Goal: Information Seeking & Learning: Find specific fact

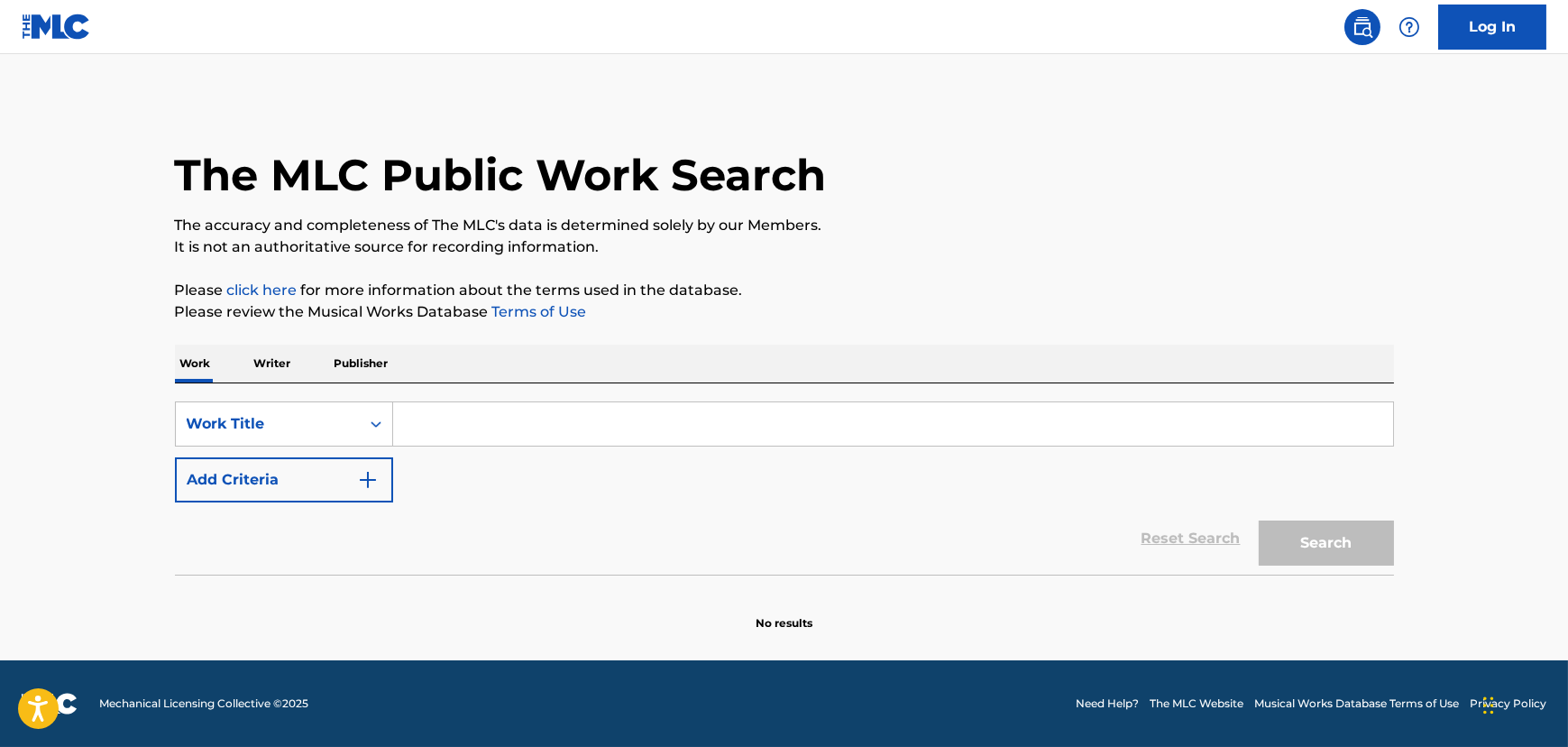
click at [320, 476] on button "Add Criteria" at bounding box center [284, 480] width 218 height 46
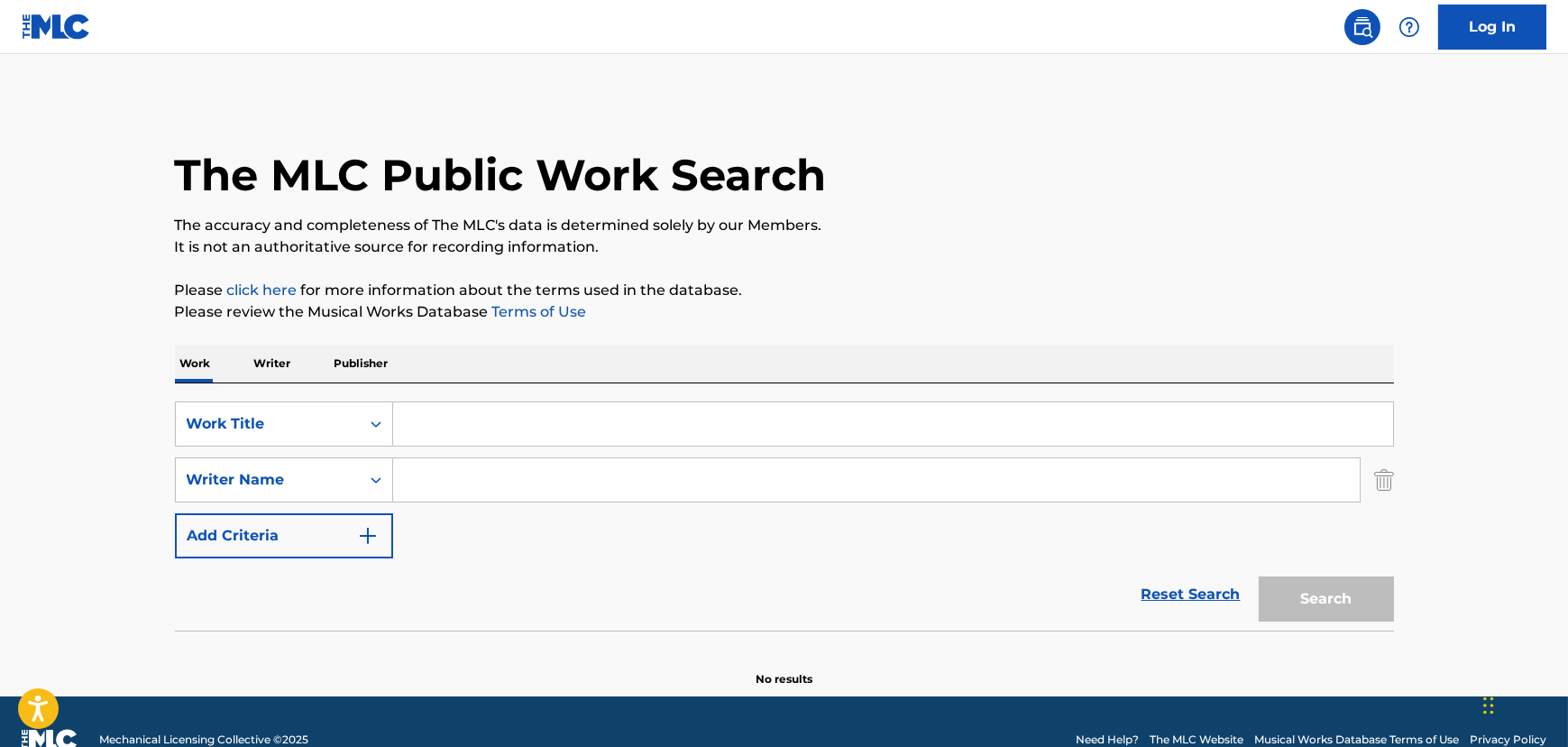
click at [593, 416] on input "Search Form" at bounding box center [893, 423] width 999 height 44
paste input "Spanish Violins"
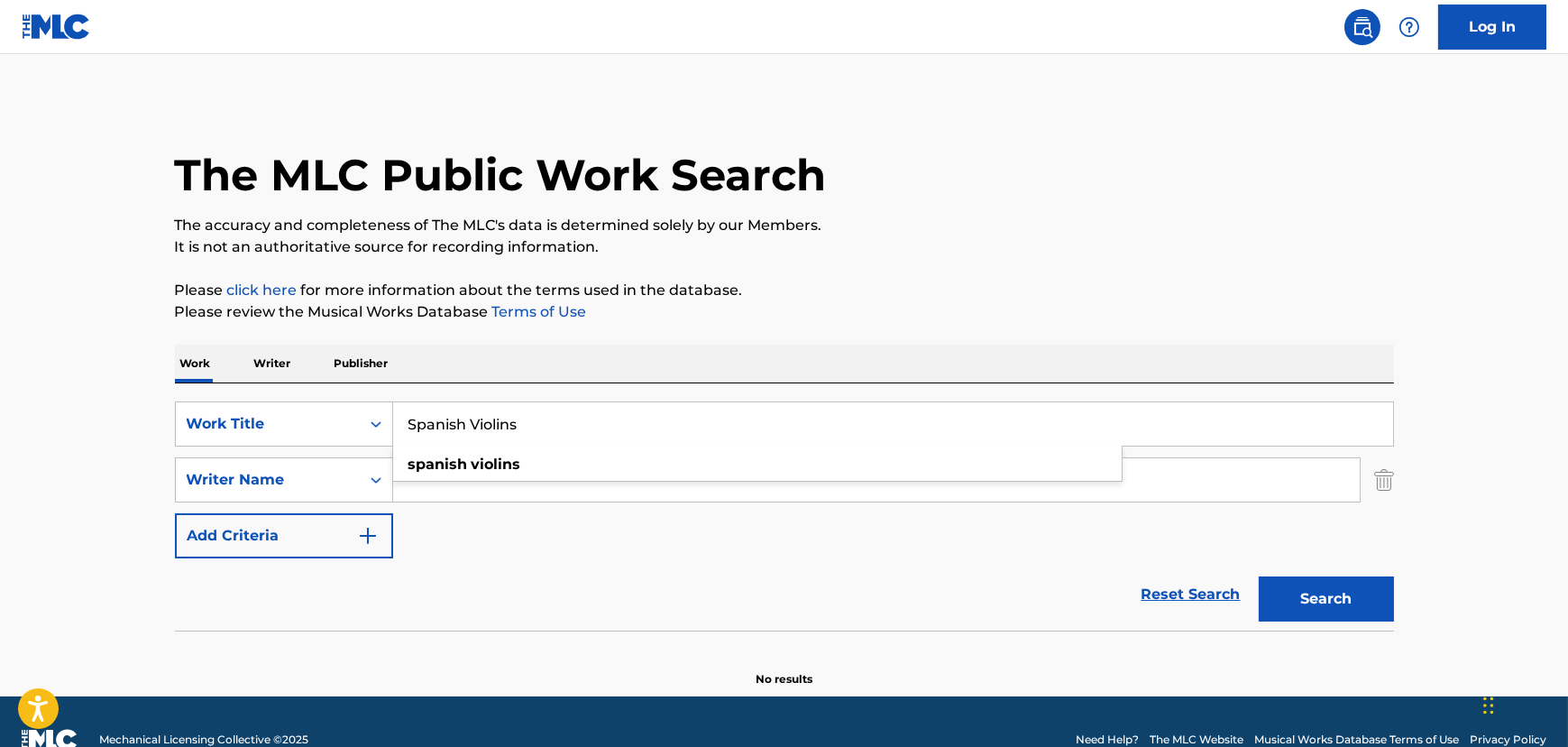
type input "Spanish Violins"
click at [415, 514] on div "SearchWithCriteriab6ccf98a-feb7-40f6-9438-166cd8a12fc5 Work Title Spanish Violi…" at bounding box center [784, 480] width 1219 height 157
click at [420, 482] on input "Search Form" at bounding box center [876, 480] width 967 height 44
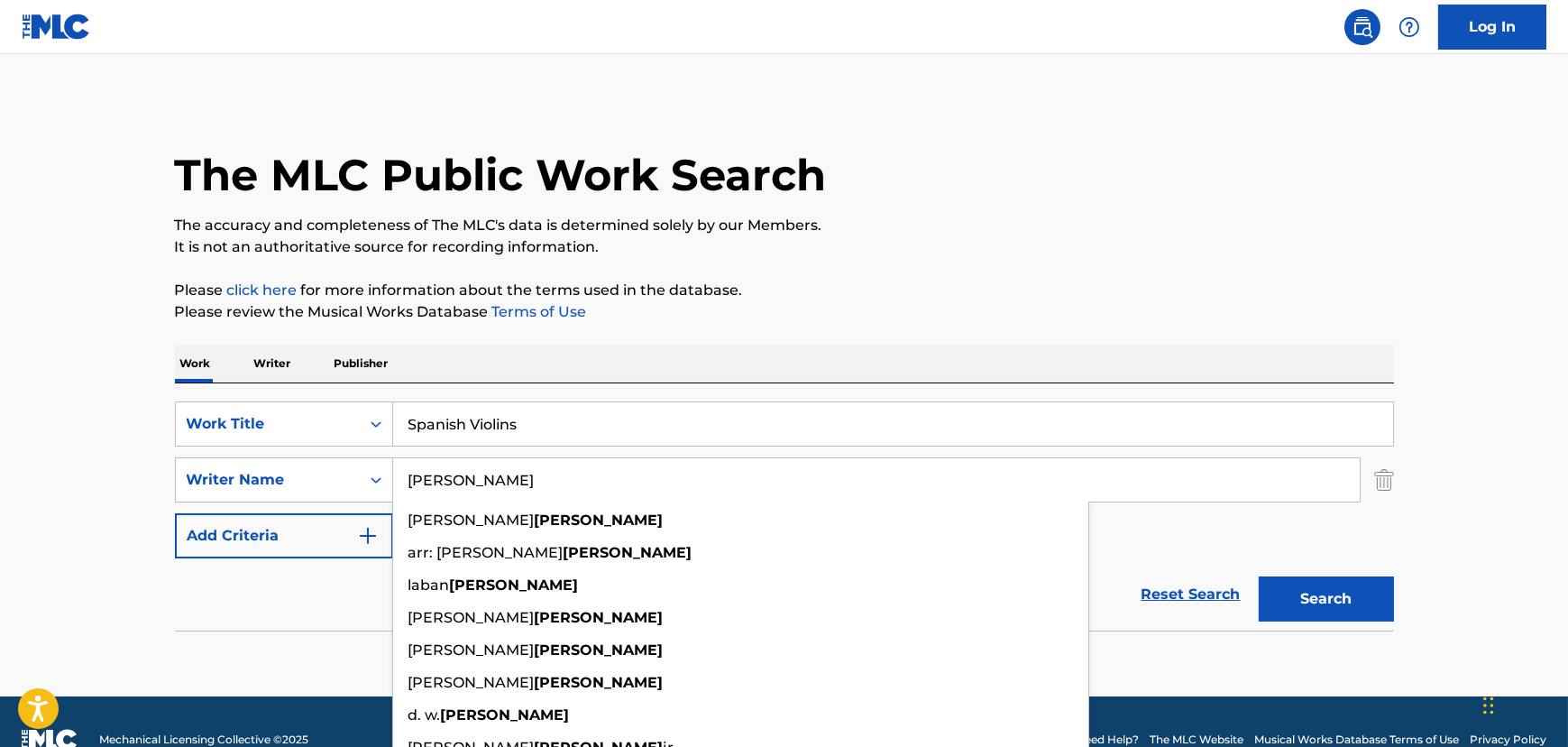
type input "[PERSON_NAME]"
click at [1259, 576] on button "Search" at bounding box center [1327, 599] width 136 height 46
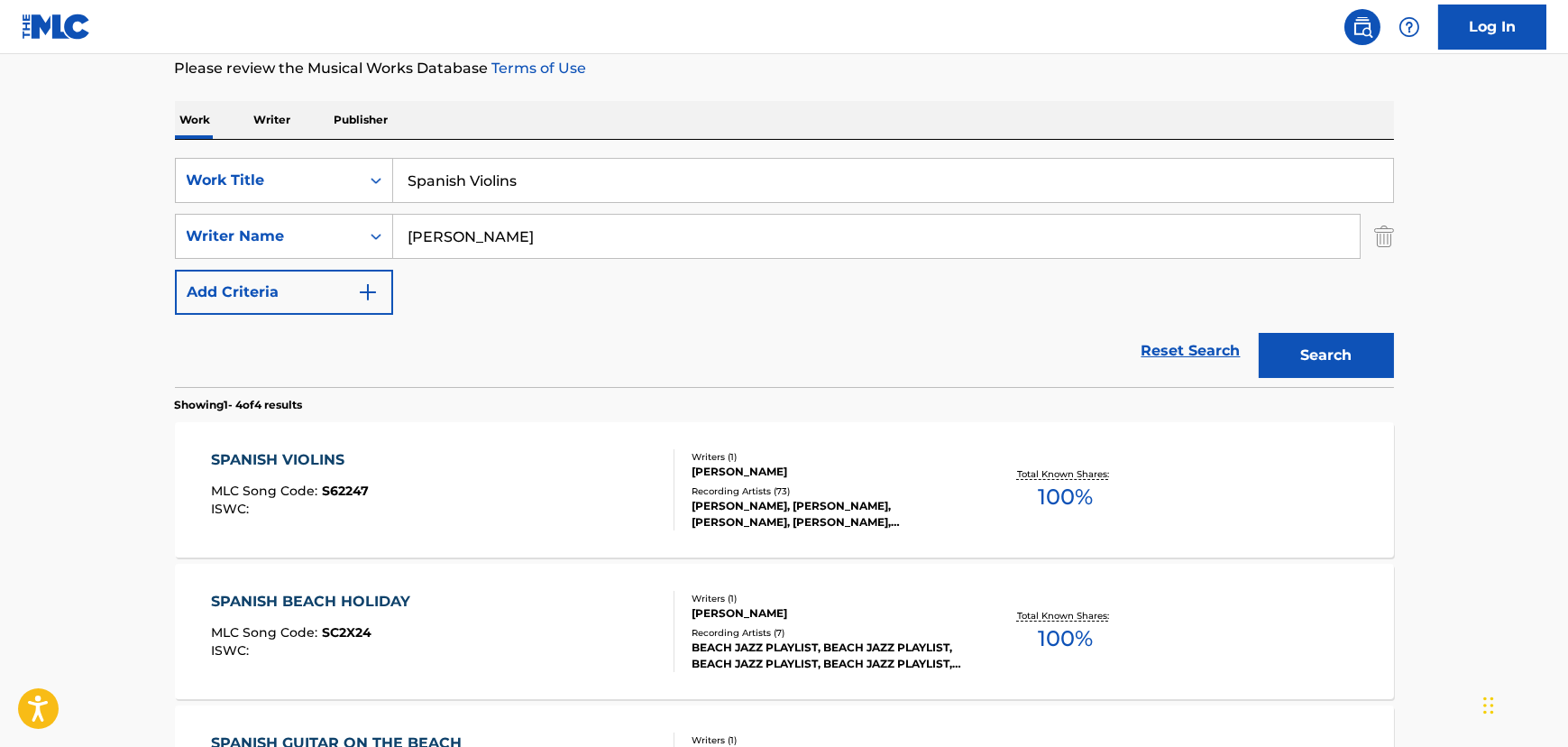
scroll to position [245, 0]
click at [440, 468] on div "SPANISH VIOLINS MLC Song Code : S62247 ISWC :" at bounding box center [443, 488] width 463 height 81
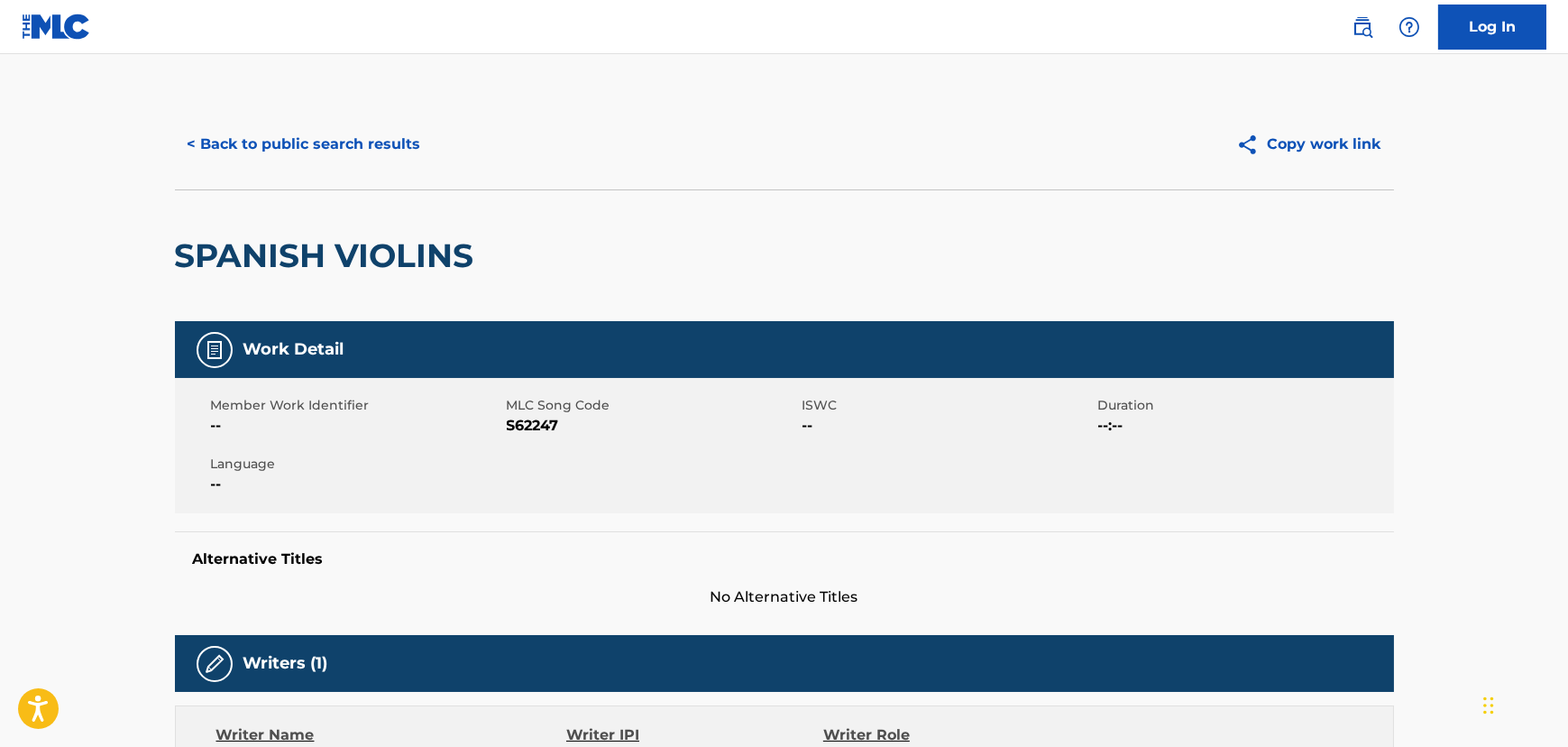
click at [306, 137] on button "< Back to public search results" at bounding box center [304, 144] width 259 height 46
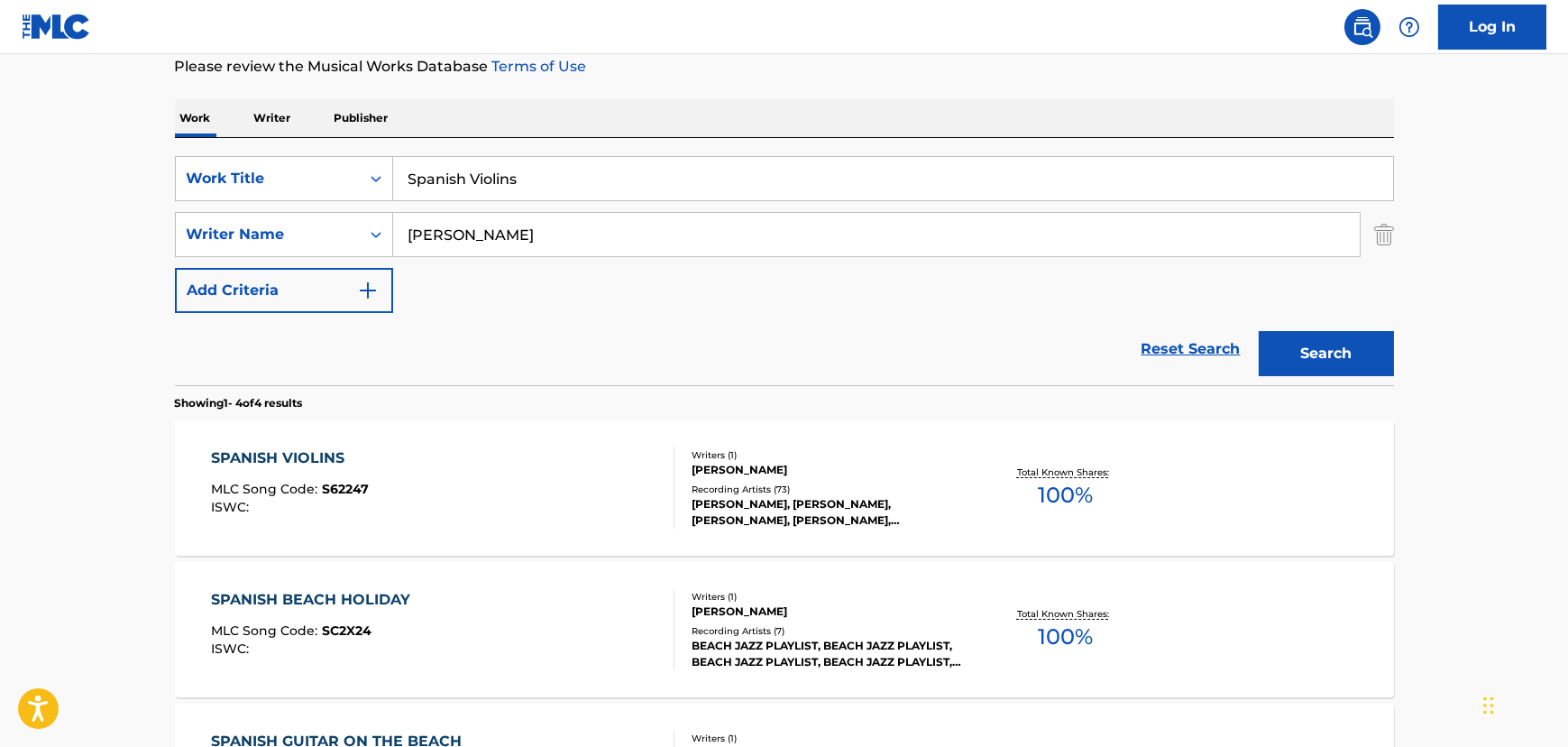
click at [409, 171] on input "Spanish Violins" at bounding box center [893, 178] width 999 height 44
click at [444, 179] on input "Spanish Violins" at bounding box center [893, 178] width 999 height 44
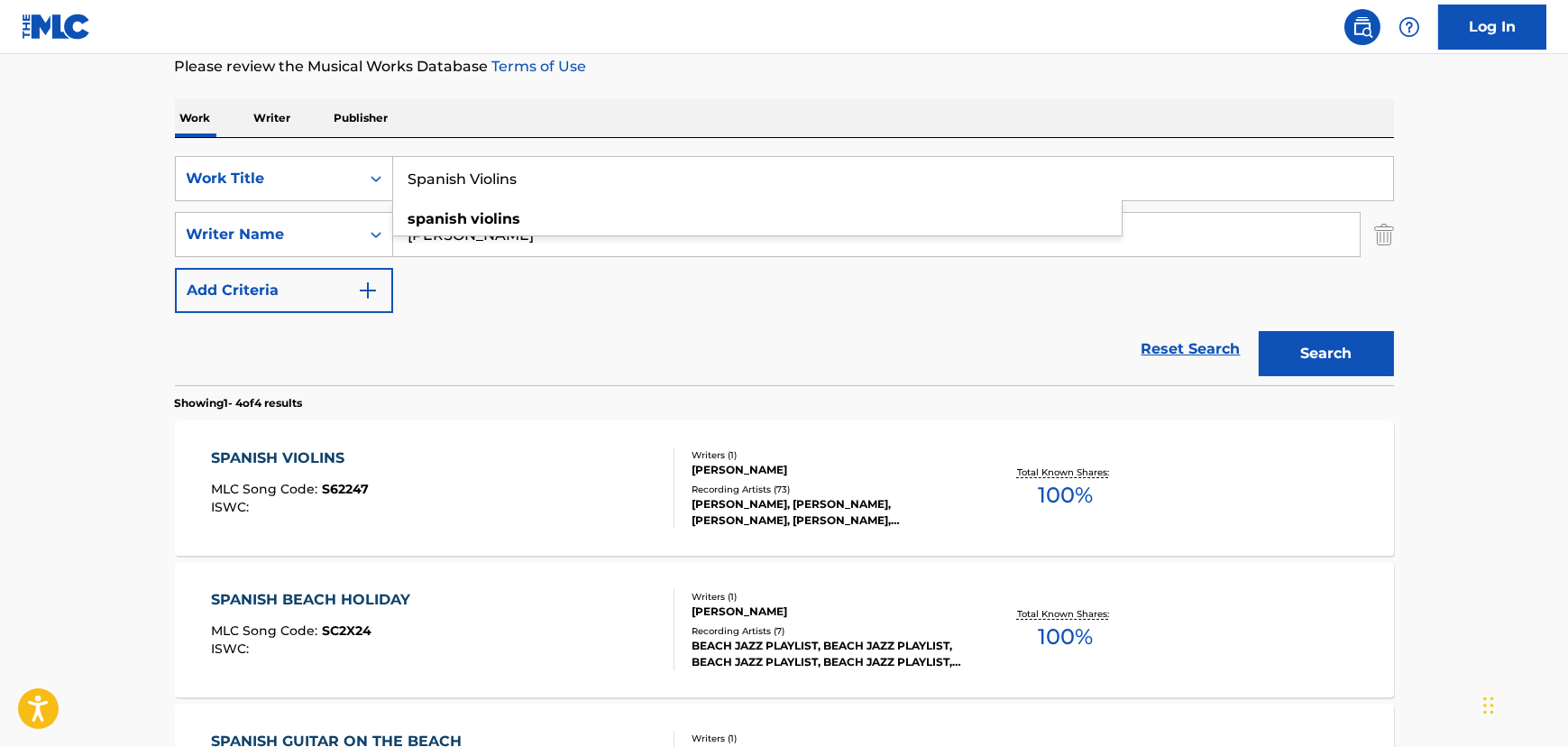
paste input "Red Eyed And Rowdy"
type input "Red Eyed And Rowdy"
click at [427, 356] on div "Reset Search Search" at bounding box center [784, 349] width 1219 height 72
click at [424, 242] on input "[PERSON_NAME]" at bounding box center [876, 234] width 967 height 44
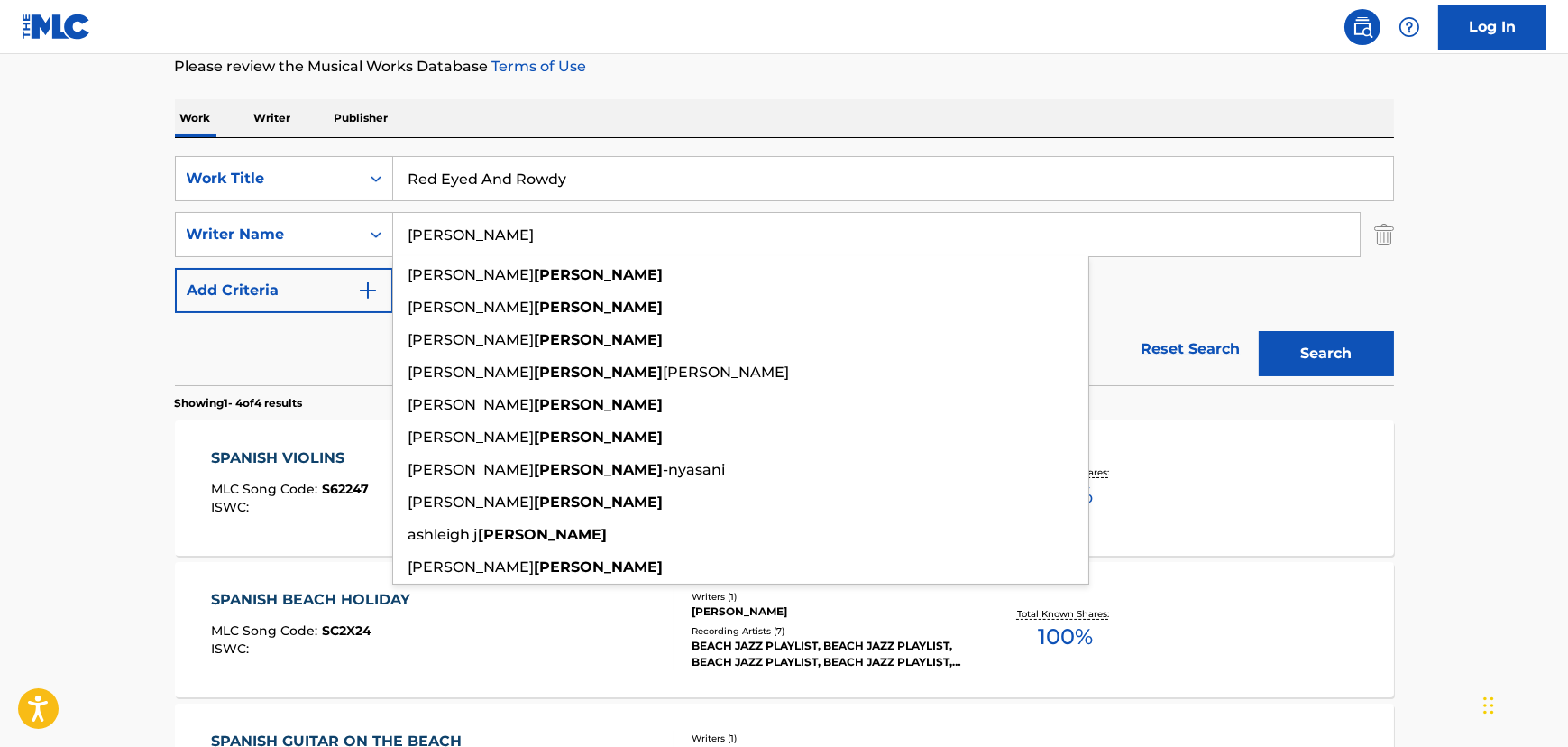
click at [424, 242] on input "[PERSON_NAME]" at bounding box center [876, 234] width 967 height 44
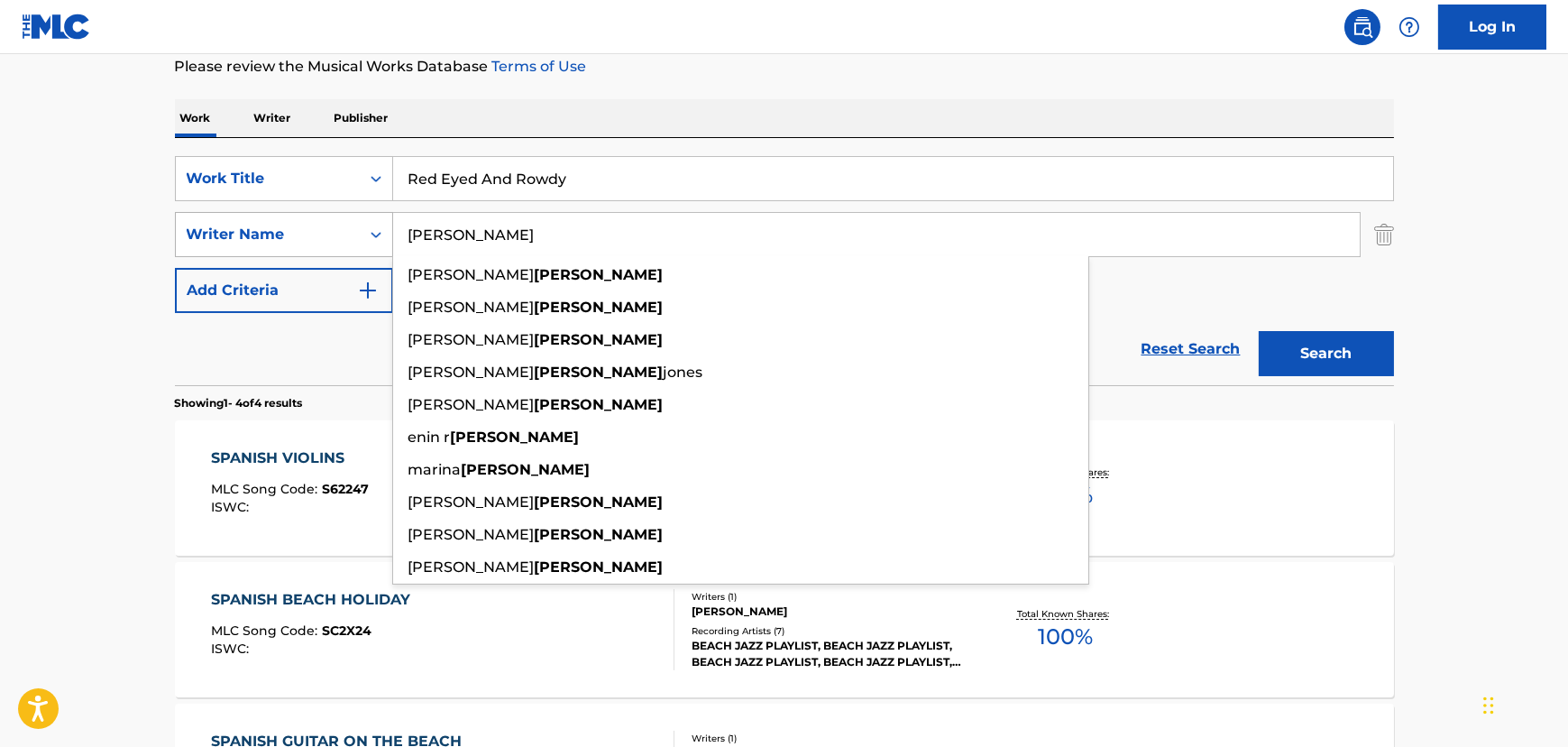
type input "[PERSON_NAME]"
click at [1259, 331] on button "Search" at bounding box center [1327, 354] width 136 height 46
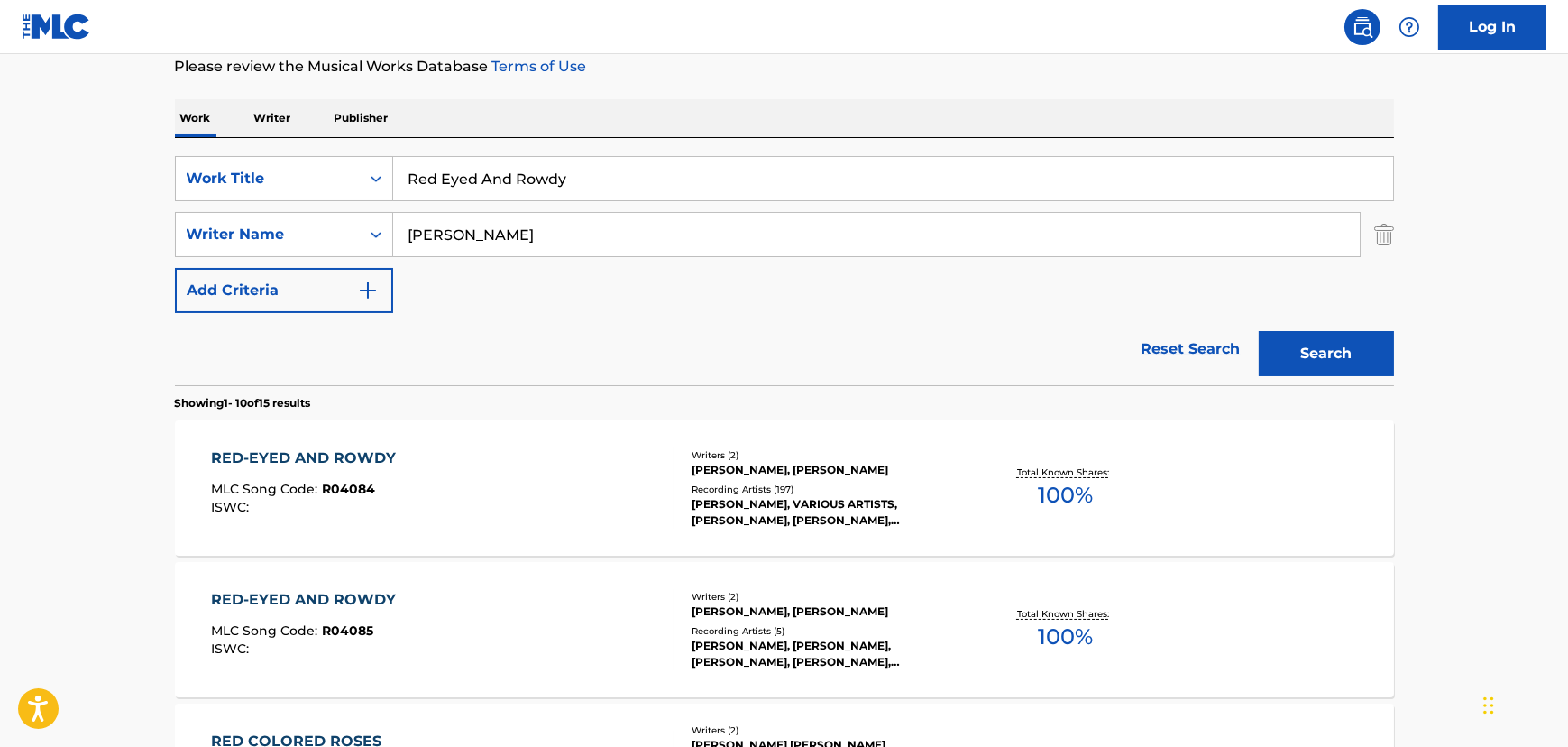
click at [472, 487] on div "RED-EYED AND ROWDY MLC Song Code : R04084 ISWC :" at bounding box center [443, 488] width 463 height 81
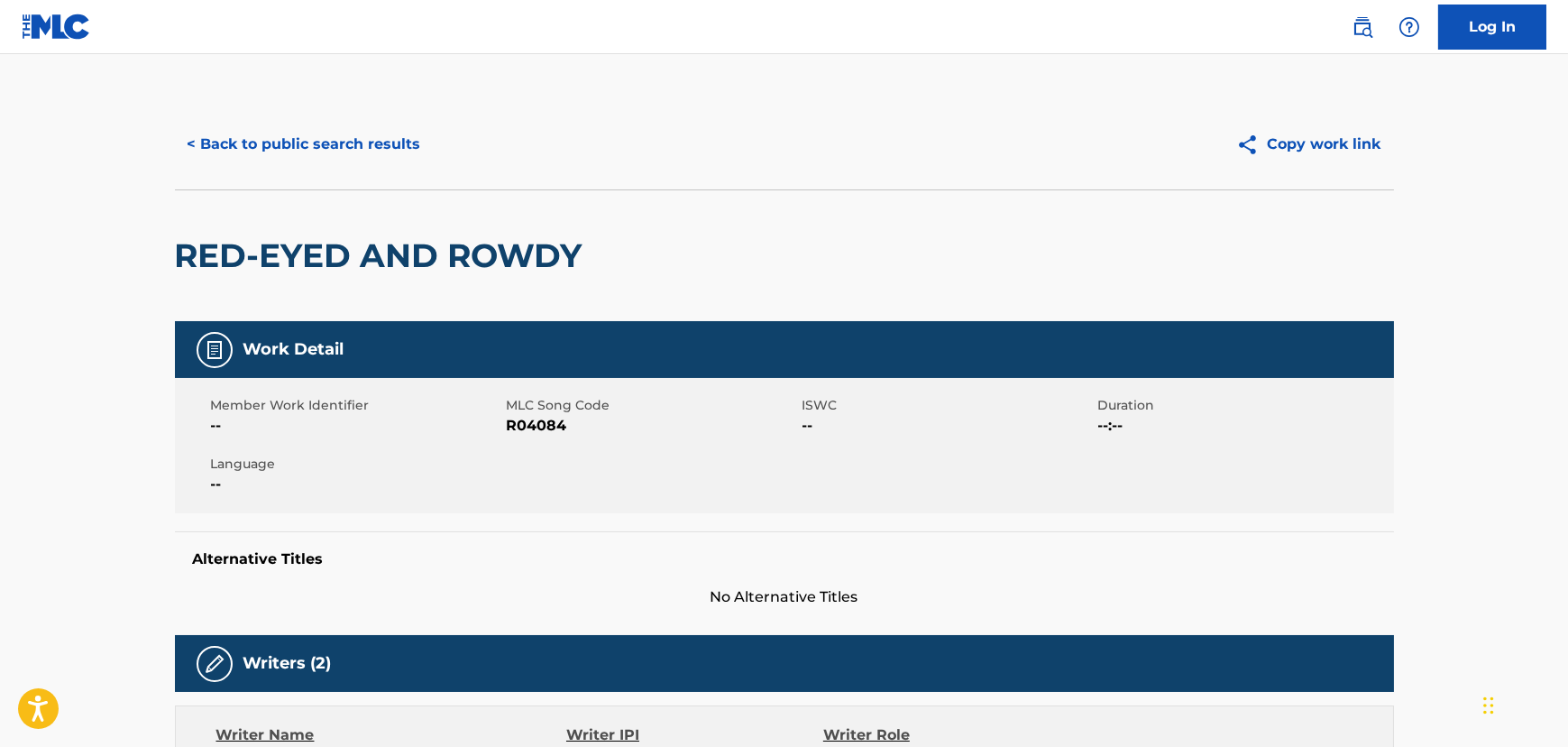
click at [267, 156] on button "< Back to public search results" at bounding box center [304, 144] width 259 height 46
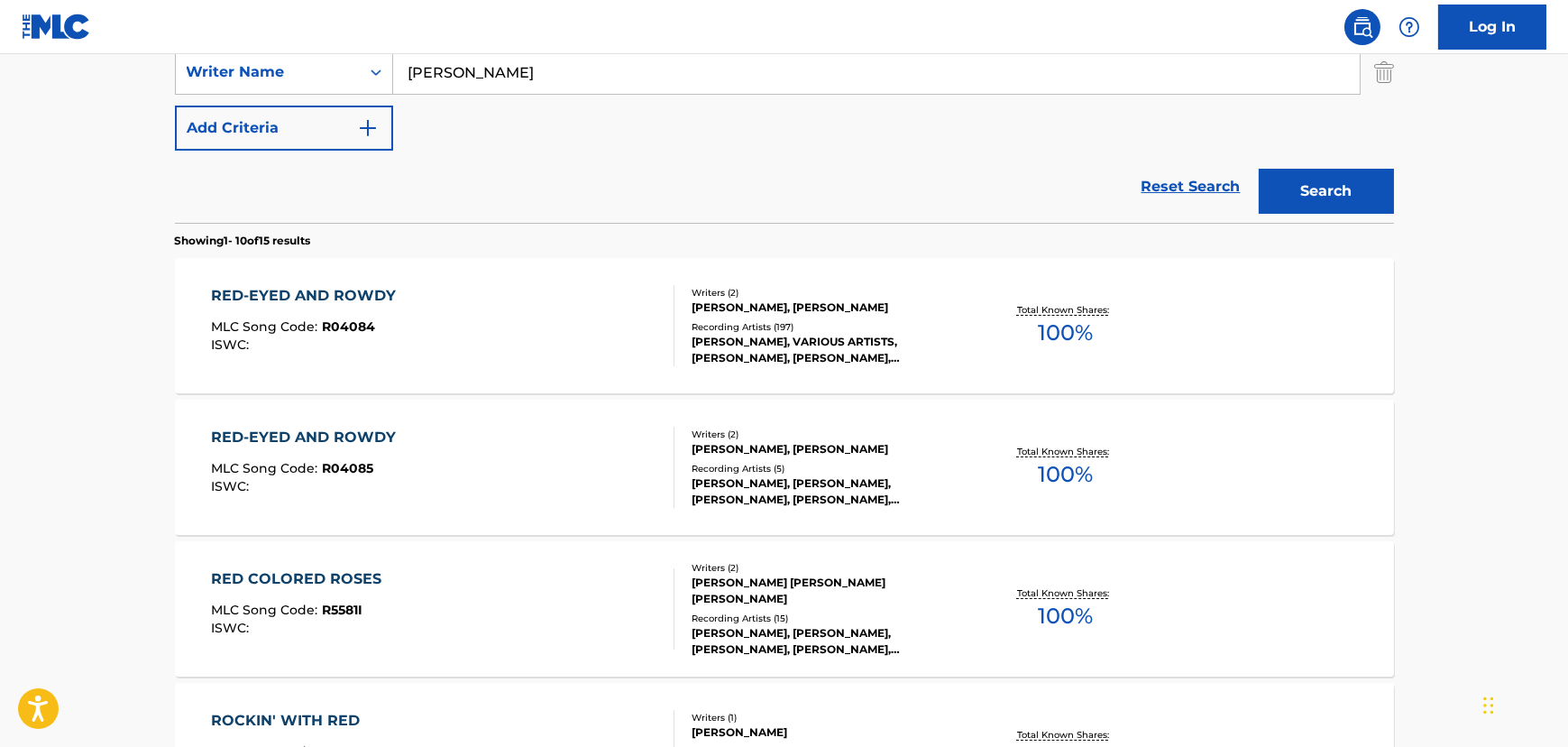
scroll to position [410, 0]
click at [472, 298] on div "RED-EYED AND ROWDY MLC Song Code : R04084 ISWC :" at bounding box center [443, 324] width 463 height 81
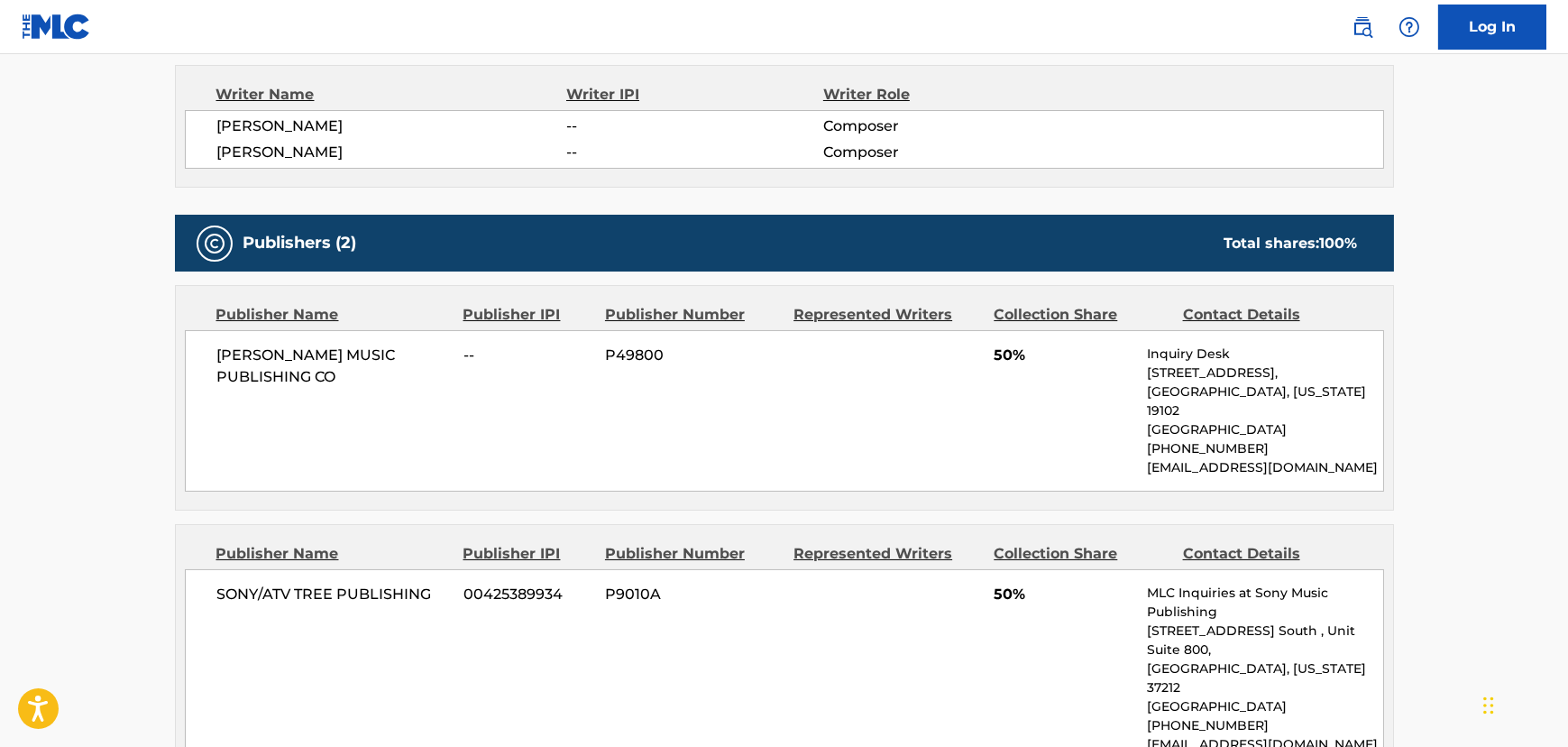
scroll to position [656, 0]
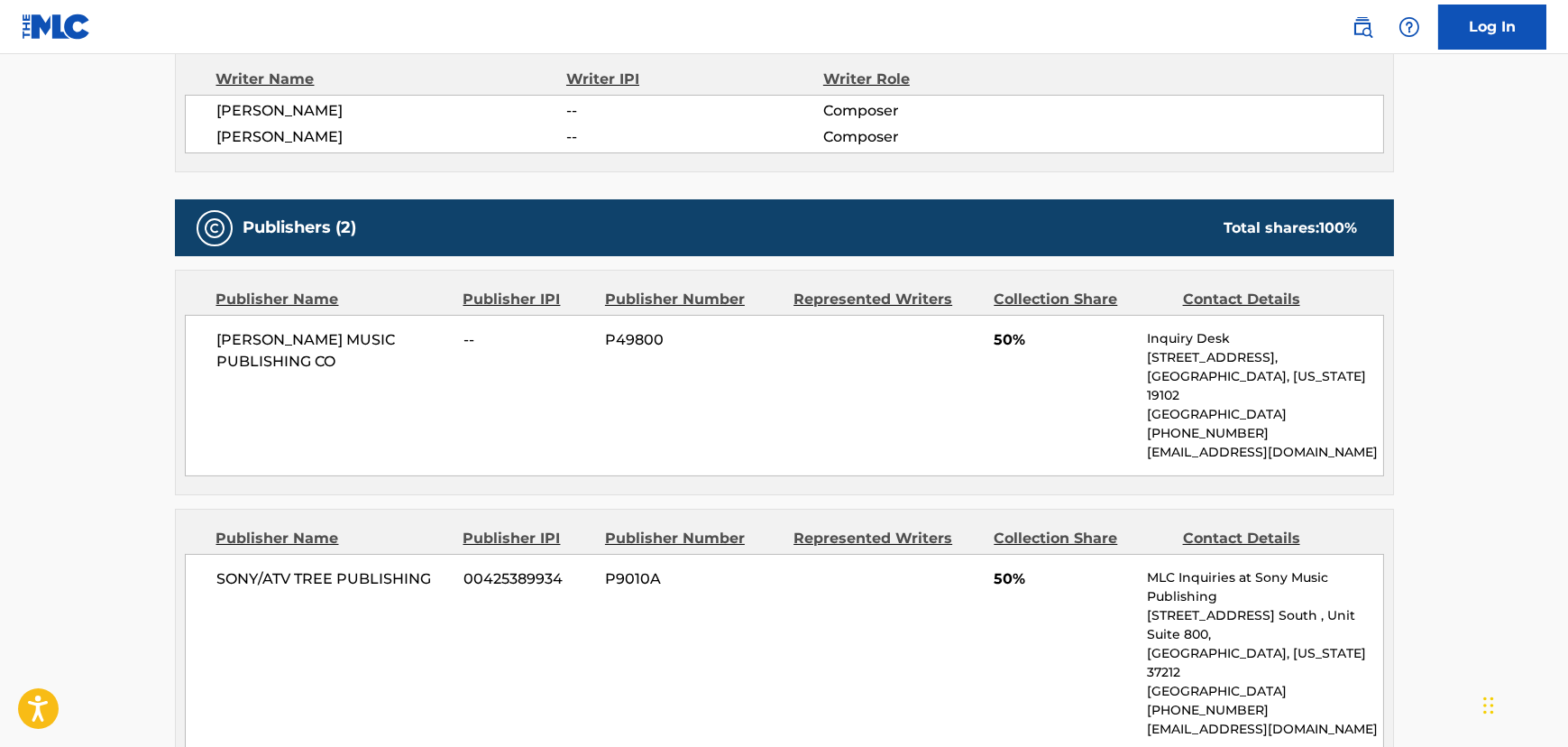
click at [329, 344] on span "[PERSON_NAME] MUSIC PUBLISHING CO" at bounding box center [333, 351] width 233 height 44
drag, startPoint x: 329, startPoint y: 342, endPoint x: 325, endPoint y: 320, distance: 22.4
click at [326, 322] on div "[PERSON_NAME] MUSIC PUBLISHING CO -- P49800 50% Inquiry Desk [STREET_ADDRESS][U…" at bounding box center [784, 395] width 1199 height 162
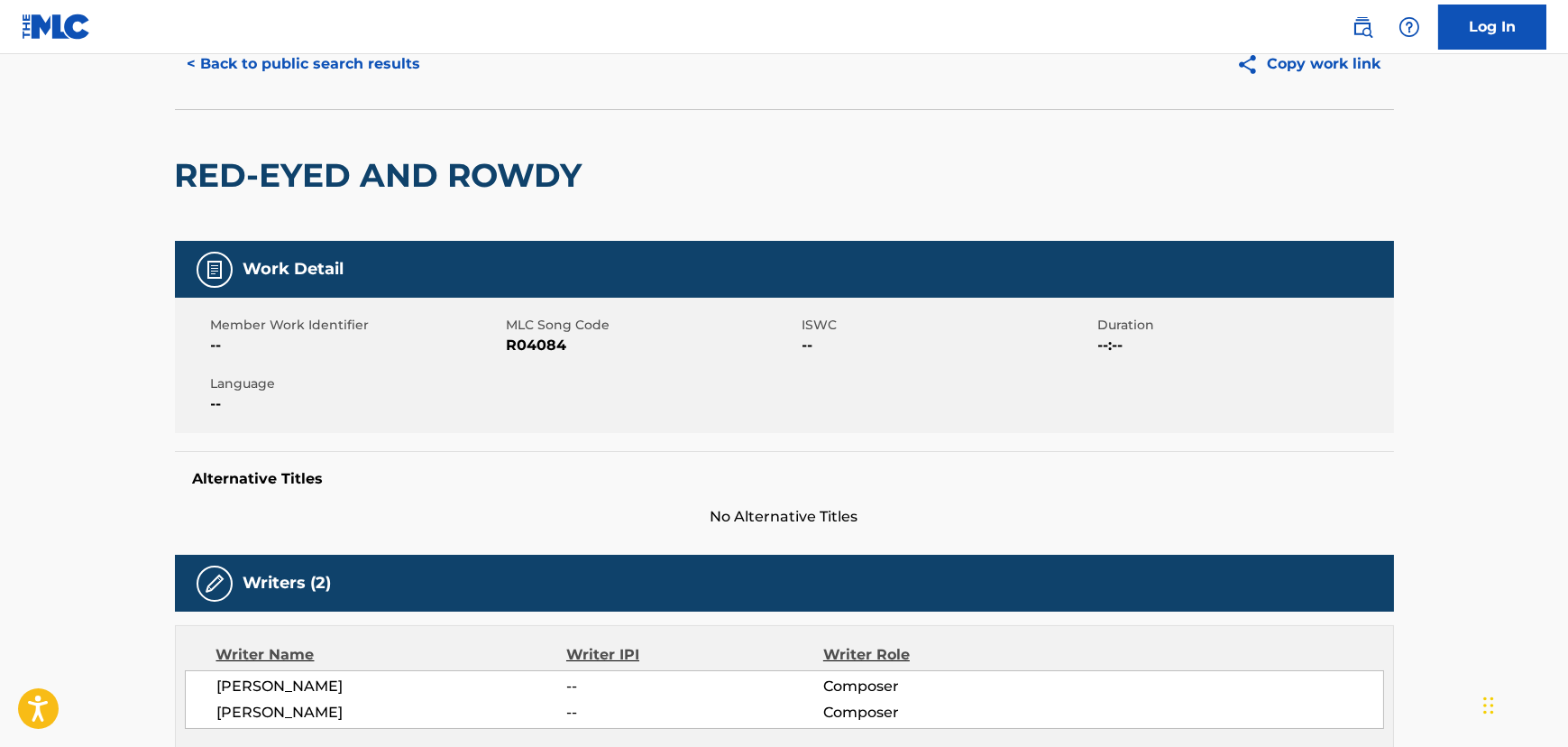
scroll to position [0, 0]
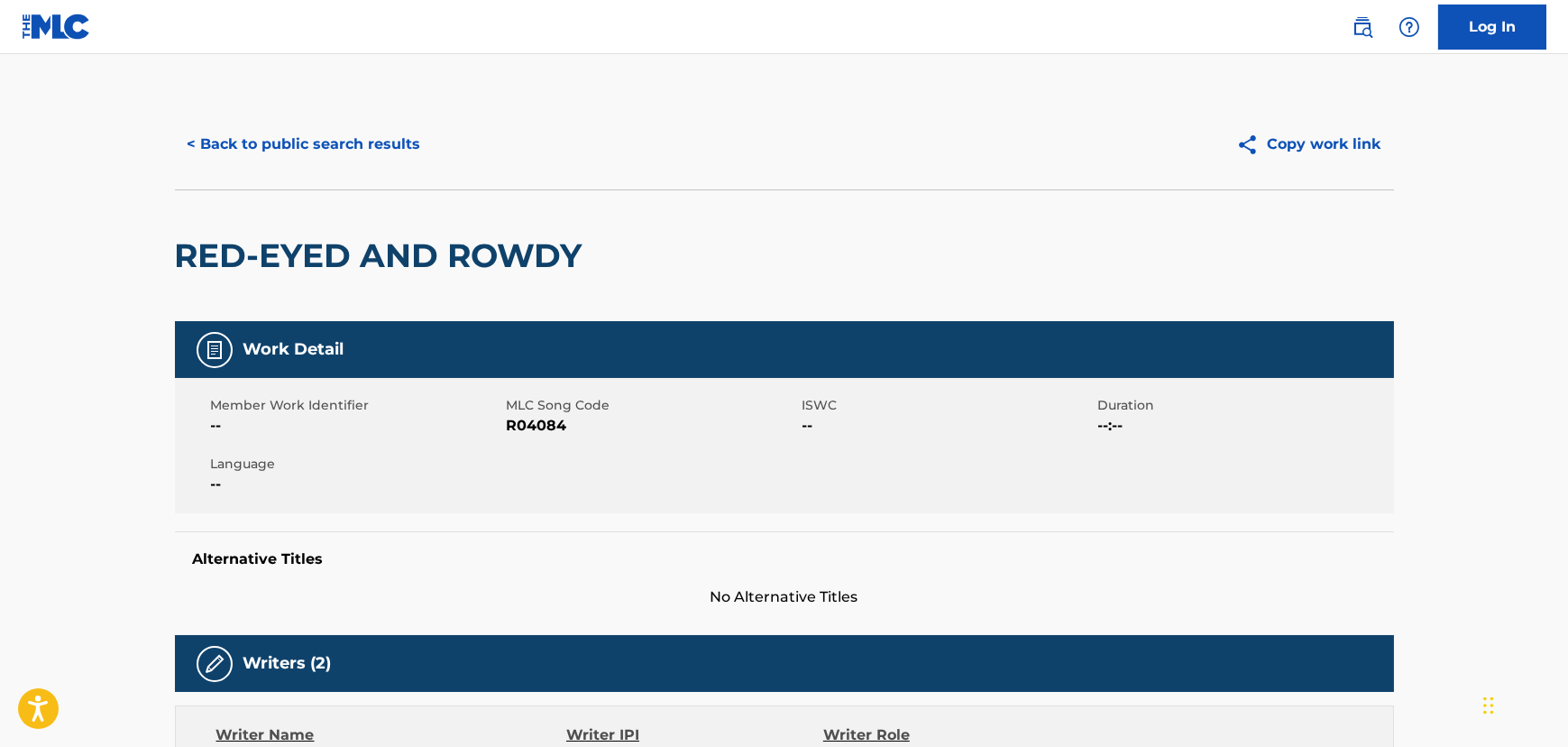
drag, startPoint x: 281, startPoint y: 117, endPoint x: 282, endPoint y: 136, distance: 19.0
click at [281, 117] on div "< Back to public search results Copy work link" at bounding box center [784, 143] width 1219 height 90
click at [285, 149] on button "< Back to public search results" at bounding box center [304, 144] width 259 height 46
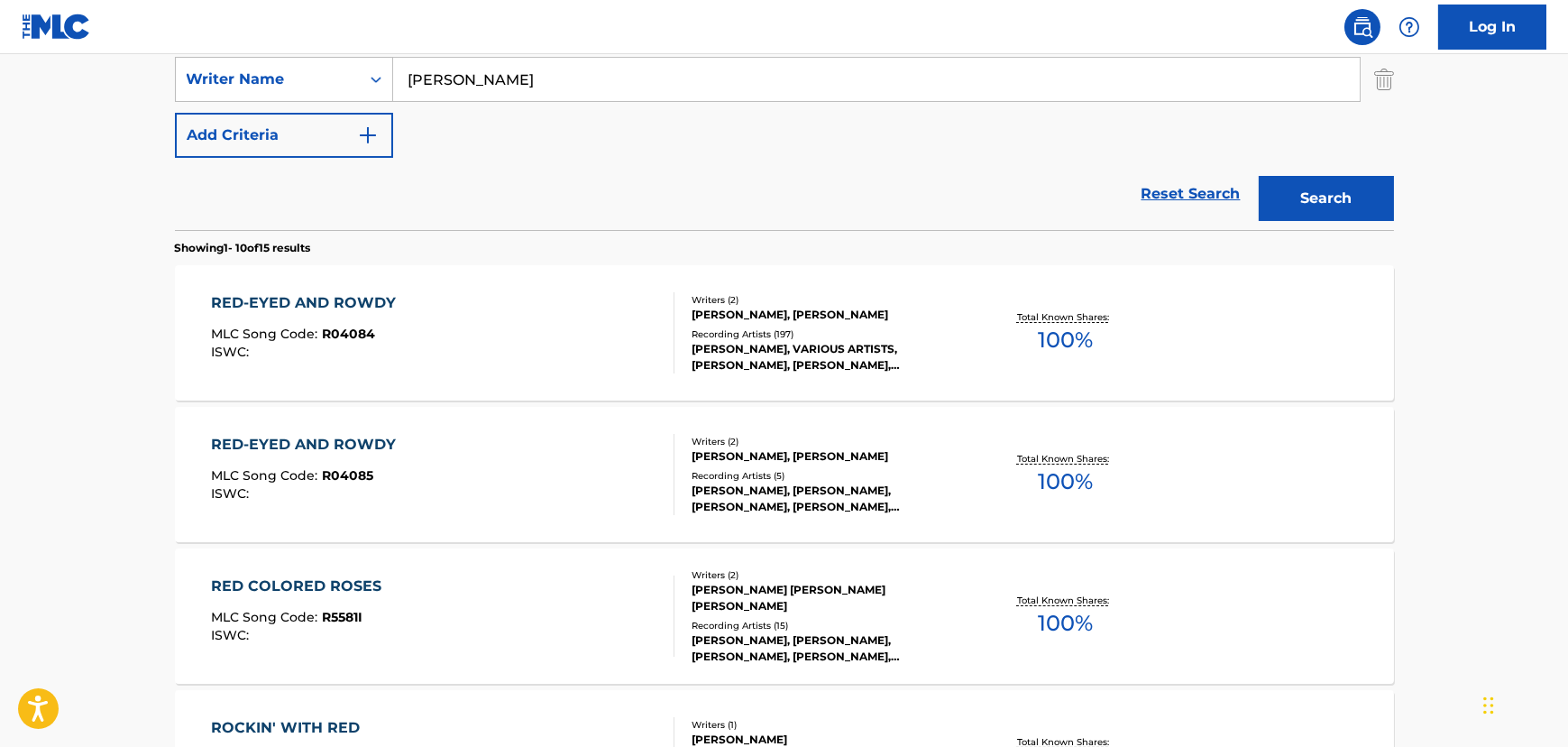
scroll to position [236, 0]
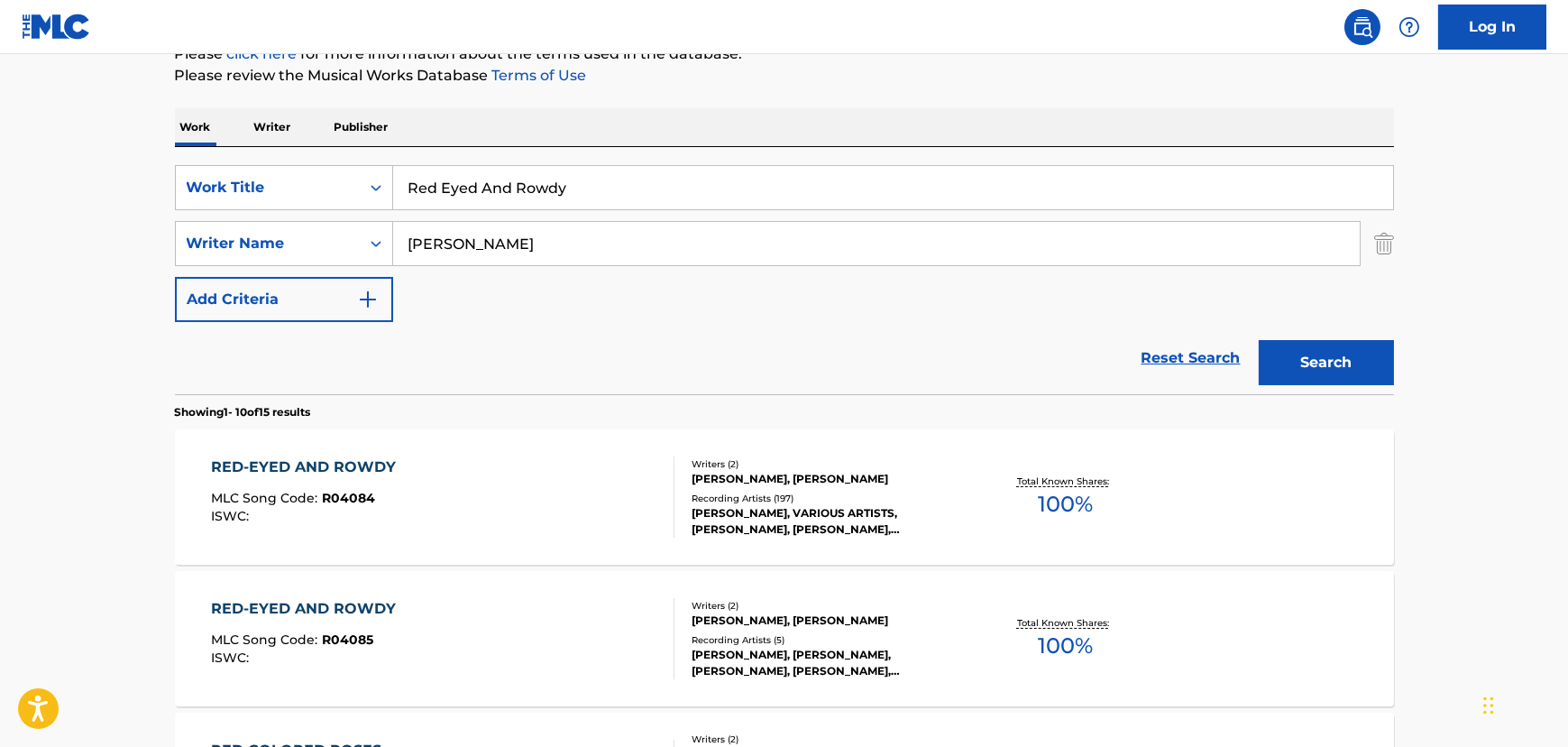
click at [444, 189] on input "Red Eyed And Rowdy" at bounding box center [893, 187] width 999 height 44
paste input "[PERSON_NAME] Can"
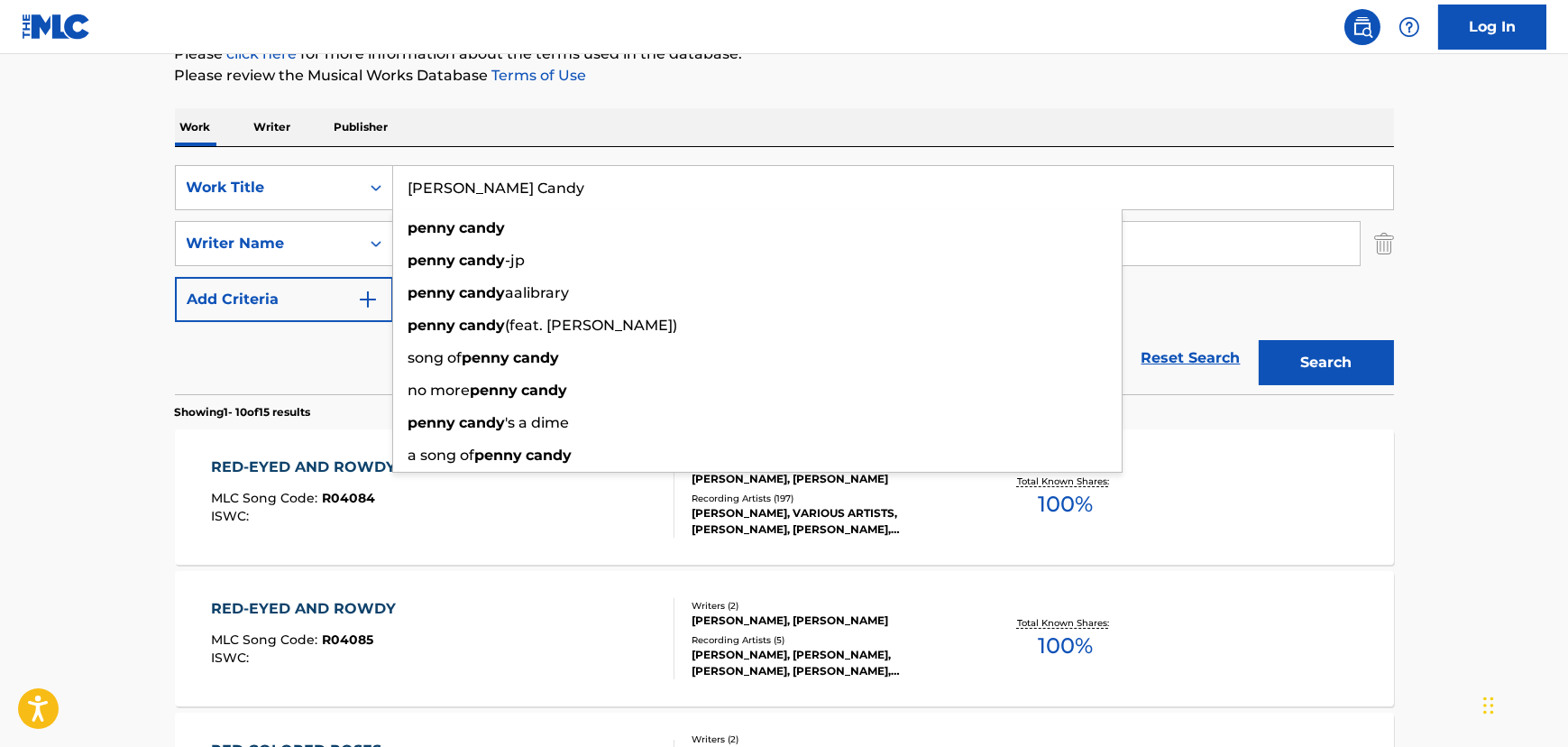
type input "[PERSON_NAME] Candy"
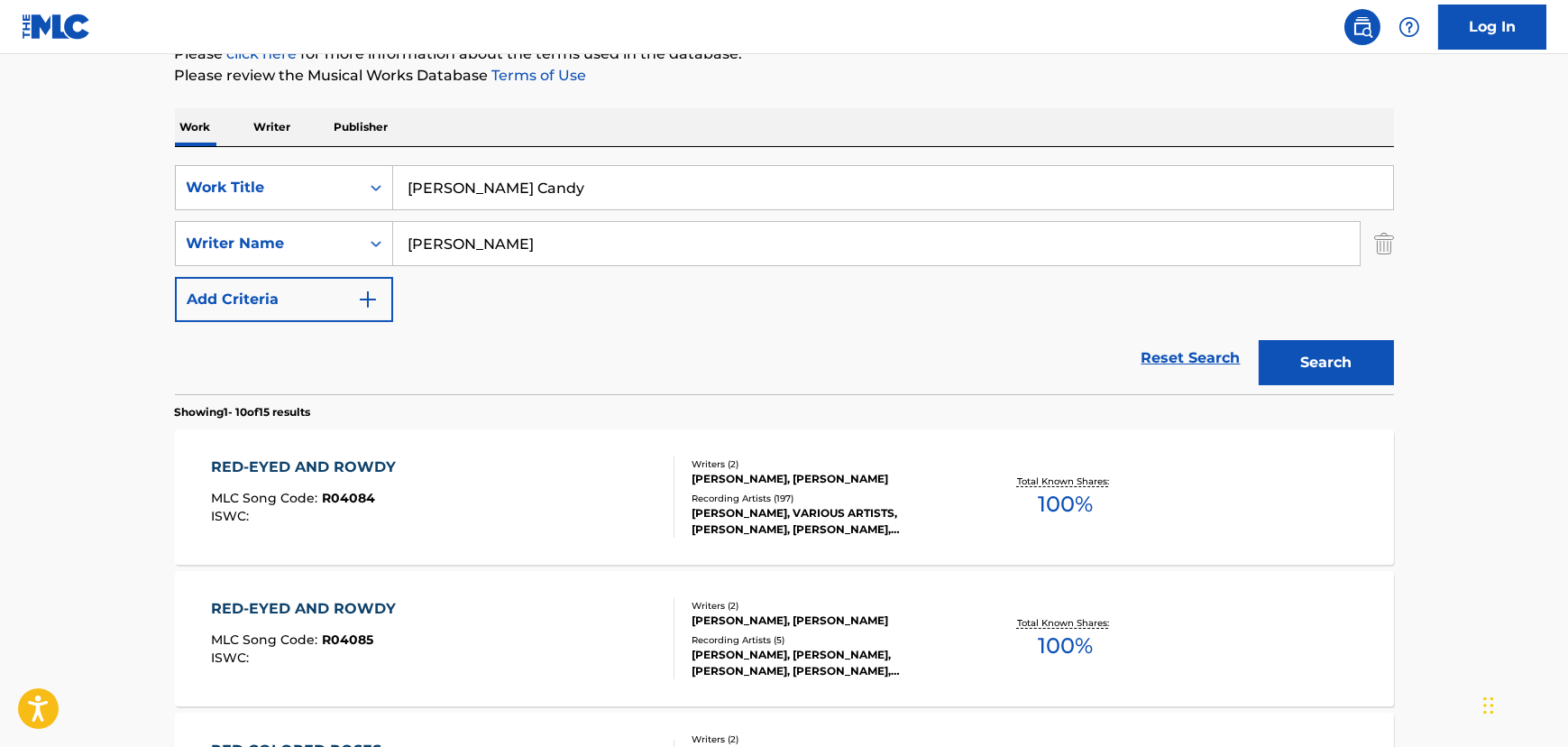
click at [483, 235] on input "[PERSON_NAME]" at bounding box center [876, 243] width 967 height 44
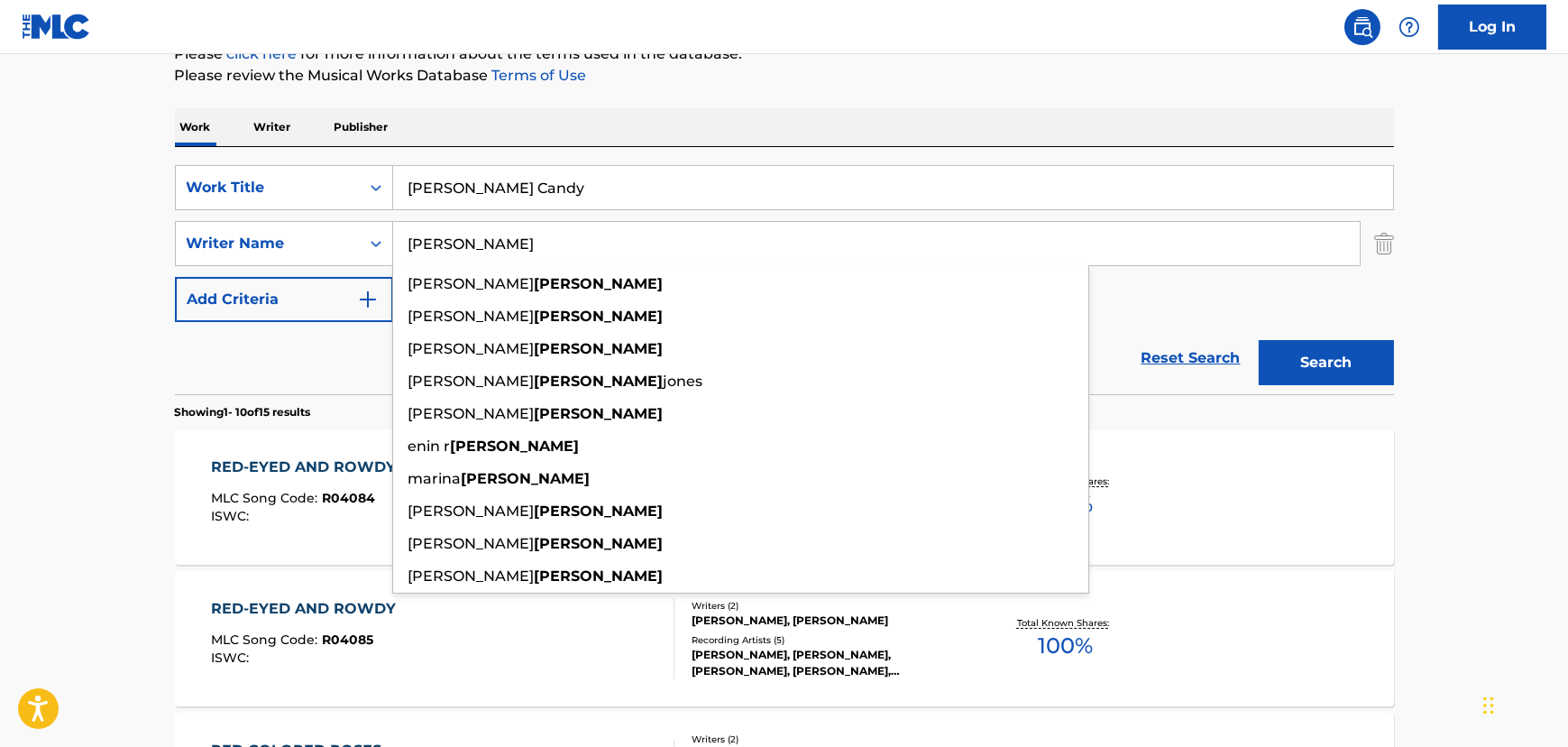
click at [483, 235] on input "[PERSON_NAME]" at bounding box center [876, 243] width 967 height 44
type input "[PERSON_NAME]"
click at [1259, 340] on button "Search" at bounding box center [1327, 362] width 136 height 46
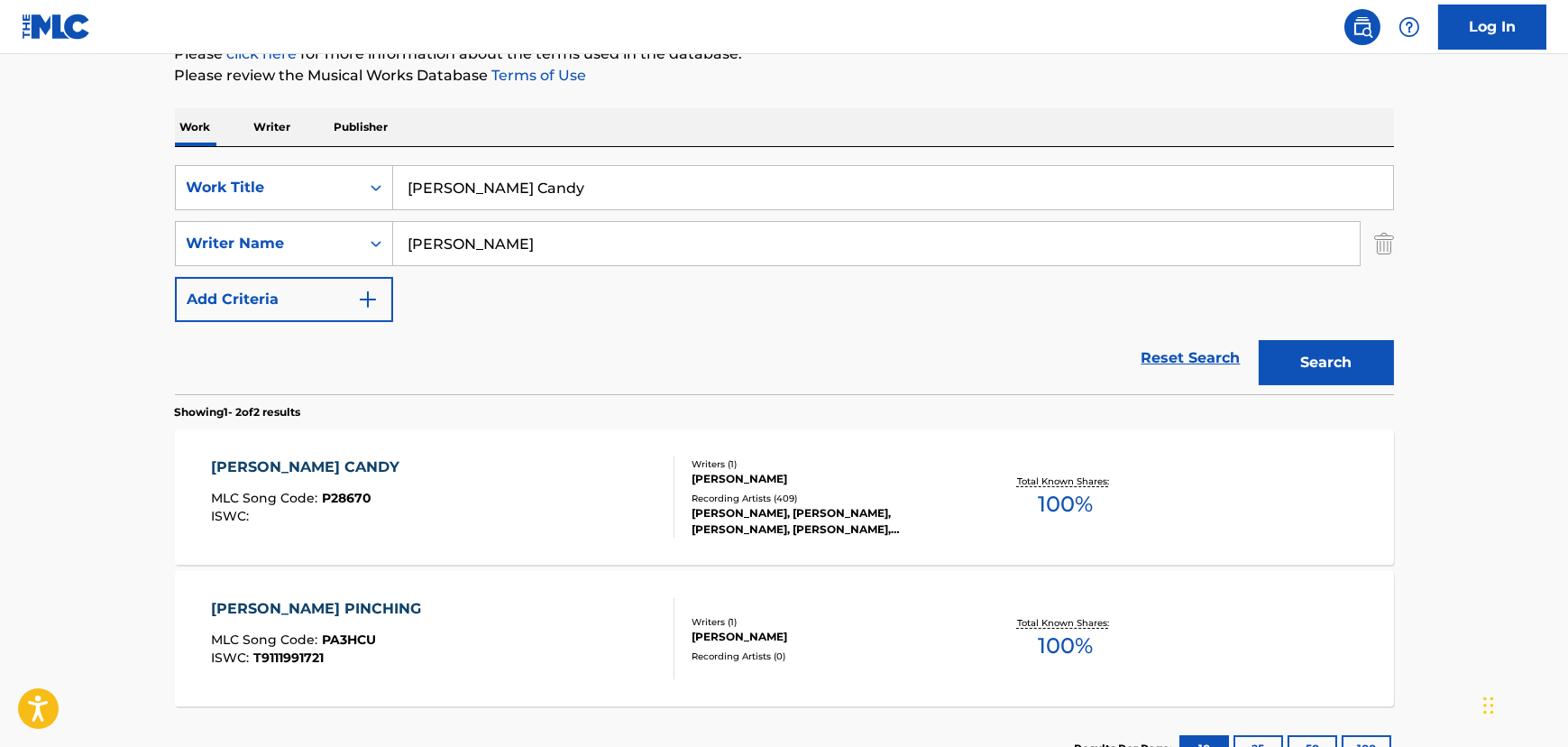
click at [424, 465] on div "[PERSON_NAME] CANDY MLC Song Code : P28670 ISWC :" at bounding box center [443, 497] width 463 height 81
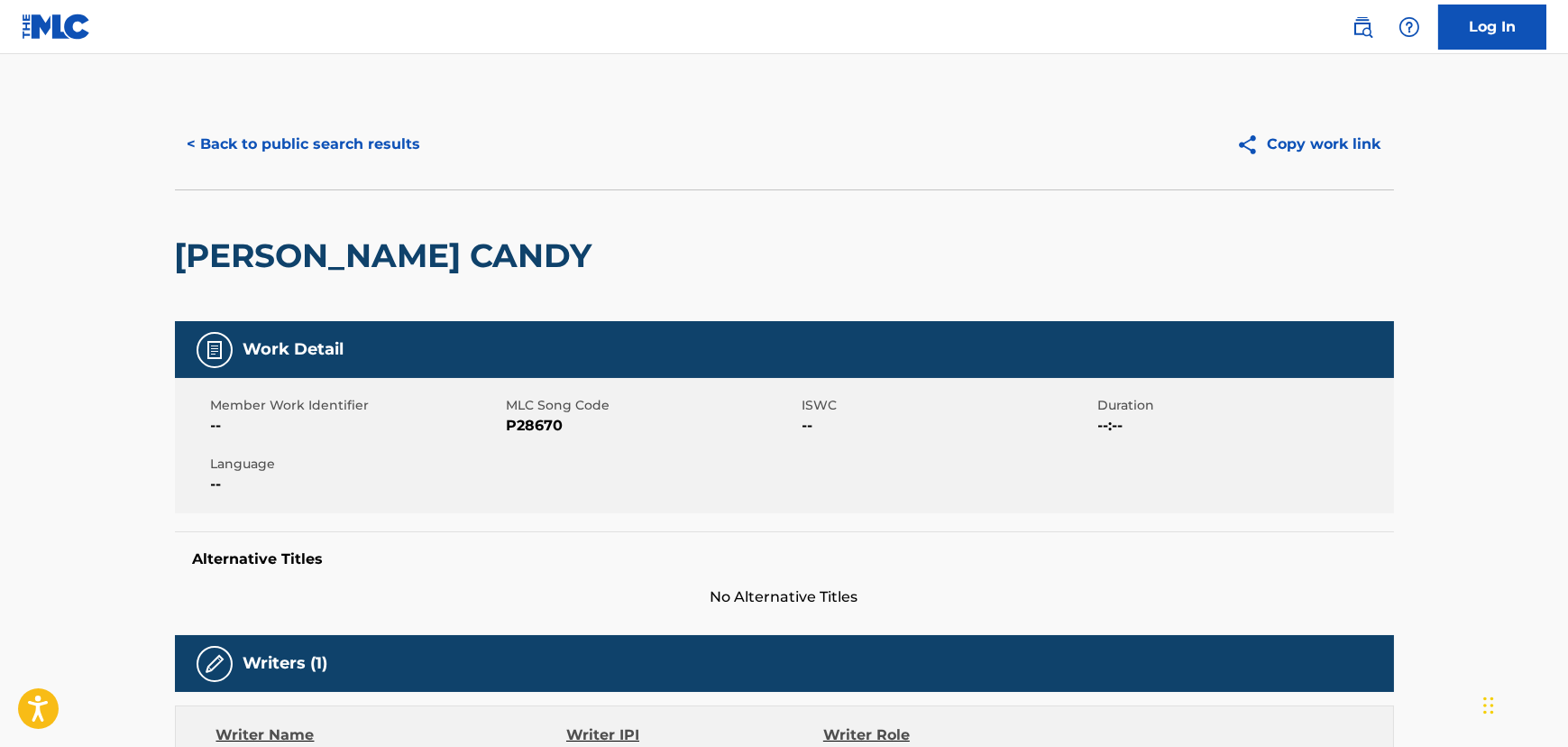
click at [387, 153] on button "< Back to public search results" at bounding box center [304, 144] width 259 height 46
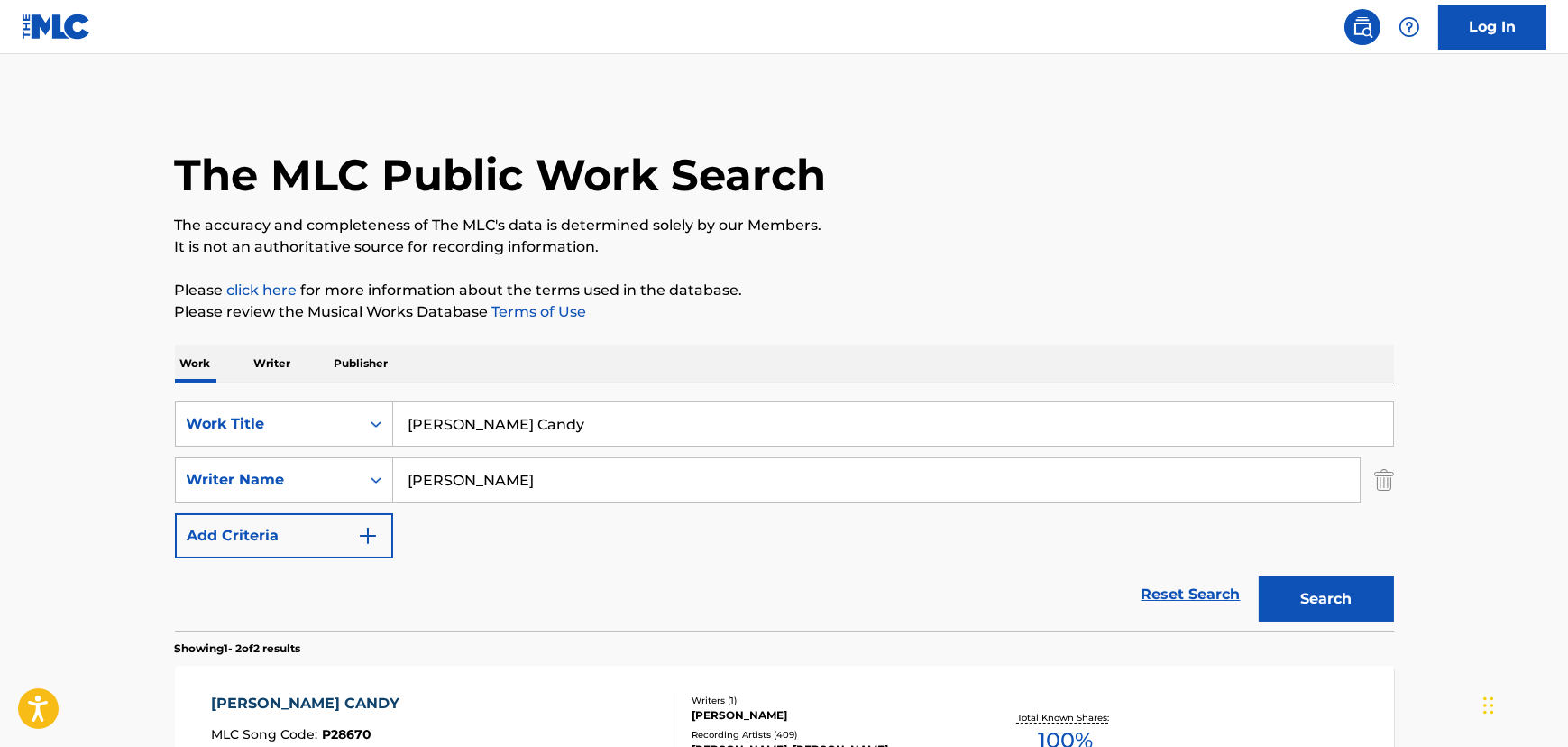
scroll to position [236, 0]
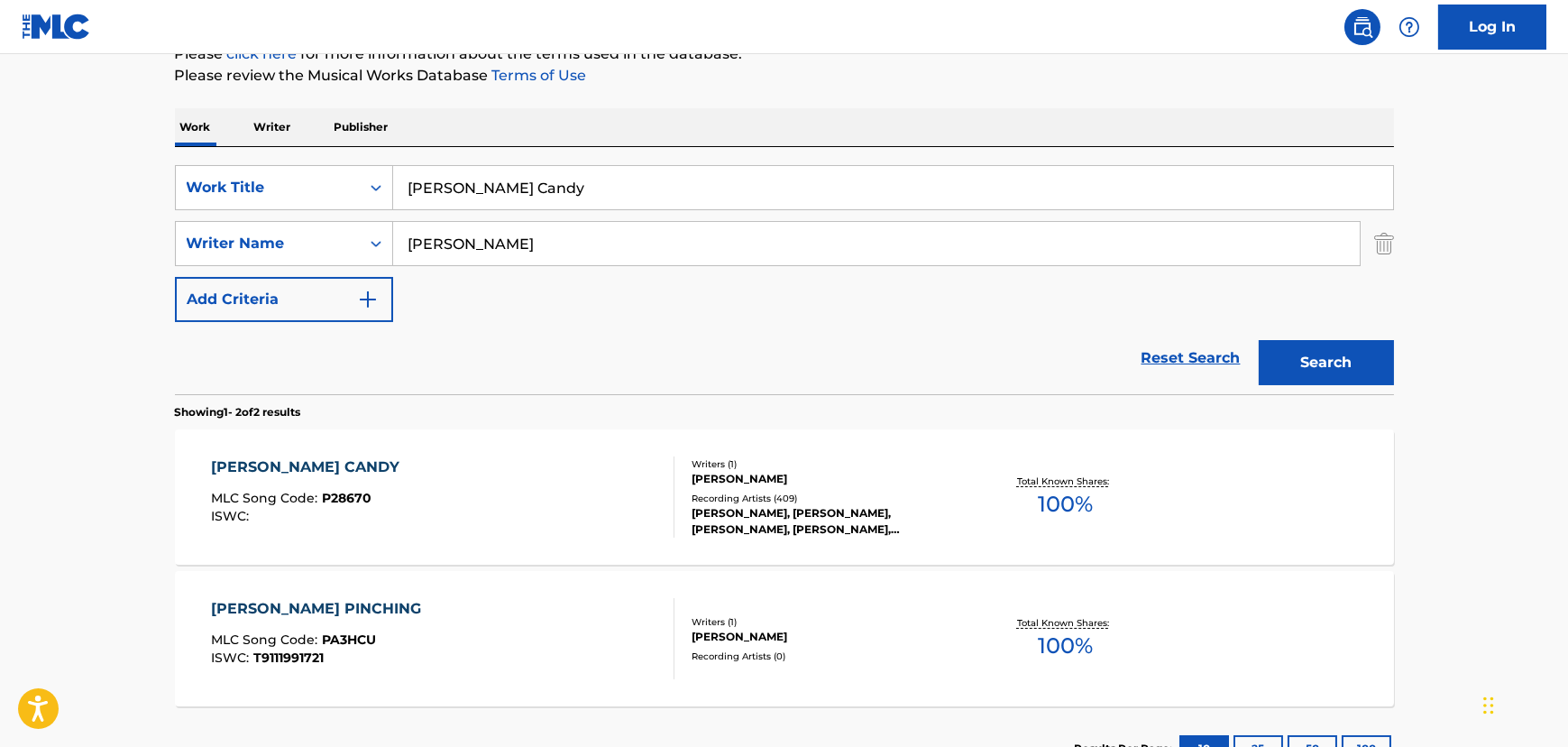
click at [468, 175] on input "[PERSON_NAME] Candy" at bounding box center [893, 187] width 999 height 44
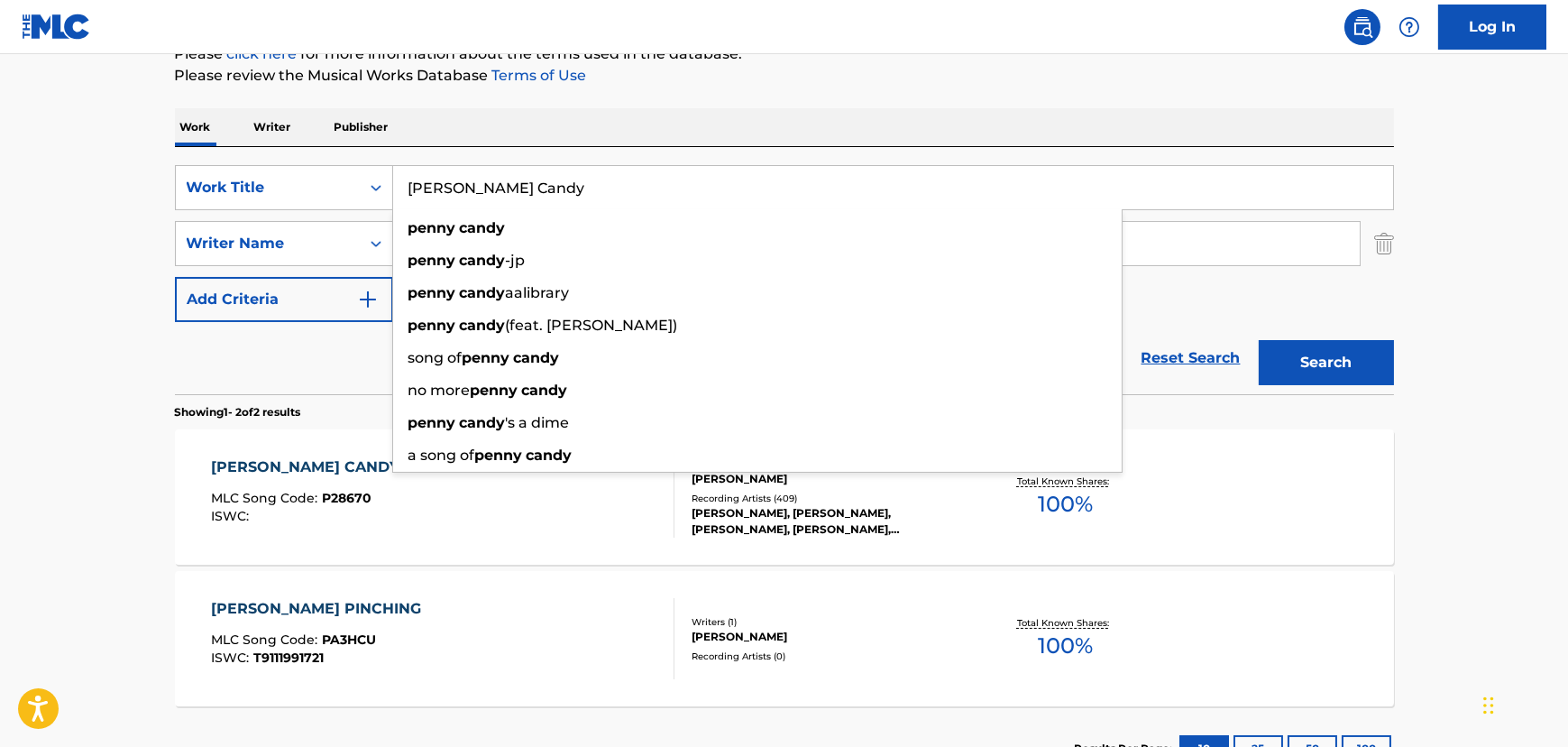
click at [468, 175] on input "[PERSON_NAME] Candy" at bounding box center [893, 187] width 999 height 44
paste input "adre Of Old San [PERSON_NAME]"
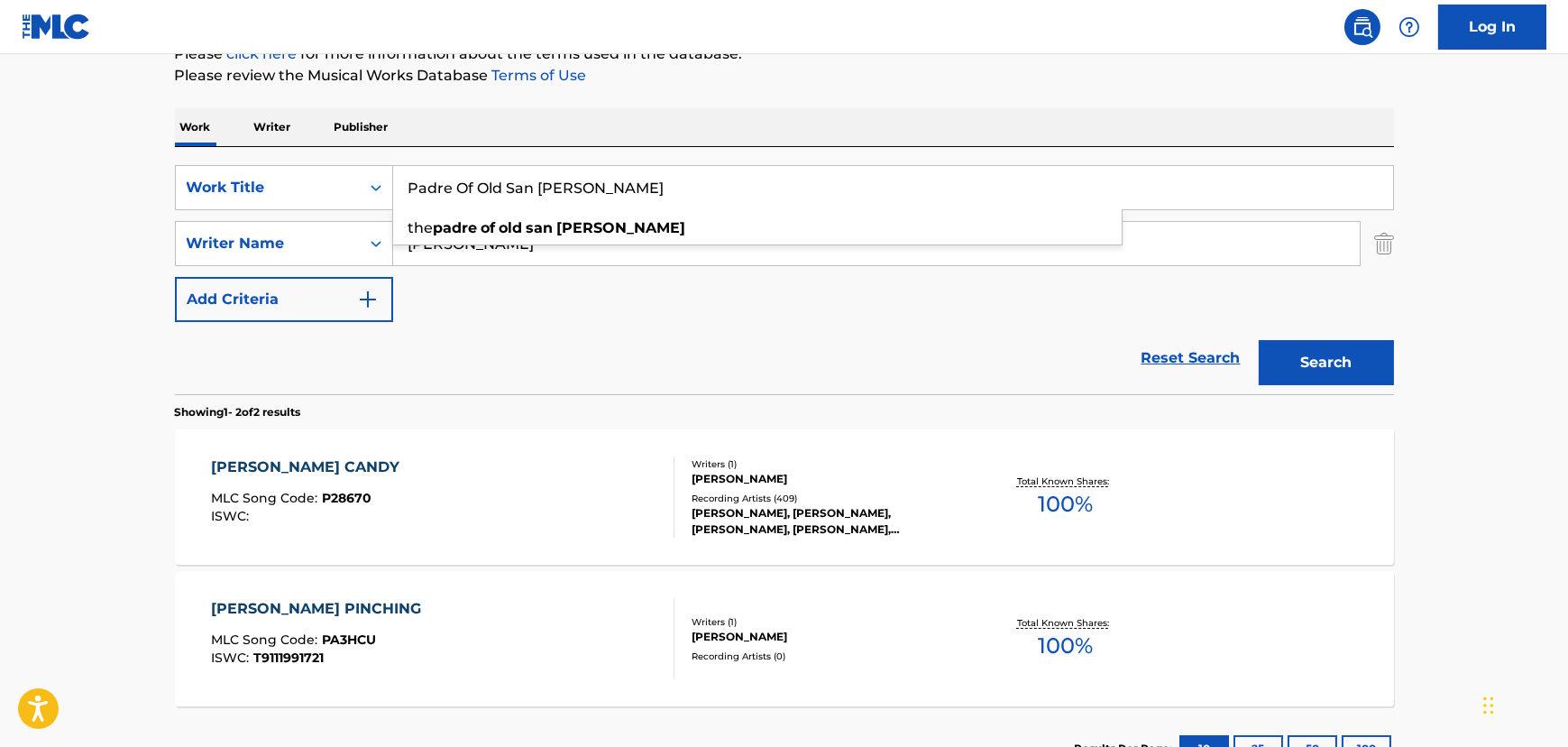
type input "Padre Of Old San [PERSON_NAME]"
drag, startPoint x: 150, startPoint y: 237, endPoint x: 339, endPoint y: 247, distance: 189.3
click at [152, 237] on main "The MLC Public Work Search The accuracy and completeness of The MLC's data is d…" at bounding box center [784, 309] width 1568 height 982
click at [439, 242] on input "[PERSON_NAME]" at bounding box center [876, 243] width 967 height 44
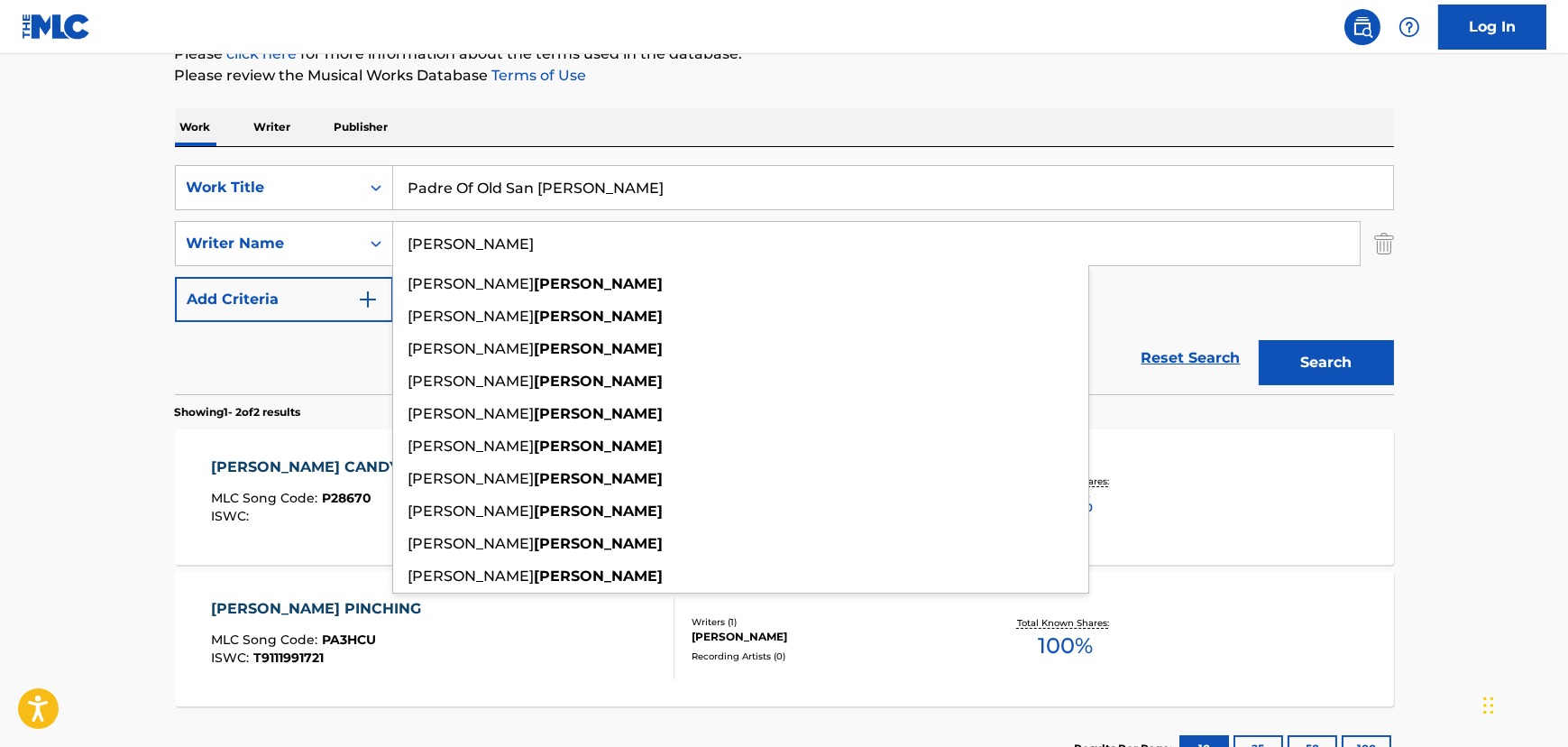
click at [439, 242] on input "[PERSON_NAME]" at bounding box center [876, 243] width 967 height 44
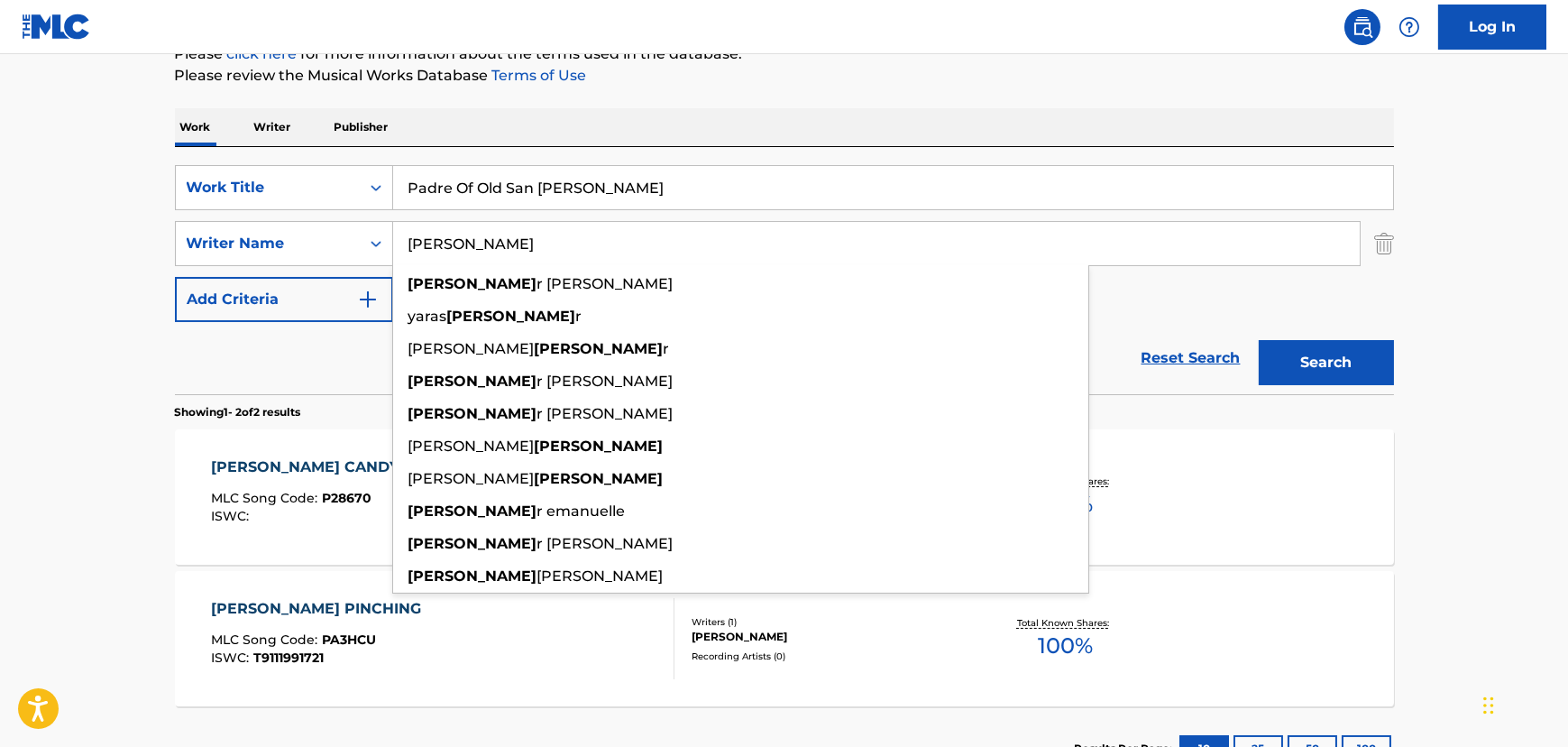
type input "[PERSON_NAME]"
click at [1259, 340] on button "Search" at bounding box center [1327, 362] width 136 height 46
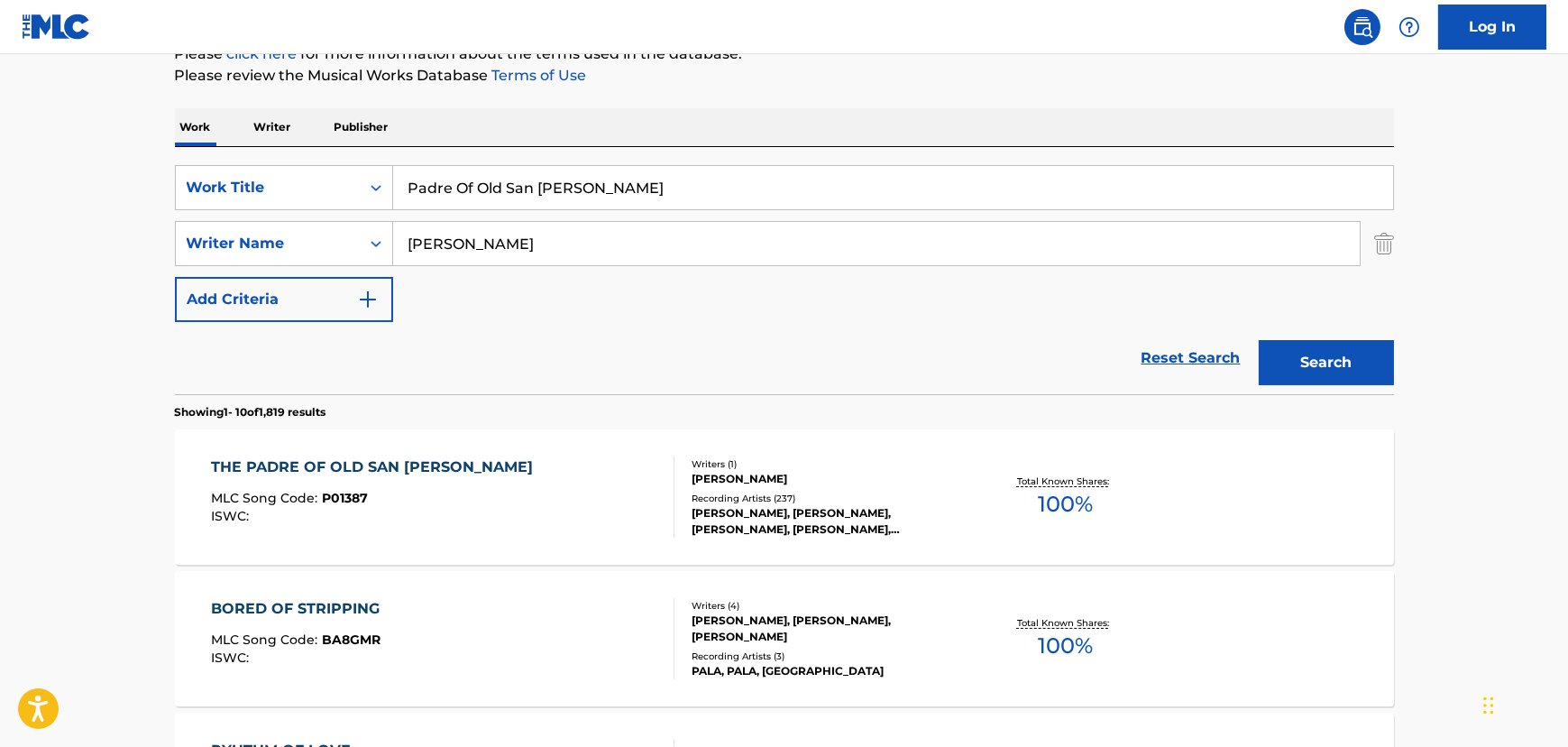
click at [580, 541] on div "THE PADRE OF OLD [PERSON_NAME] MLC Song Code : P01387 ISWC : Writers ( 1 ) [PER…" at bounding box center [784, 497] width 1219 height 136
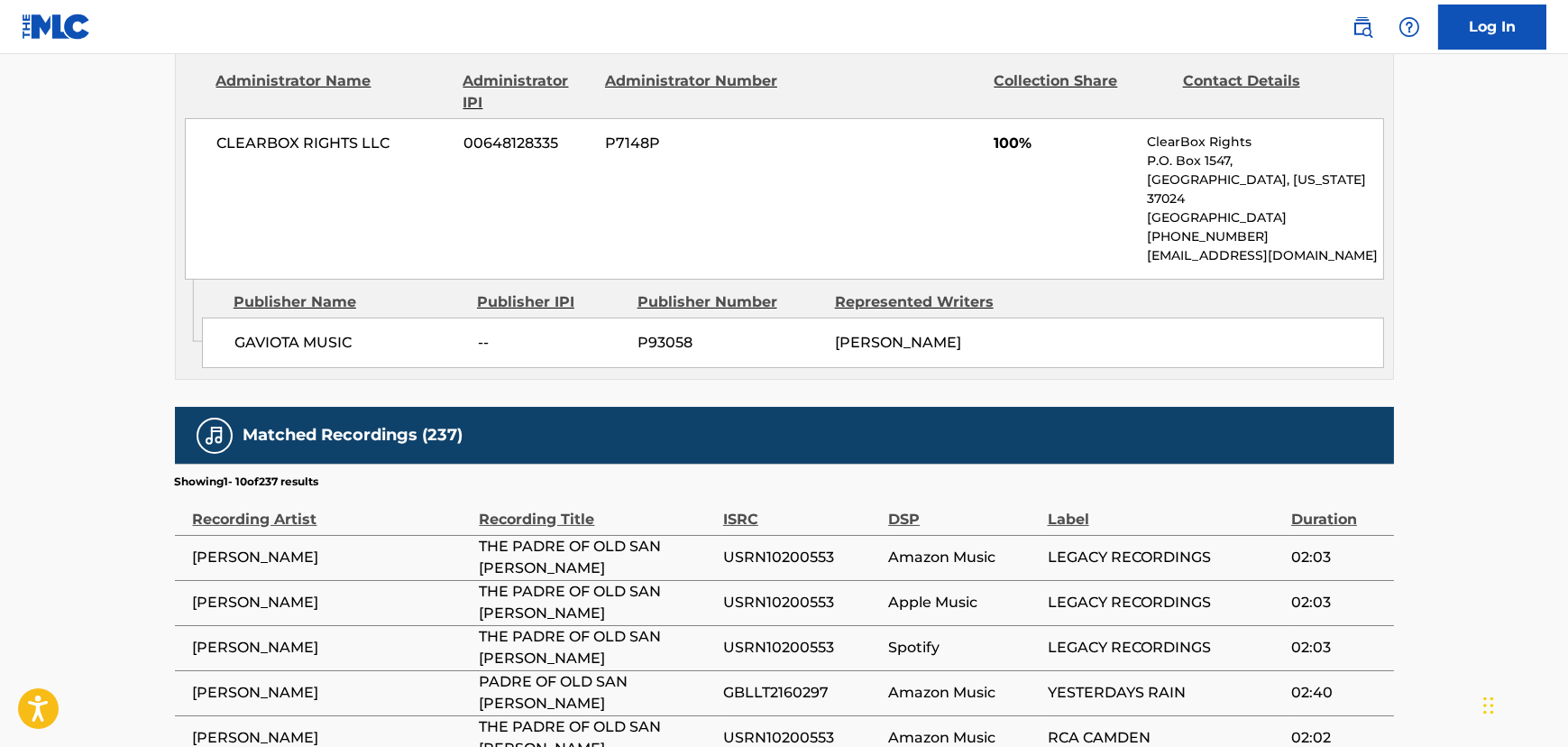
scroll to position [902, 0]
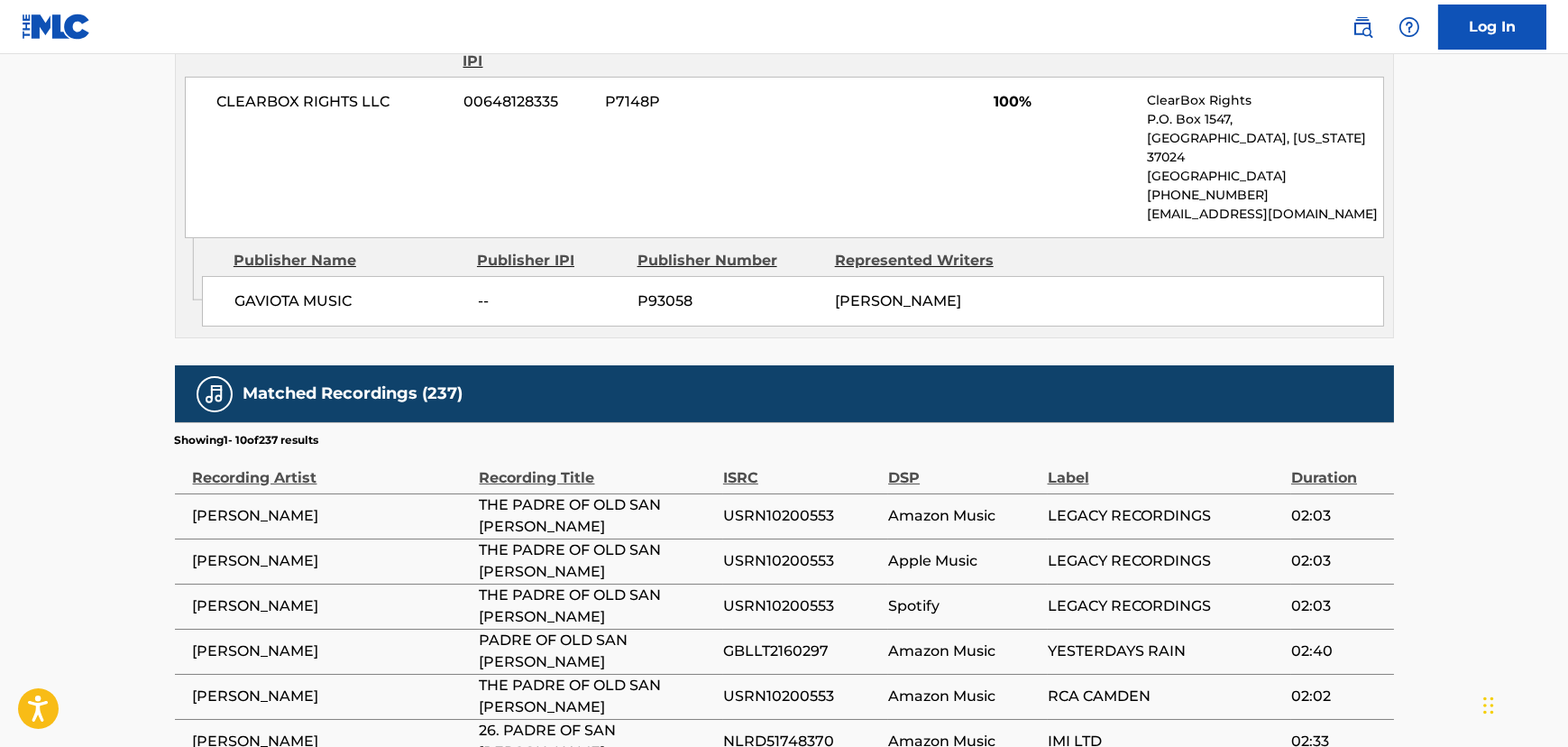
click at [1265, 204] on p "[EMAIL_ADDRESS][DOMAIN_NAME]" at bounding box center [1264, 214] width 235 height 19
copy div "[EMAIL_ADDRESS][DOMAIN_NAME] Admin Original Publisher Connecting Line"
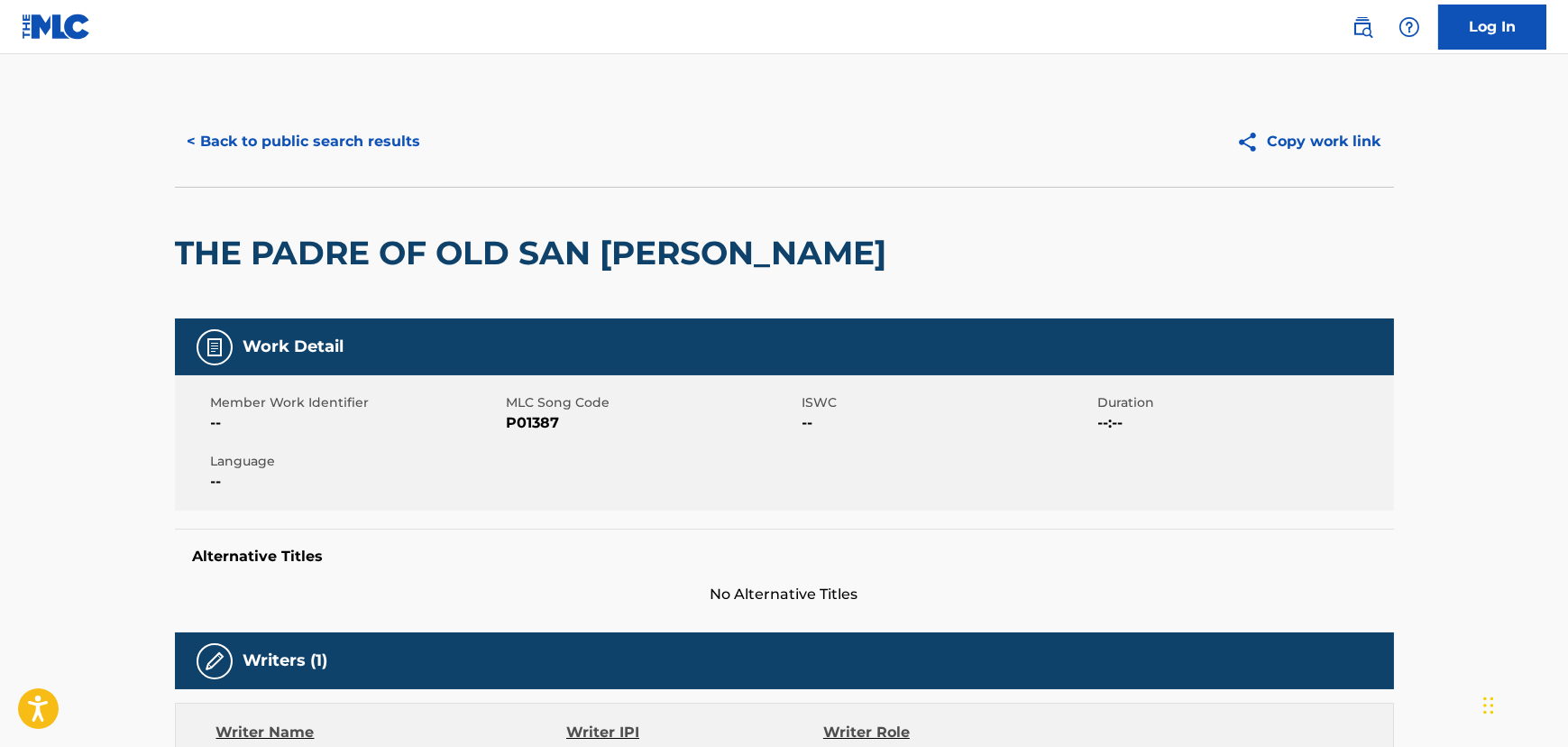
scroll to position [0, 0]
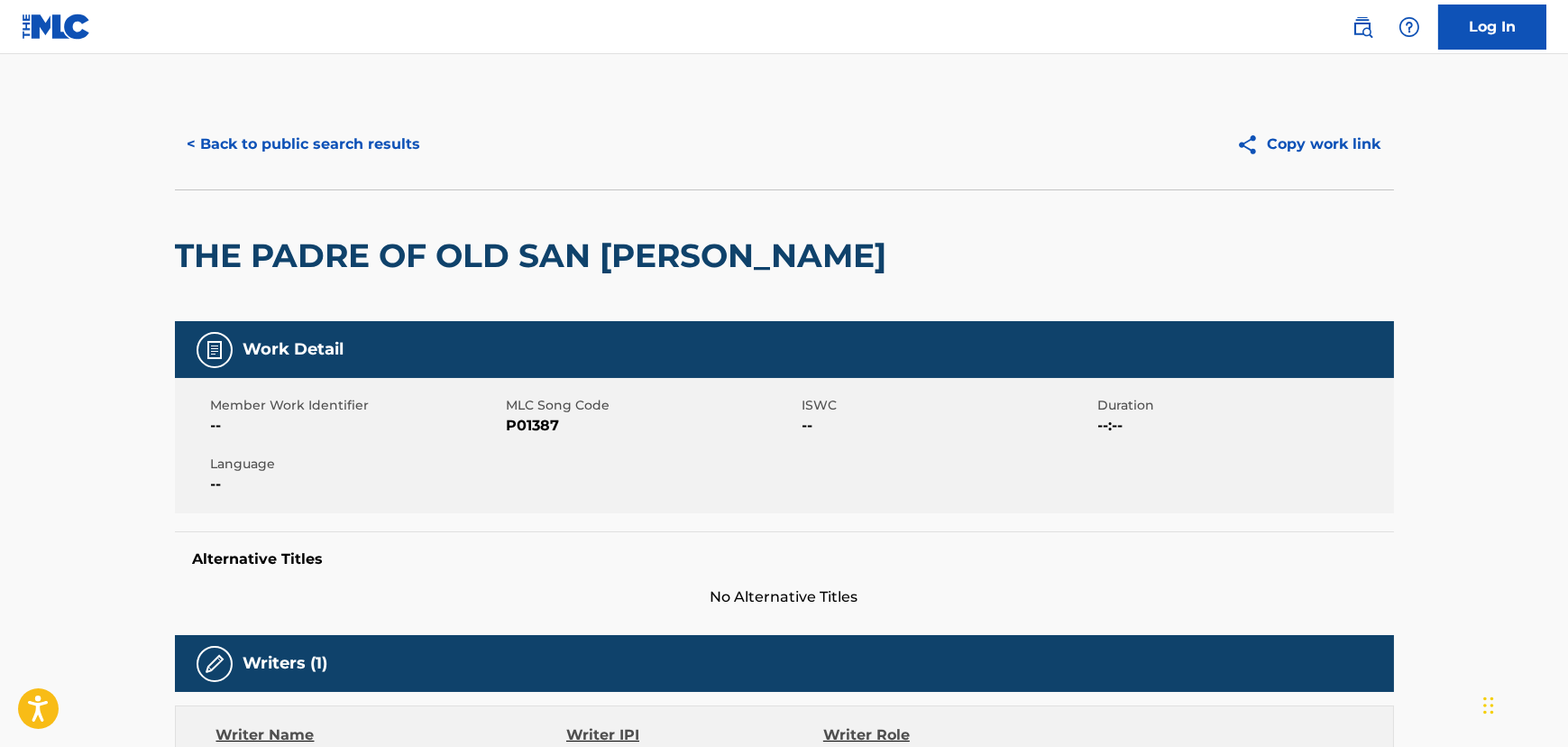
drag, startPoint x: 293, startPoint y: 153, endPoint x: 352, endPoint y: 235, distance: 101.0
click at [293, 168] on div "< Back to public search results Copy work link" at bounding box center [784, 143] width 1219 height 90
click at [364, 148] on button "< Back to public search results" at bounding box center [304, 144] width 259 height 46
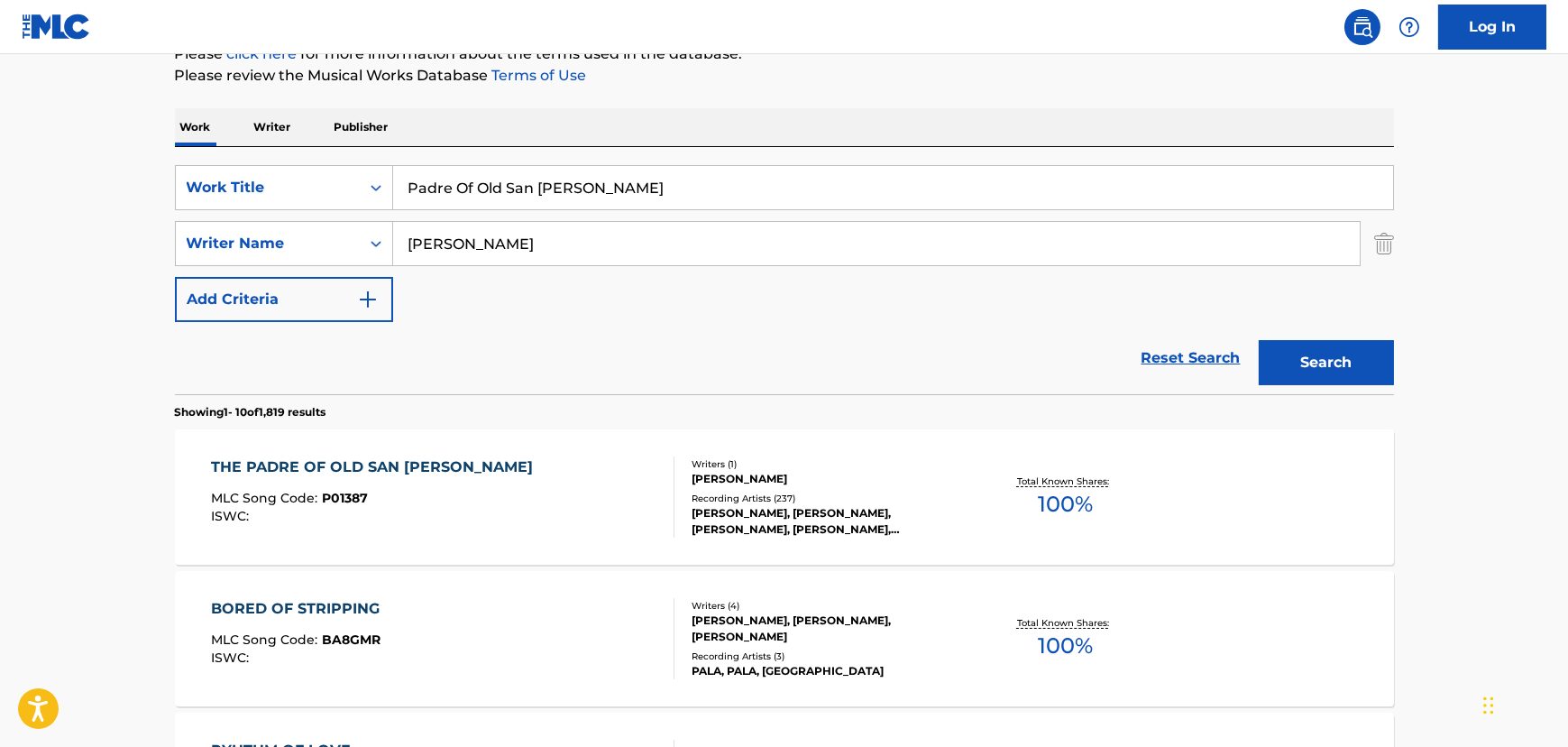
click at [485, 187] on input "Padre Of Old San [PERSON_NAME]" at bounding box center [893, 187] width 999 height 44
paste input "Mexican Jo"
type input "Mexican [PERSON_NAME]"
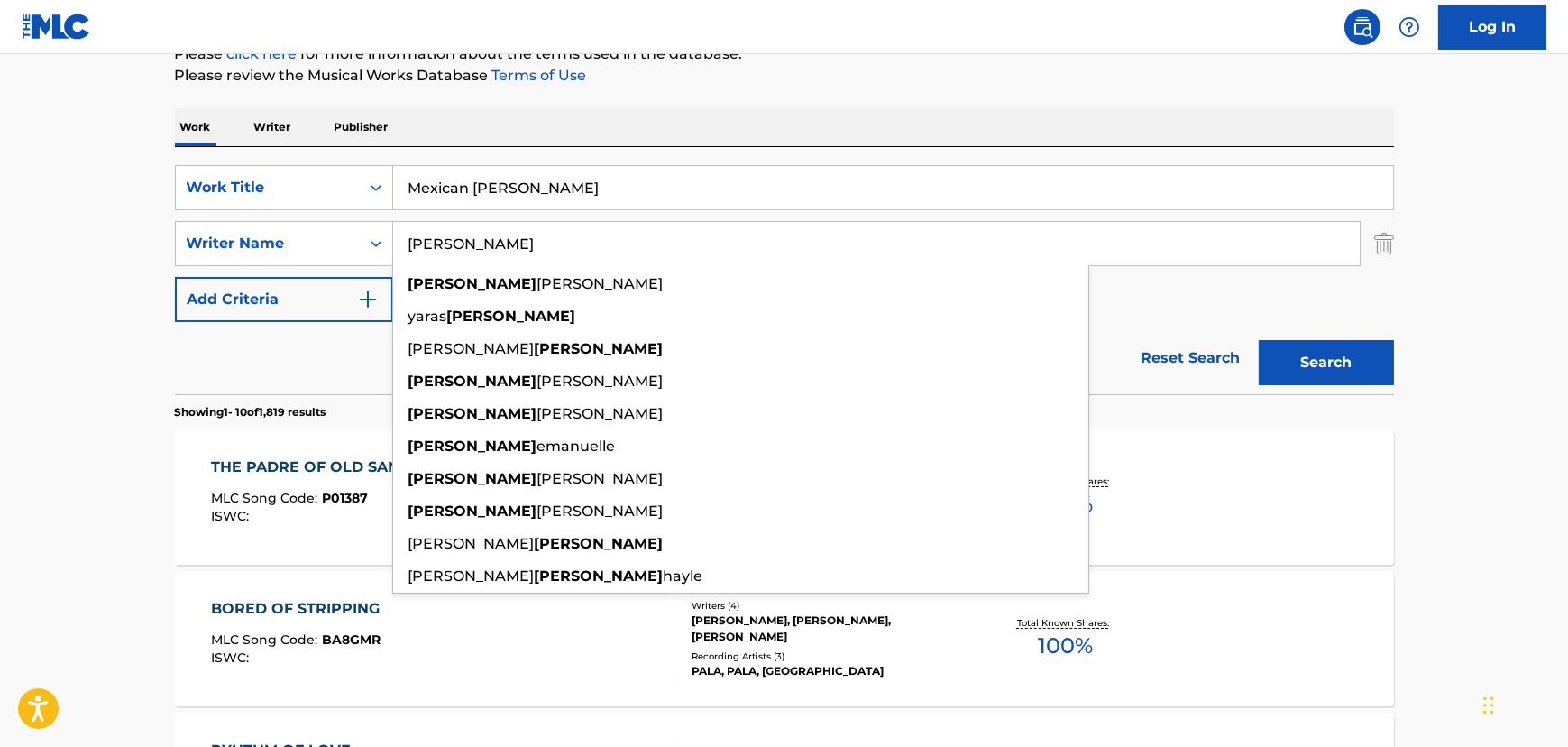
click at [453, 233] on input "[PERSON_NAME]" at bounding box center [876, 243] width 967 height 44
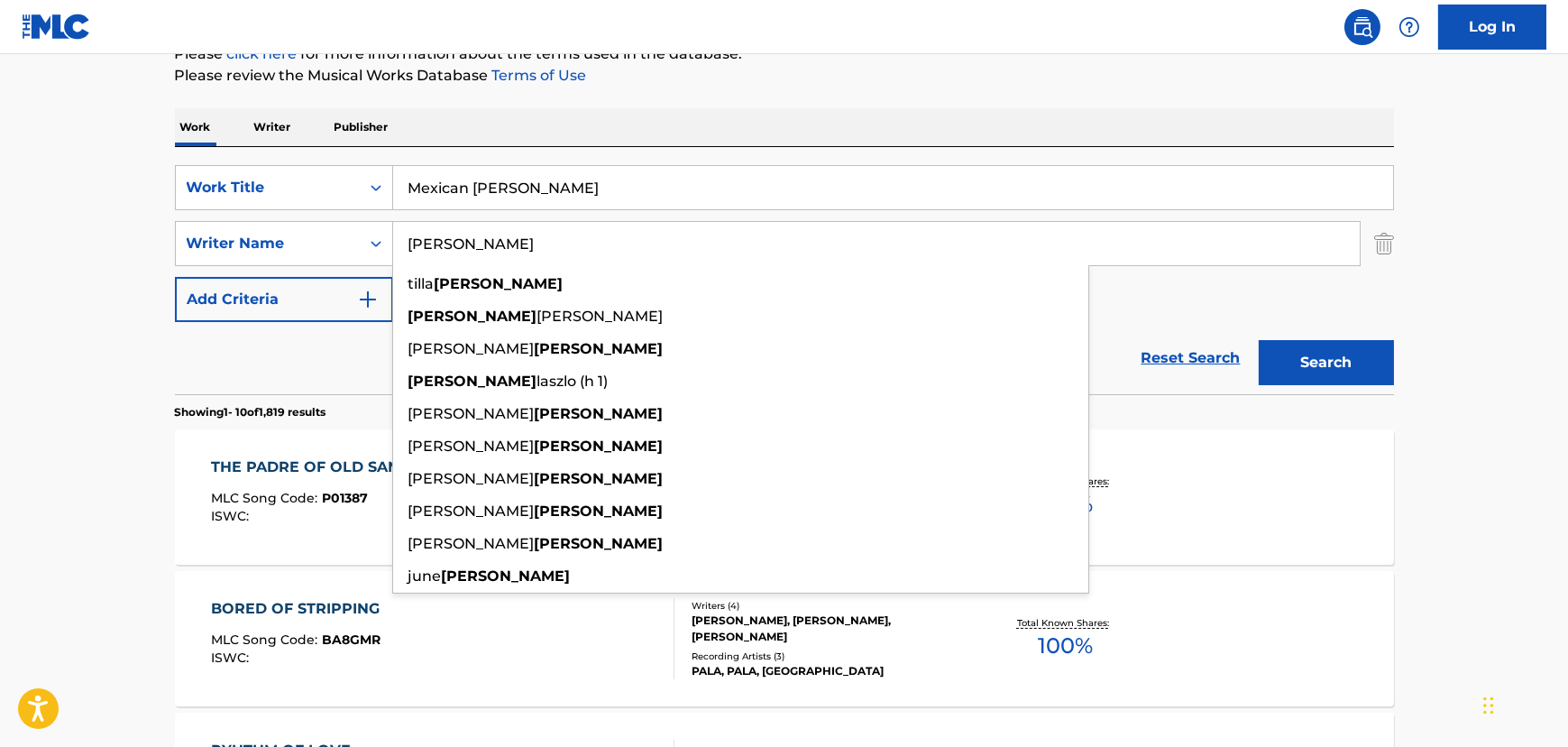
type input "[PERSON_NAME]"
click at [1259, 340] on button "Search" at bounding box center [1327, 362] width 136 height 46
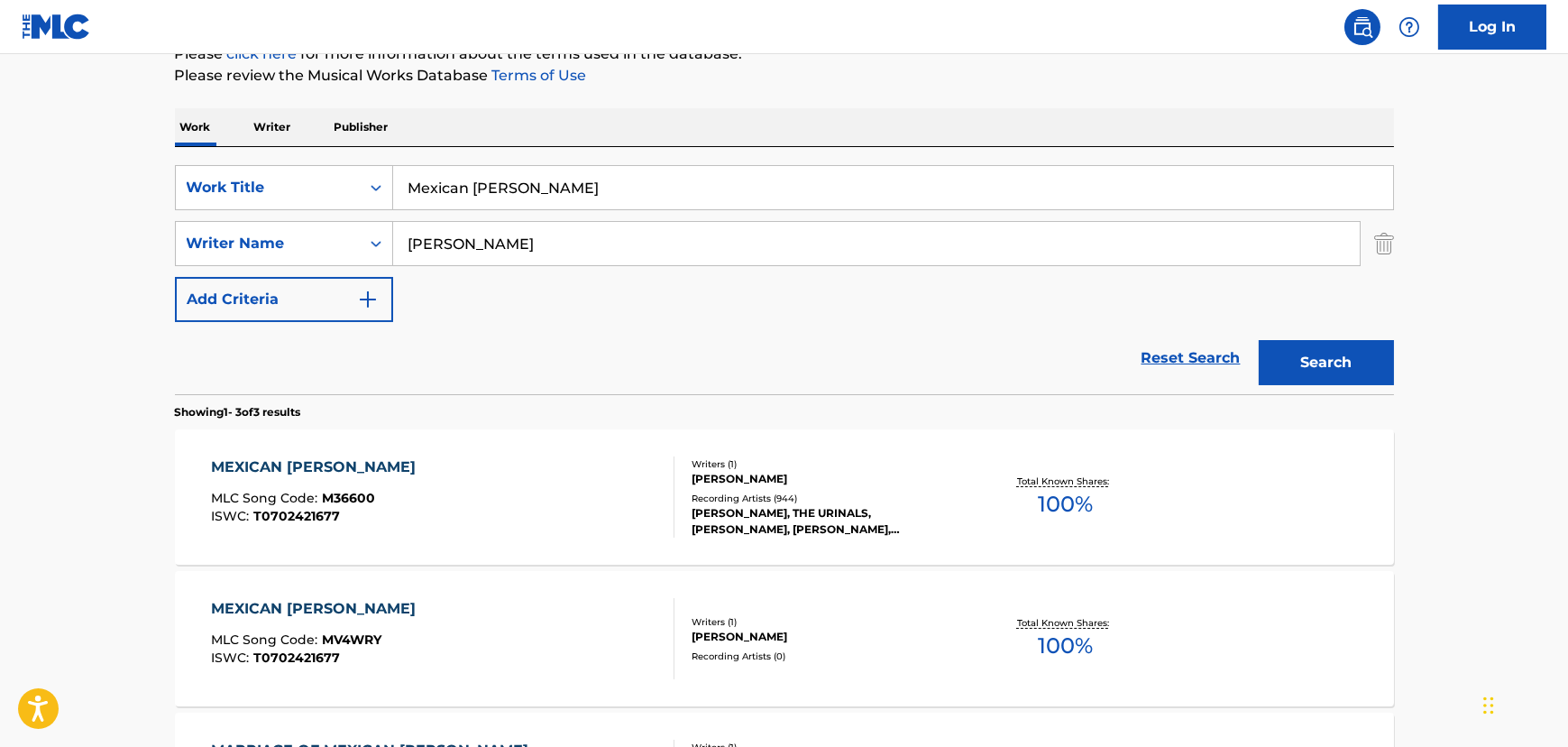
click at [549, 474] on div "MEXICAN [PERSON_NAME] MLC Song Code : M36600 ISWC : T0702421677" at bounding box center [443, 497] width 463 height 81
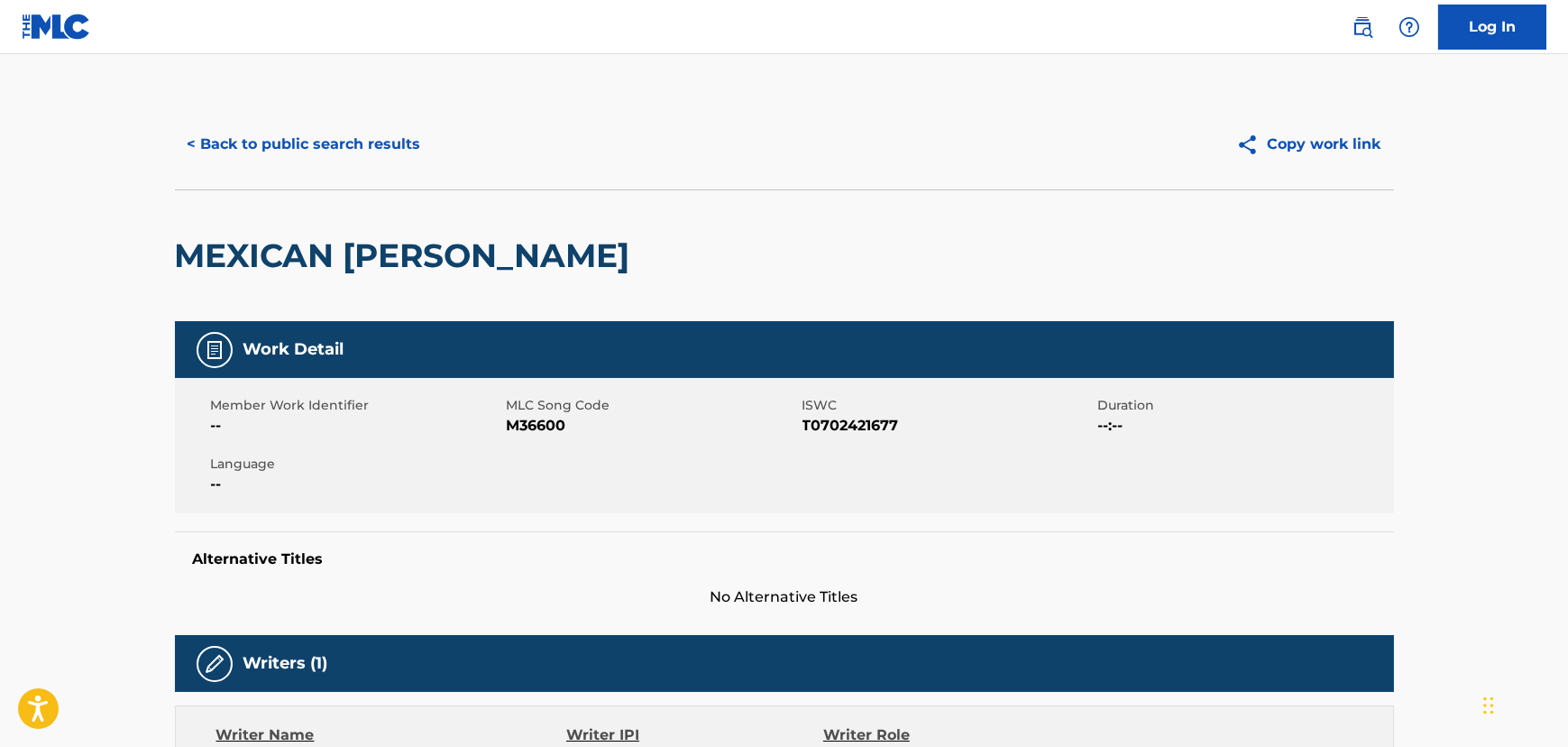
click at [317, 150] on button "< Back to public search results" at bounding box center [304, 144] width 259 height 46
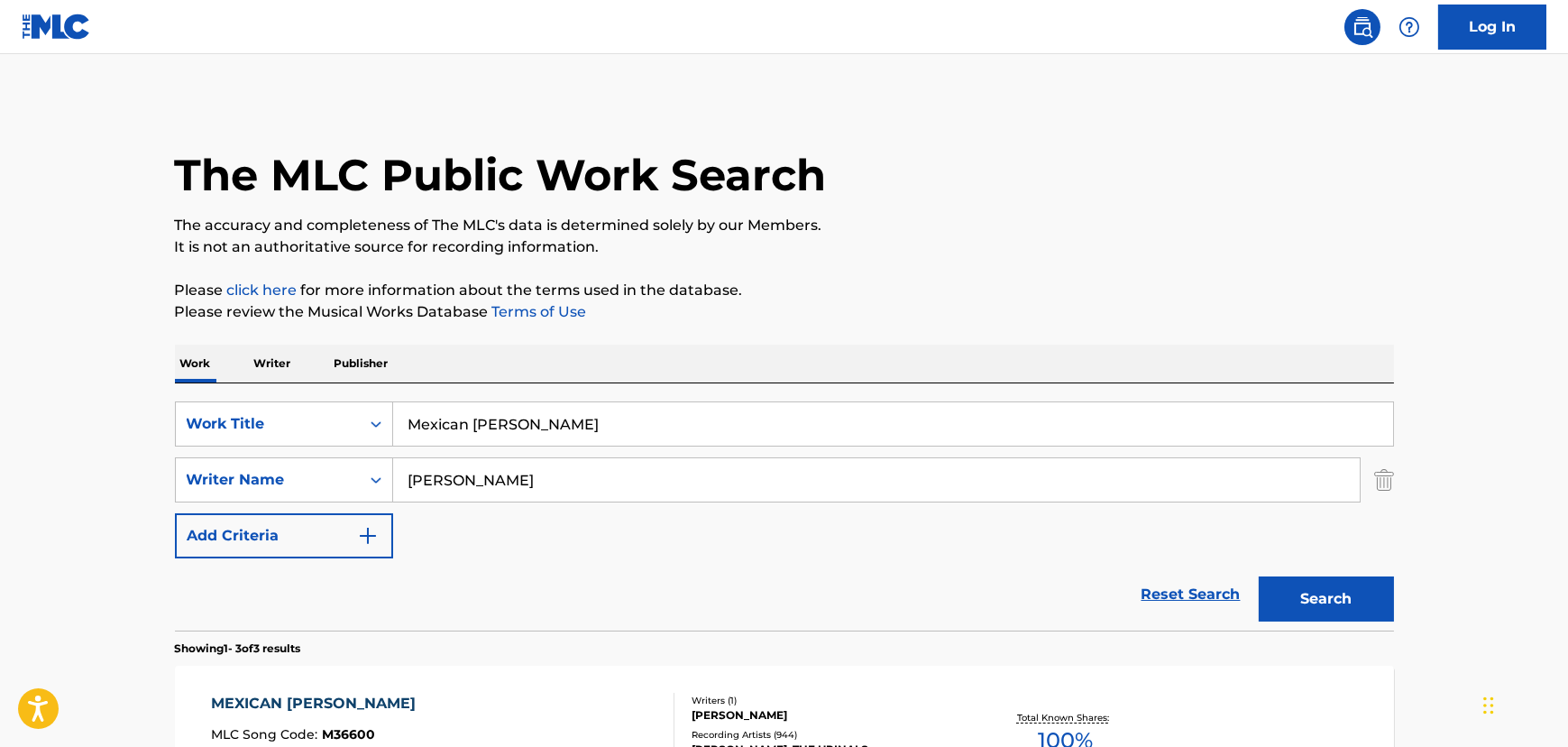
scroll to position [236, 0]
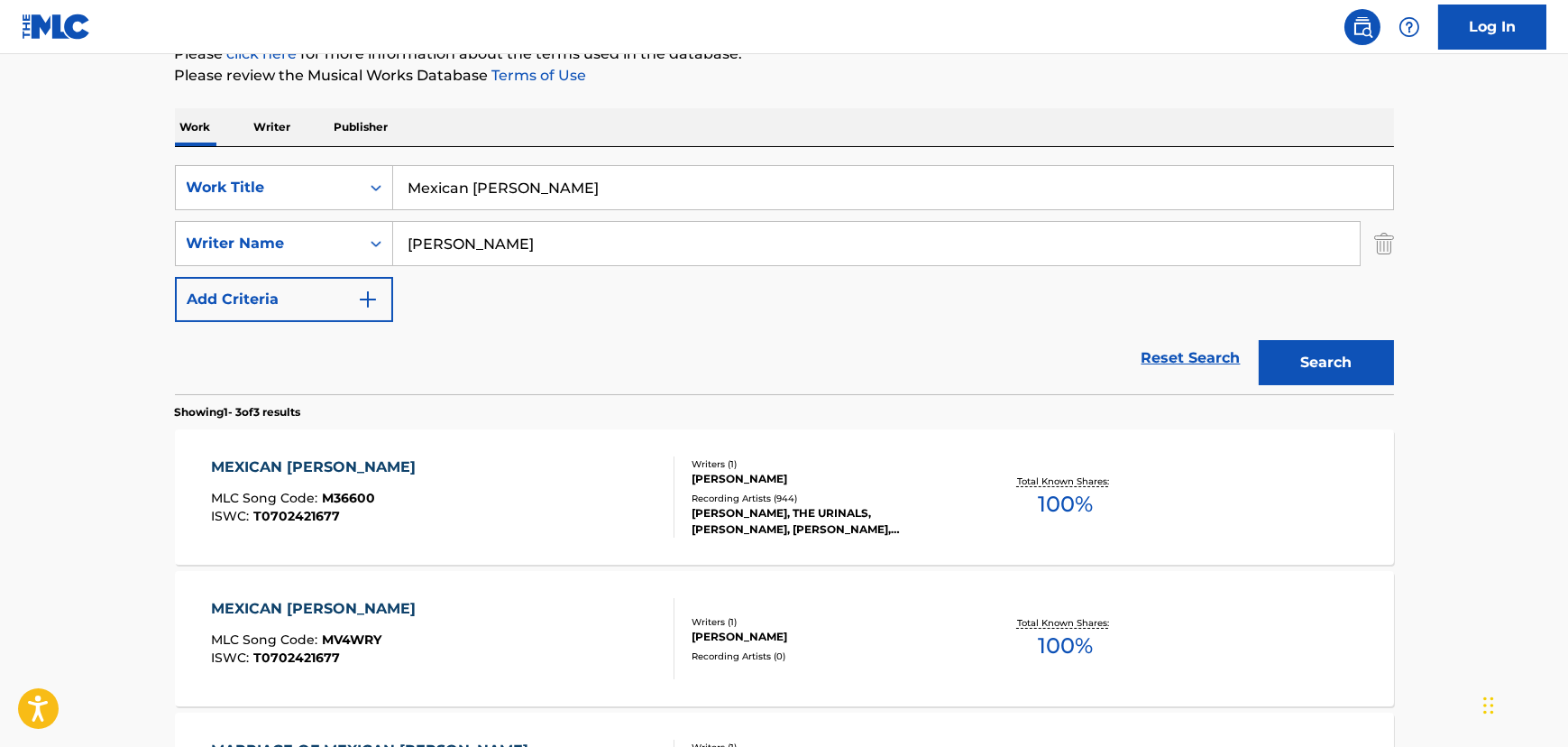
click at [430, 179] on input "Mexican [PERSON_NAME]" at bounding box center [893, 187] width 999 height 44
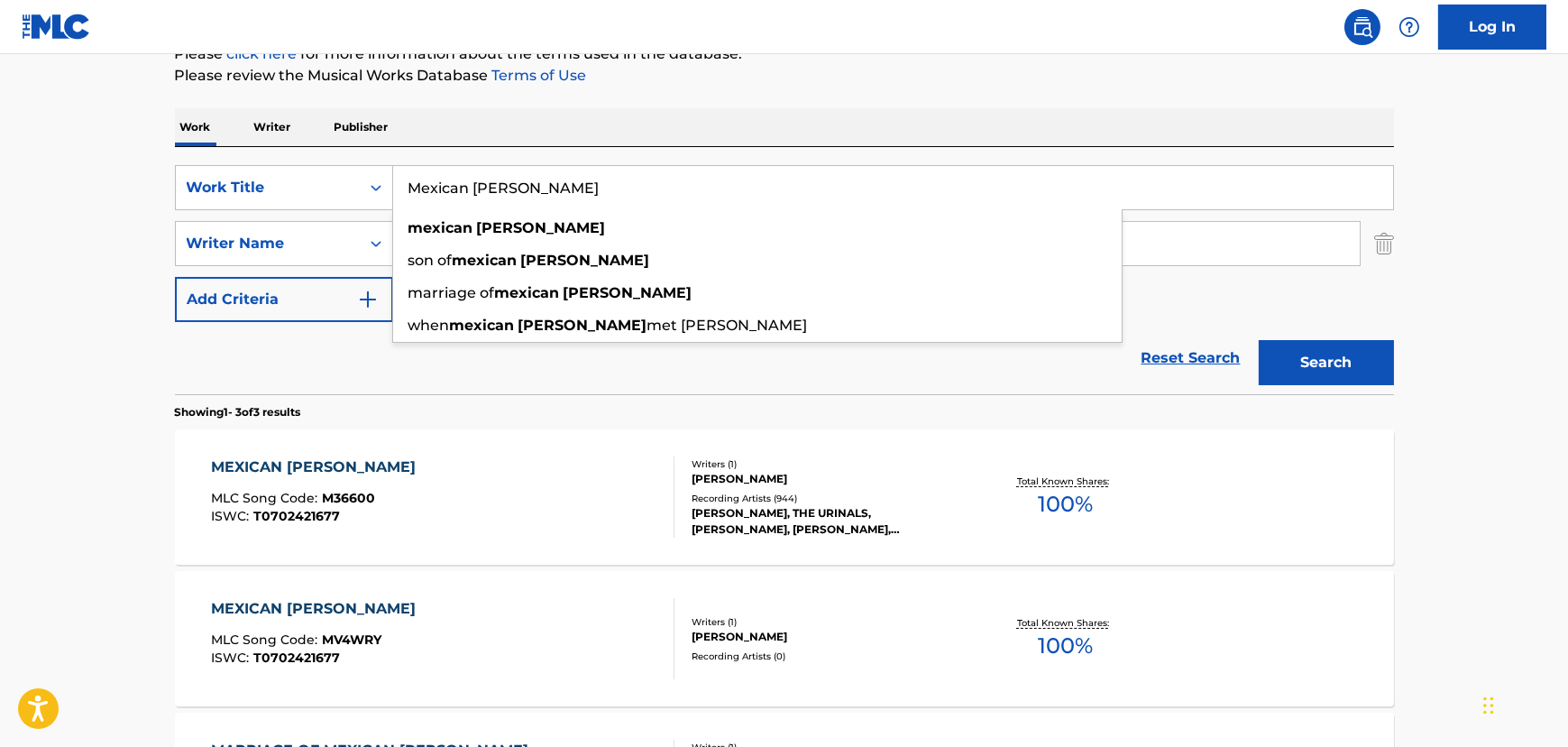
click at [430, 179] on input "Mexican [PERSON_NAME]" at bounding box center [893, 187] width 999 height 44
paste input "Let Me Remember (Things I Can't Forget)"
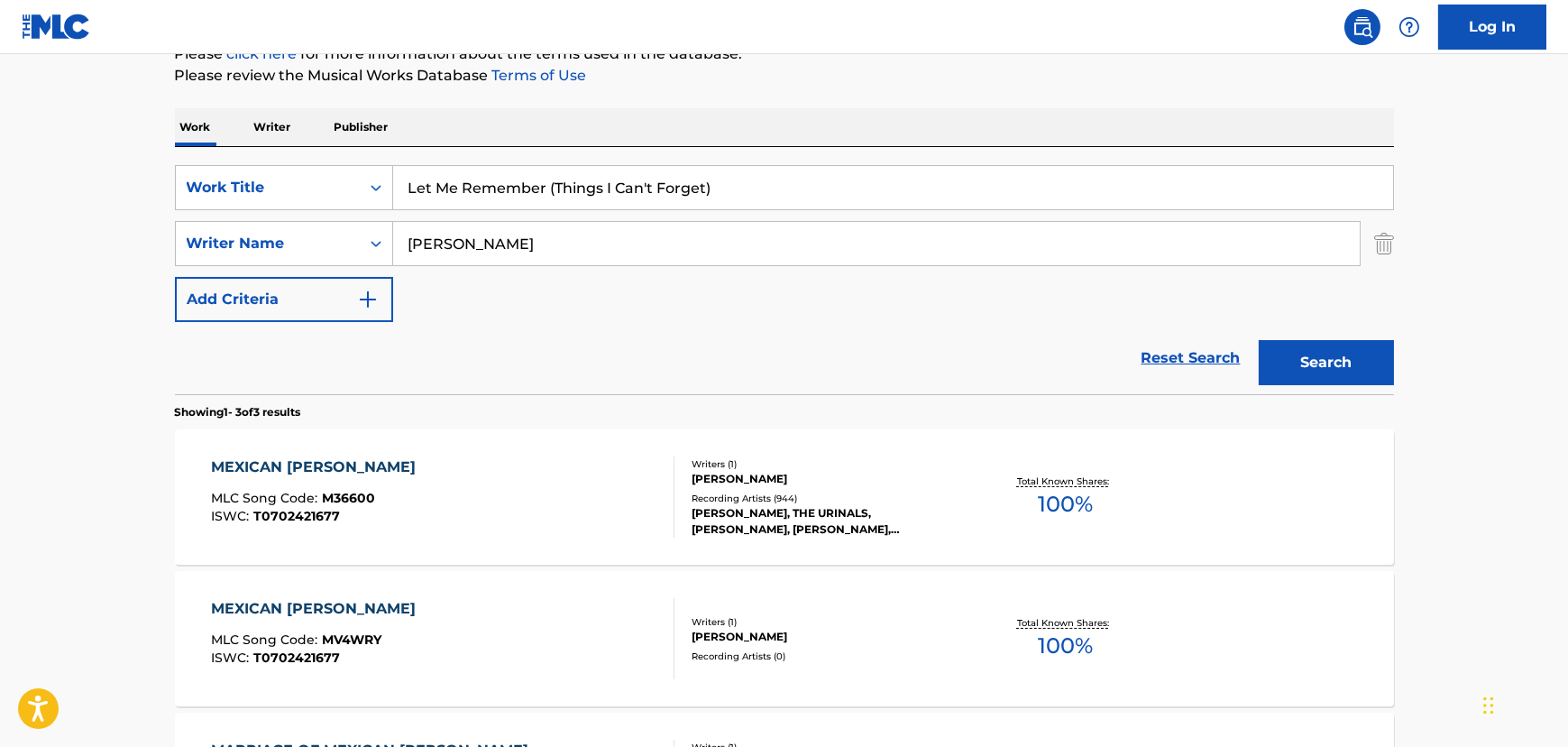
type input "Let Me Remember (Things I Can't Forget)"
click at [214, 270] on div "SearchWithCriteriab6ccf98a-feb7-40f6-9438-166cd8a12fc5 Work Title Let Me Rememb…" at bounding box center [784, 243] width 1219 height 157
click at [445, 243] on input "[PERSON_NAME]" at bounding box center [876, 243] width 967 height 44
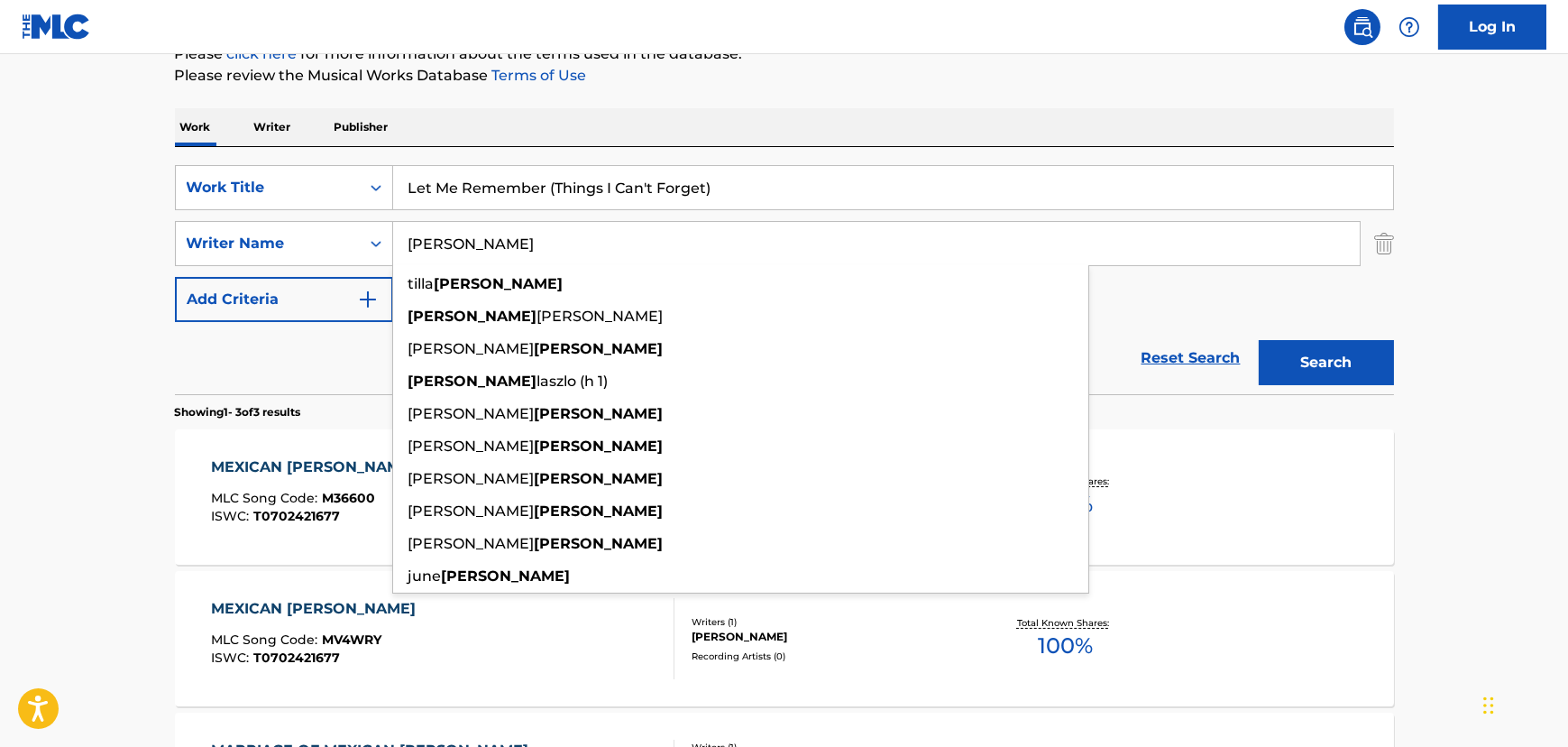
click at [445, 243] on input "[PERSON_NAME]" at bounding box center [876, 243] width 967 height 44
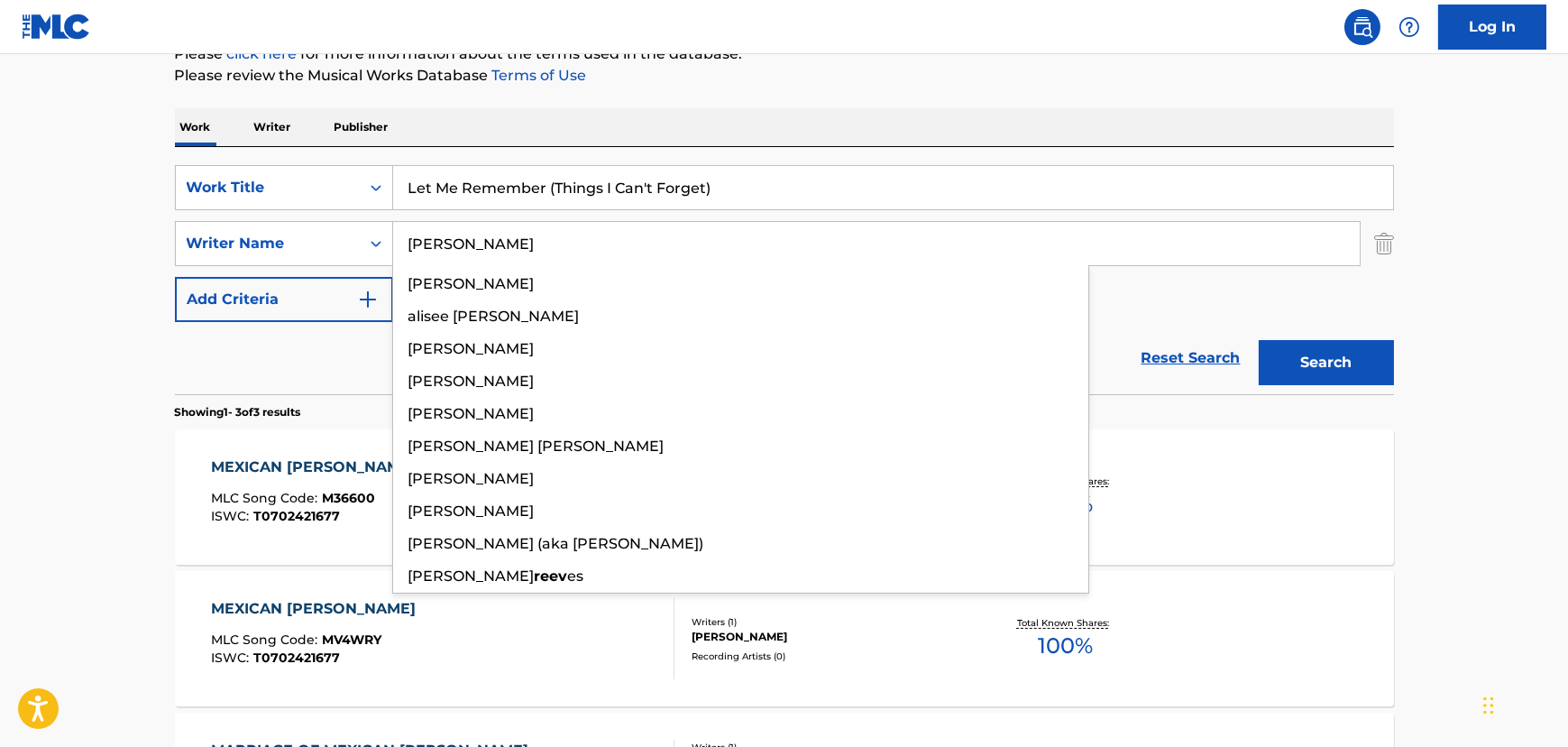
type input "[PERSON_NAME]"
click at [1259, 340] on button "Search" at bounding box center [1327, 362] width 136 height 46
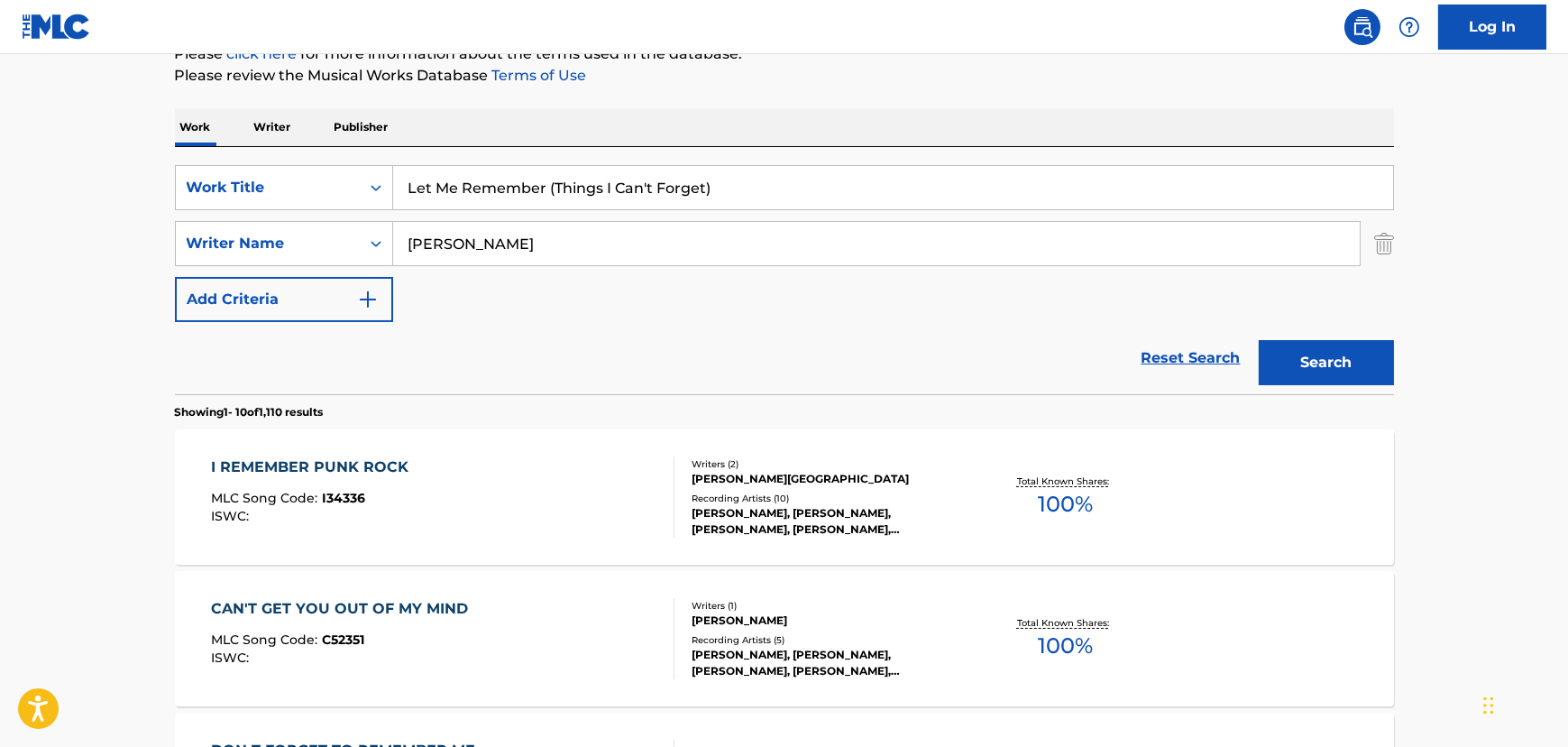
drag, startPoint x: 549, startPoint y: 189, endPoint x: 802, endPoint y: 201, distance: 253.3
click at [802, 201] on input "Let Me Remember (Things I Can't Forget)" at bounding box center [893, 187] width 999 height 44
click at [1259, 340] on button "Search" at bounding box center [1327, 362] width 136 height 46
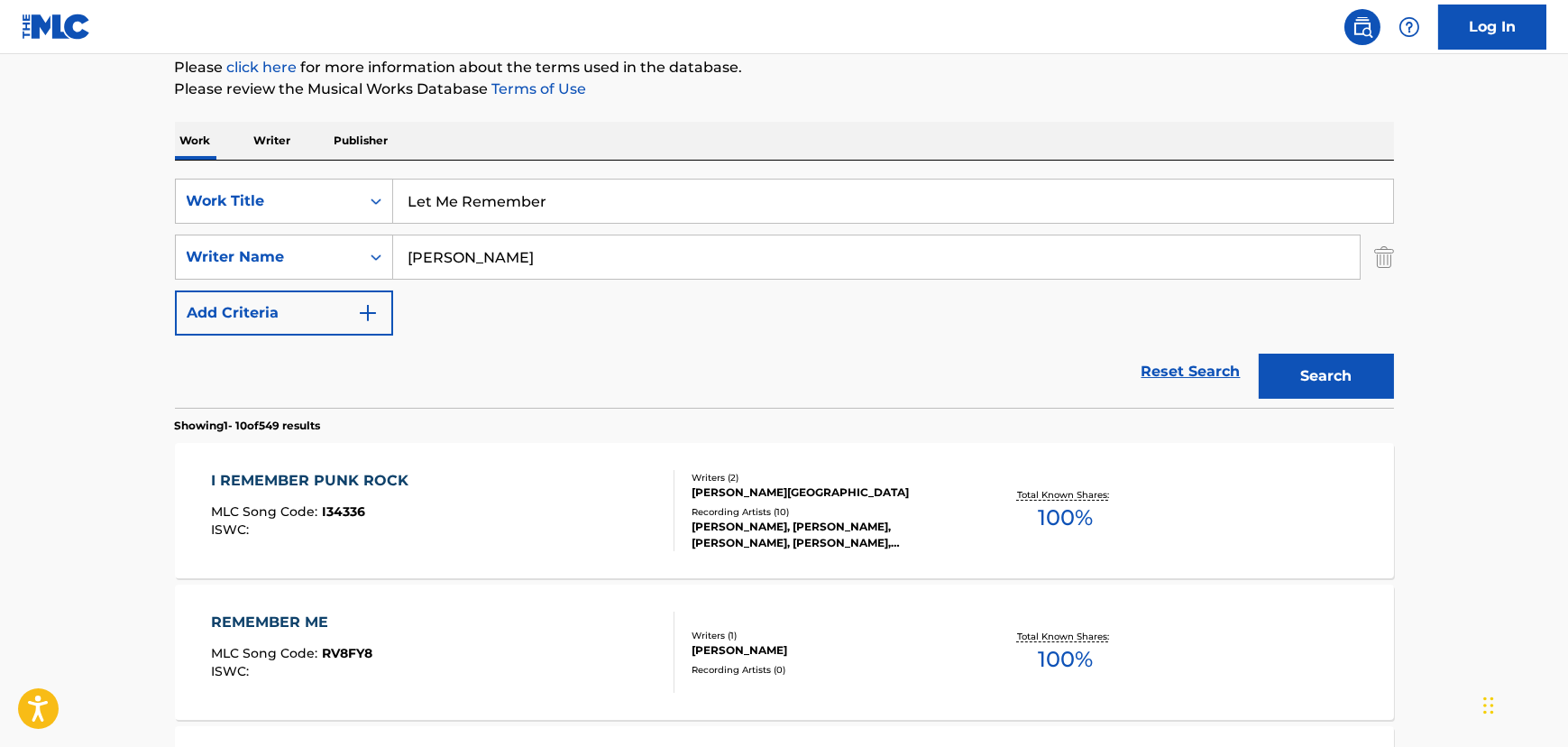
scroll to position [72, 0]
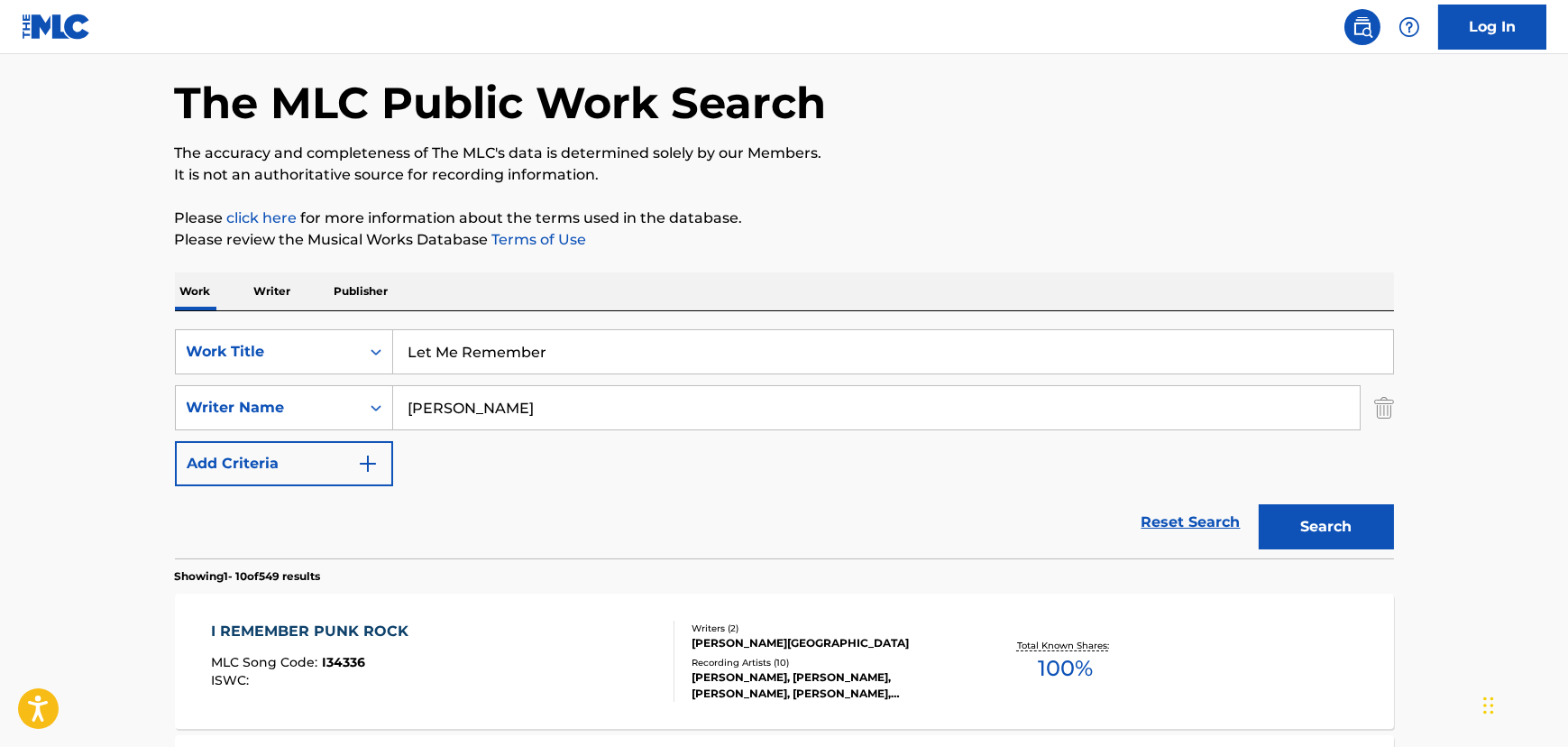
click at [422, 349] on input "Let Me Remember" at bounding box center [893, 352] width 999 height 44
click at [422, 348] on input "Let Me Remember" at bounding box center [893, 352] width 999 height 44
paste input "(Things I Can't Forget)"
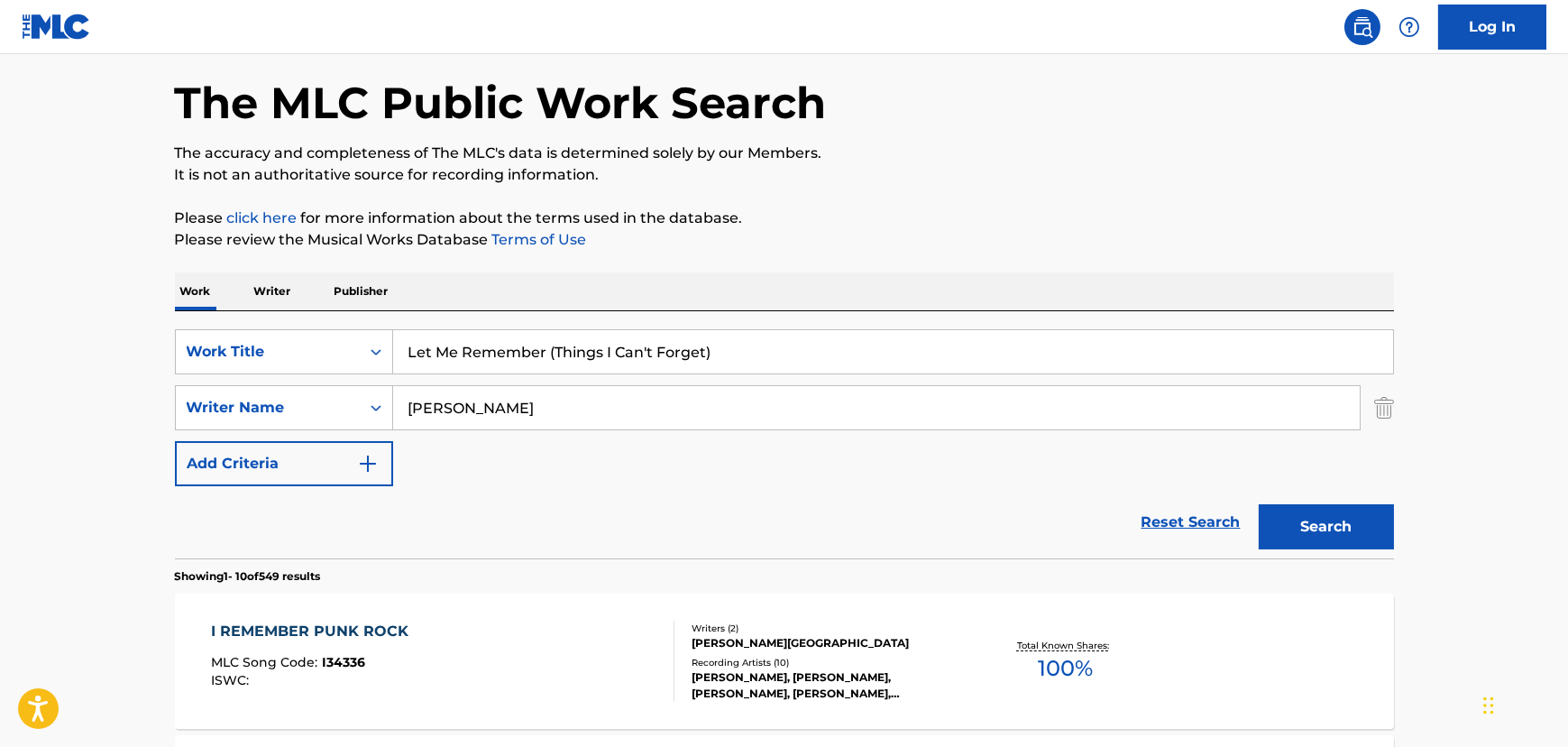
drag, startPoint x: 556, startPoint y: 350, endPoint x: 176, endPoint y: 322, distance: 381.0
click at [184, 324] on div "SearchWithCriteriab6ccf98a-feb7-40f6-9438-166cd8a12fc5 Work Title Let Me Rememb…" at bounding box center [784, 434] width 1219 height 247
click at [1259, 504] on button "Search" at bounding box center [1327, 526] width 136 height 46
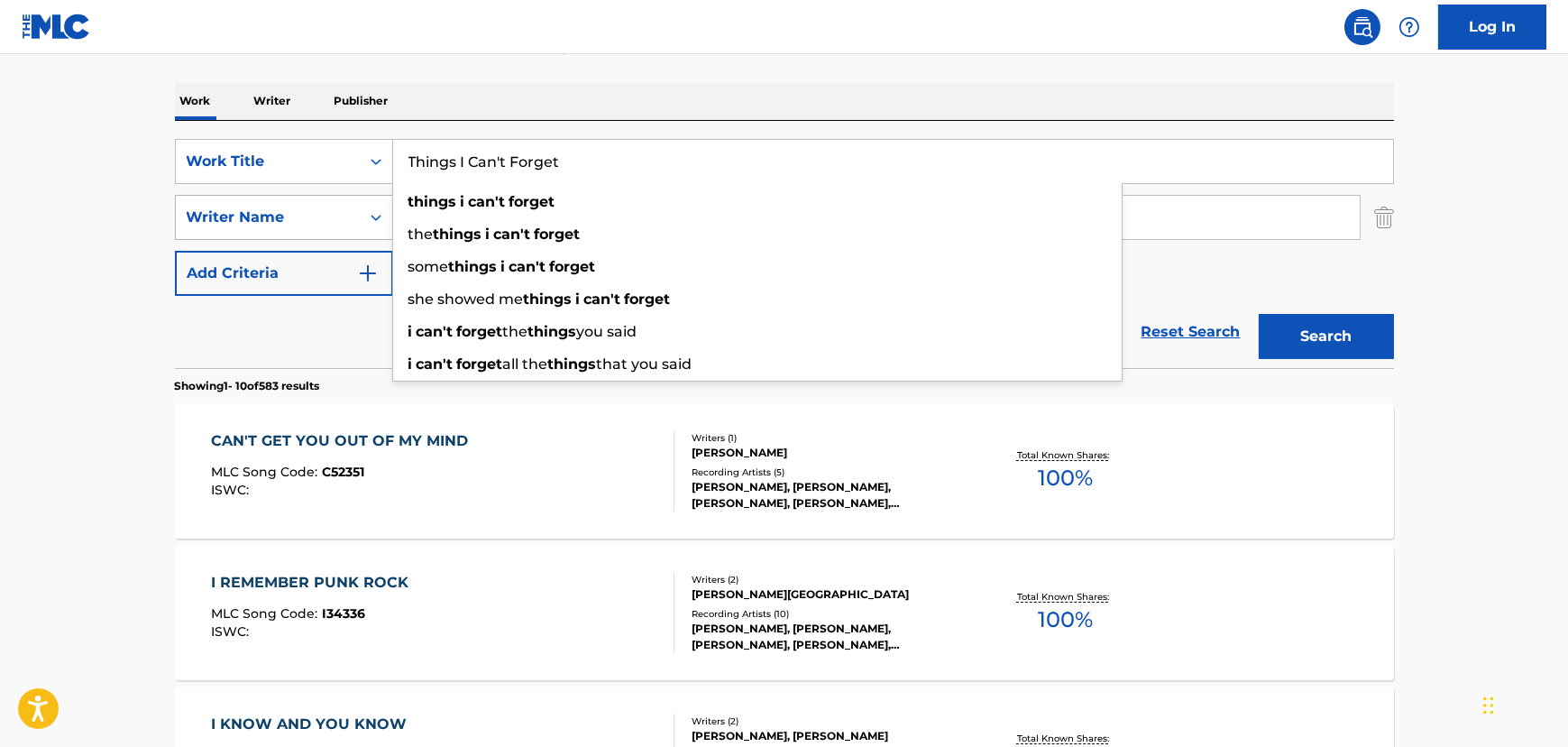
scroll to position [236, 0]
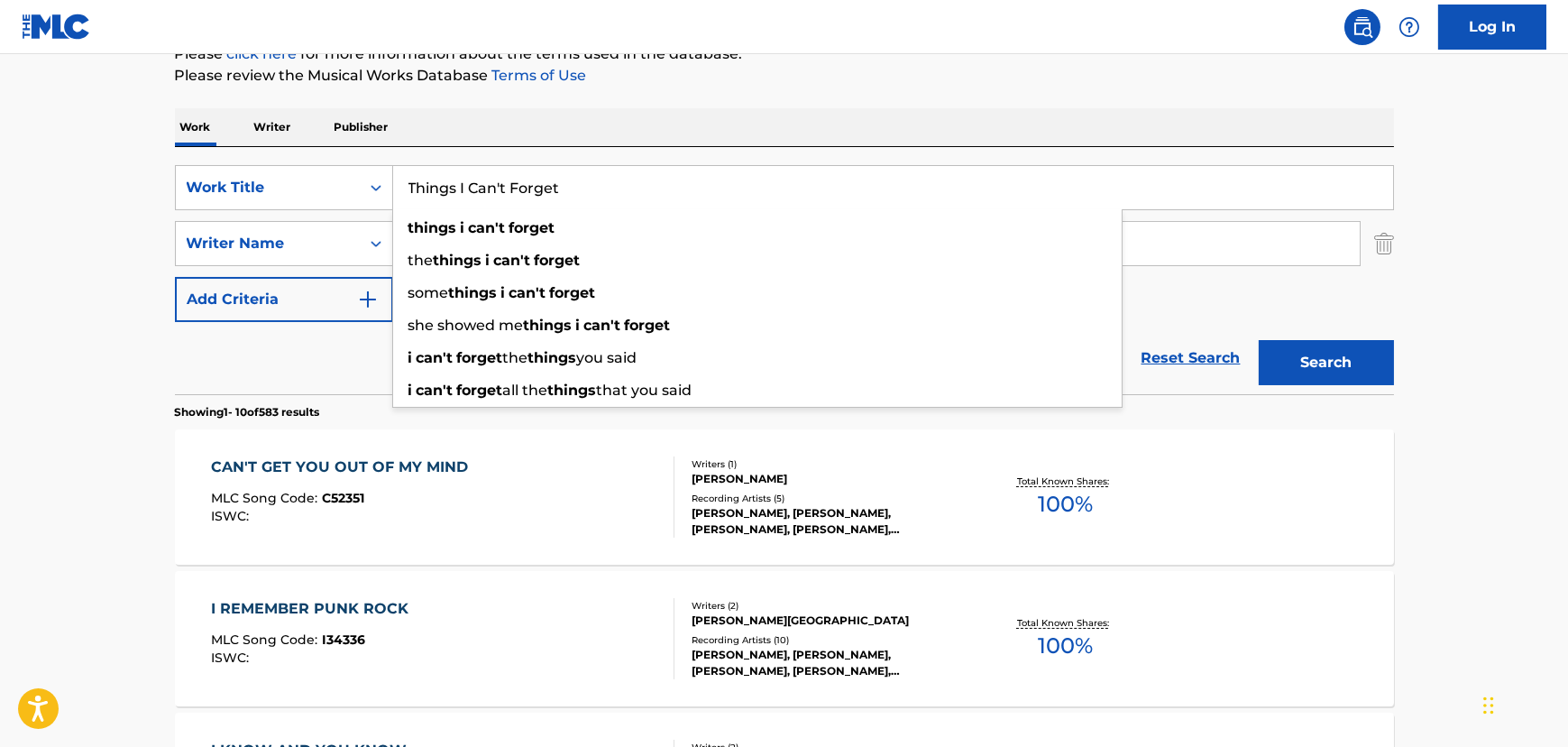
click at [487, 196] on input "Things I Can't Forget" at bounding box center [893, 187] width 999 height 44
click at [487, 194] on input "Things I Can't Forget" at bounding box center [893, 187] width 999 height 44
paste input "Let Me Remember (Things I Can't Forget)"
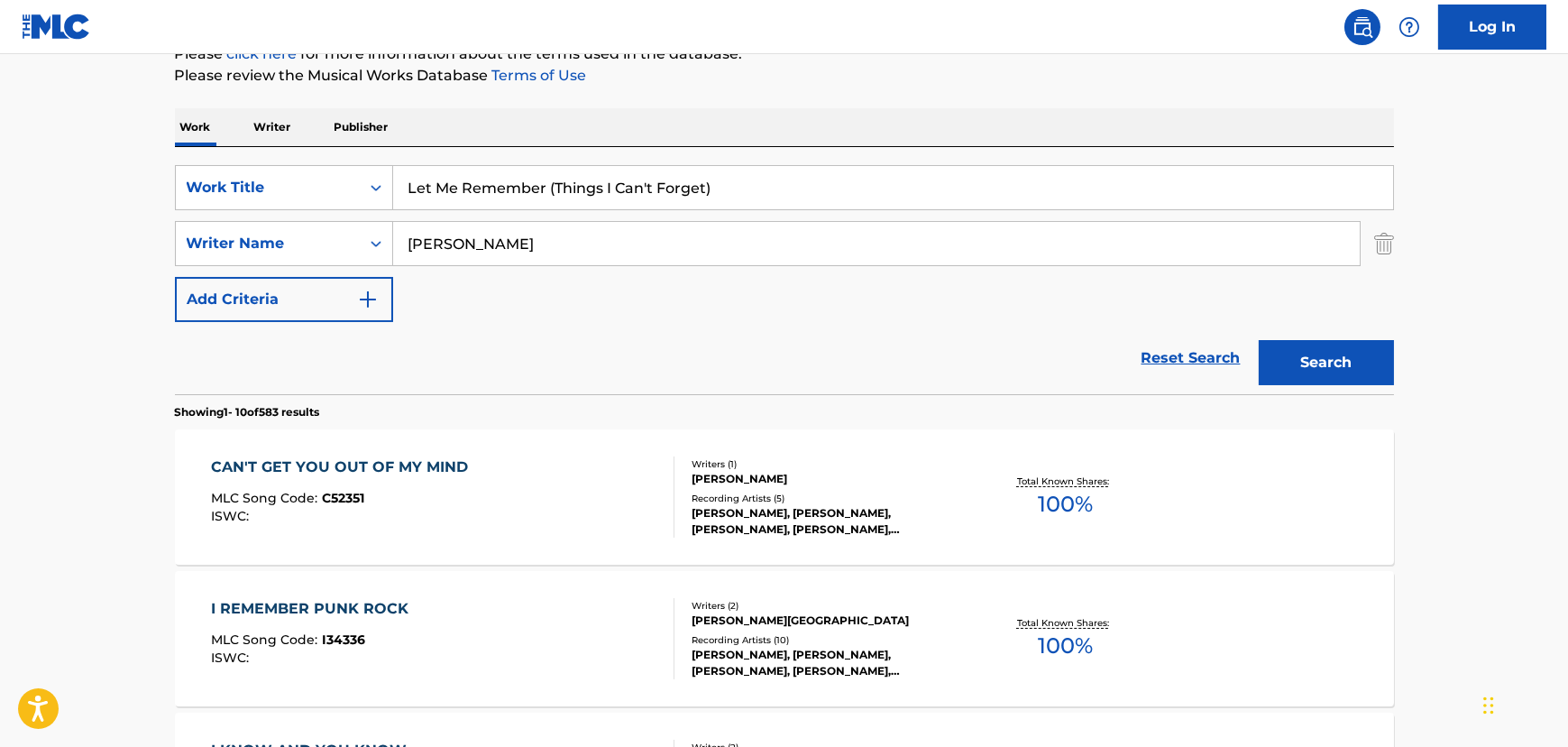
drag, startPoint x: 548, startPoint y: 188, endPoint x: 872, endPoint y: 202, distance: 324.3
click at [872, 202] on input "Let Me Remember (Things I Can't Forget)" at bounding box center [893, 187] width 999 height 44
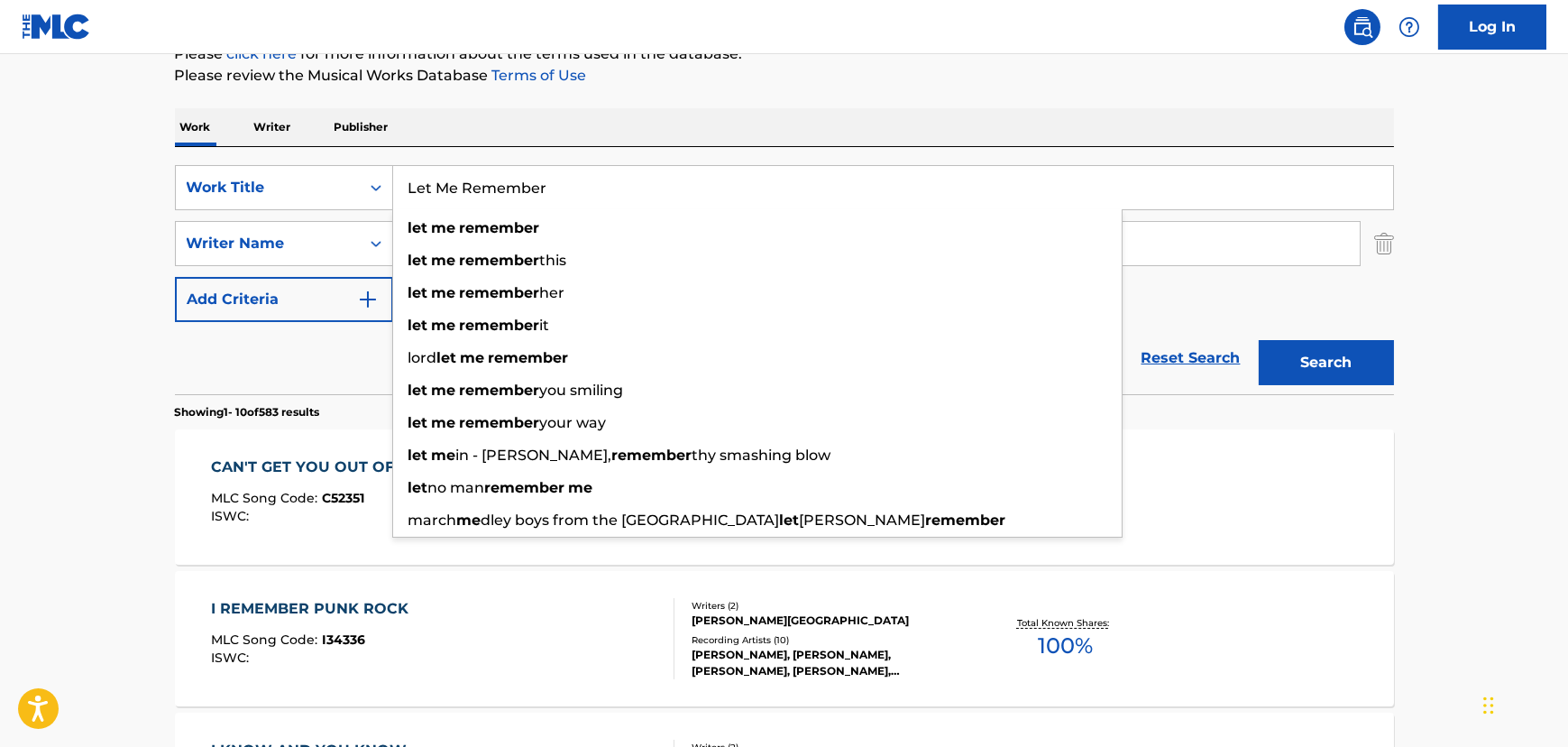
click at [1335, 359] on button "Search" at bounding box center [1327, 362] width 136 height 46
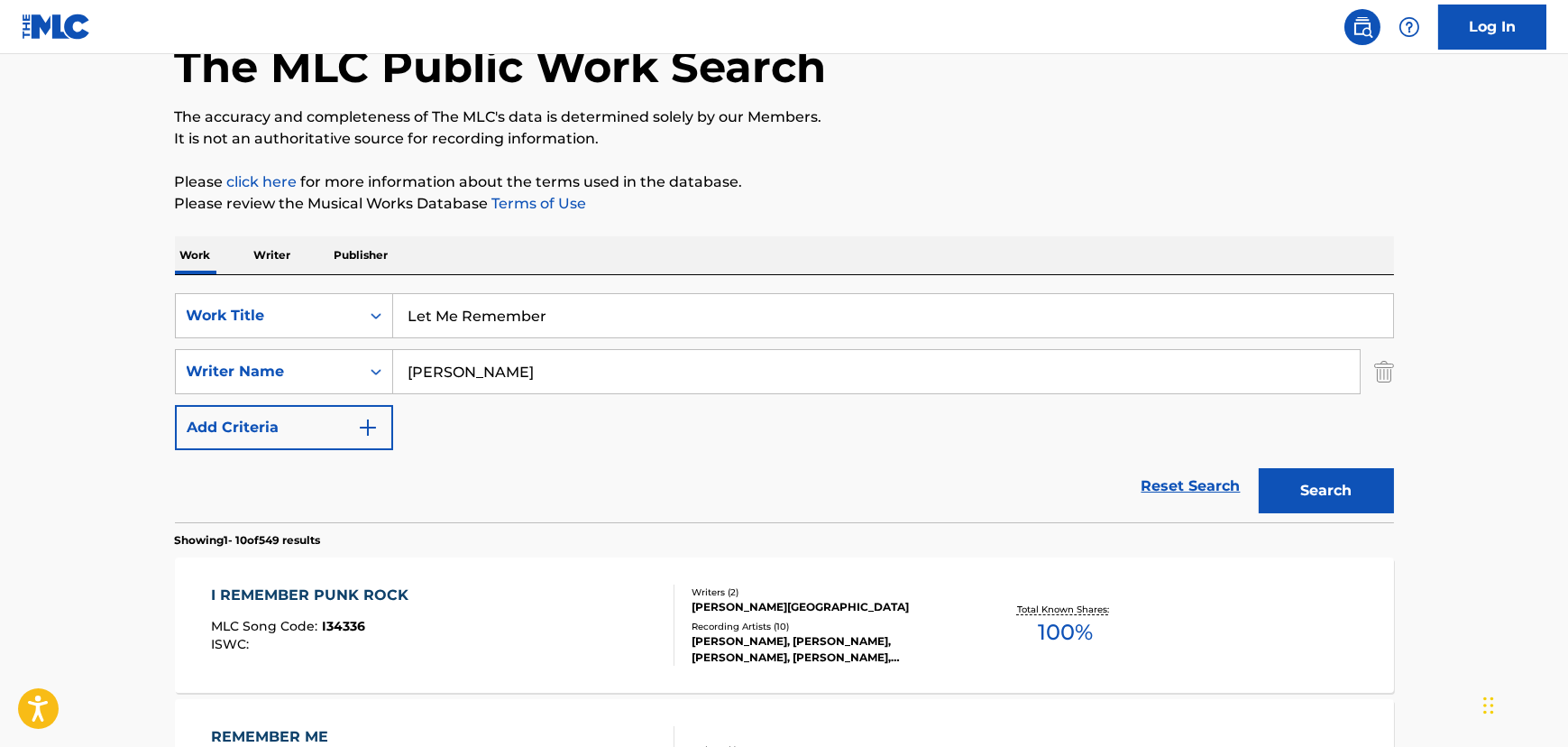
scroll to position [0, 0]
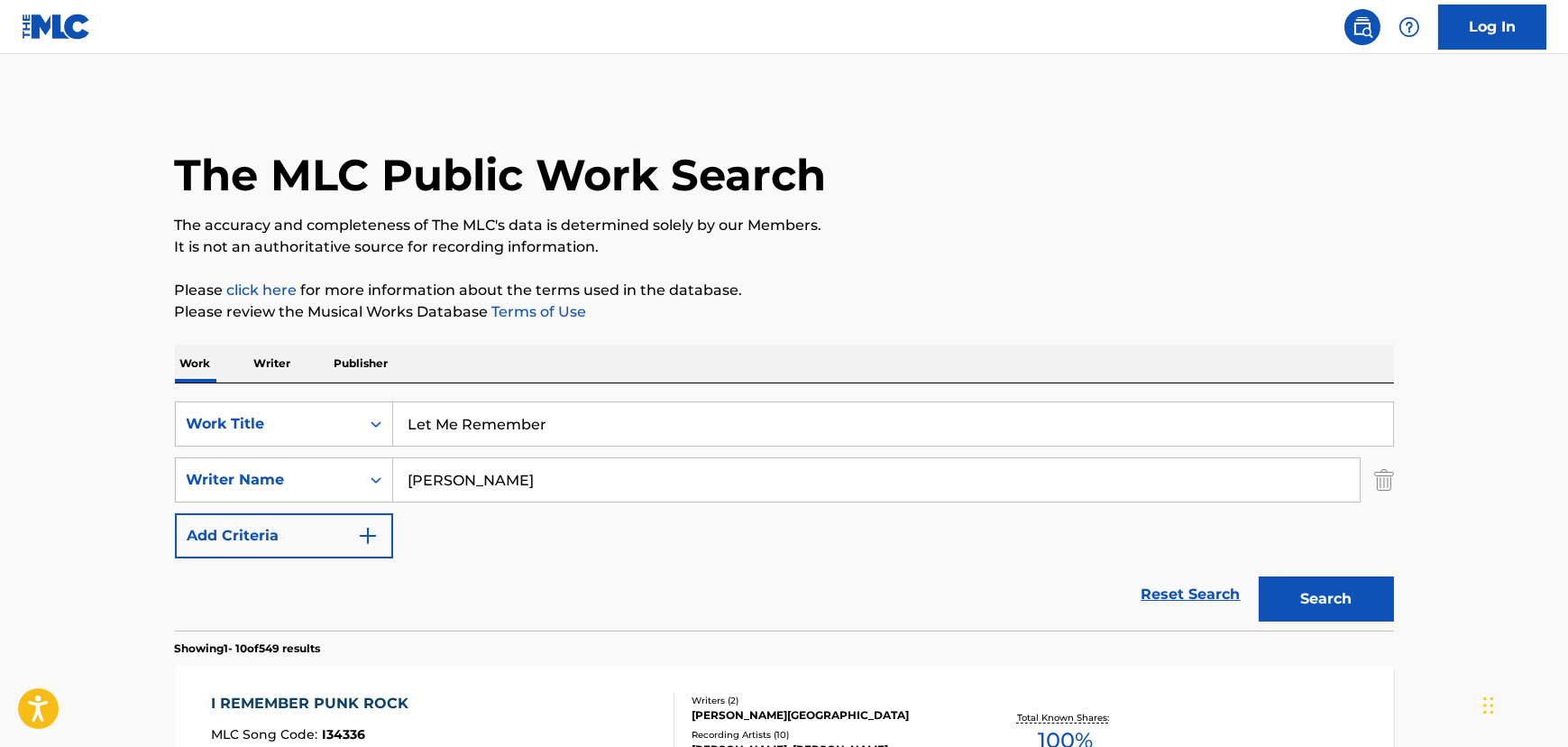
click at [447, 427] on input "Let Me Remember" at bounding box center [893, 423] width 999 height 44
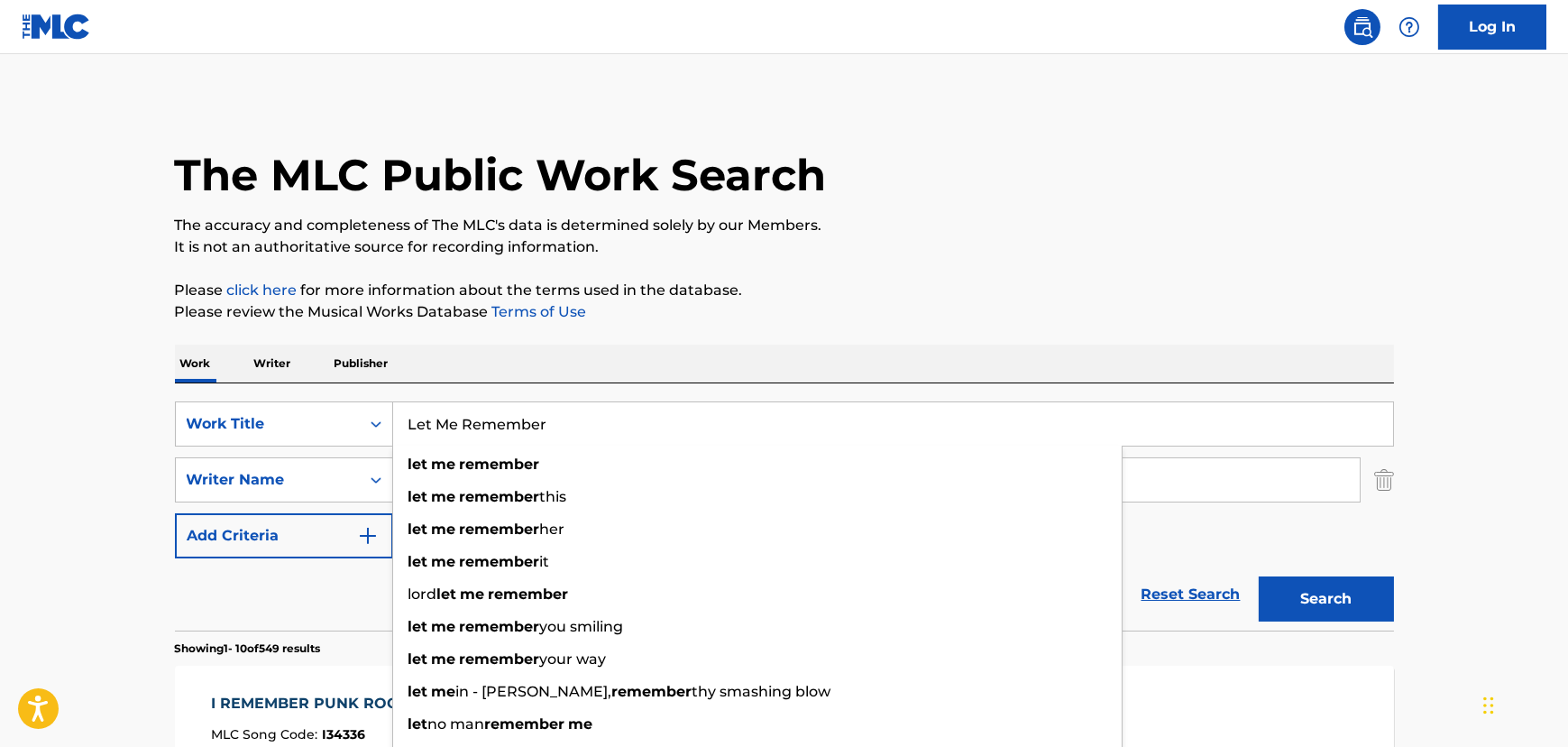
click at [447, 427] on input "Let Me Remember" at bounding box center [893, 423] width 999 height 44
paste input "How Many"
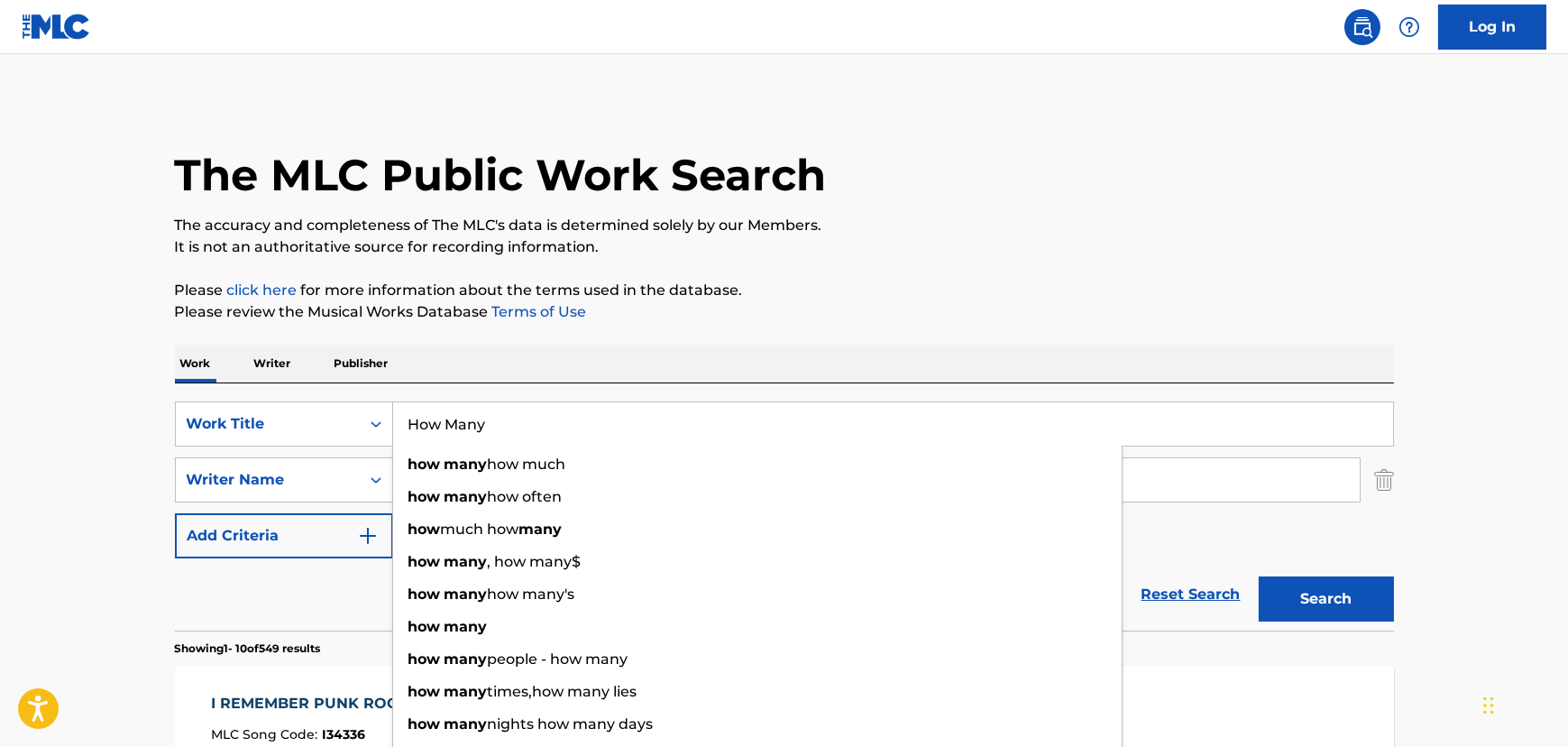
type input "How Many"
drag, startPoint x: 98, startPoint y: 406, endPoint x: 326, endPoint y: 445, distance: 231.3
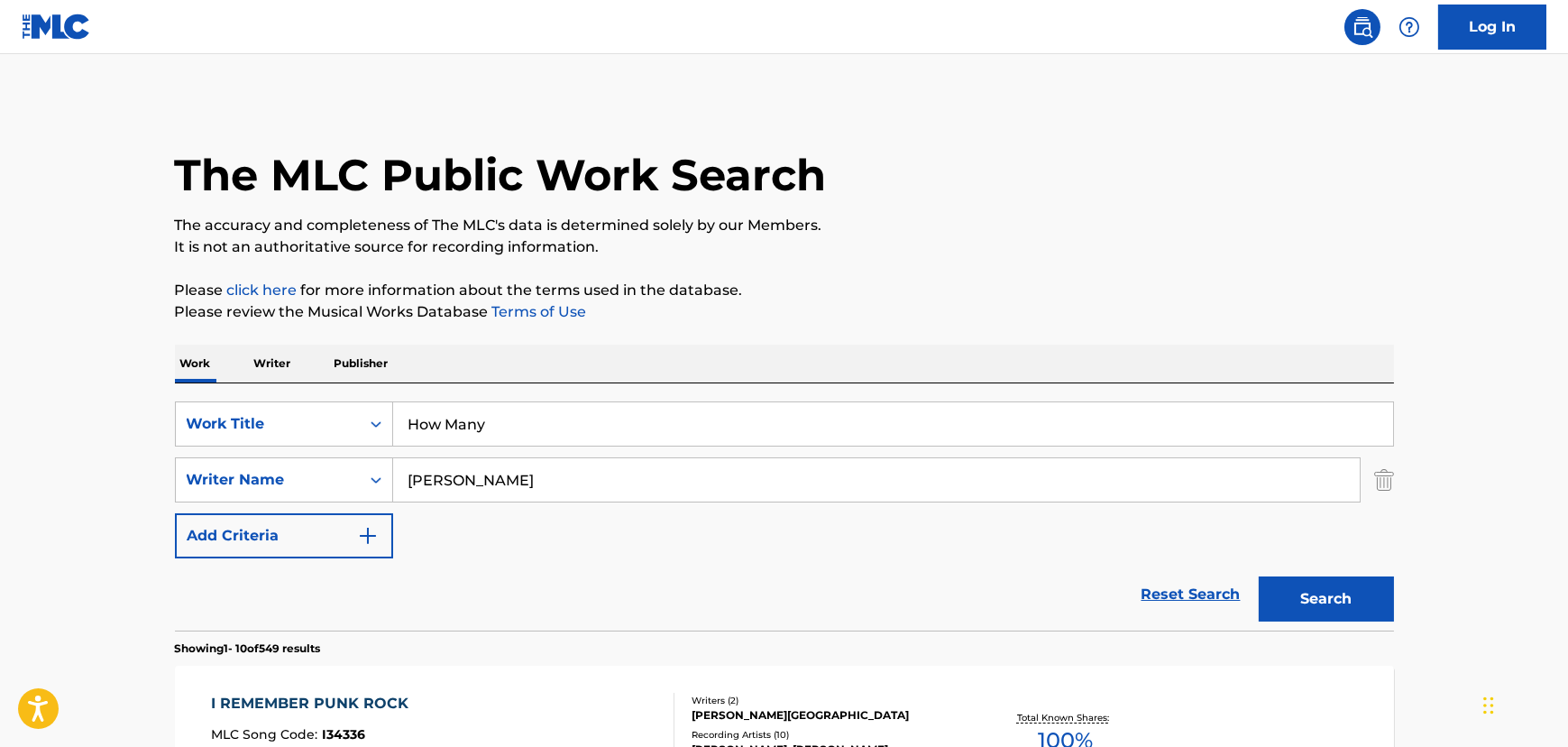
click at [432, 482] on input "[PERSON_NAME]" at bounding box center [876, 480] width 967 height 44
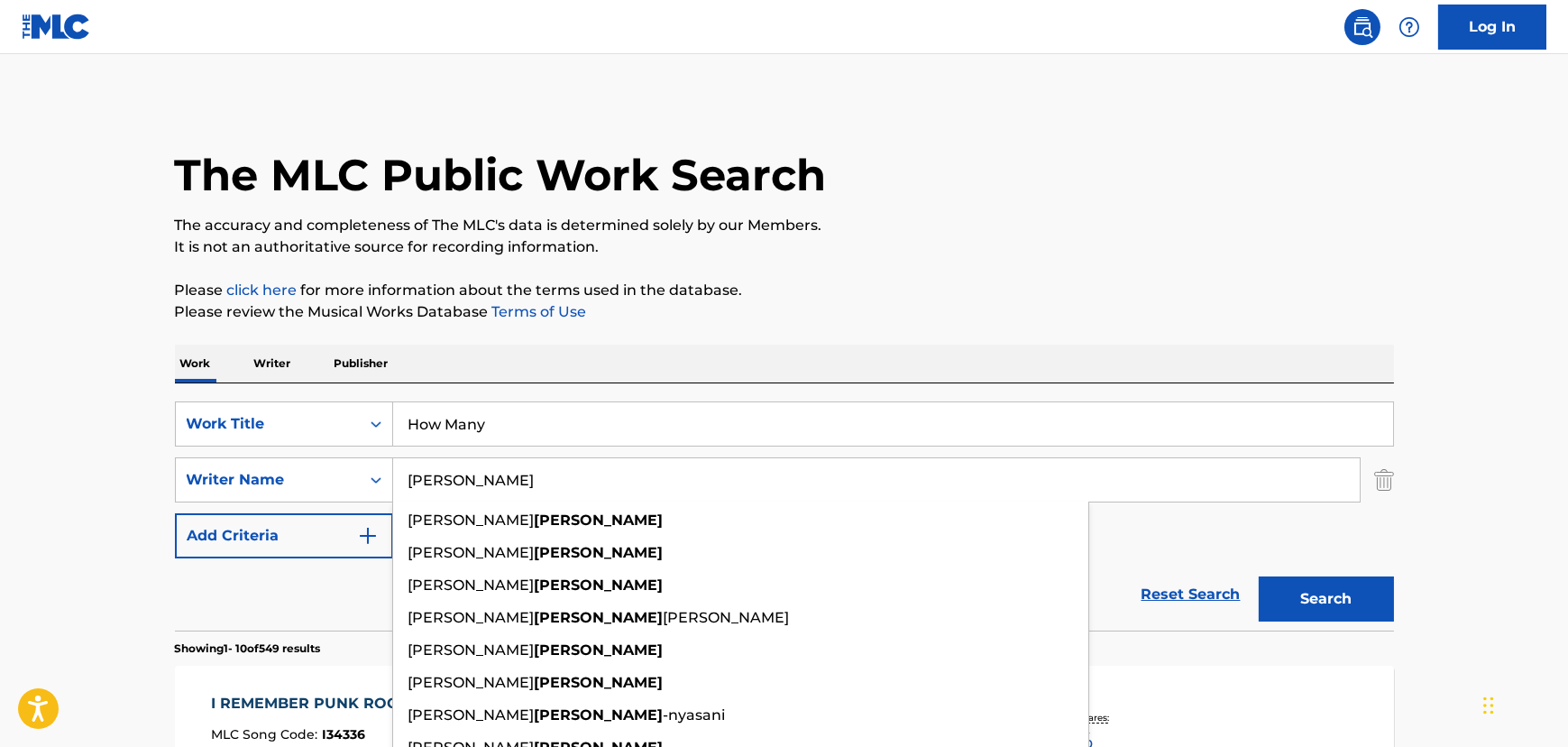
click at [432, 482] on input "[PERSON_NAME]" at bounding box center [876, 480] width 967 height 44
type input "V"
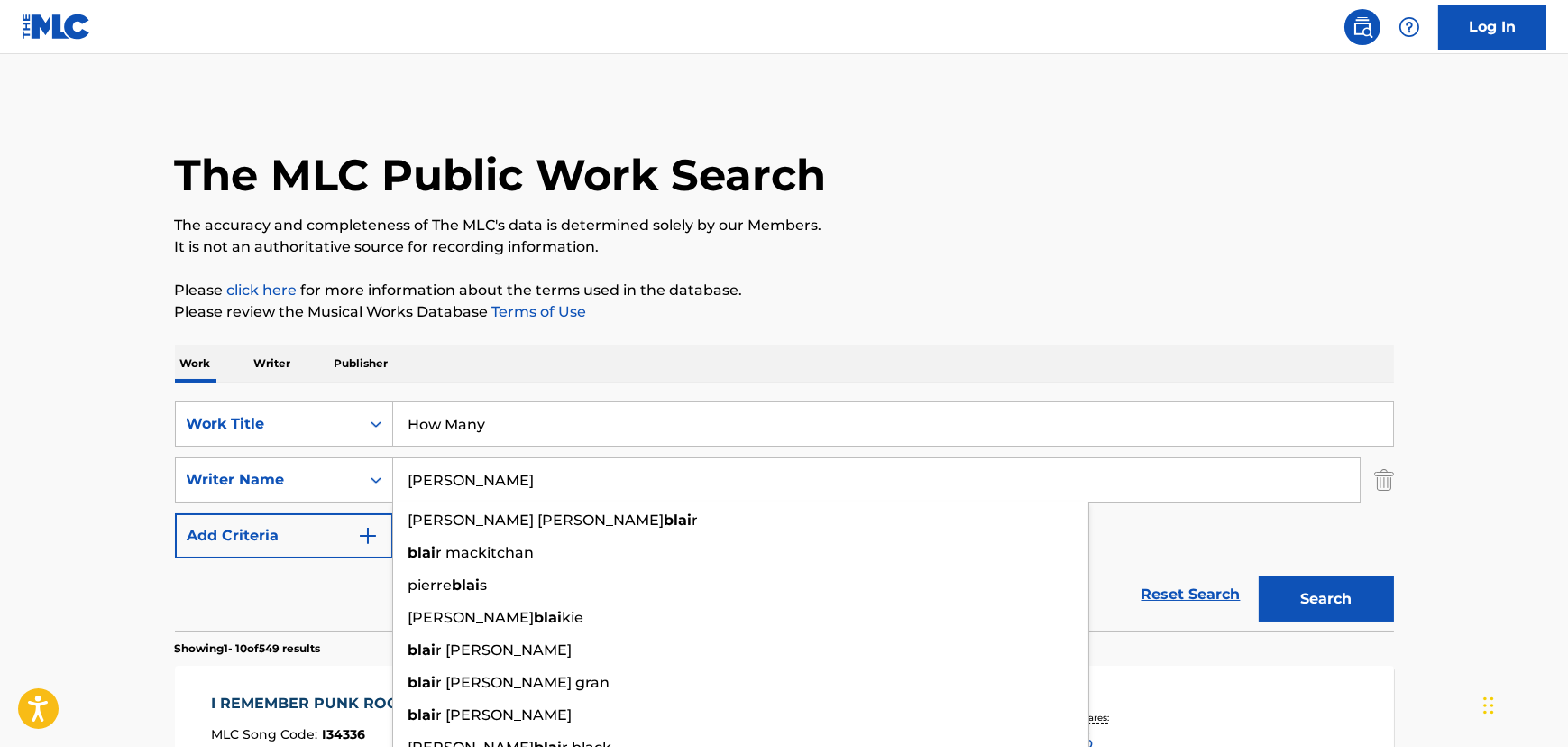
type input "[PERSON_NAME]"
click at [1259, 576] on button "Search" at bounding box center [1327, 599] width 136 height 46
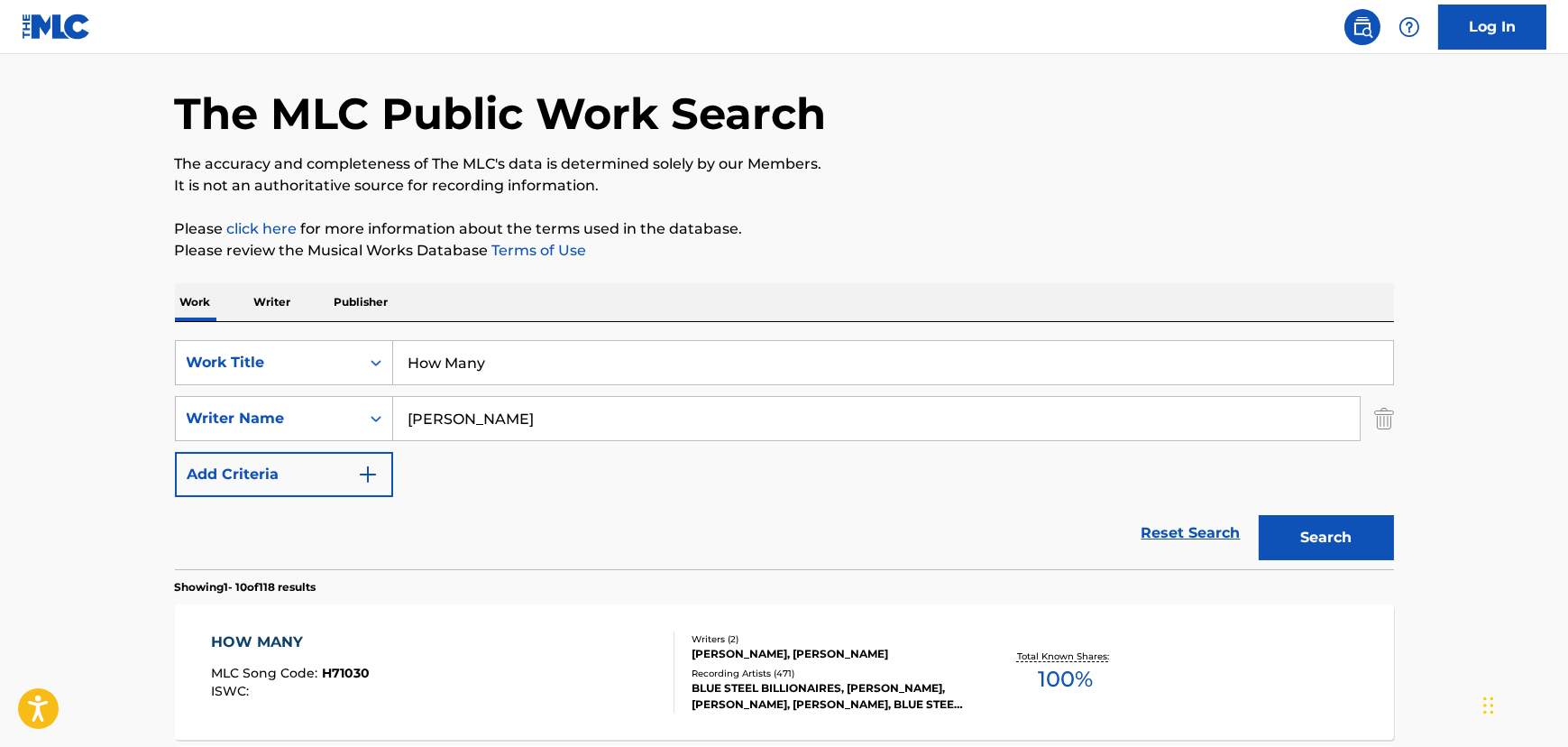
scroll to position [163, 0]
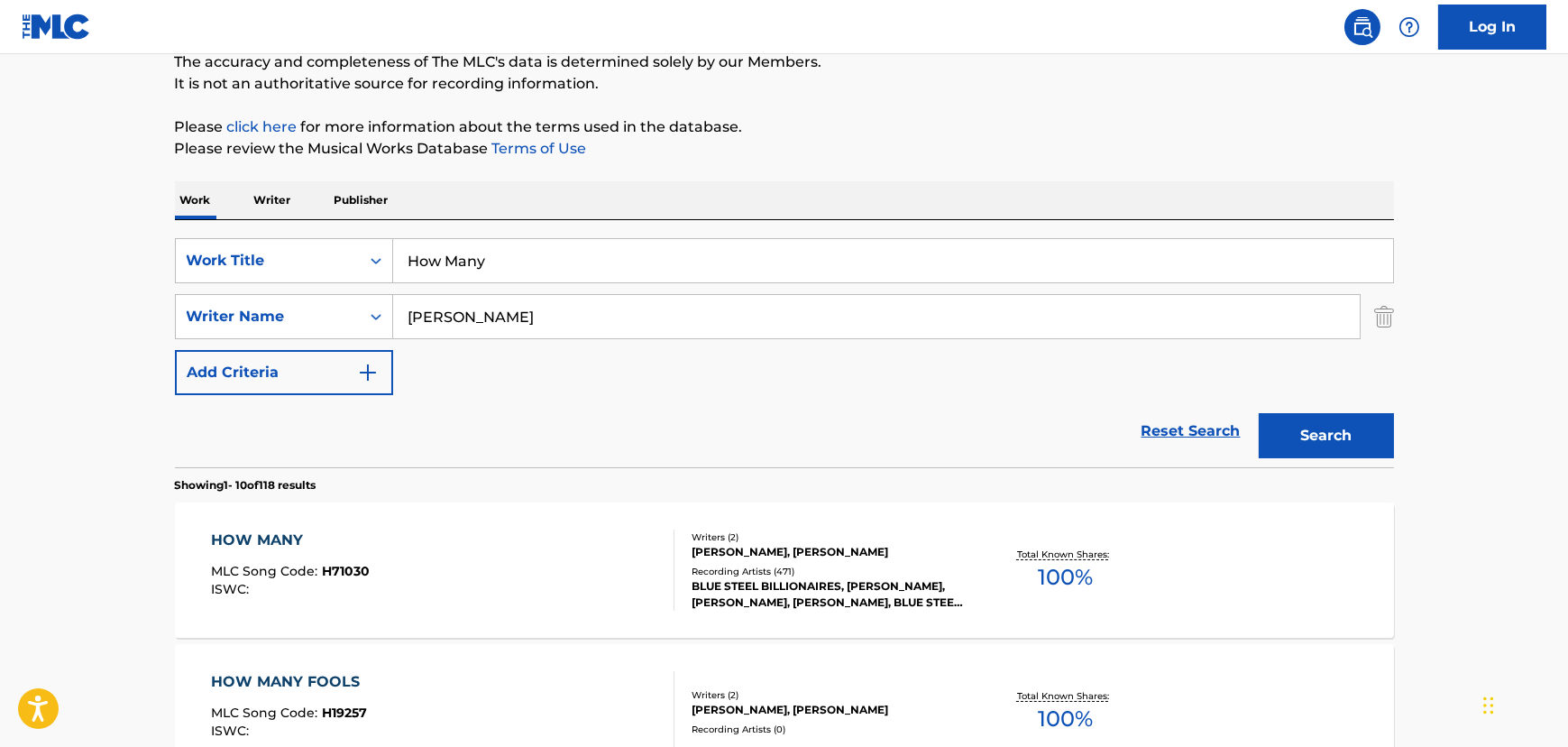
click at [541, 551] on div "HOW MANY MLC Song Code : H71030 ISWC :" at bounding box center [443, 570] width 463 height 81
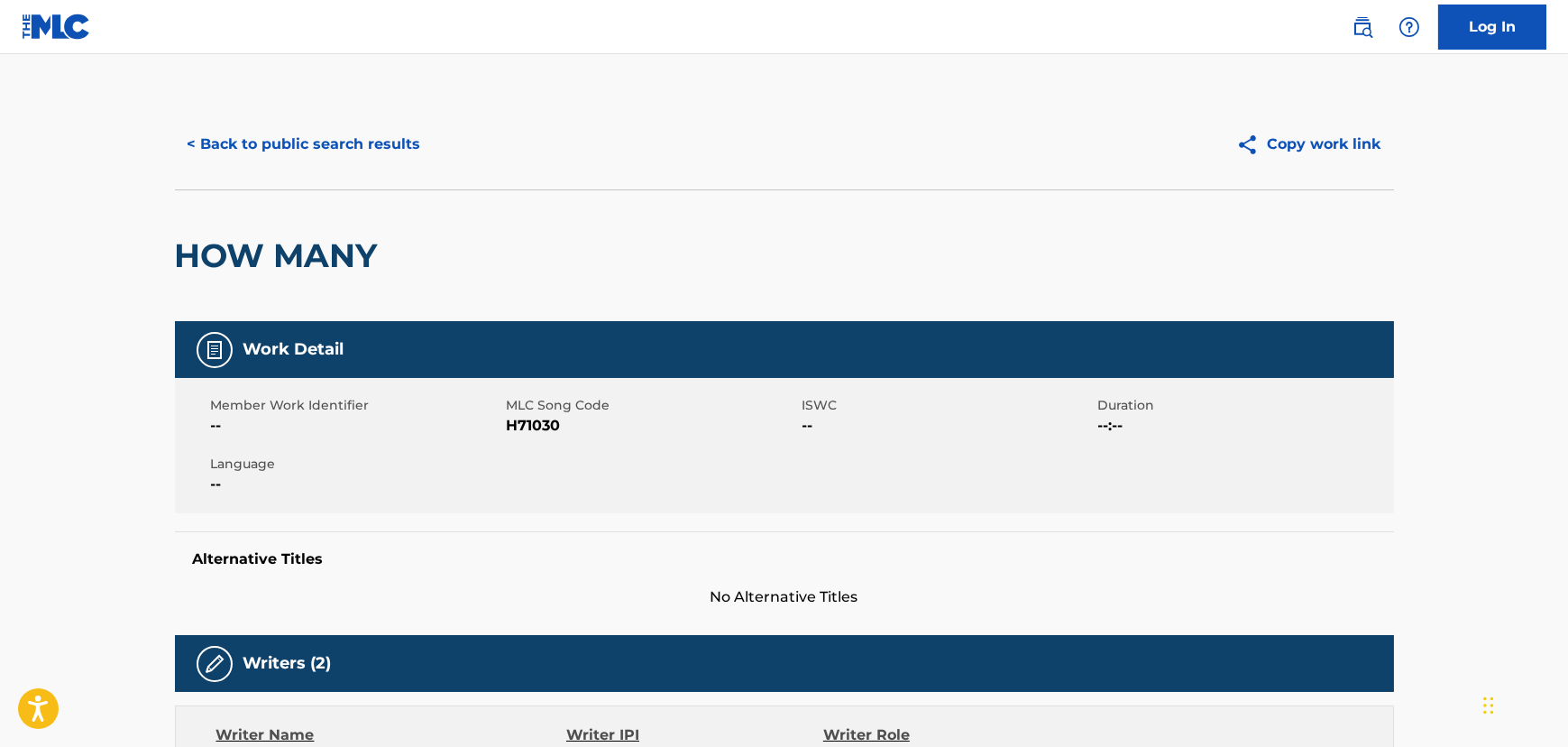
click at [283, 133] on button "< Back to public search results" at bounding box center [304, 144] width 259 height 46
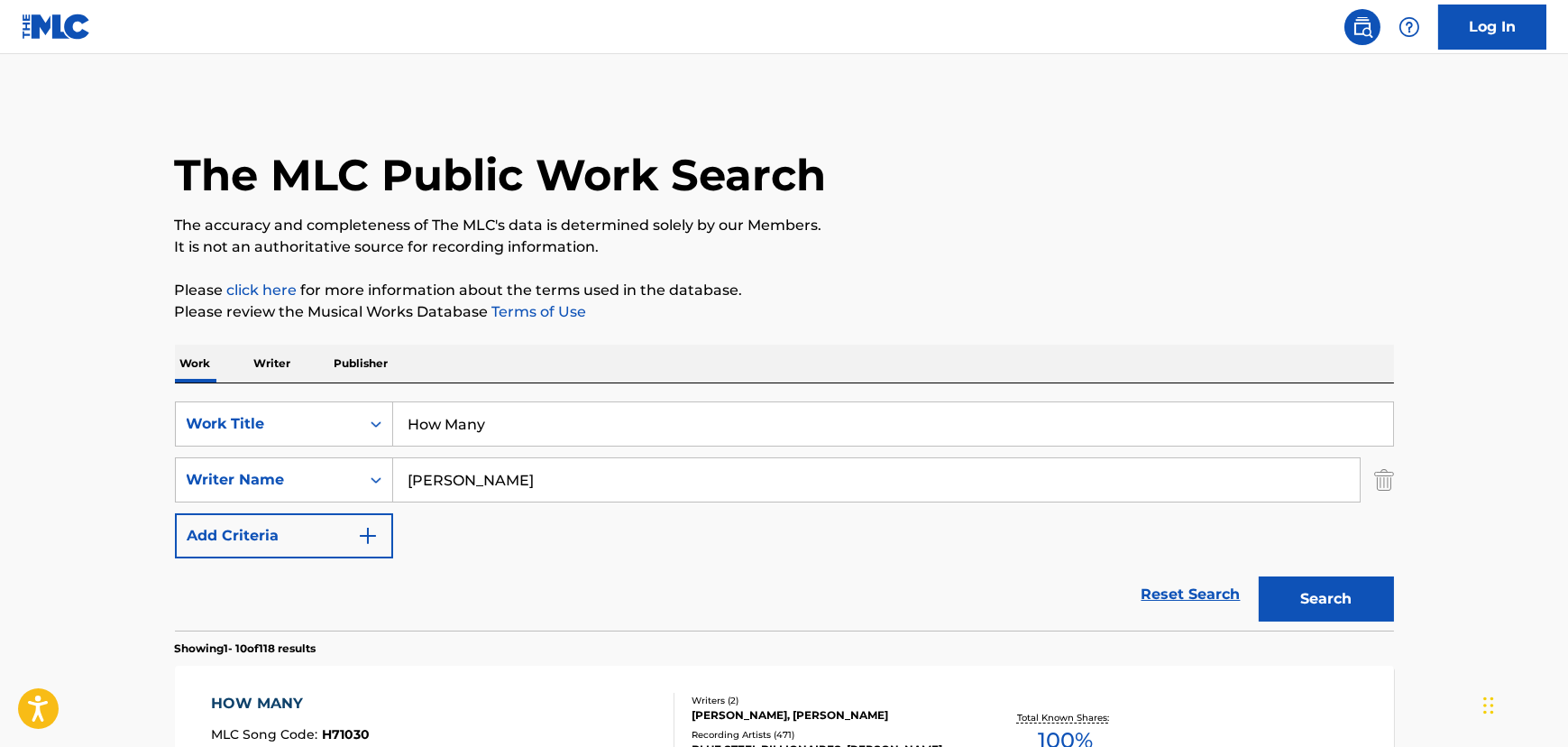
scroll to position [163, 0]
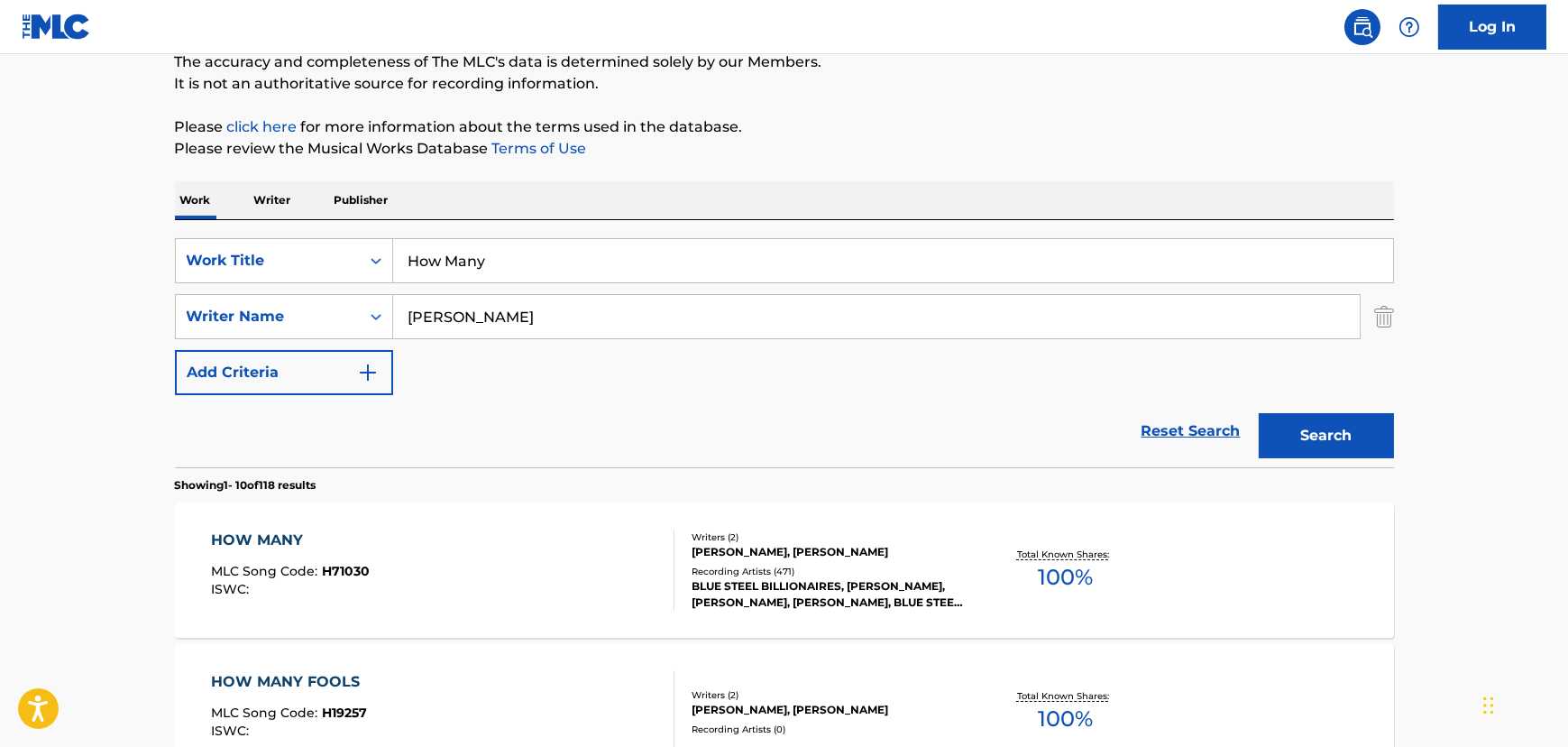
click at [583, 263] on input "How Many" at bounding box center [893, 261] width 999 height 44
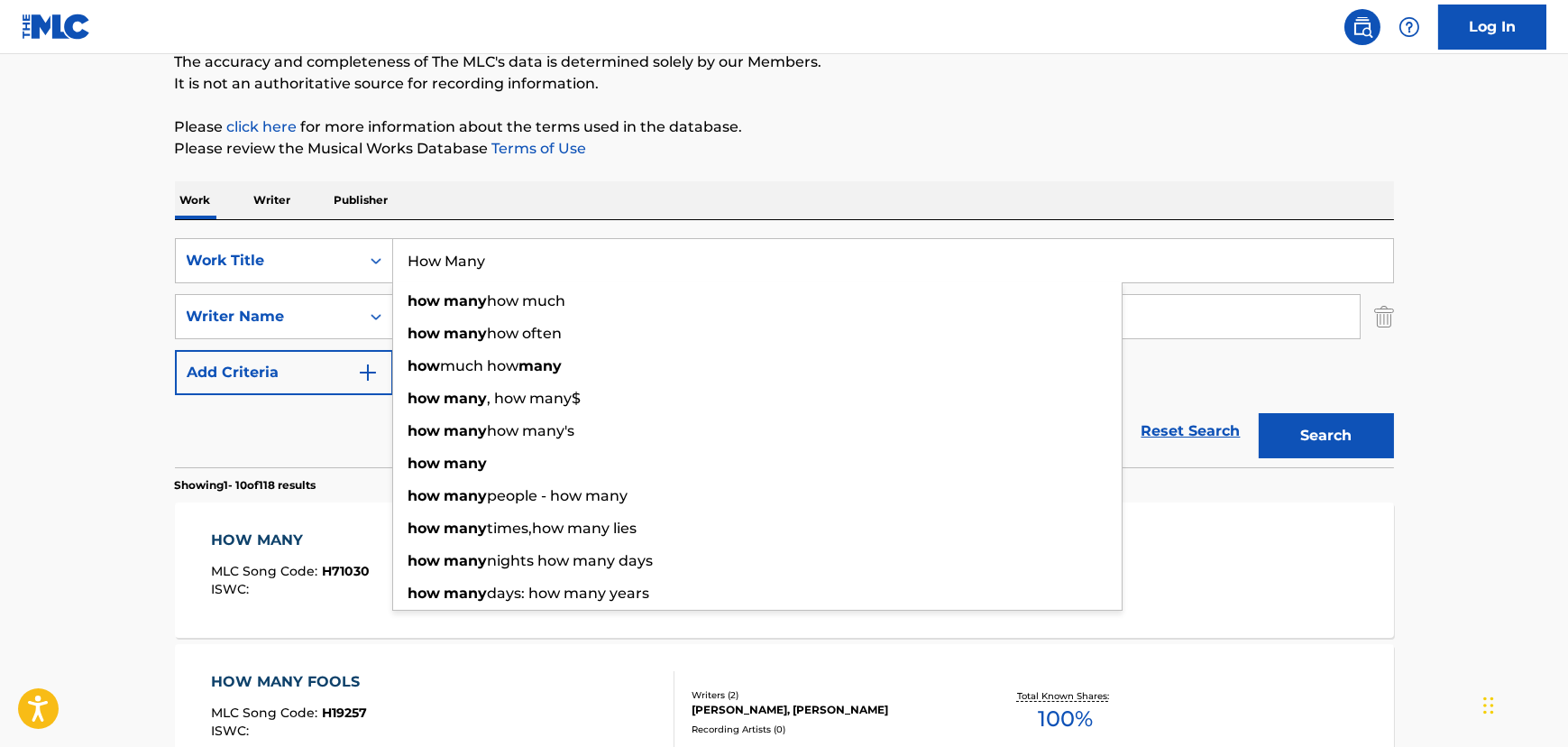
click at [583, 263] on input "How Many" at bounding box center [893, 261] width 999 height 44
paste input "It's Hard To Love Just One"
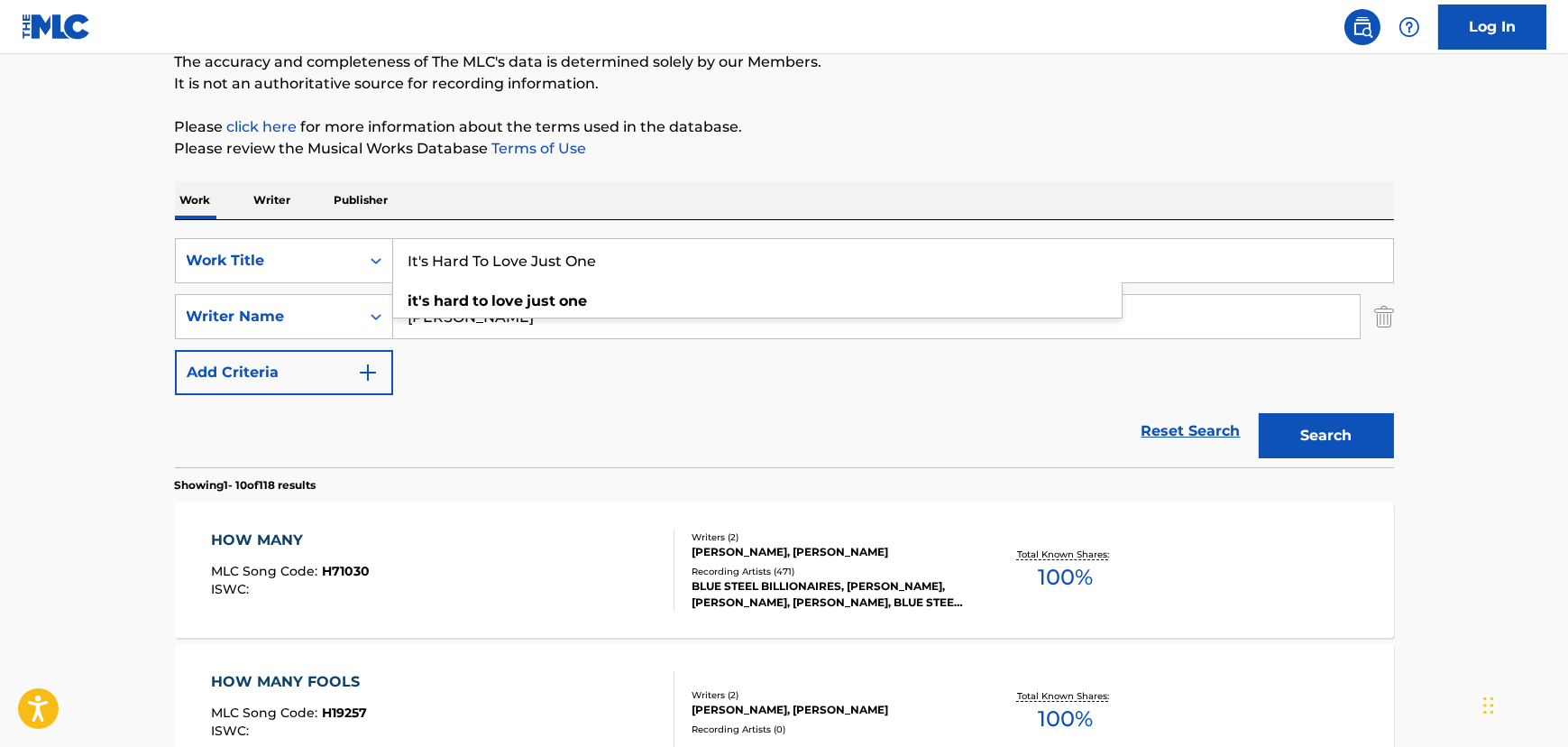
type input "It's Hard To Love Just One"
click at [447, 310] on input "[PERSON_NAME]" at bounding box center [876, 316] width 967 height 44
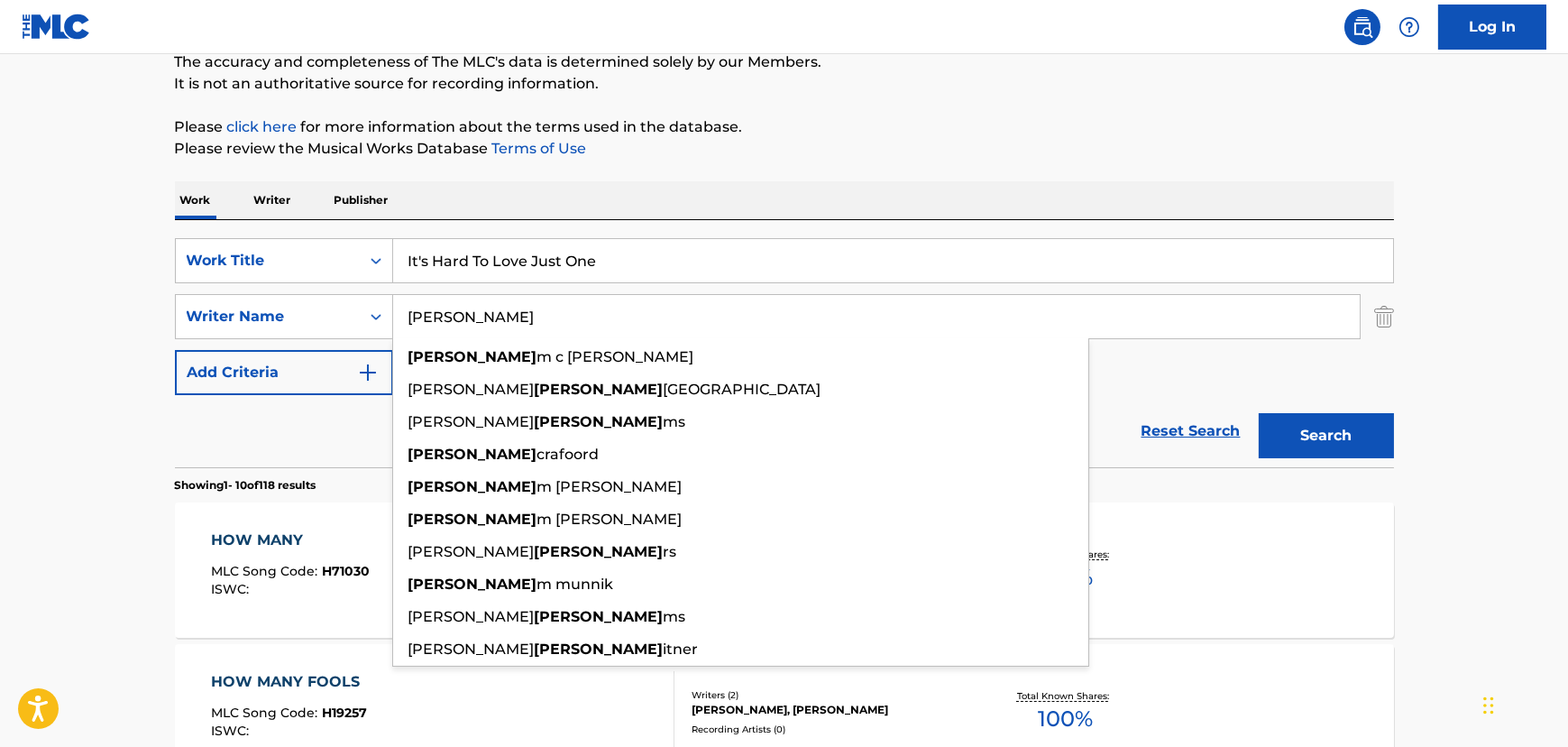
type input "[PERSON_NAME]"
click at [1259, 413] on button "Search" at bounding box center [1327, 435] width 136 height 46
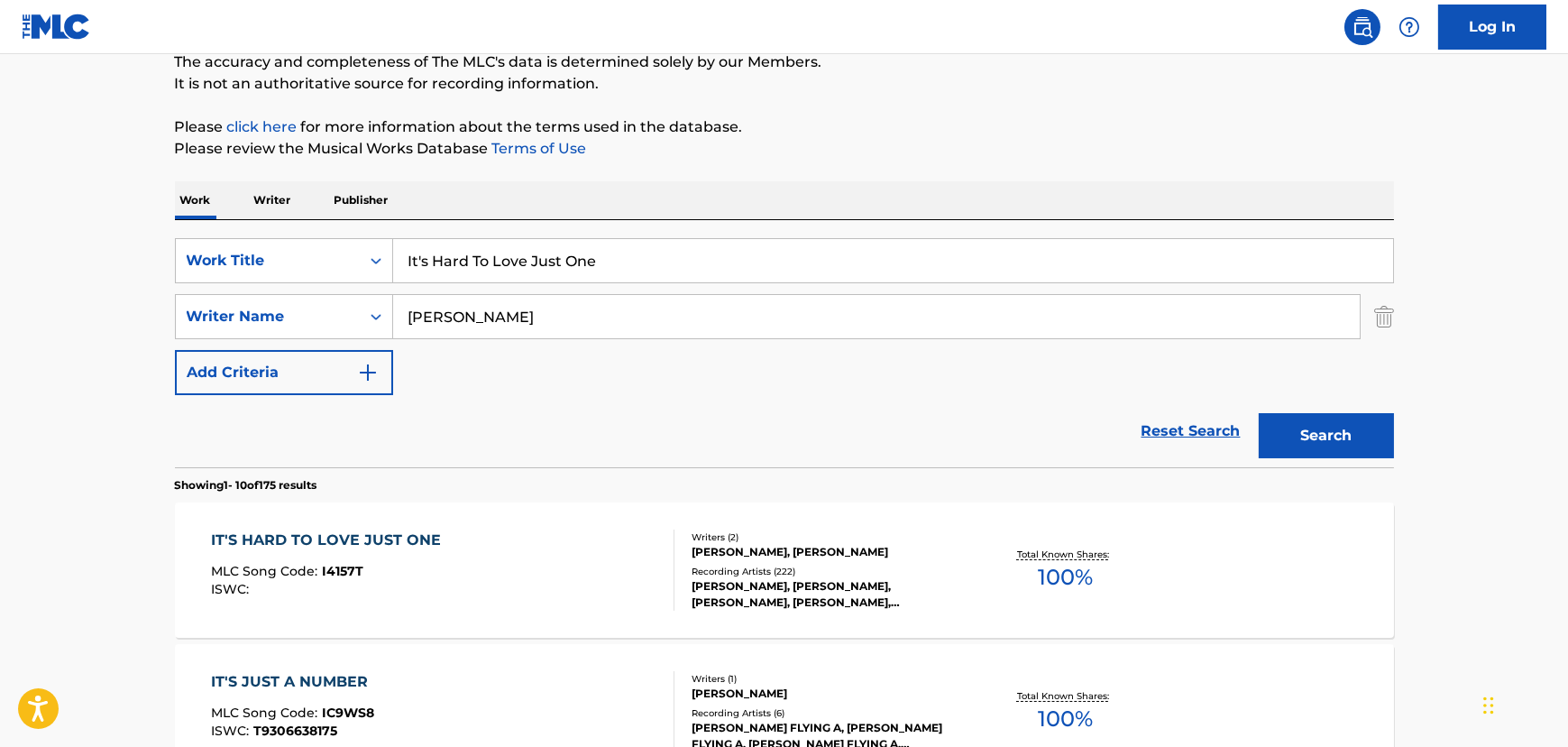
click at [540, 537] on div "IT'S HARD TO LOVE JUST ONE MLC Song Code : I4157T ISWC :" at bounding box center [443, 570] width 463 height 81
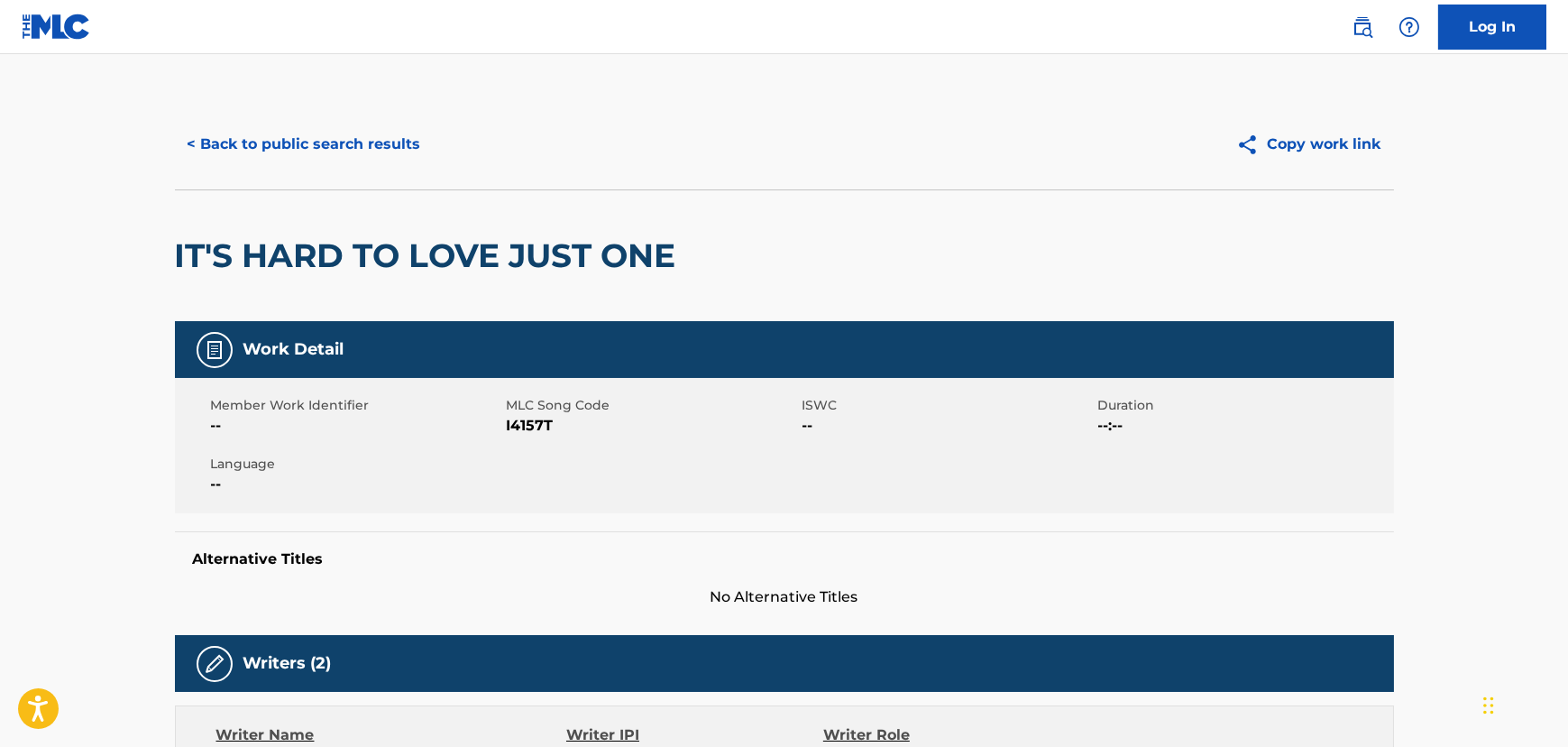
click at [374, 152] on button "< Back to public search results" at bounding box center [304, 144] width 259 height 46
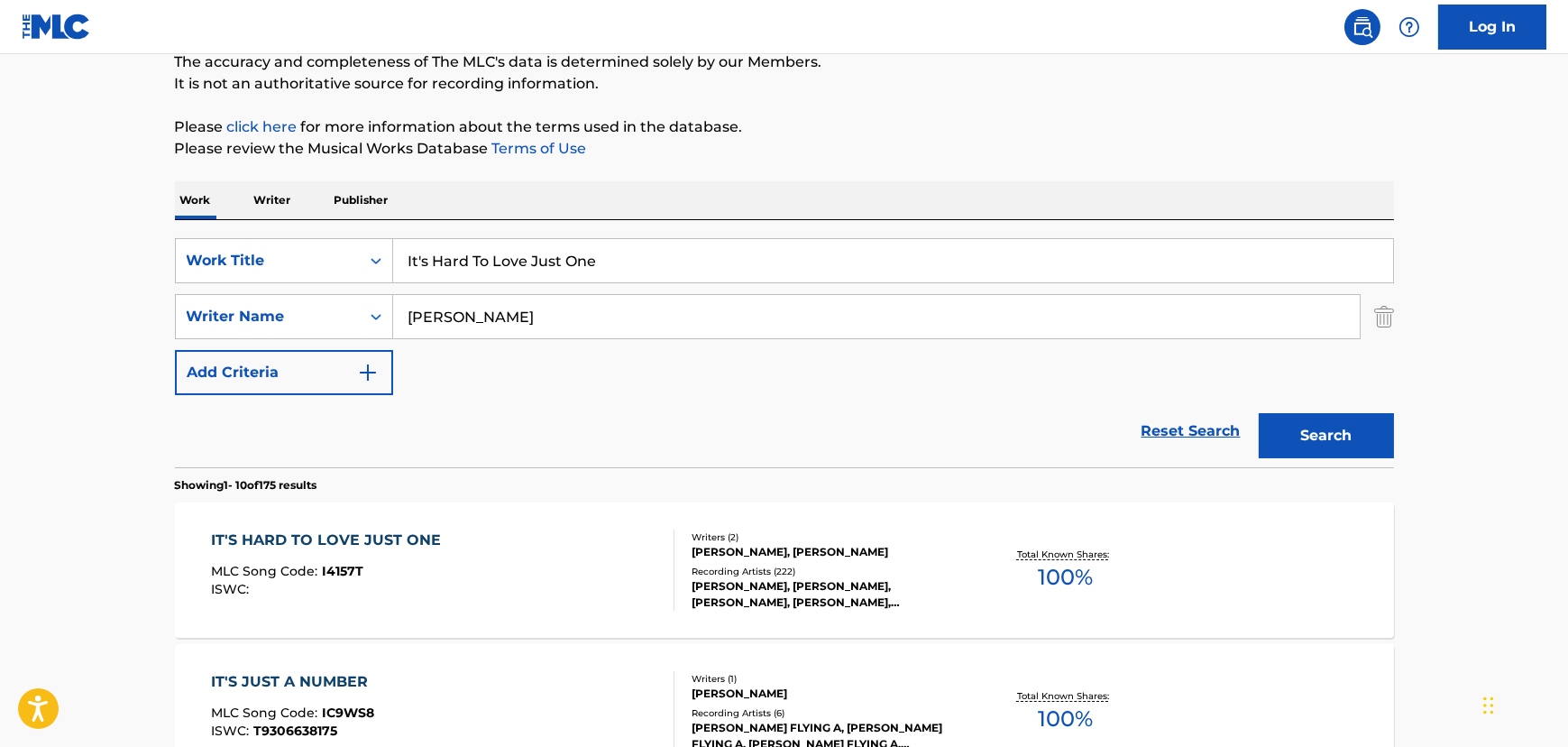
click at [422, 265] on input "It's Hard To Love Just One" at bounding box center [893, 261] width 999 height 44
paste input "'ll Follow You"
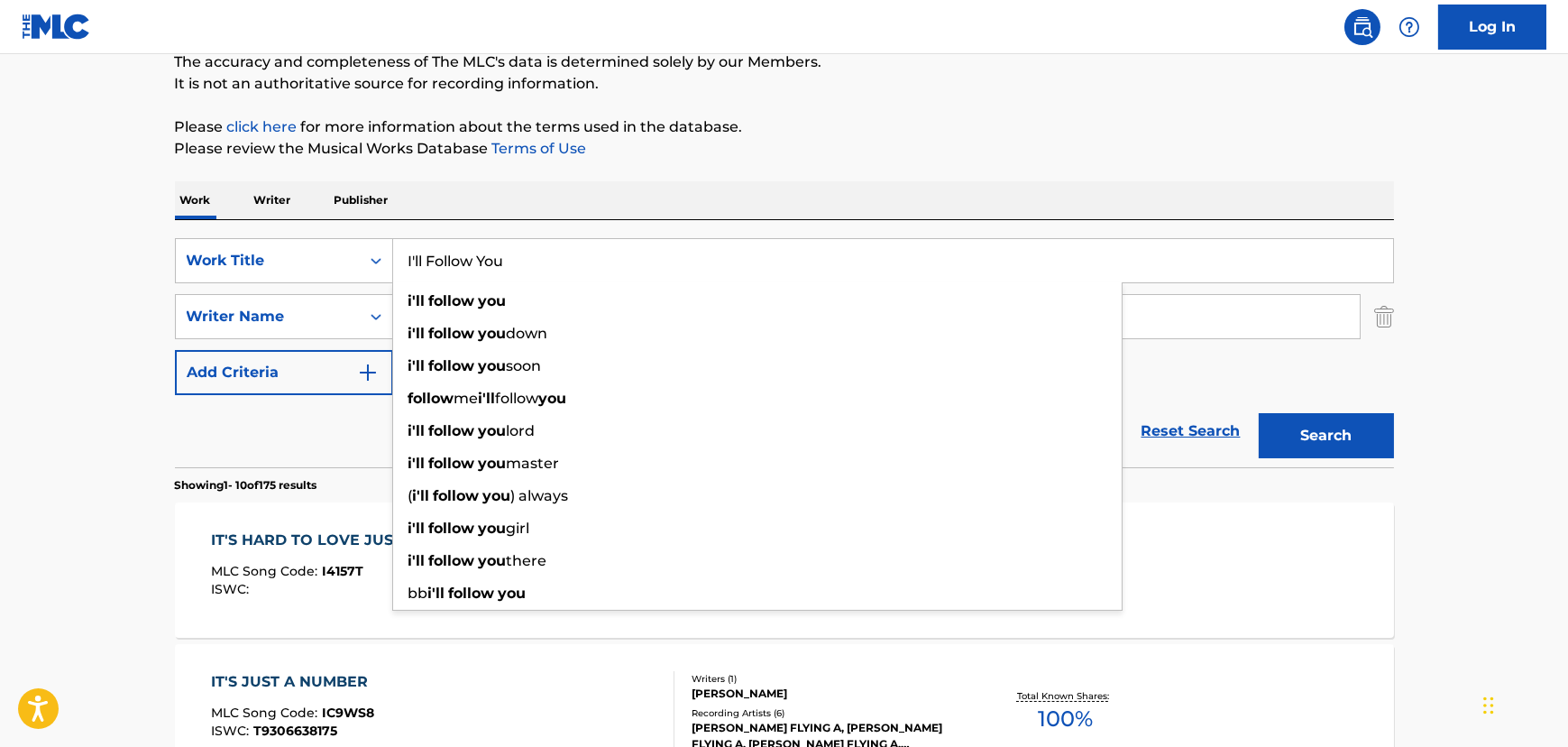
type input "I'll Follow You"
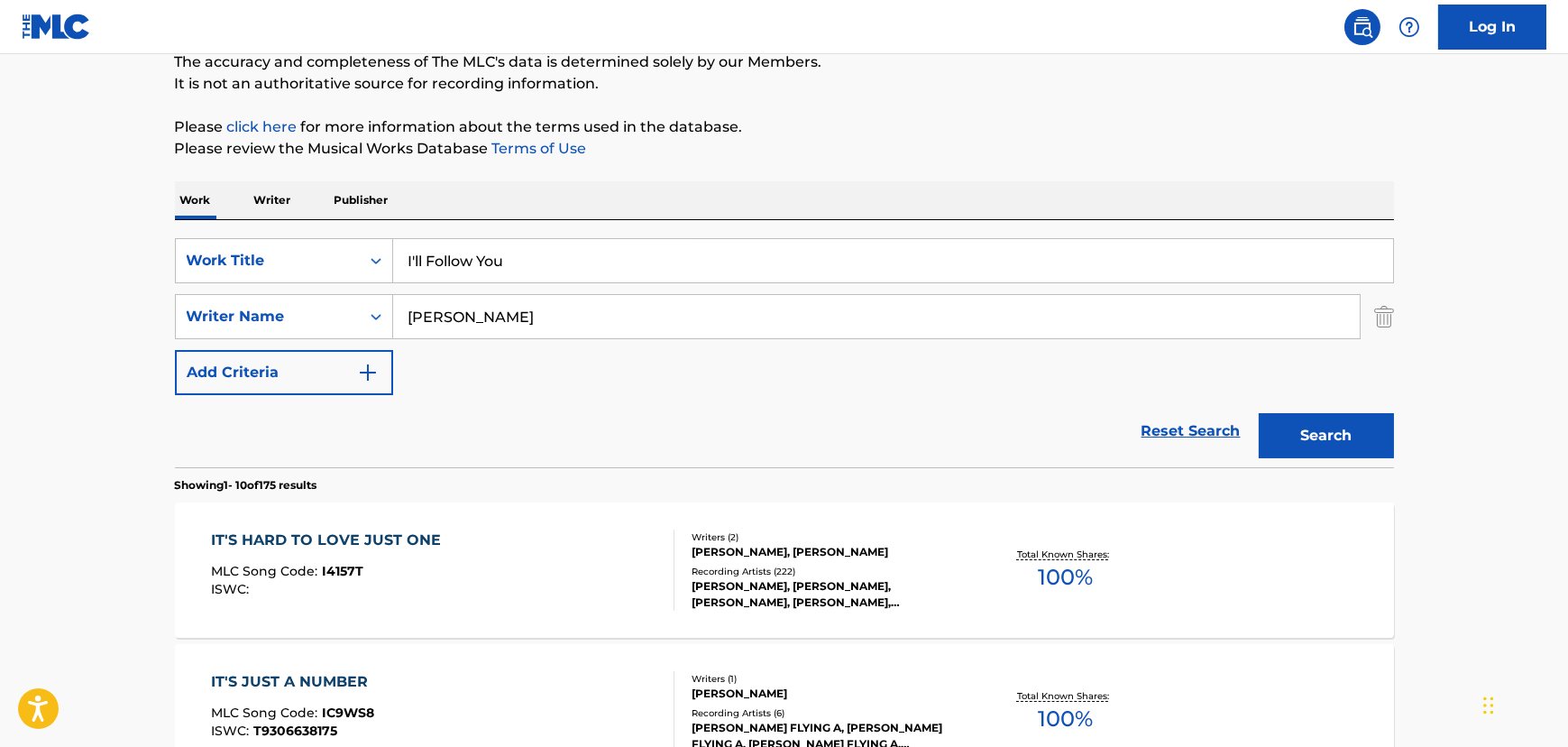
click at [554, 330] on input "[PERSON_NAME]" at bounding box center [876, 316] width 967 height 44
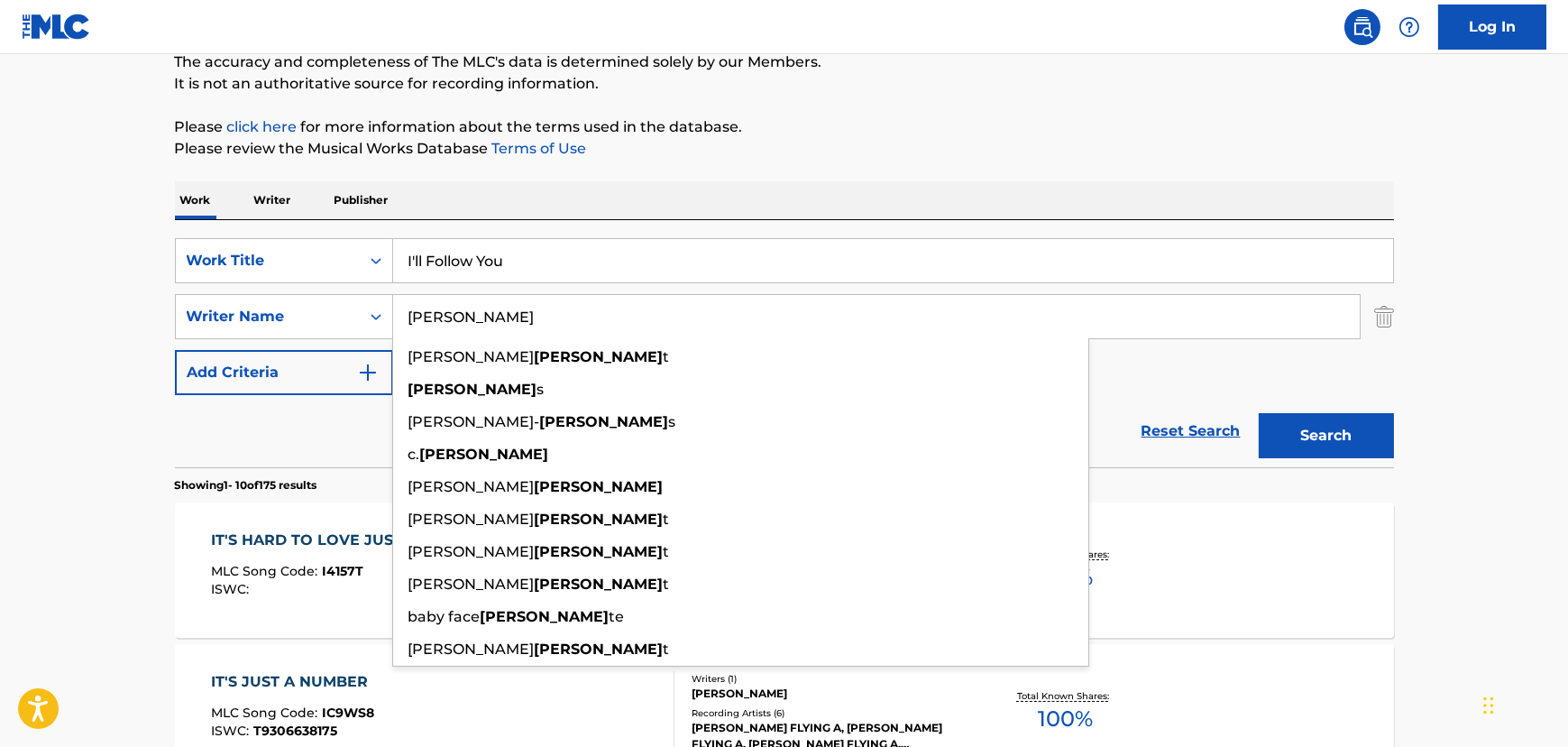
click at [554, 330] on input "[PERSON_NAME]" at bounding box center [876, 316] width 967 height 44
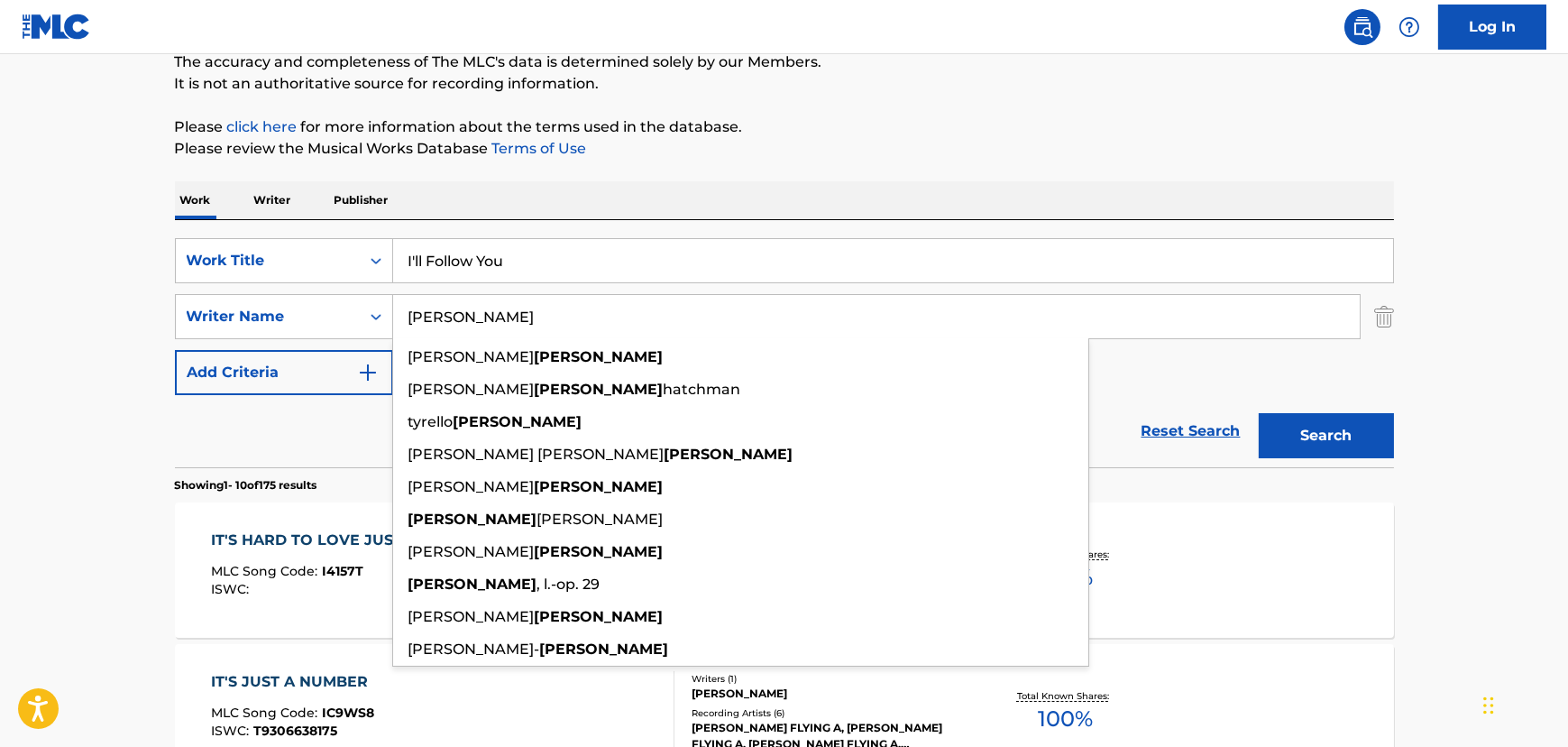
type input "[PERSON_NAME]"
click at [1259, 413] on button "Search" at bounding box center [1327, 435] width 136 height 46
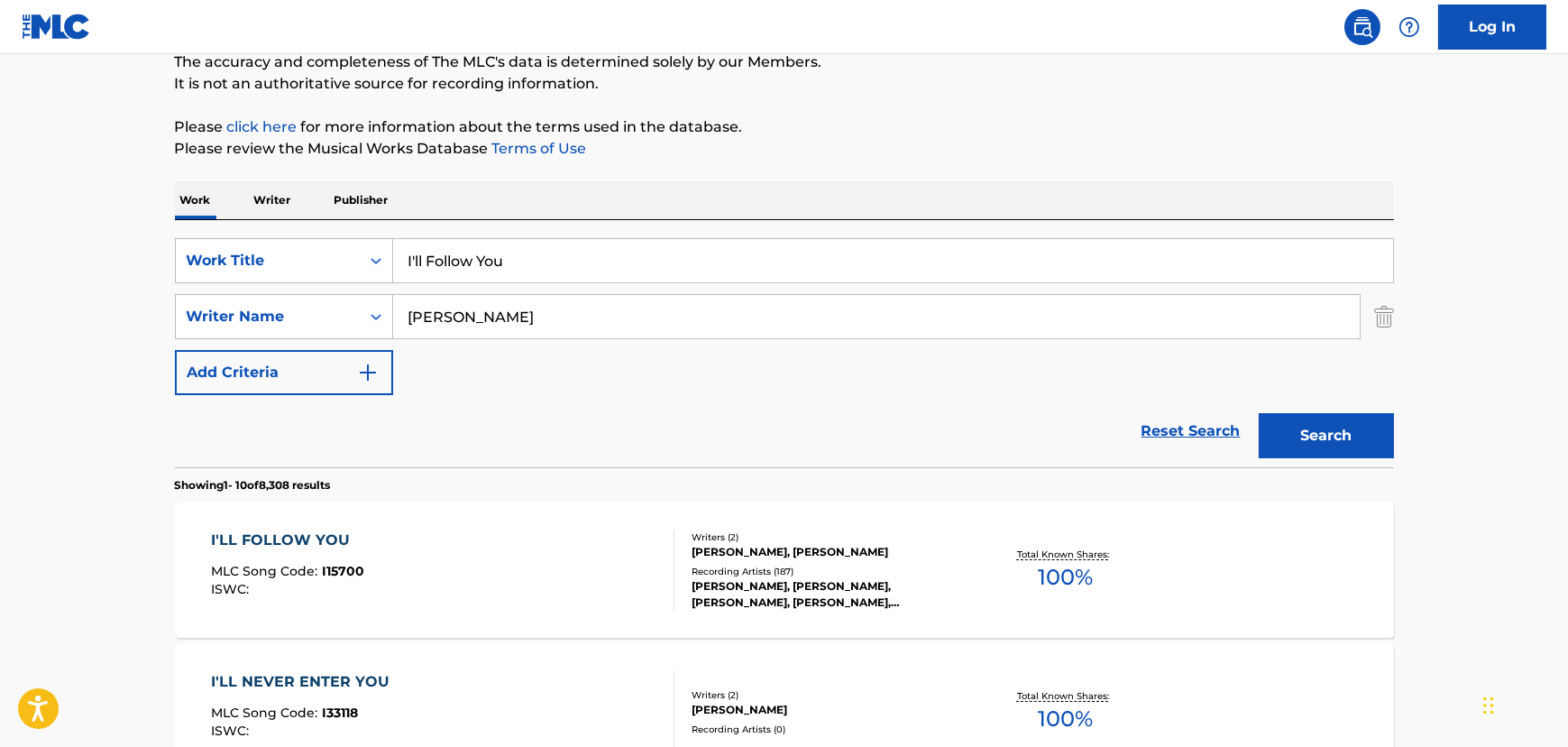
click at [420, 545] on div "I'LL FOLLOW YOU MLC Song Code : I15700 ISWC :" at bounding box center [443, 570] width 463 height 81
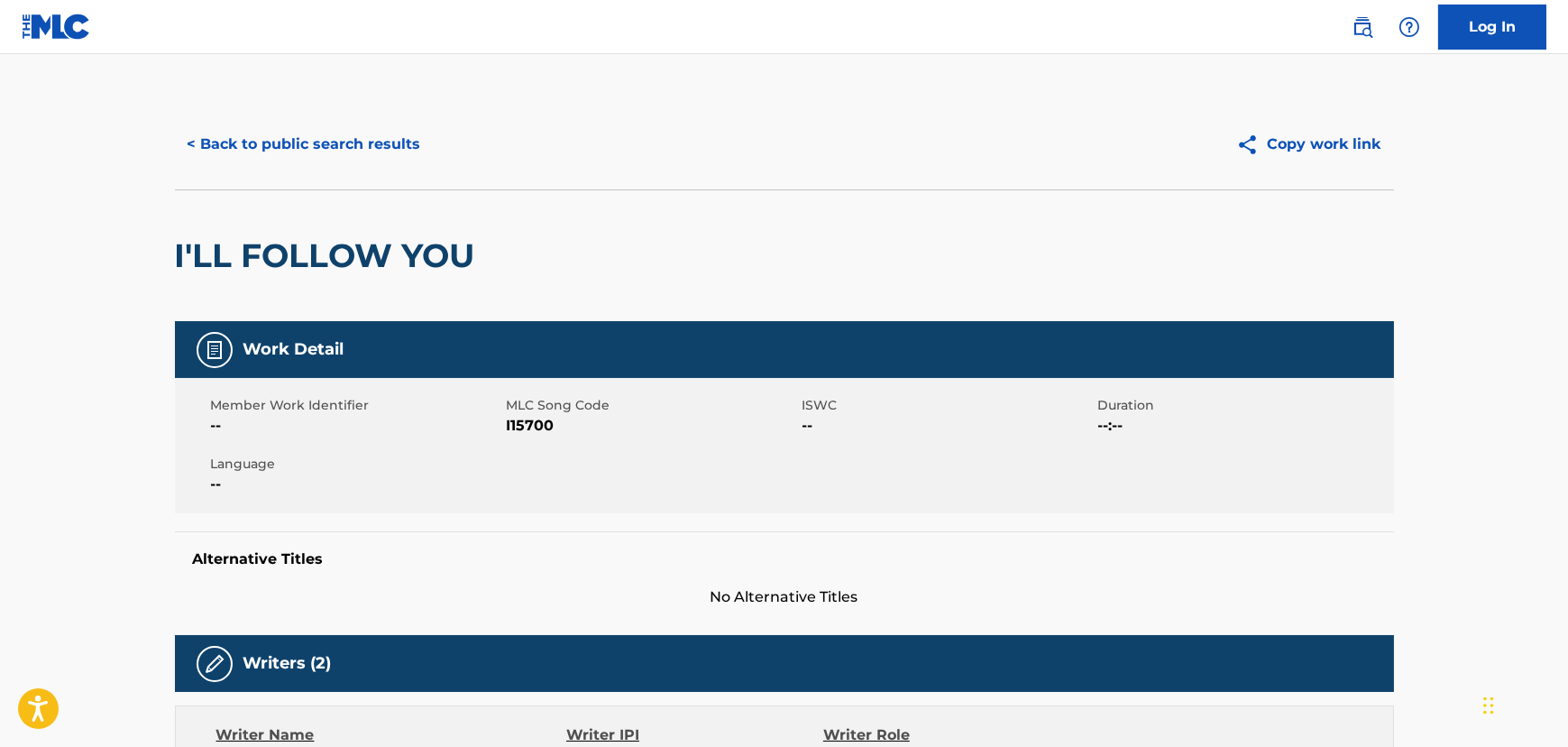
click at [261, 140] on button "< Back to public search results" at bounding box center [304, 144] width 259 height 46
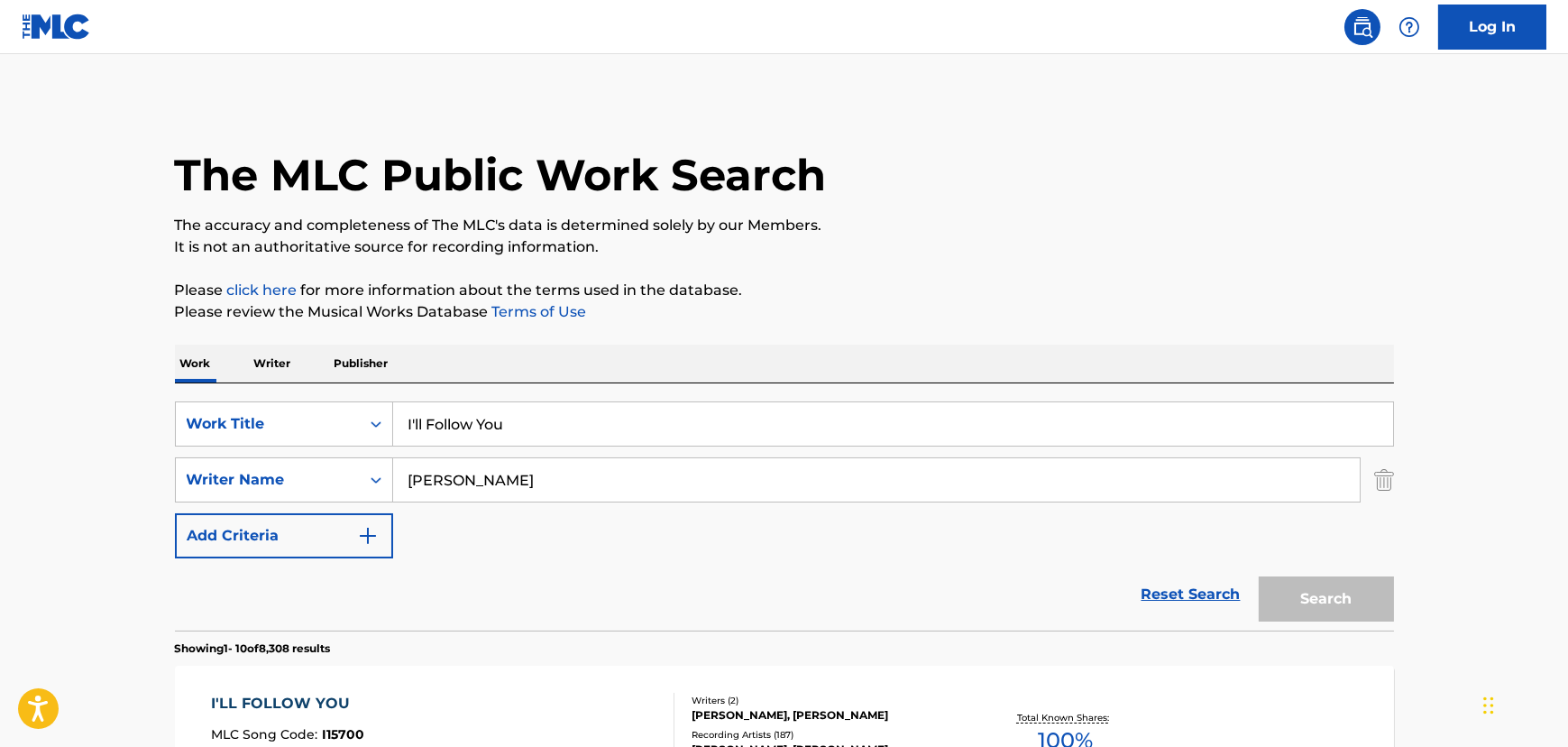
scroll to position [163, 0]
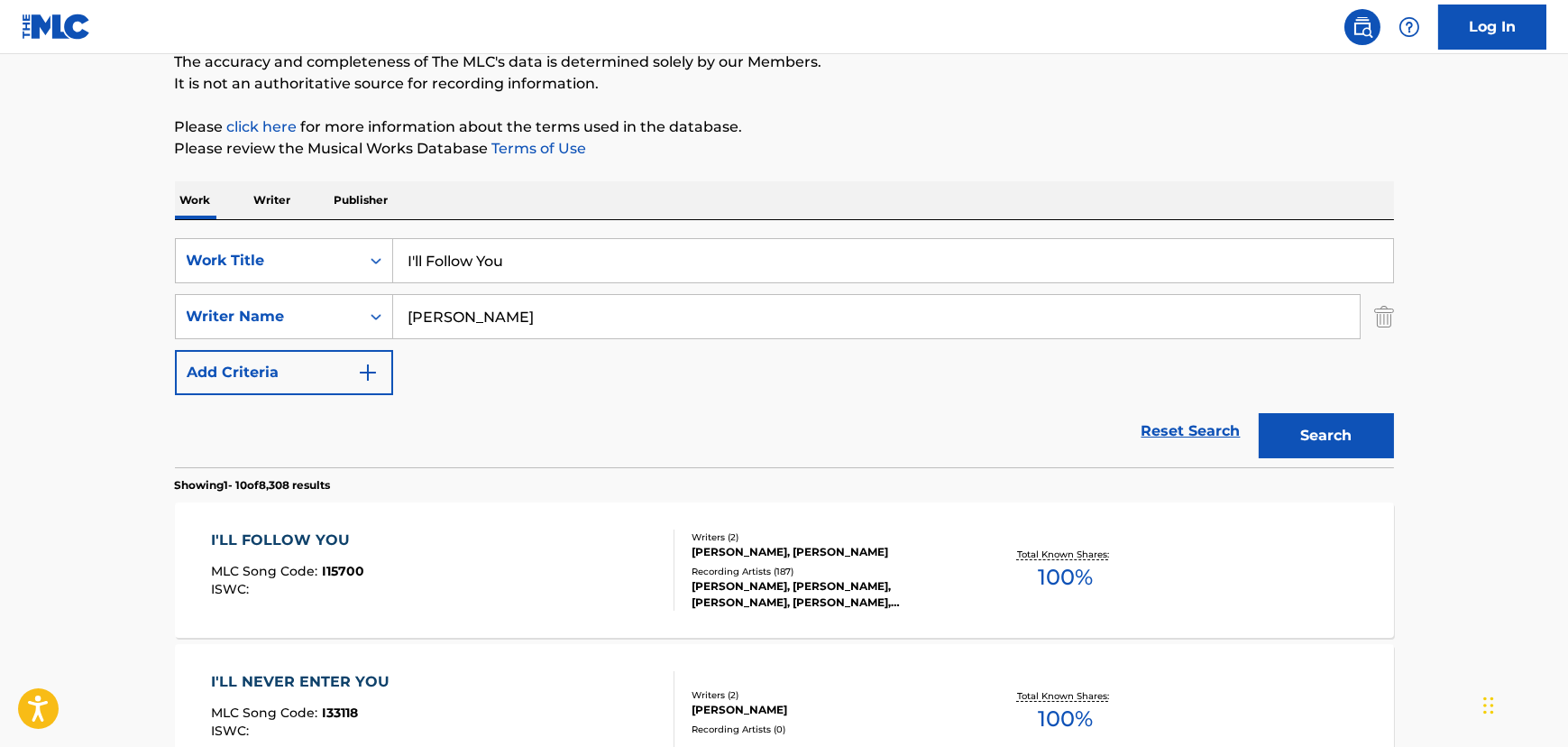
click at [444, 264] on input "I'll Follow You" at bounding box center [893, 261] width 999 height 44
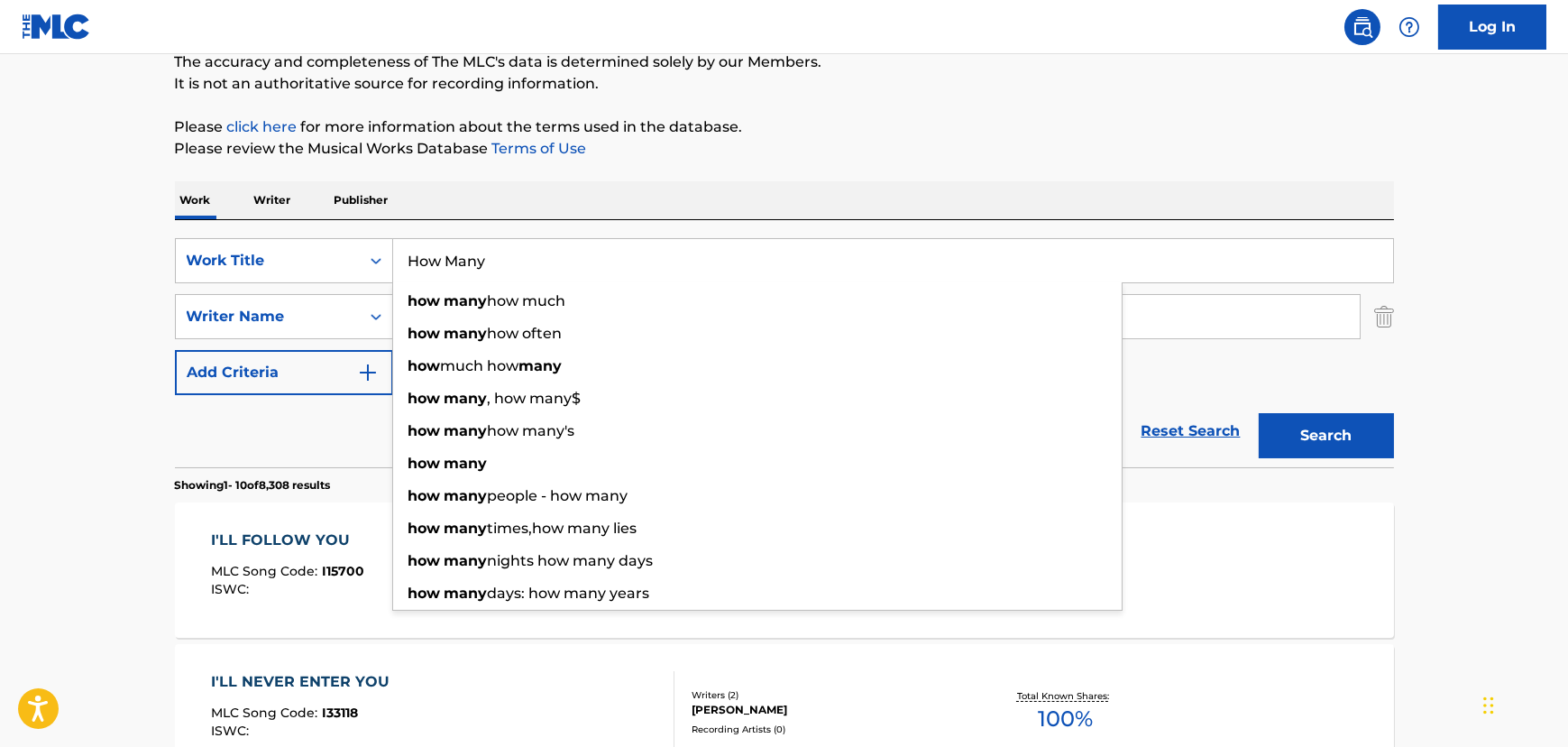
type input "How Many"
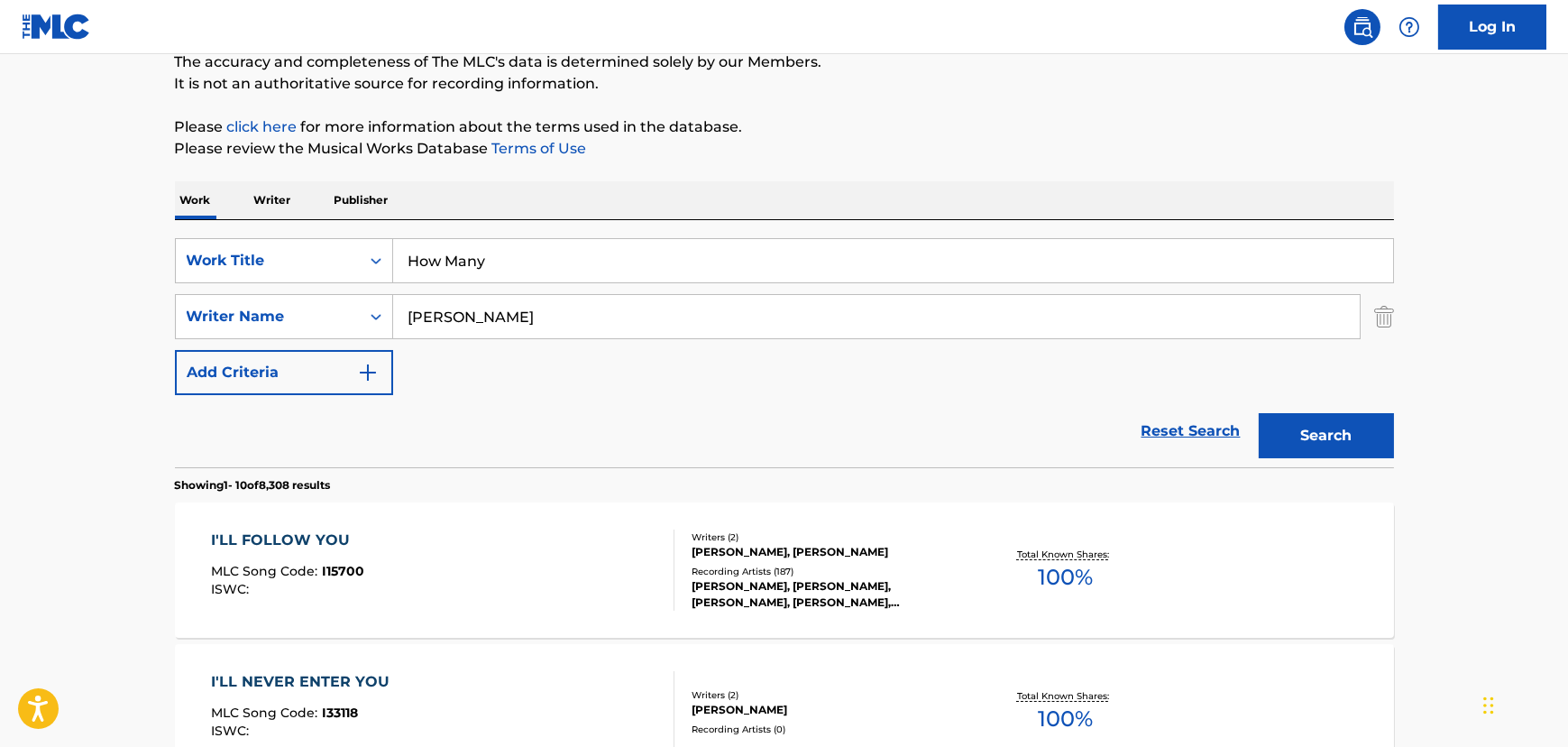
click at [574, 340] on div "SearchWithCriteriab6ccf98a-feb7-40f6-9438-166cd8a12fc5 Work Title How Many Sear…" at bounding box center [784, 317] width 1219 height 157
click at [574, 325] on input "[PERSON_NAME]" at bounding box center [876, 316] width 967 height 44
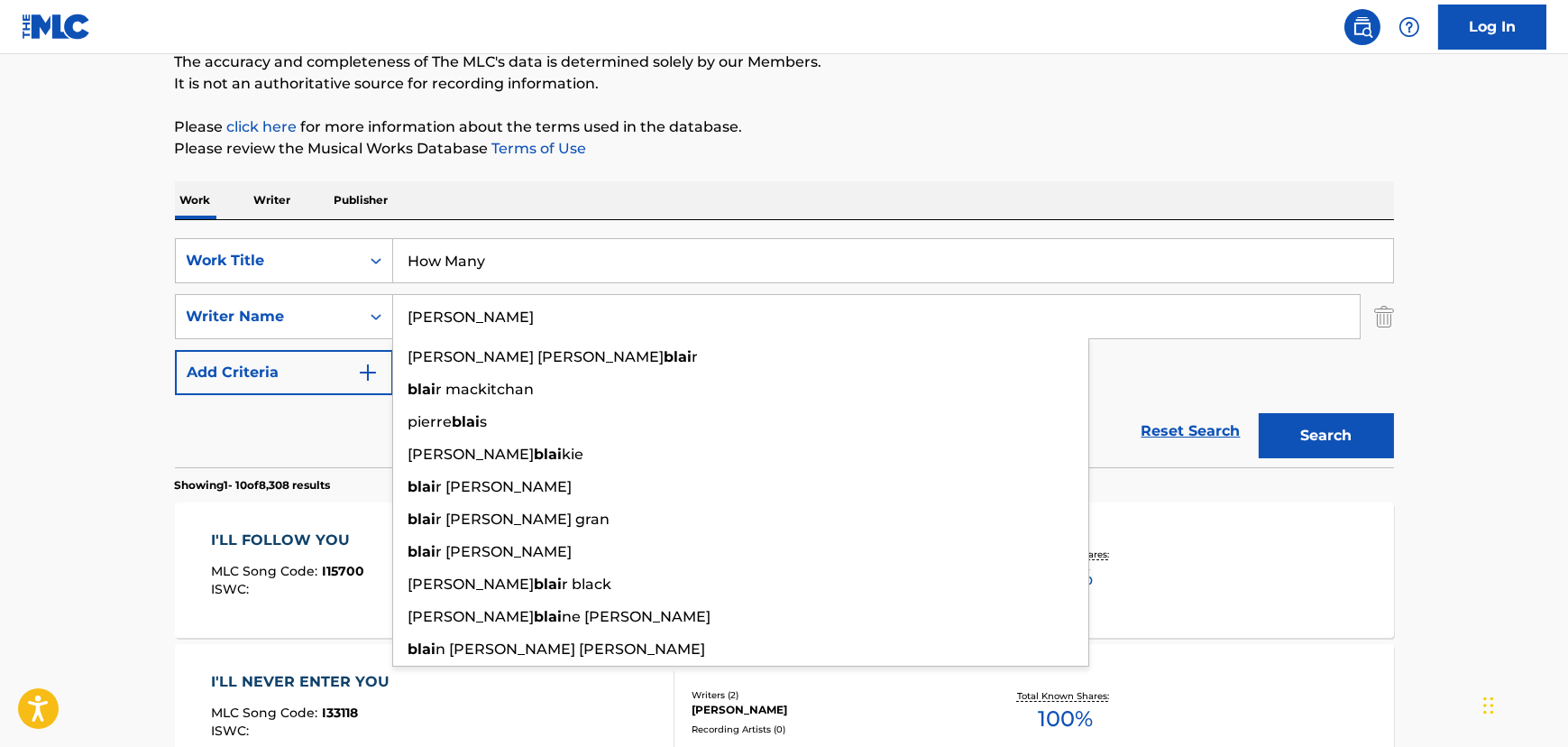
type input "[PERSON_NAME]"
click at [1259, 413] on button "Search" at bounding box center [1327, 435] width 136 height 46
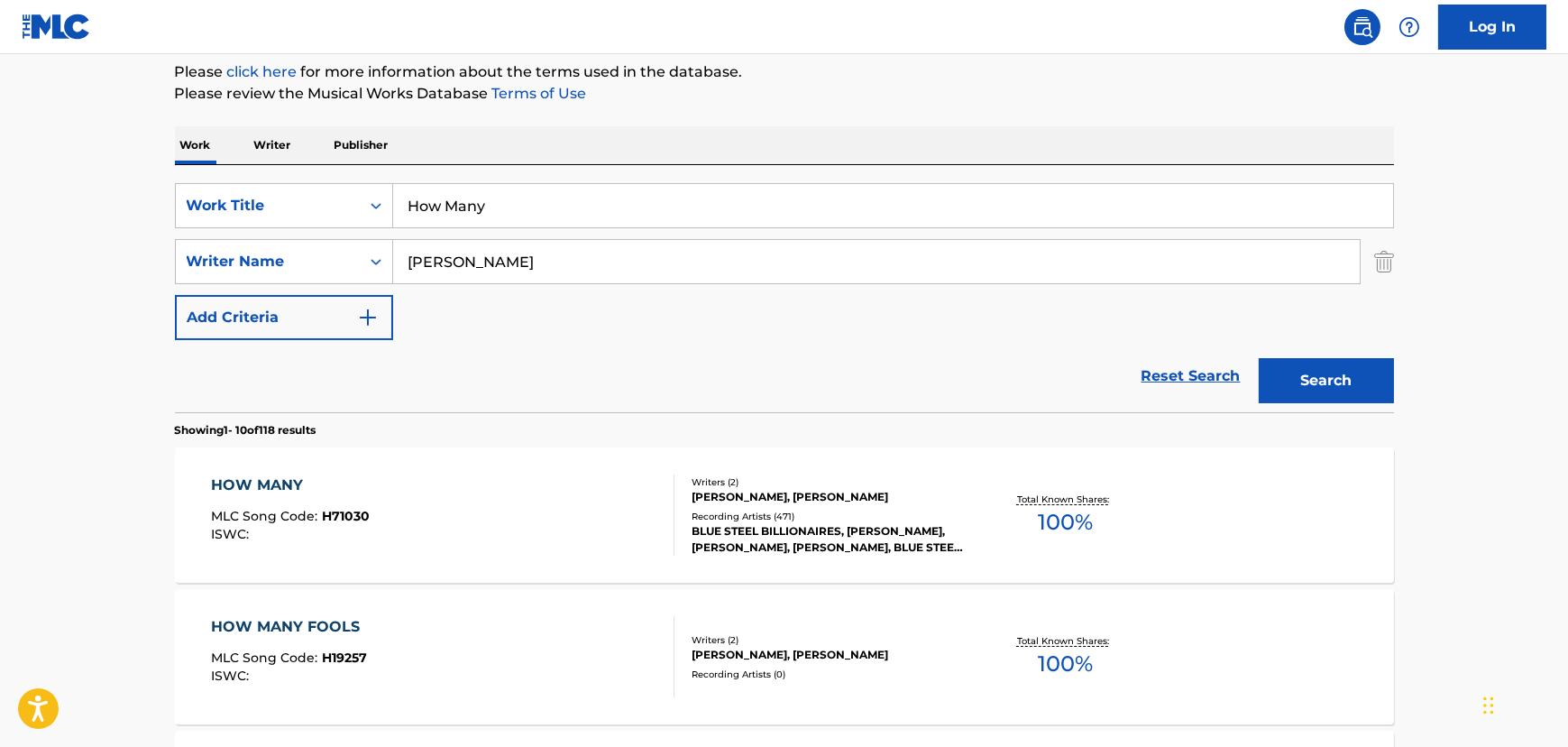
scroll to position [245, 0]
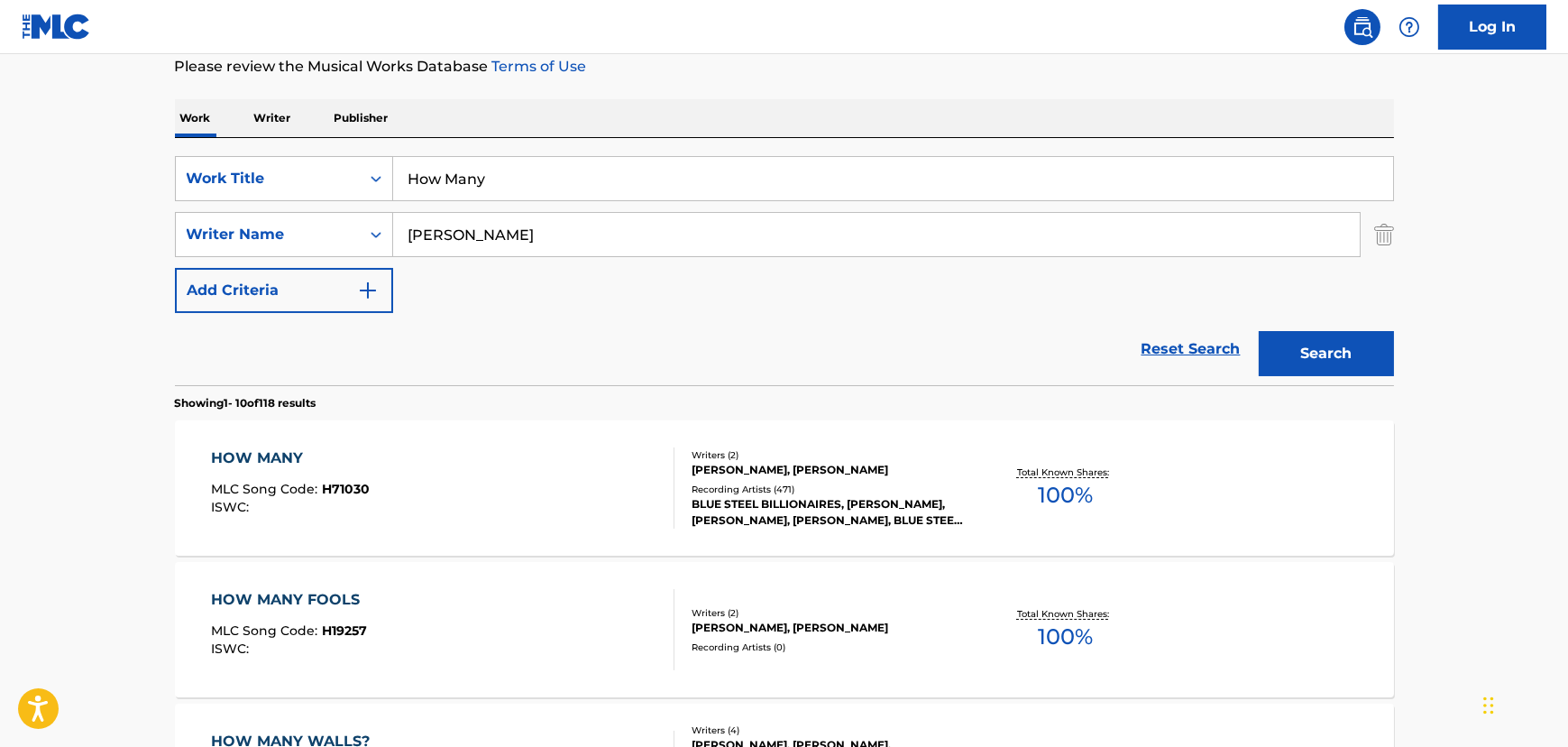
click at [524, 460] on div "HOW MANY MLC Song Code : H71030 ISWC :" at bounding box center [443, 488] width 463 height 81
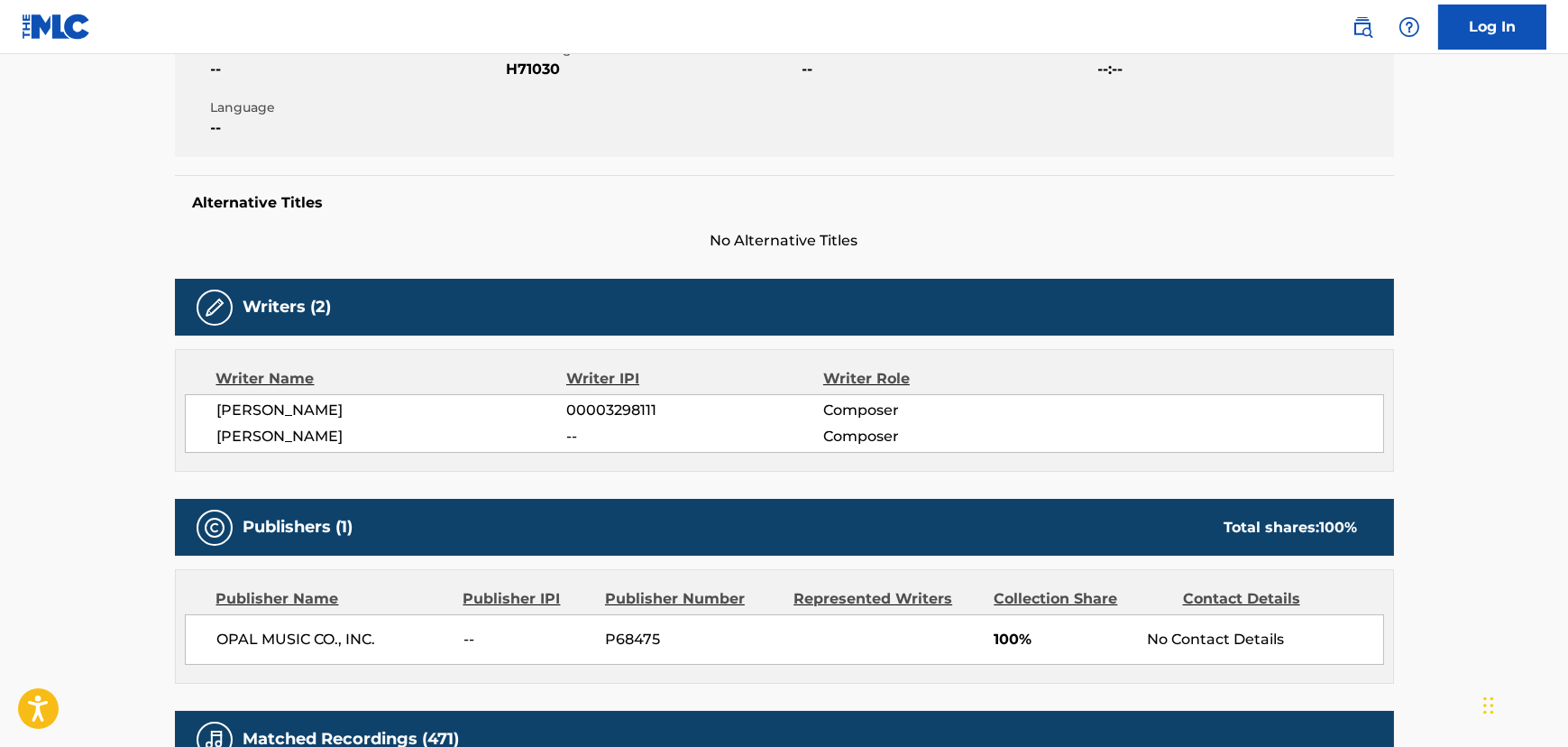
scroll to position [327, 0]
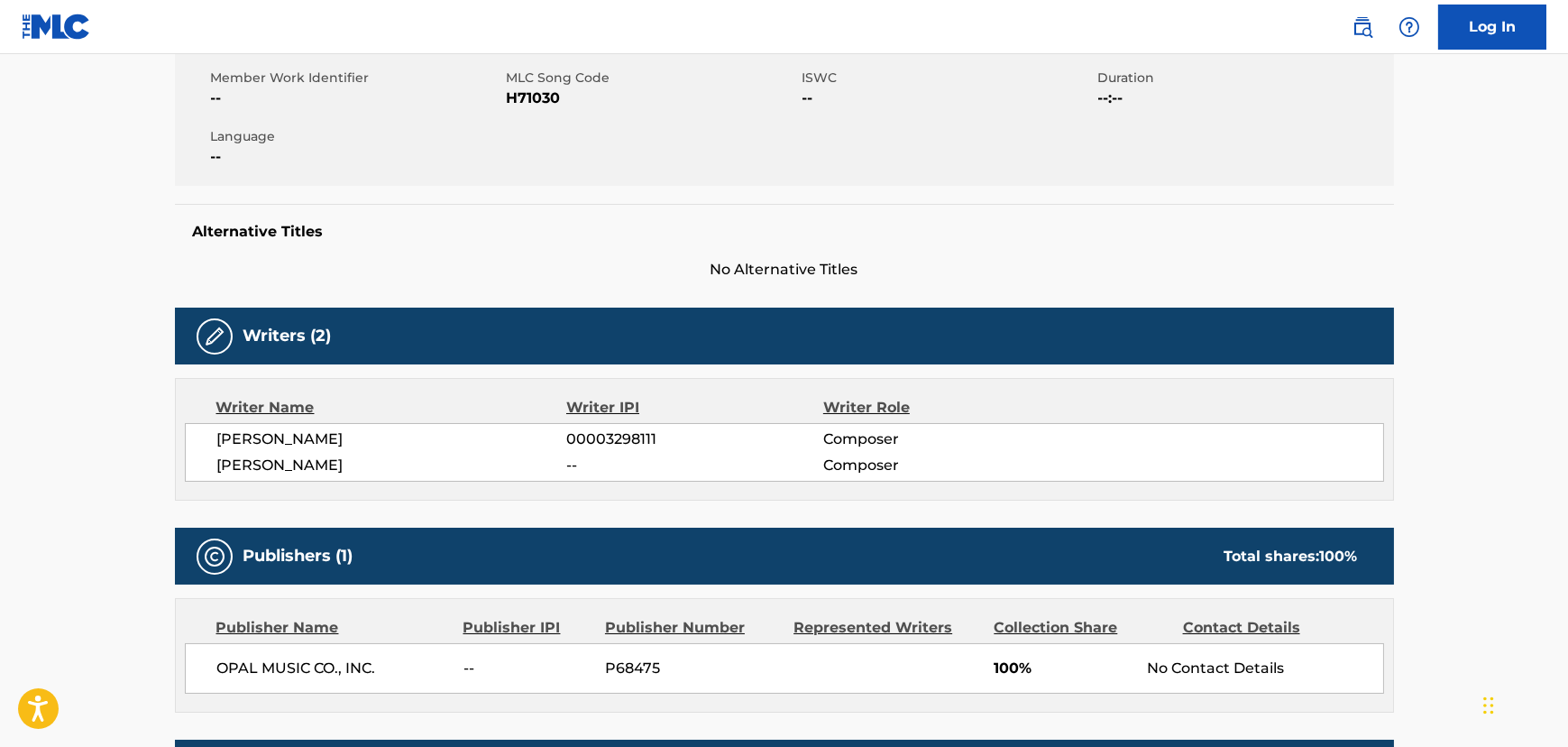
click at [534, 92] on span "H71030" at bounding box center [652, 98] width 292 height 21
copy span "H71030"
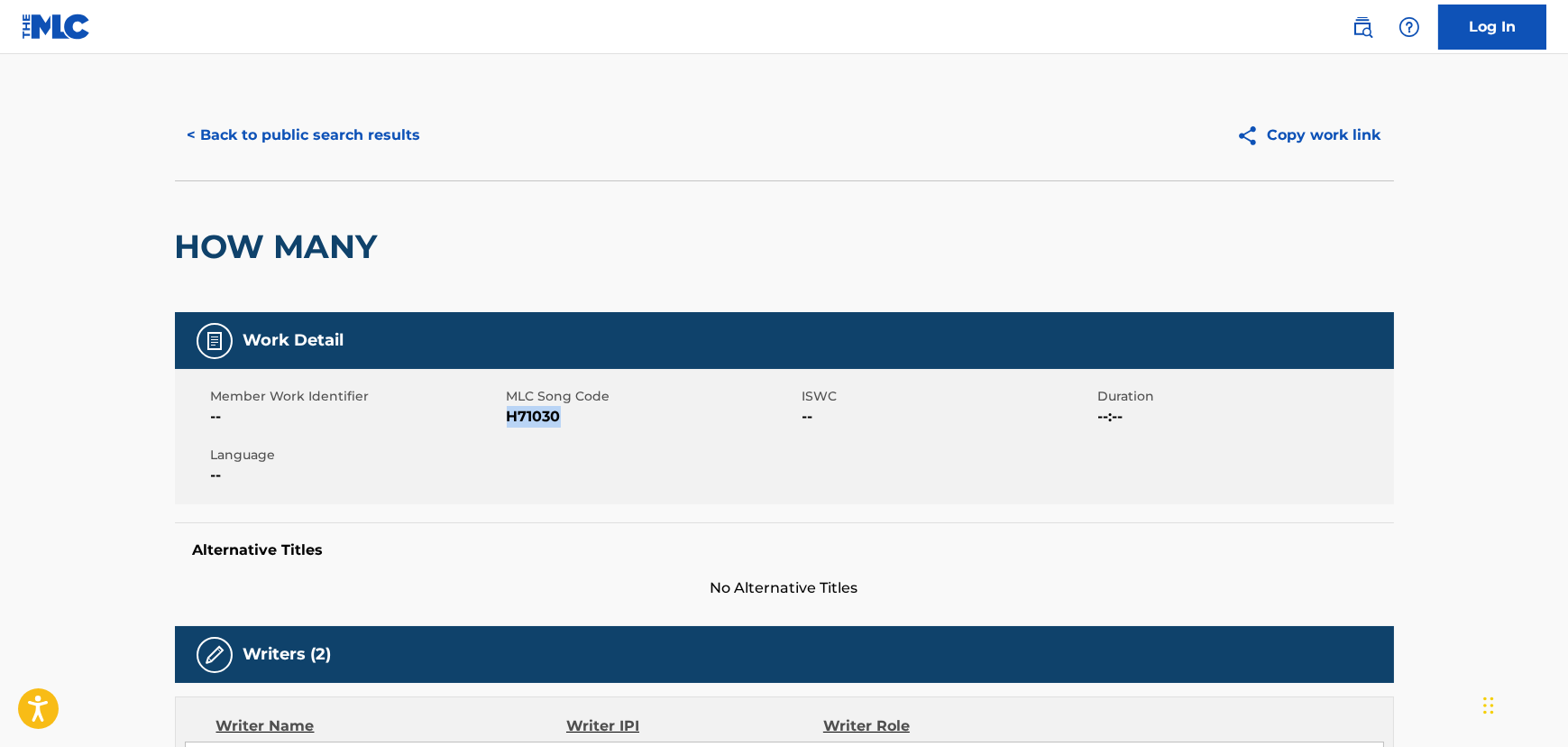
scroll to position [0, 0]
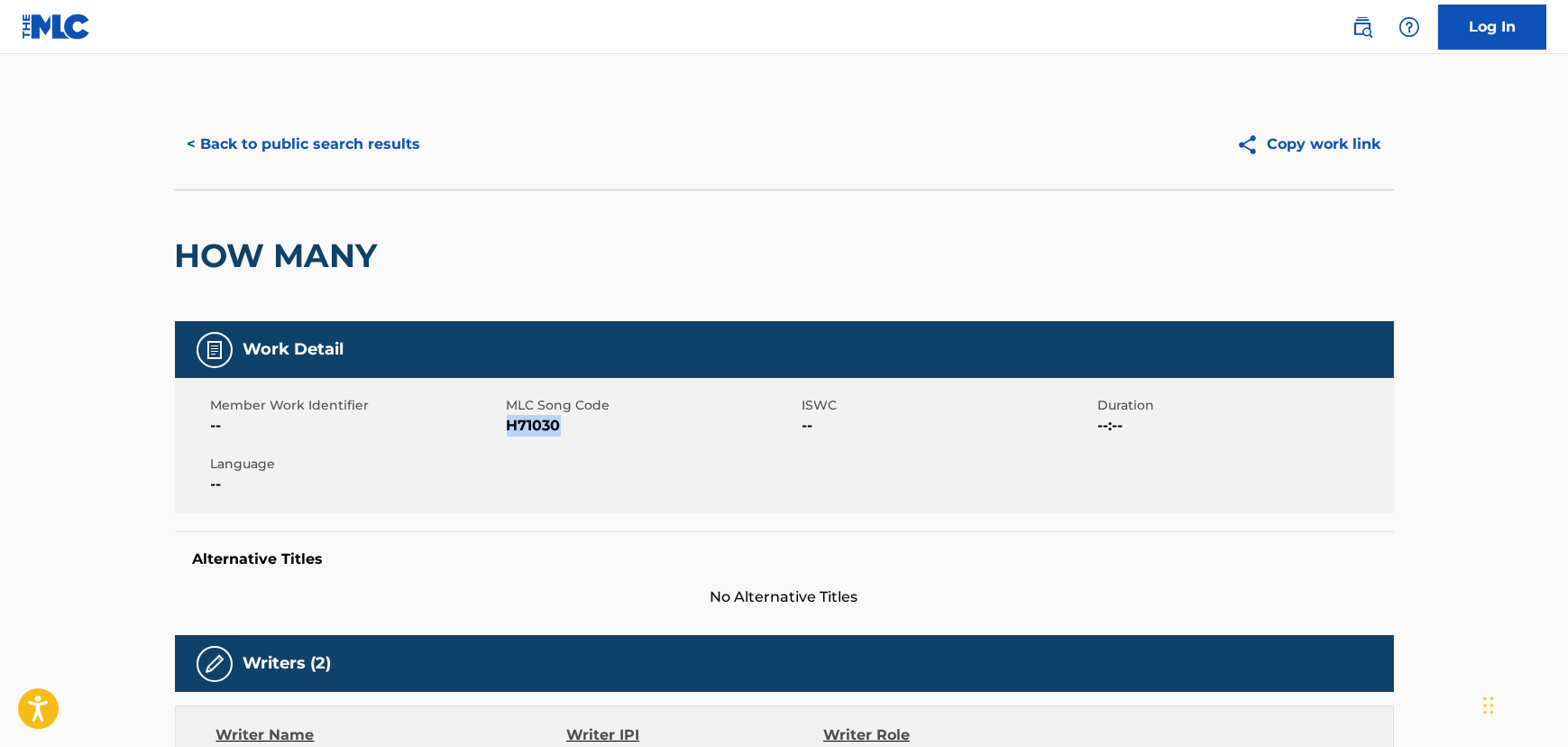
click at [383, 159] on button "< Back to public search results" at bounding box center [304, 144] width 259 height 46
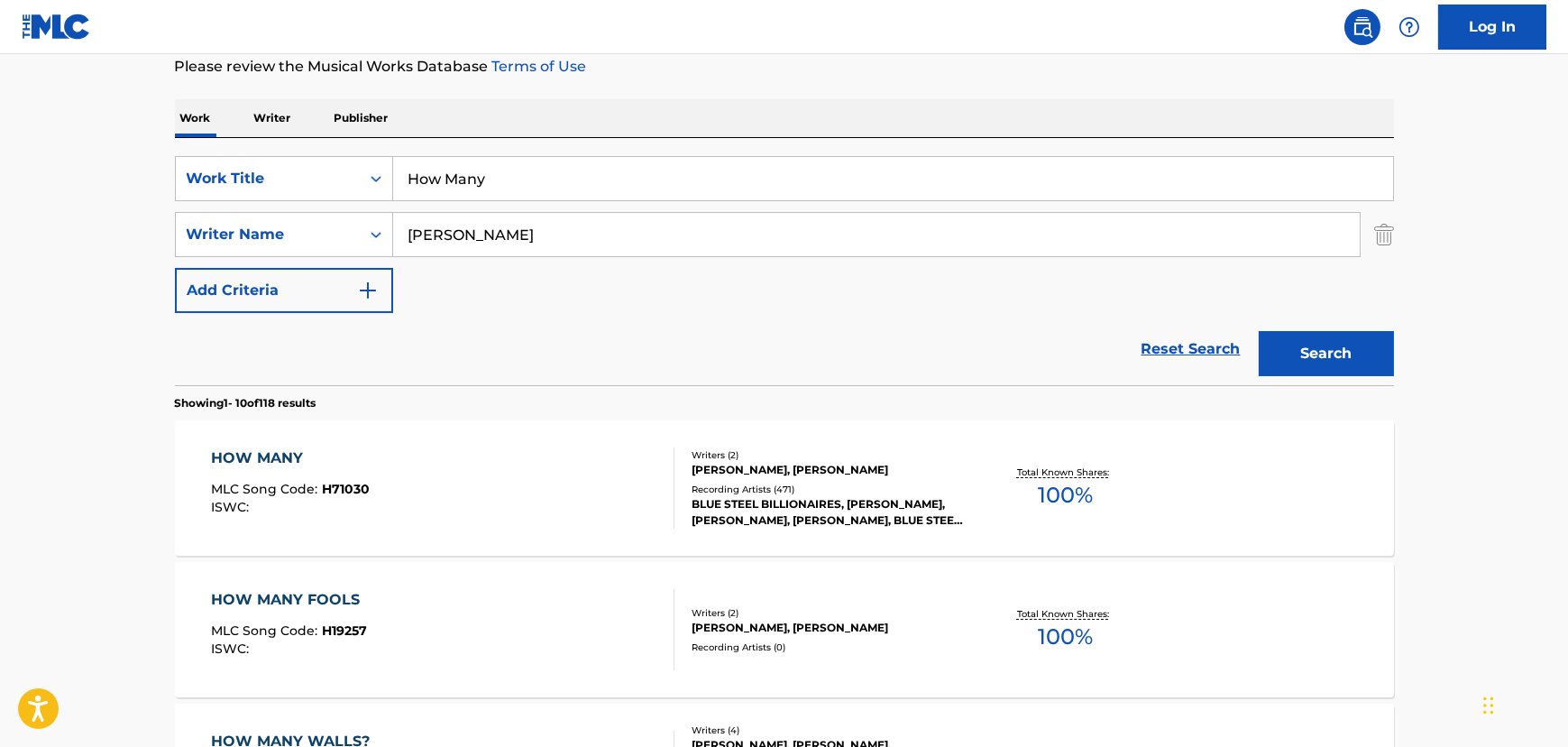
click at [463, 172] on input "How Many" at bounding box center [893, 178] width 999 height 44
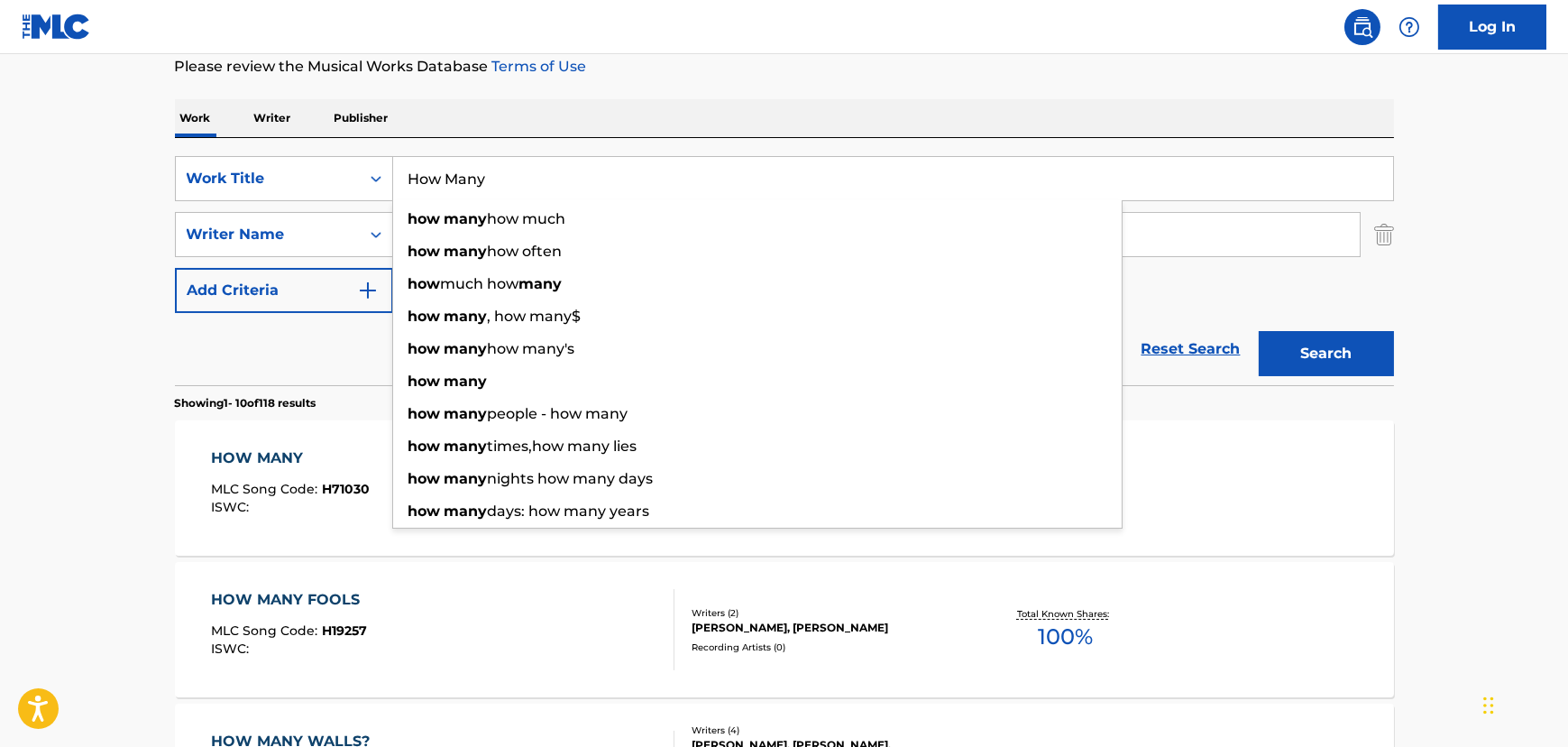
click at [463, 172] on input "How Many" at bounding box center [893, 178] width 999 height 44
paste input "eartbreaking Bab"
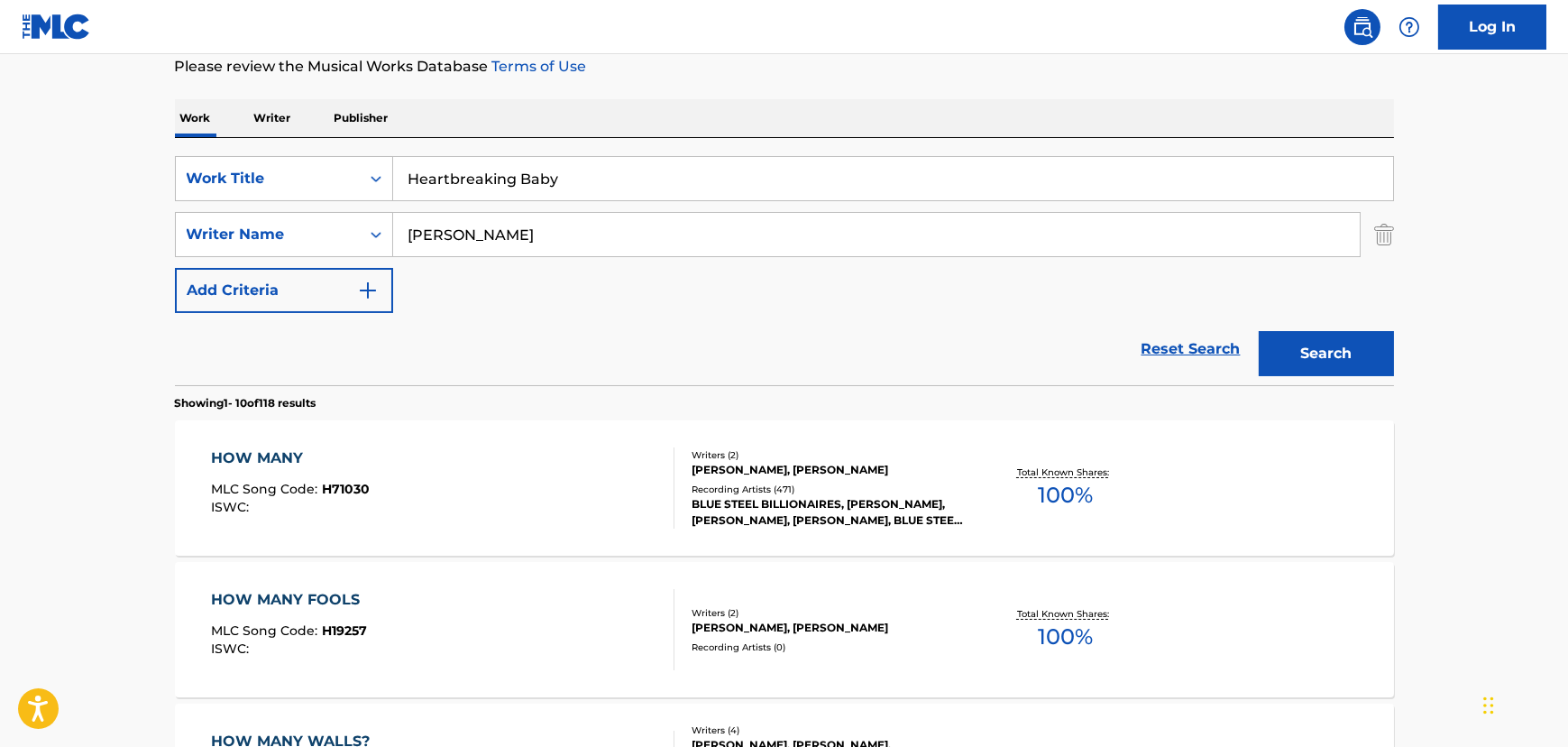
type input "Heartbreaking Baby"
click at [514, 235] on input "[PERSON_NAME]" at bounding box center [876, 234] width 967 height 44
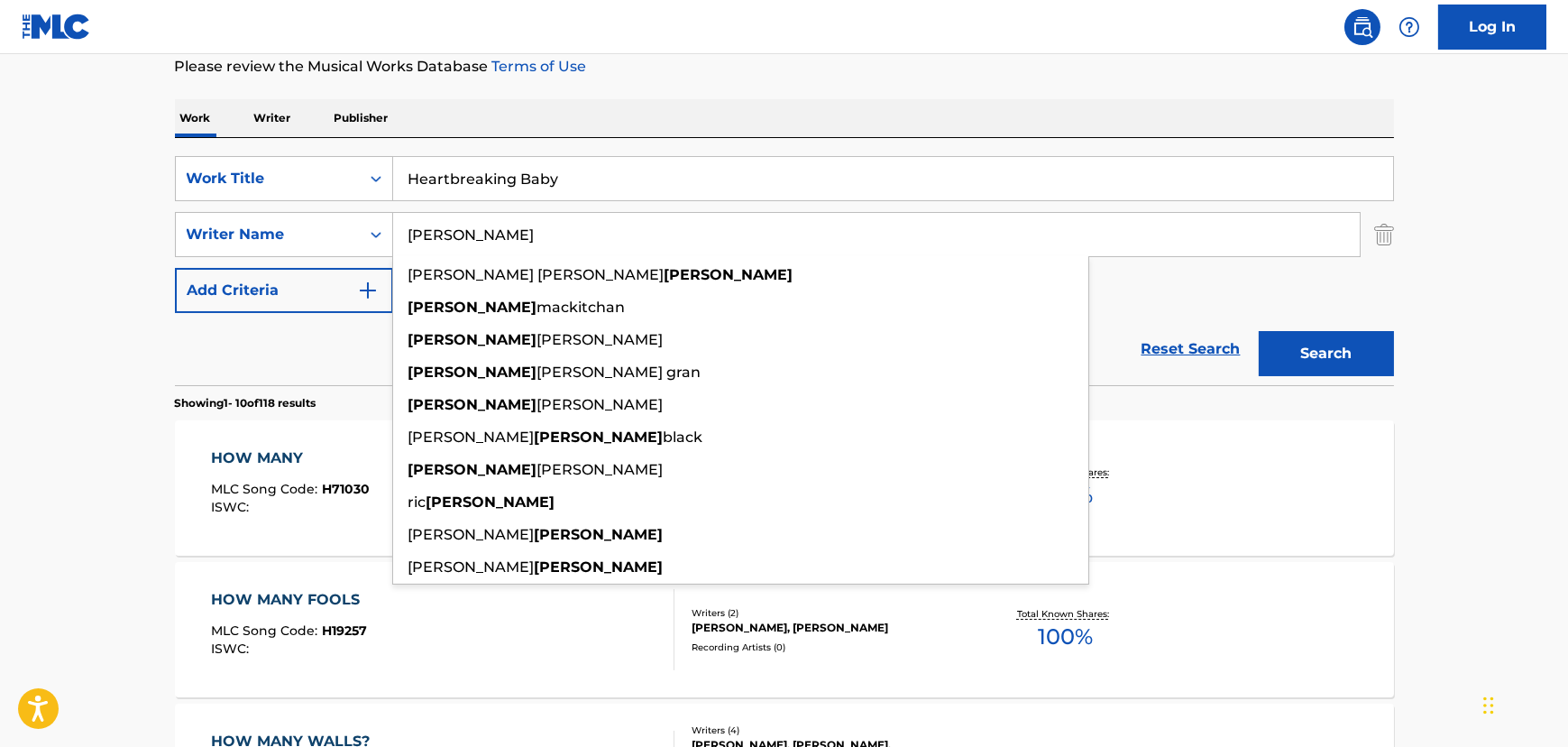
click at [514, 235] on input "[PERSON_NAME]" at bounding box center [876, 234] width 967 height 44
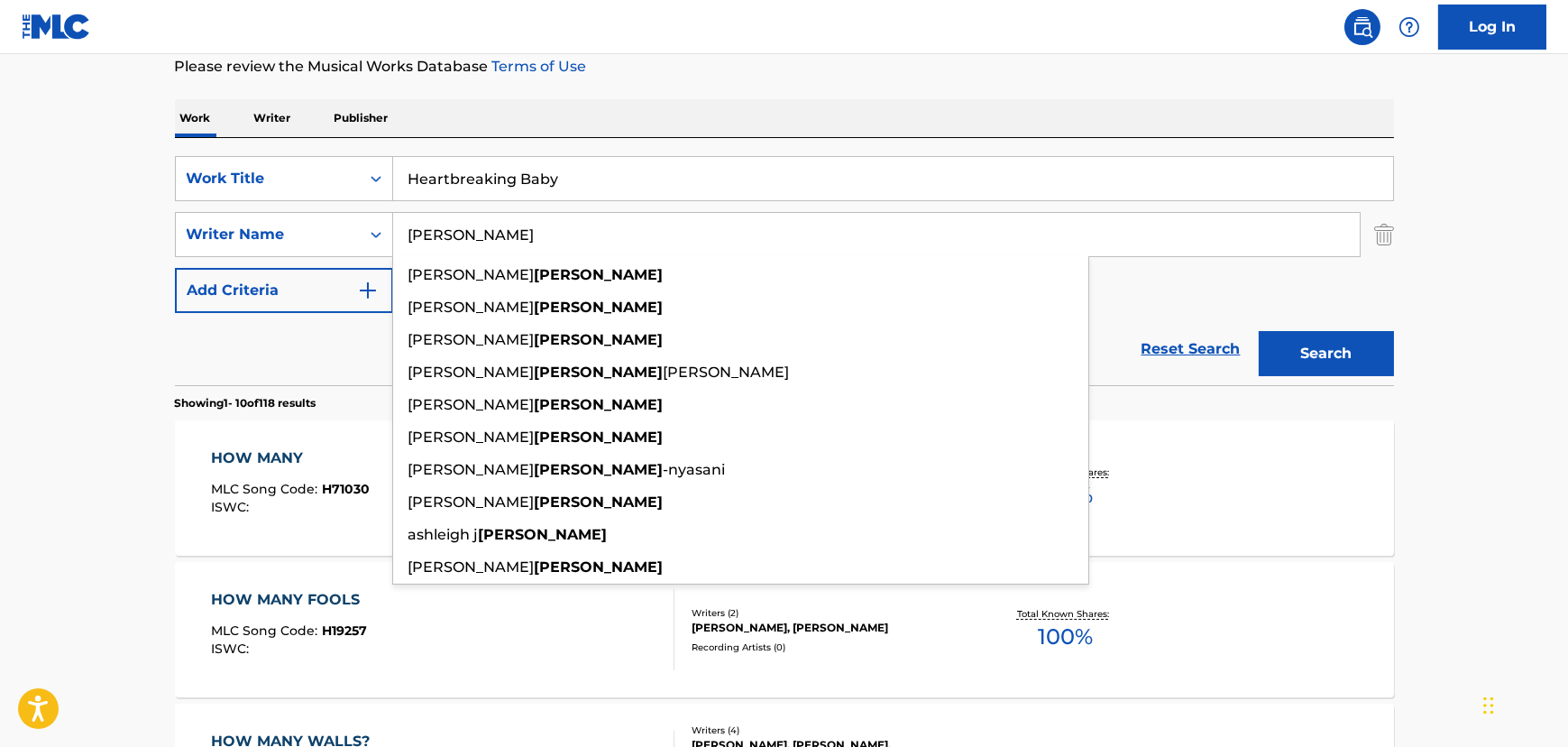
type input "[PERSON_NAME]"
click at [1259, 331] on button "Search" at bounding box center [1327, 354] width 136 height 46
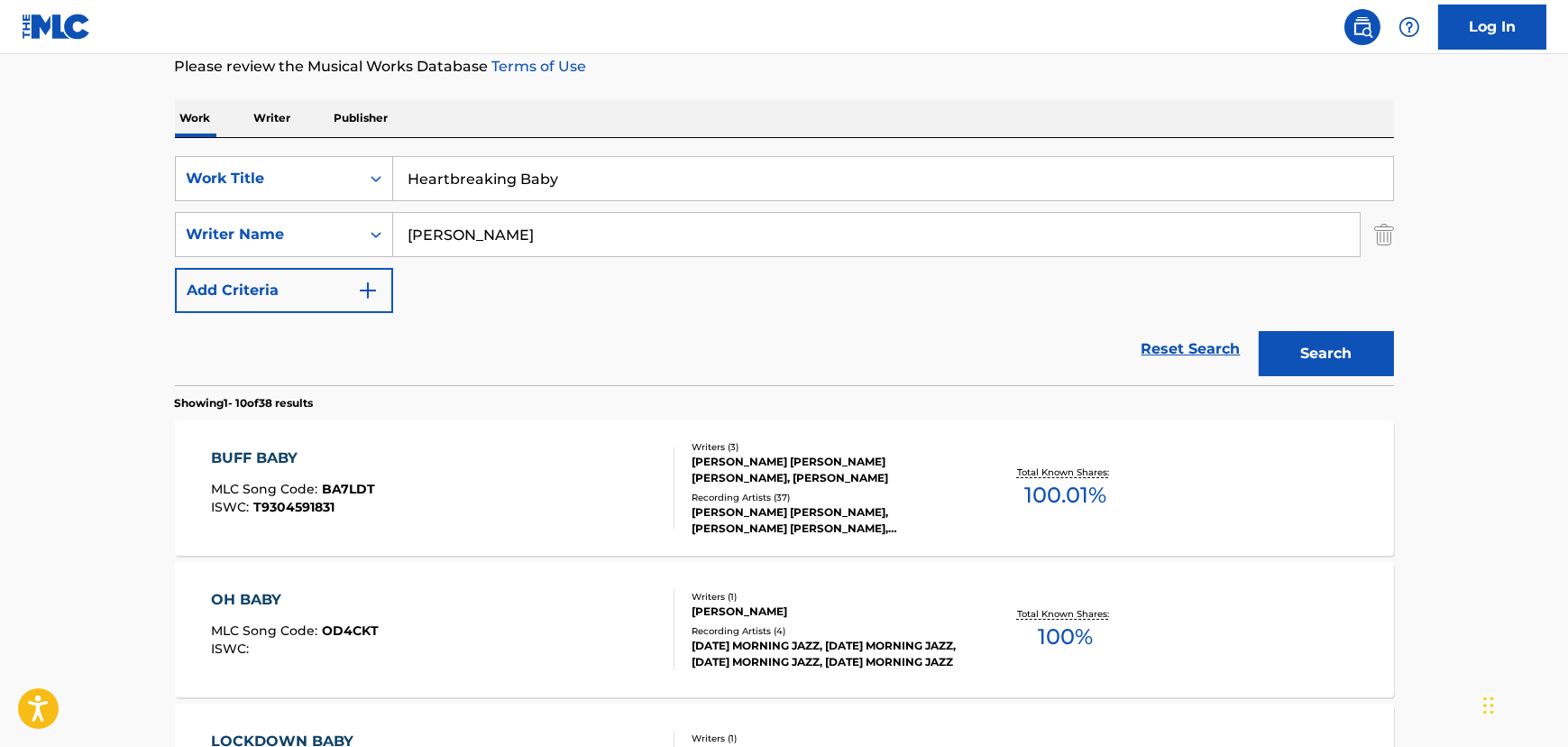
click at [1305, 333] on button "Search" at bounding box center [1327, 354] width 136 height 46
click at [414, 168] on input "Heartbreaking Baby" at bounding box center [893, 178] width 999 height 44
paste input "Gypsy Heart"
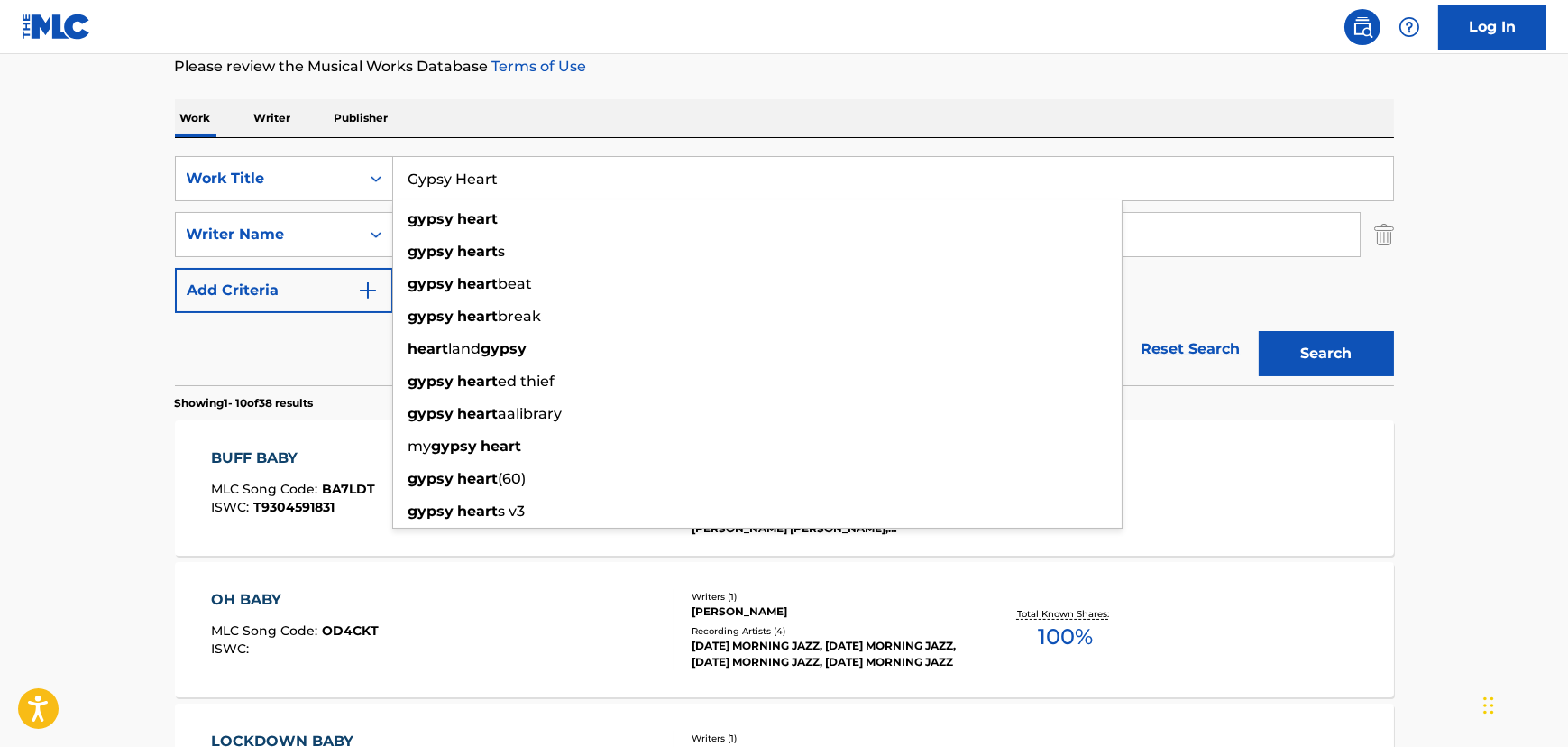
type input "Gypsy Heart"
click at [1259, 331] on button "Search" at bounding box center [1327, 354] width 136 height 46
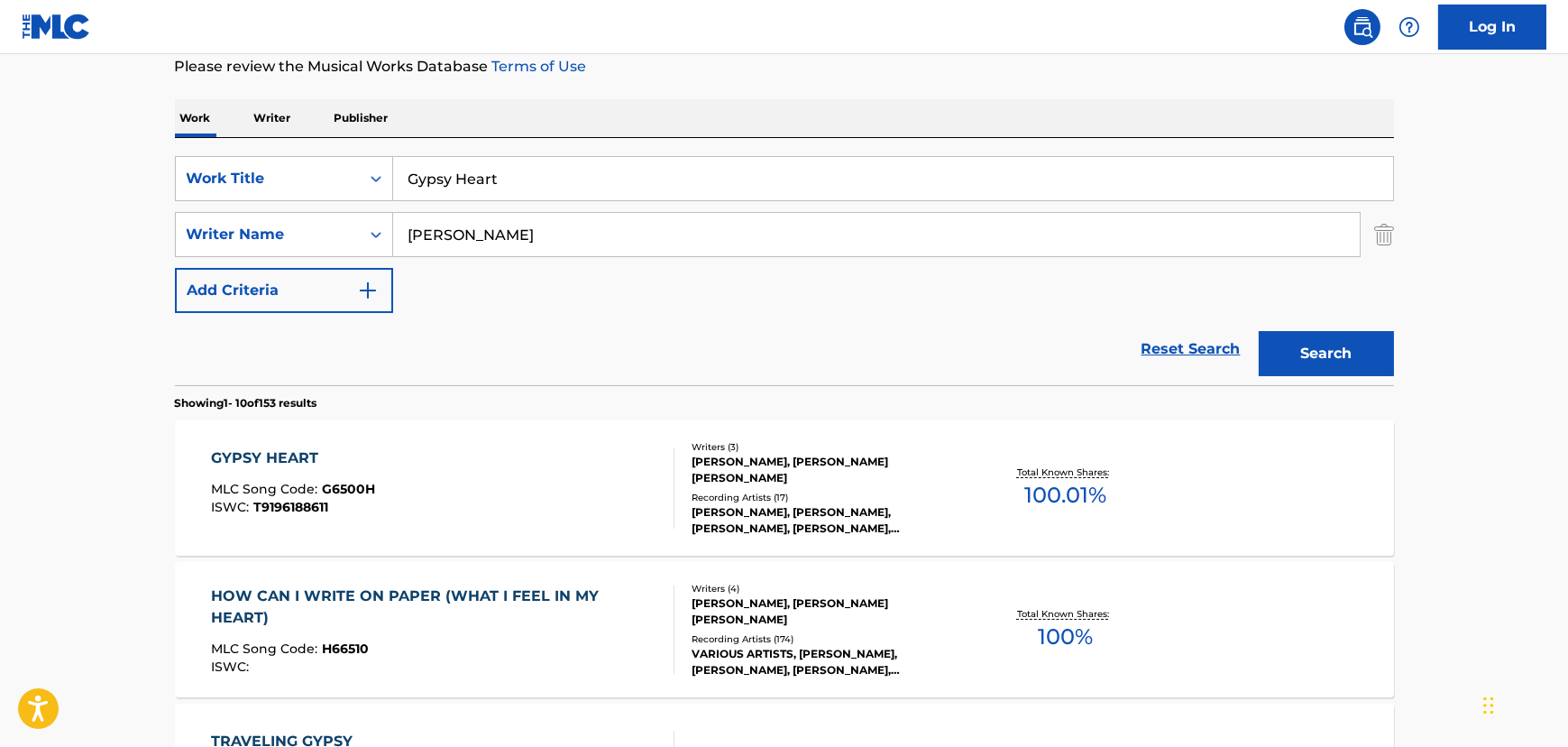
click at [477, 232] on input "[PERSON_NAME]" at bounding box center [876, 234] width 967 height 44
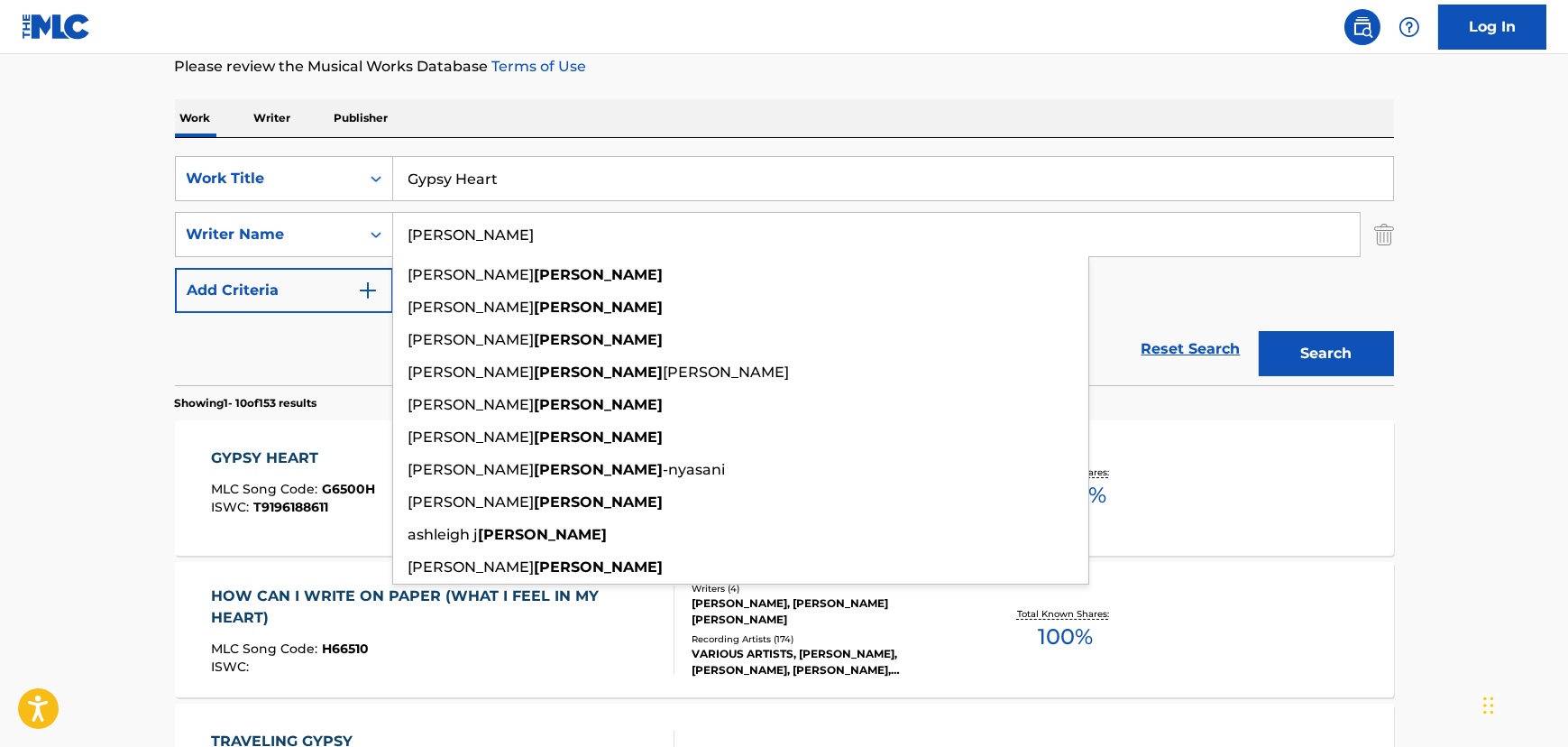
click at [477, 232] on input "[PERSON_NAME]" at bounding box center [876, 234] width 967 height 44
click at [1259, 331] on button "Search" at bounding box center [1327, 354] width 136 height 46
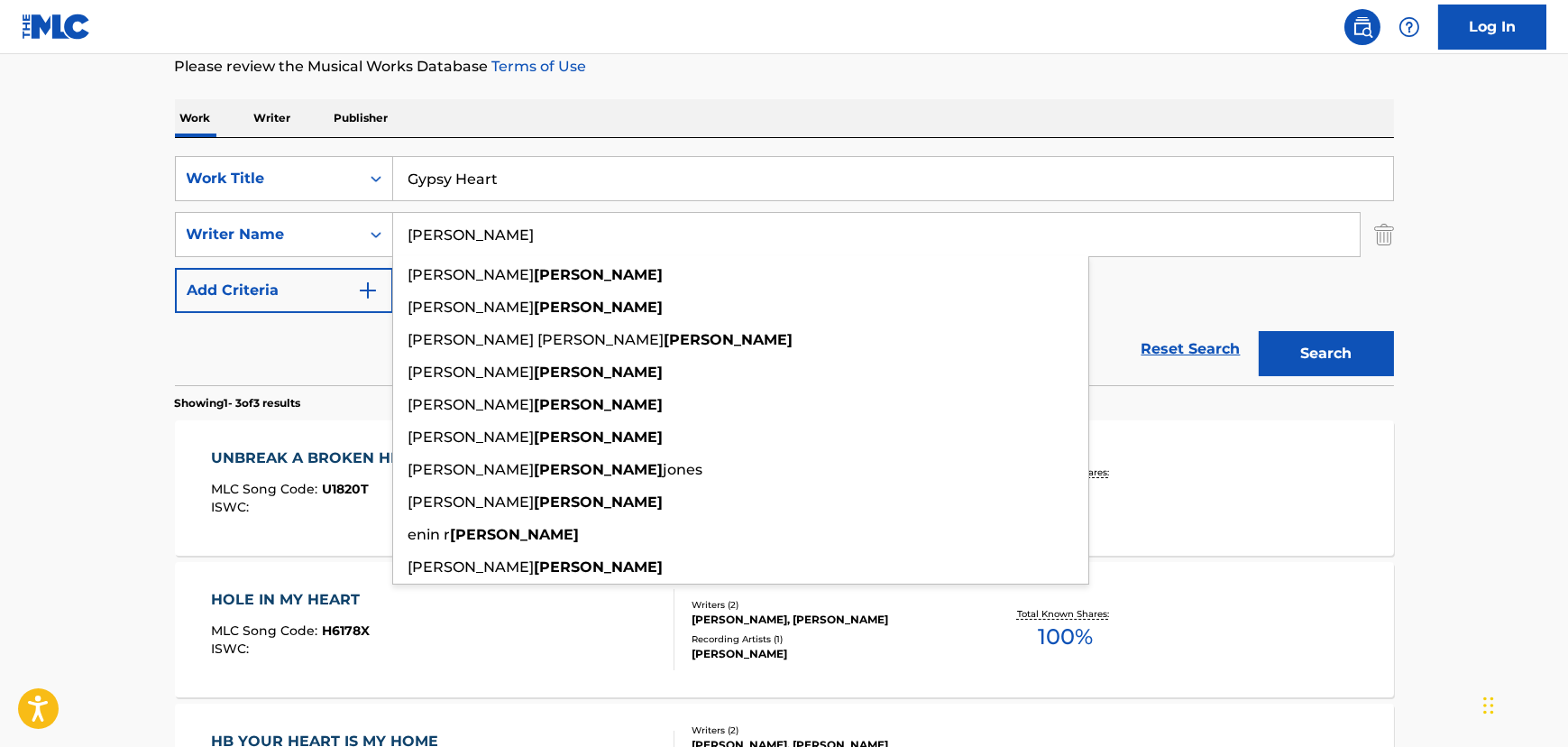
click at [122, 287] on main "The MLC Public Work Search The accuracy and completeness of The MLC's data is d…" at bounding box center [784, 371] width 1568 height 1124
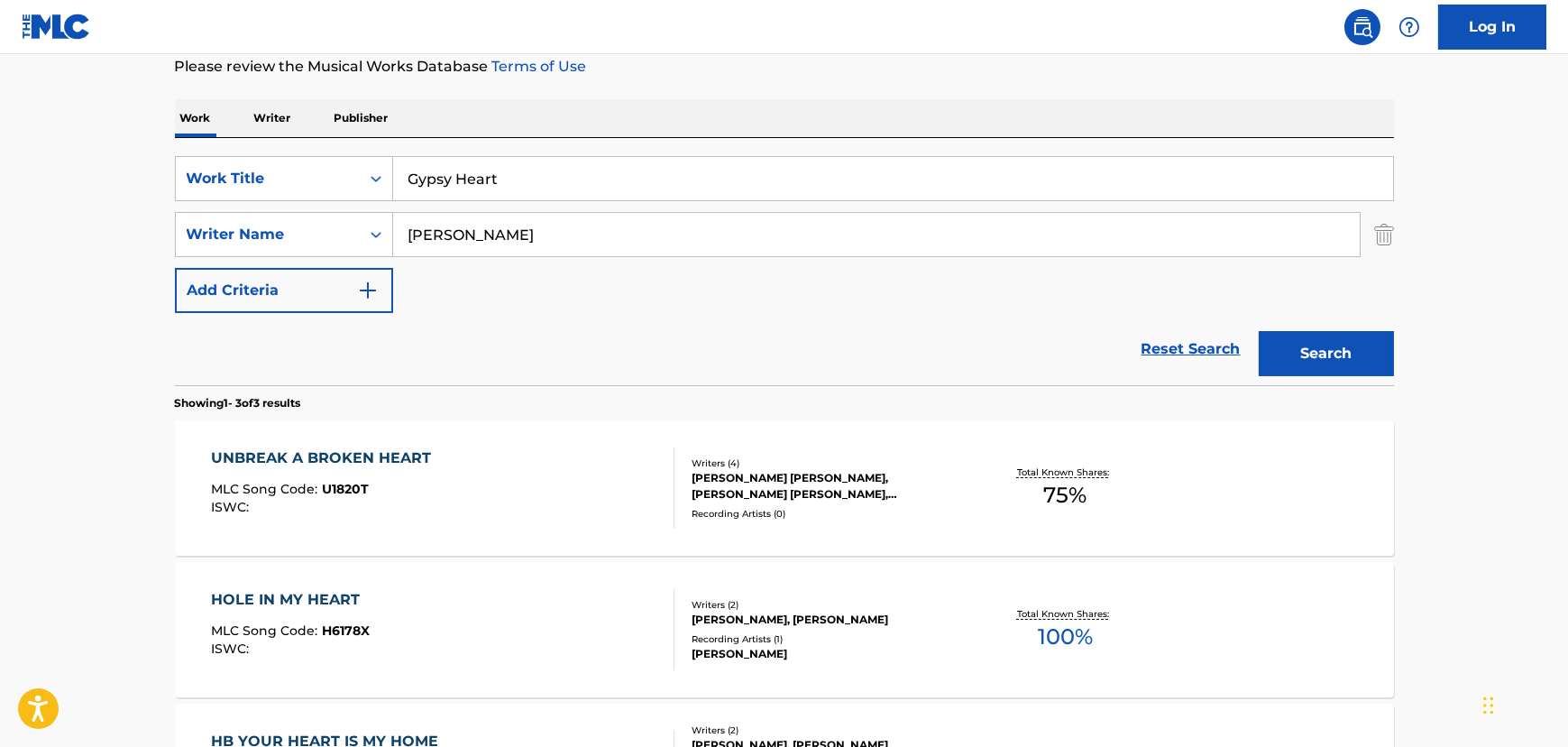
click at [442, 233] on input "[PERSON_NAME]" at bounding box center [876, 234] width 967 height 44
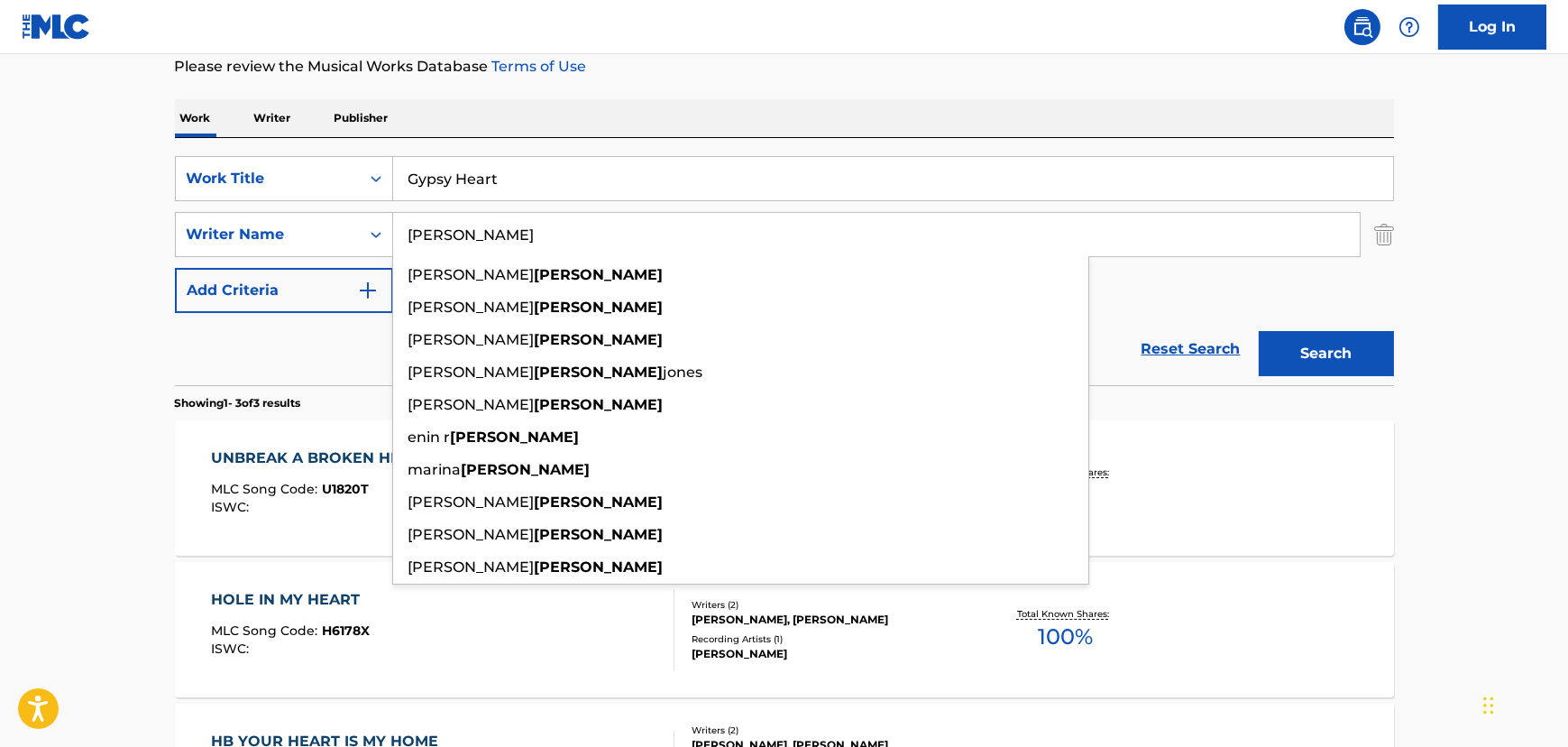
click at [442, 233] on input "[PERSON_NAME]" at bounding box center [876, 234] width 967 height 44
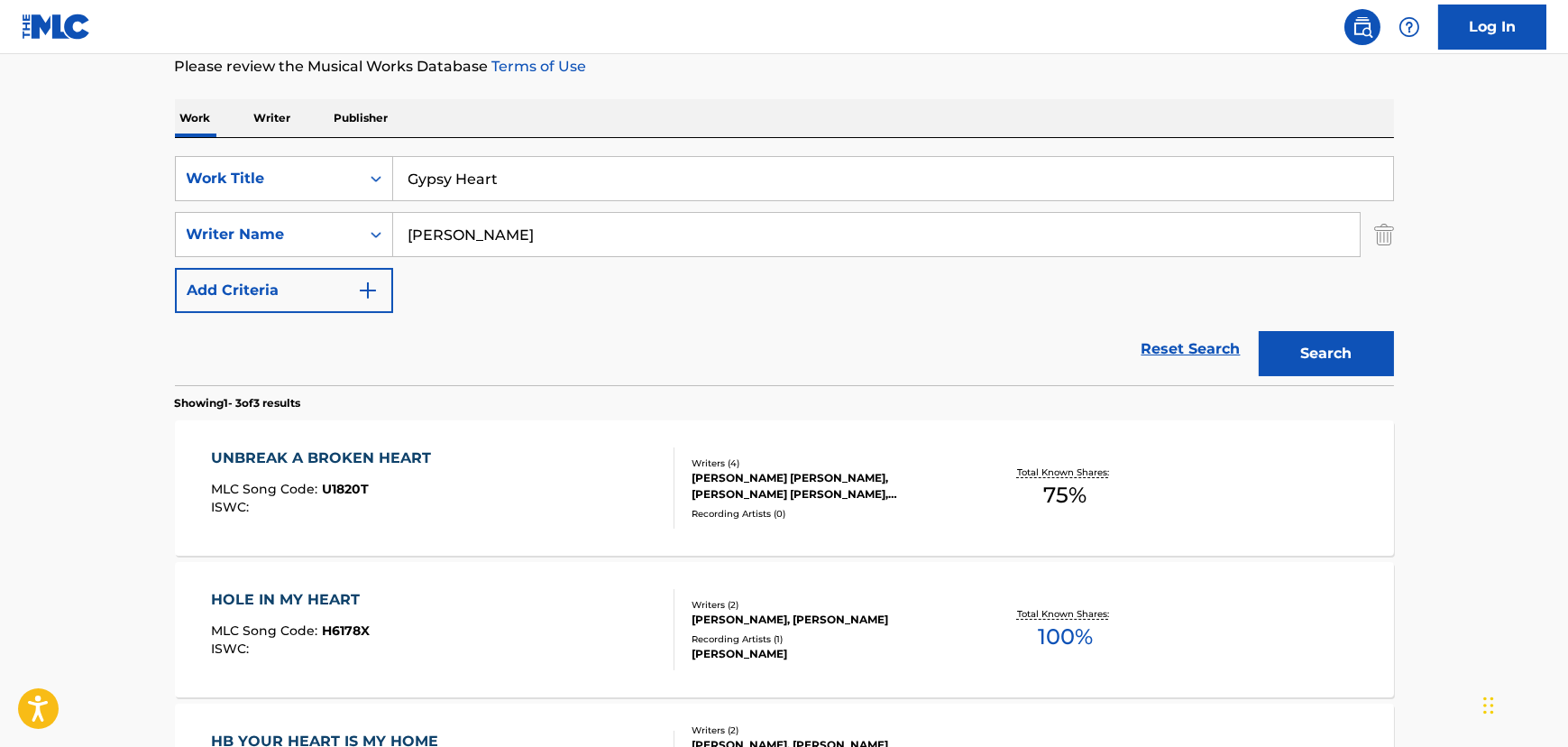
click at [486, 232] on input "[PERSON_NAME]" at bounding box center [876, 234] width 967 height 44
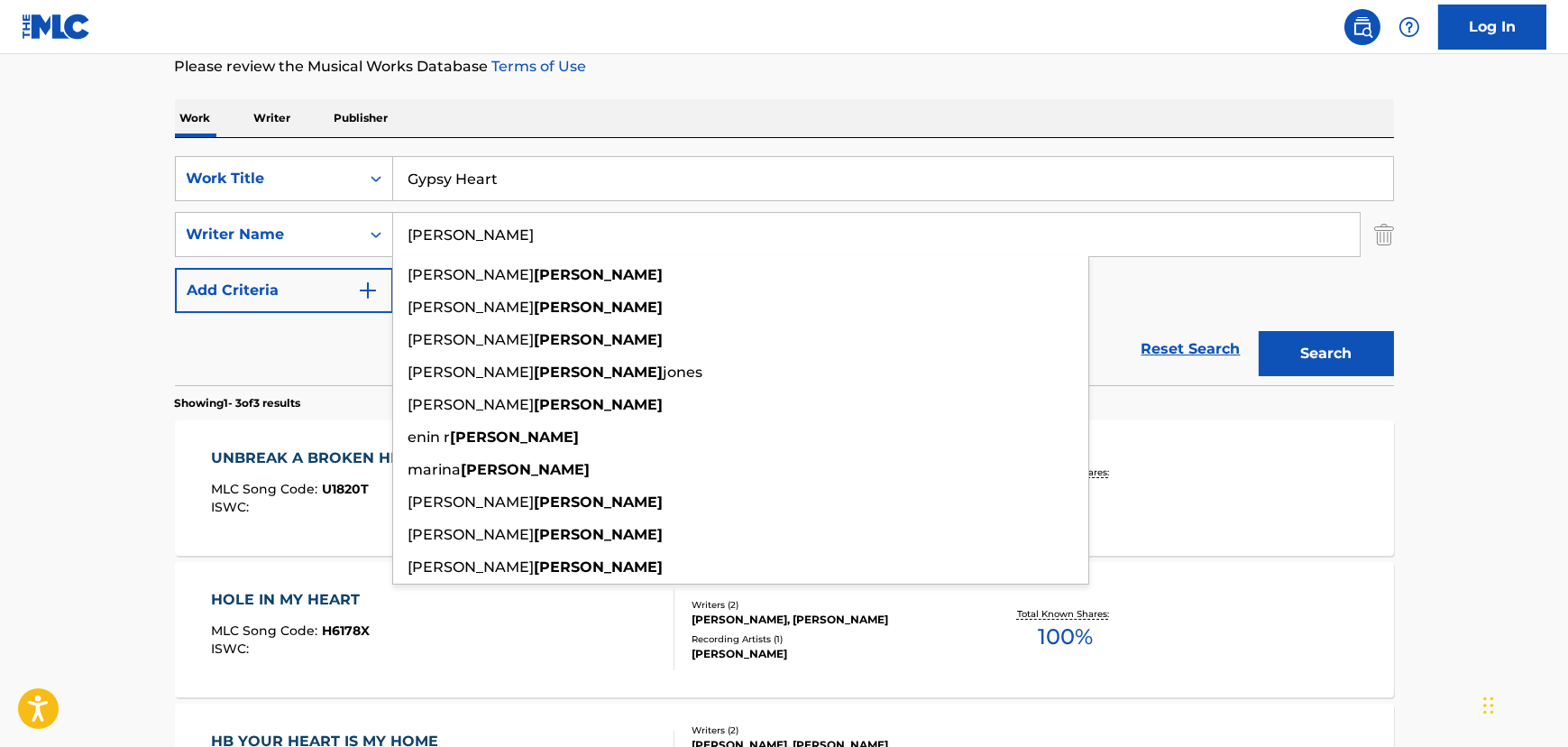
click at [486, 232] on input "[PERSON_NAME]" at bounding box center [876, 234] width 967 height 44
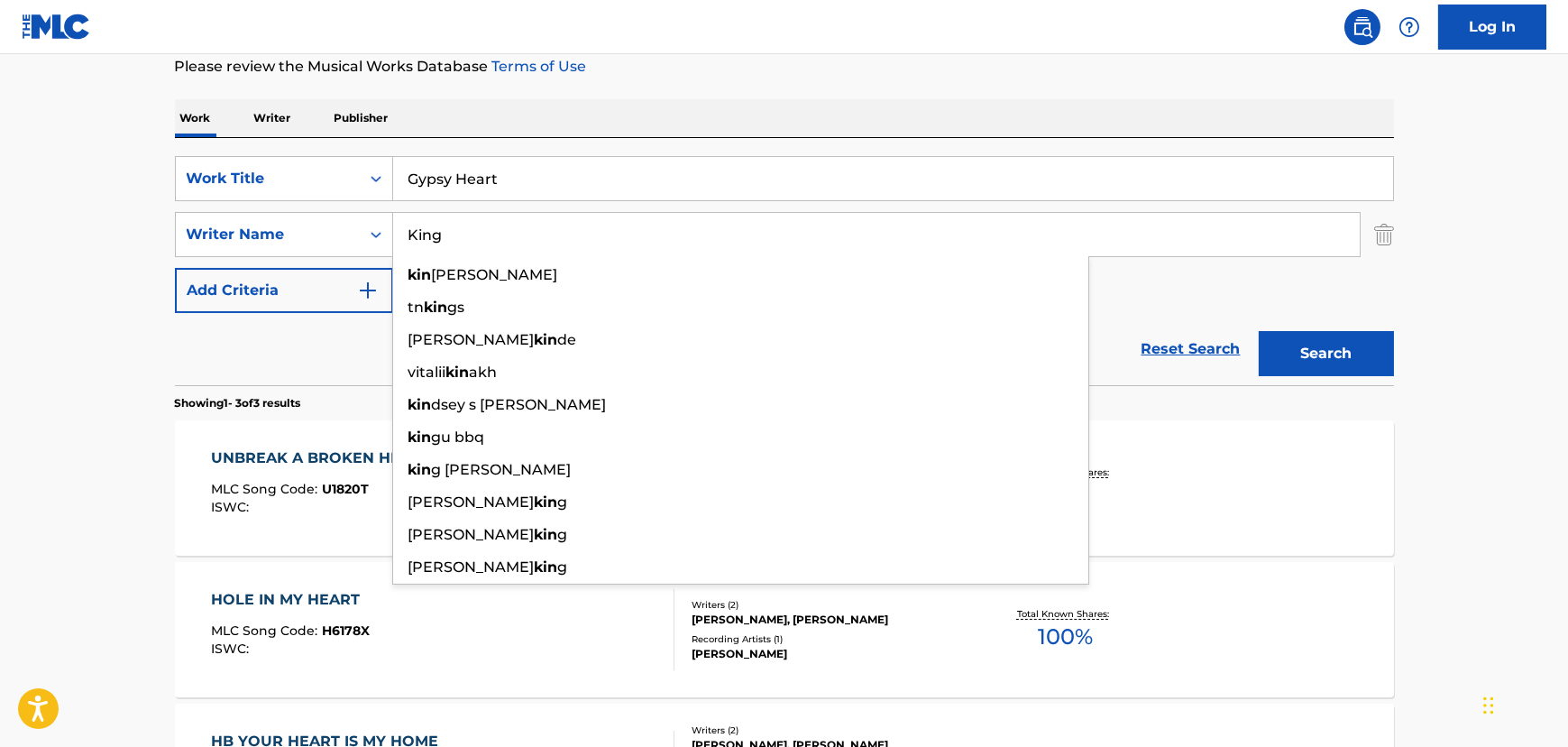
type input "King"
click at [1259, 331] on button "Search" at bounding box center [1327, 354] width 136 height 46
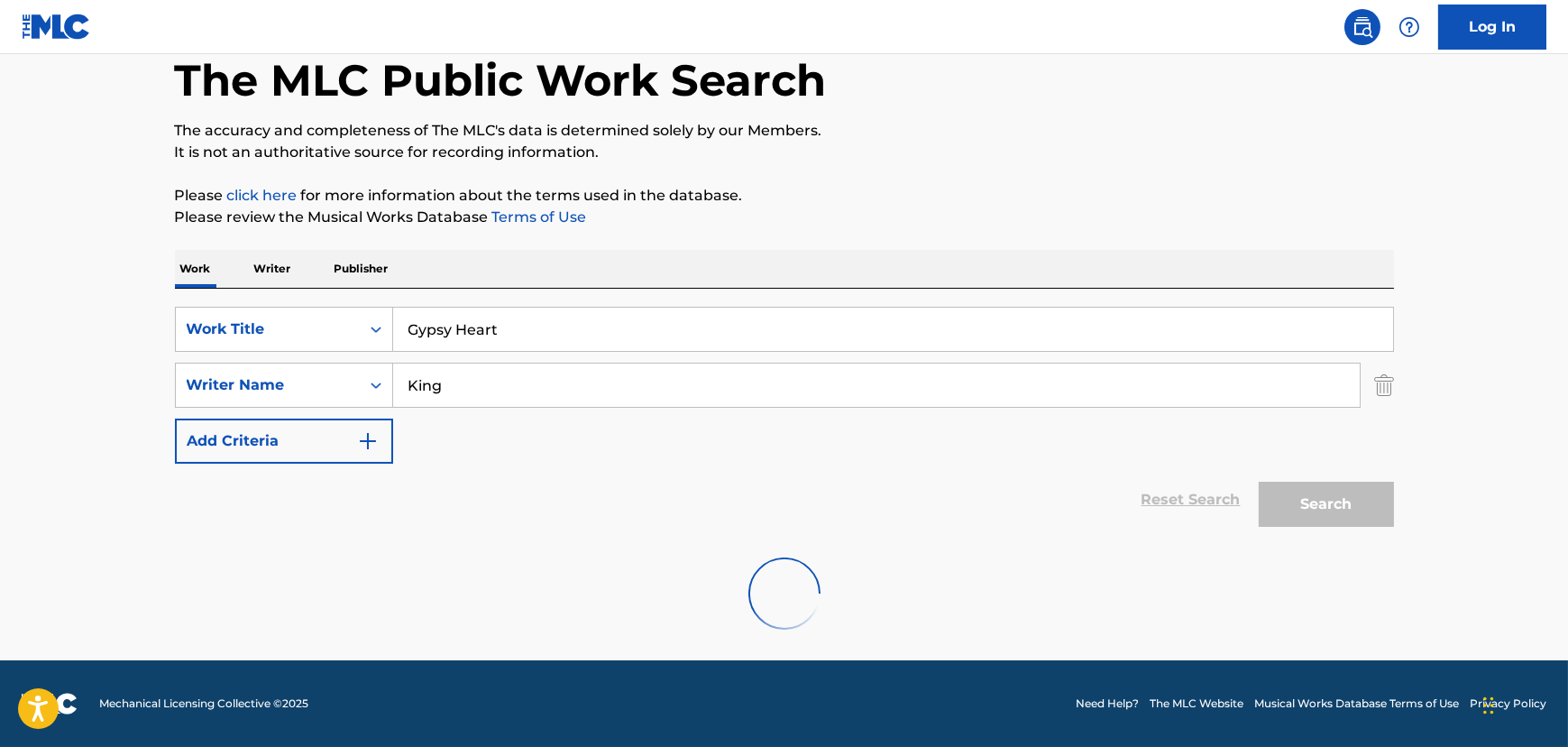
scroll to position [94, 0]
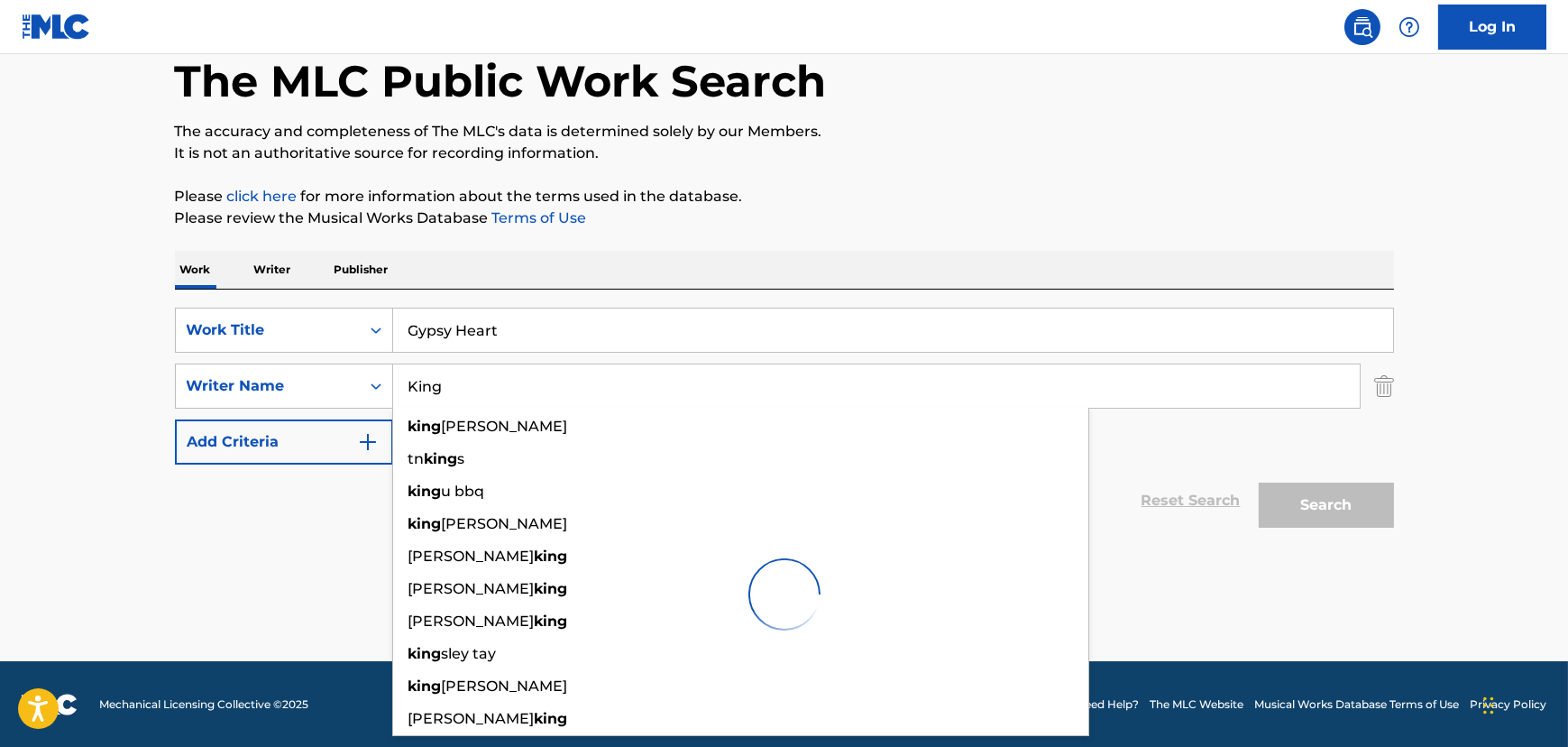
click at [539, 335] on input "Gypsy Heart" at bounding box center [893, 329] width 999 height 44
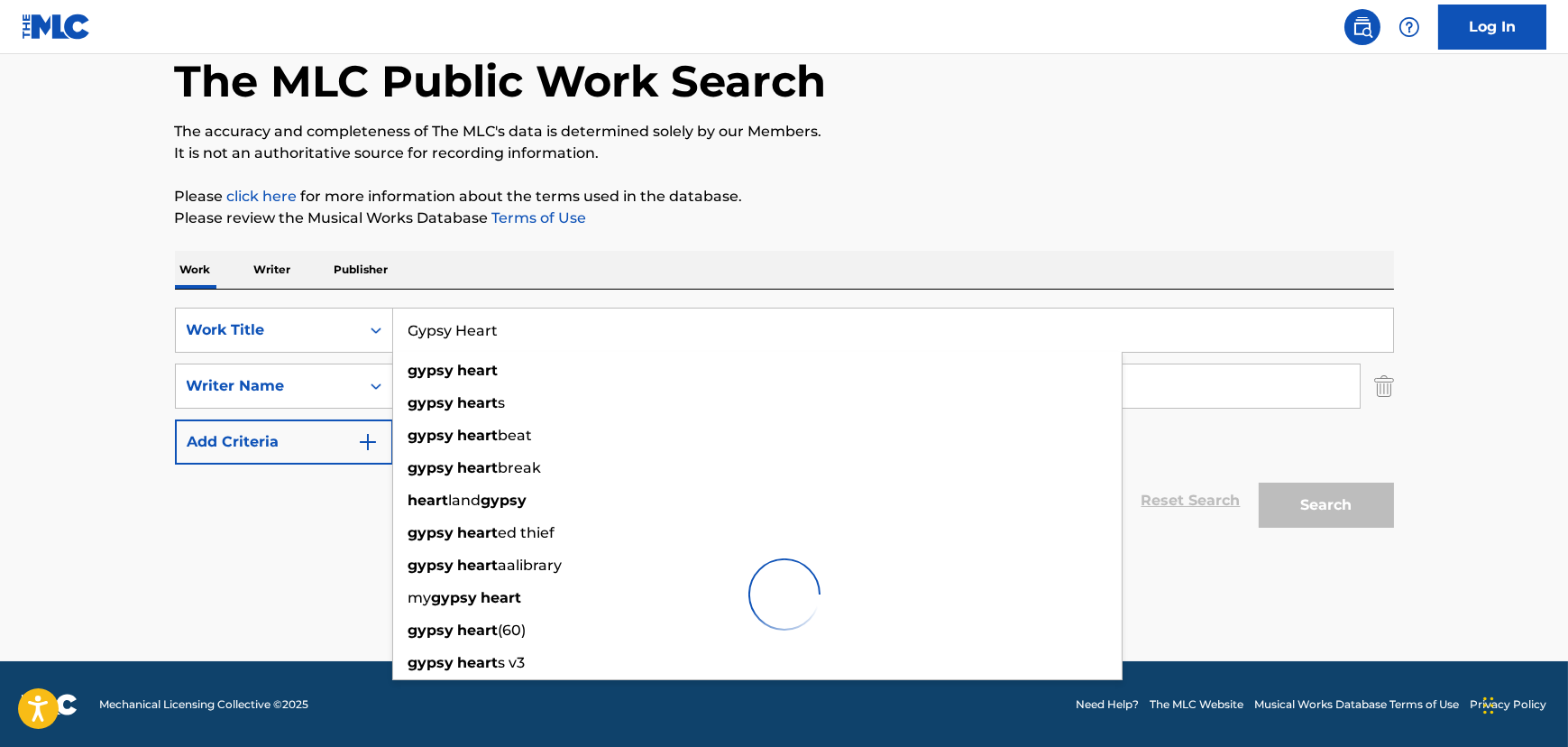
click at [539, 335] on input "Gypsy Heart" at bounding box center [893, 329] width 999 height 44
paste input "ive Me One More Kiss"
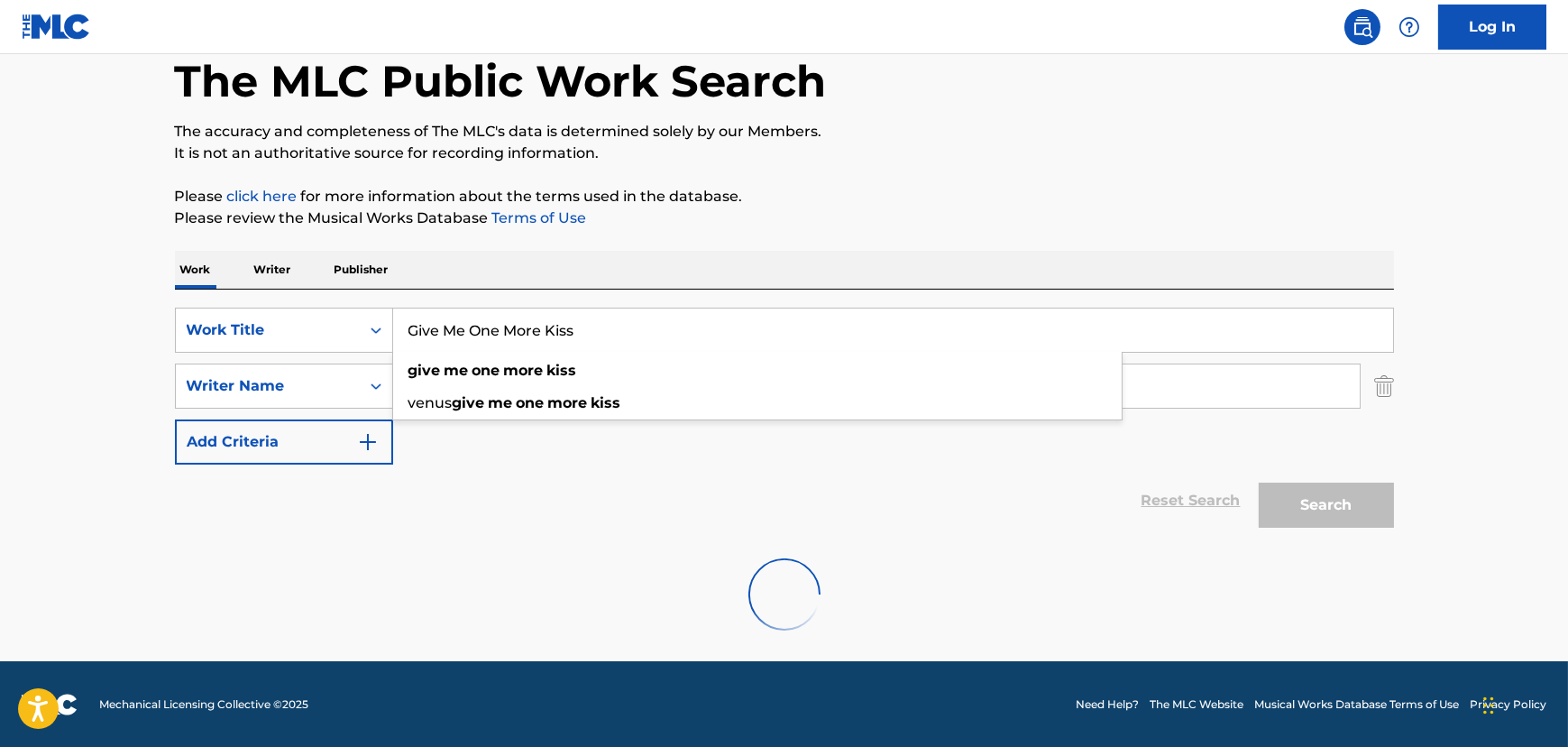
type input "Give Me One More Kiss"
click at [468, 511] on div "Reset Search Search" at bounding box center [784, 500] width 1219 height 72
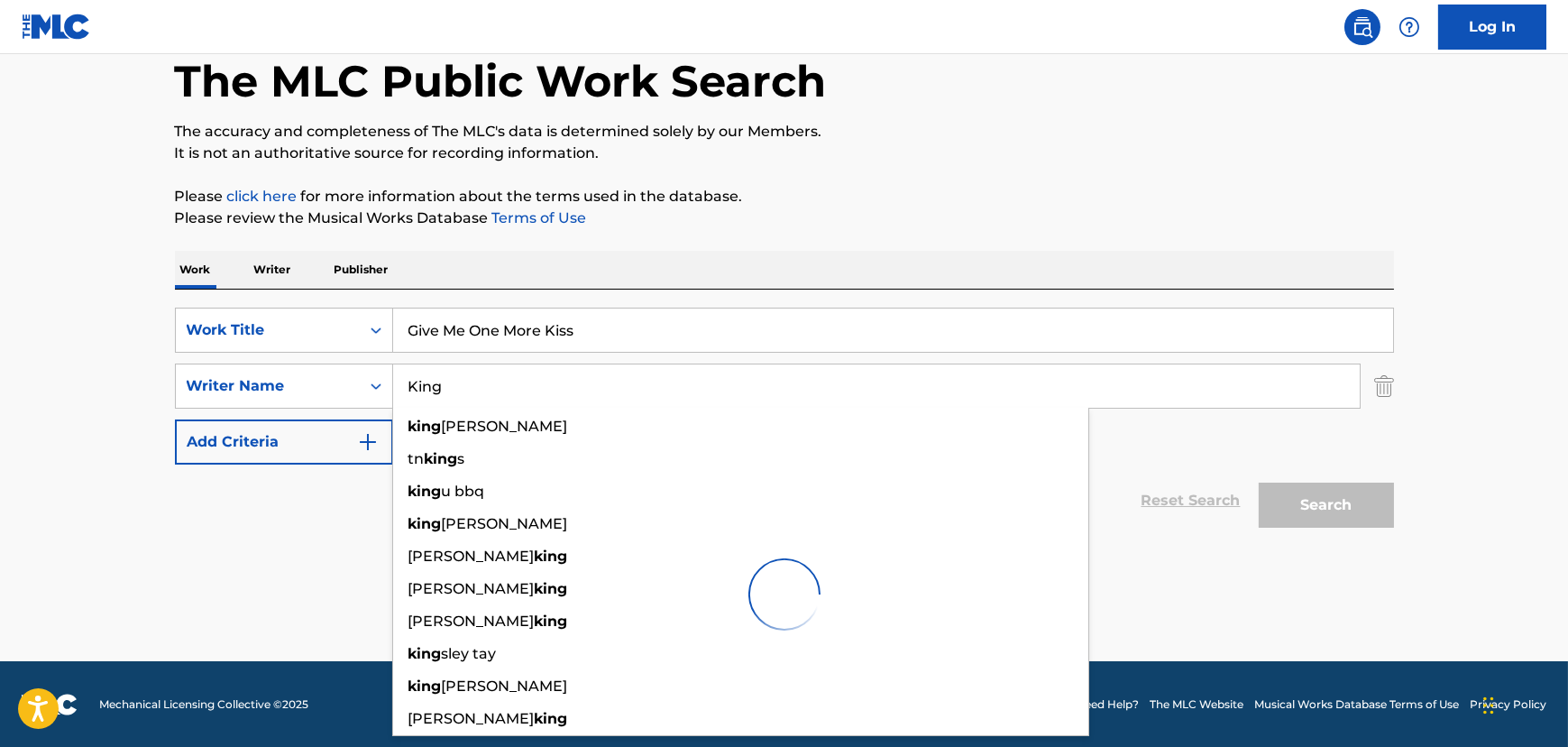
click at [419, 387] on input "King" at bounding box center [876, 386] width 967 height 44
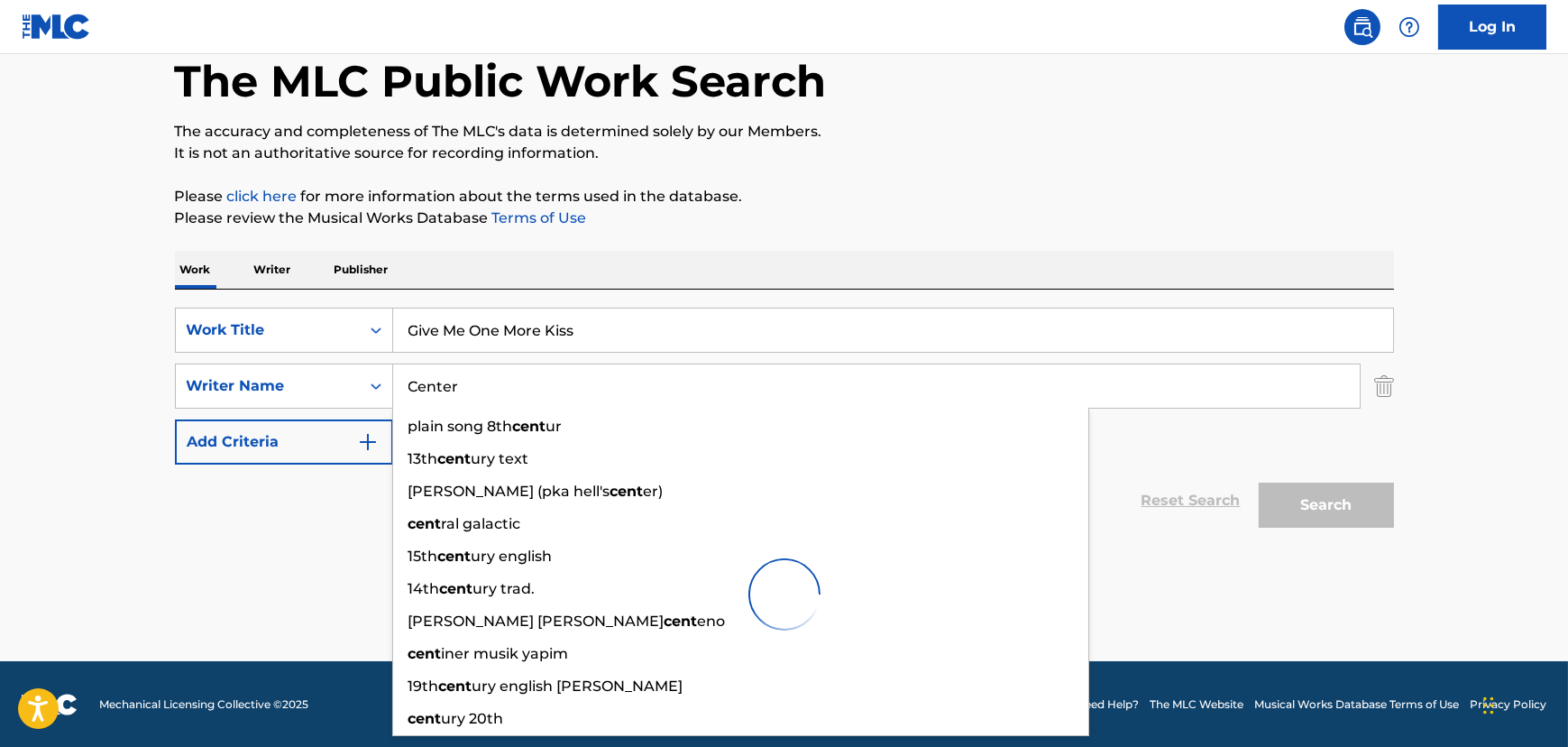
type input "Center"
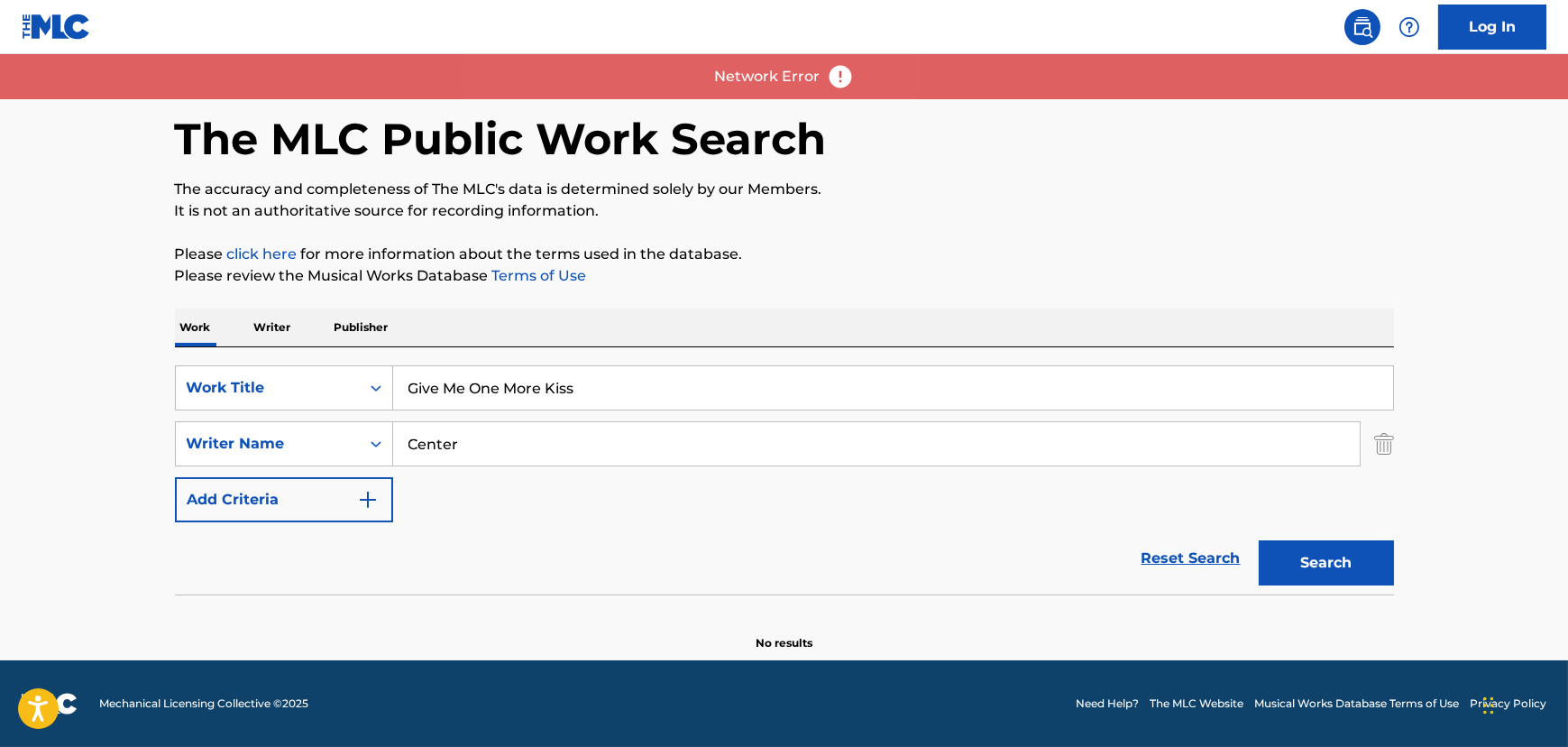
scroll to position [35, 0]
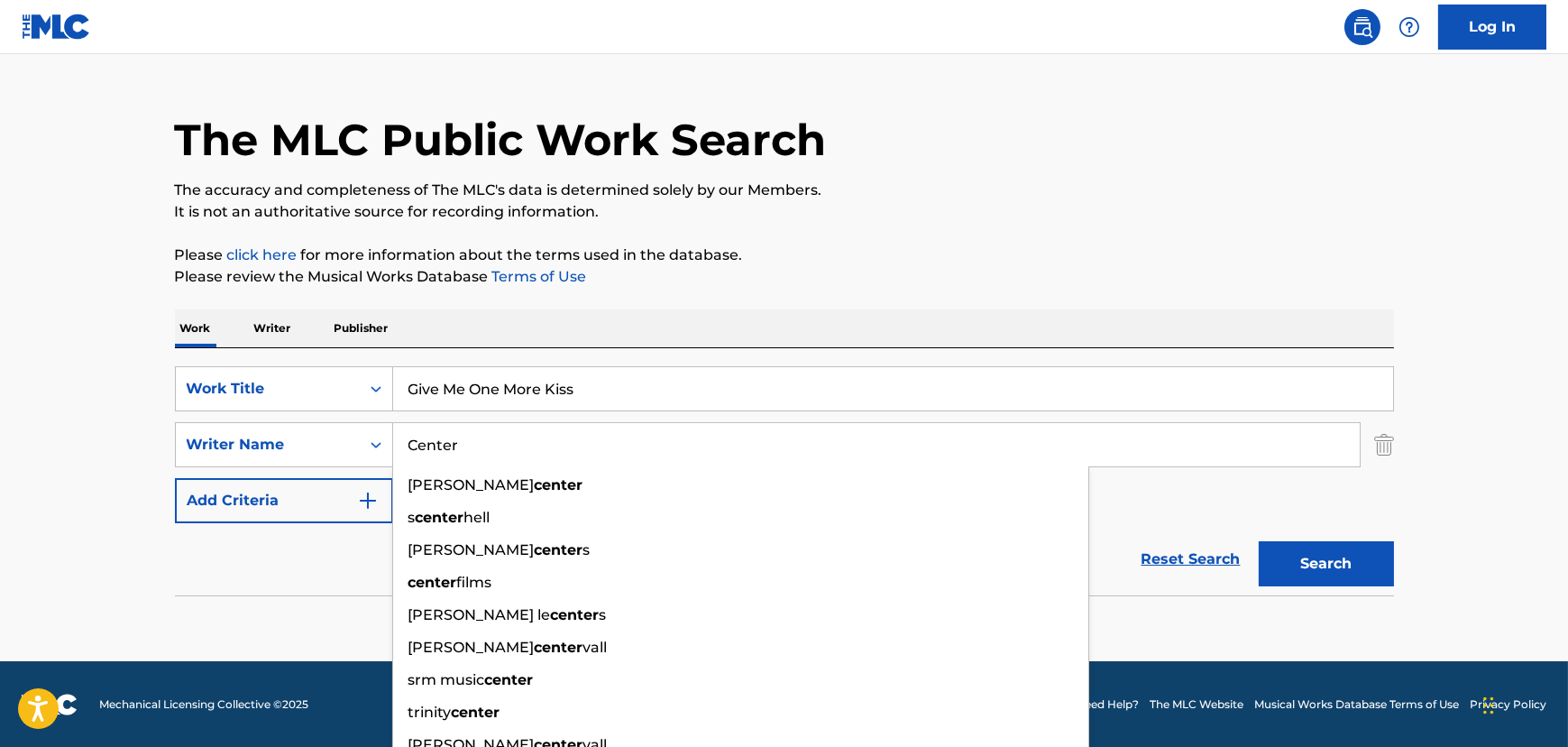
click at [525, 391] on input "Give Me One More Kiss" at bounding box center [893, 389] width 999 height 44
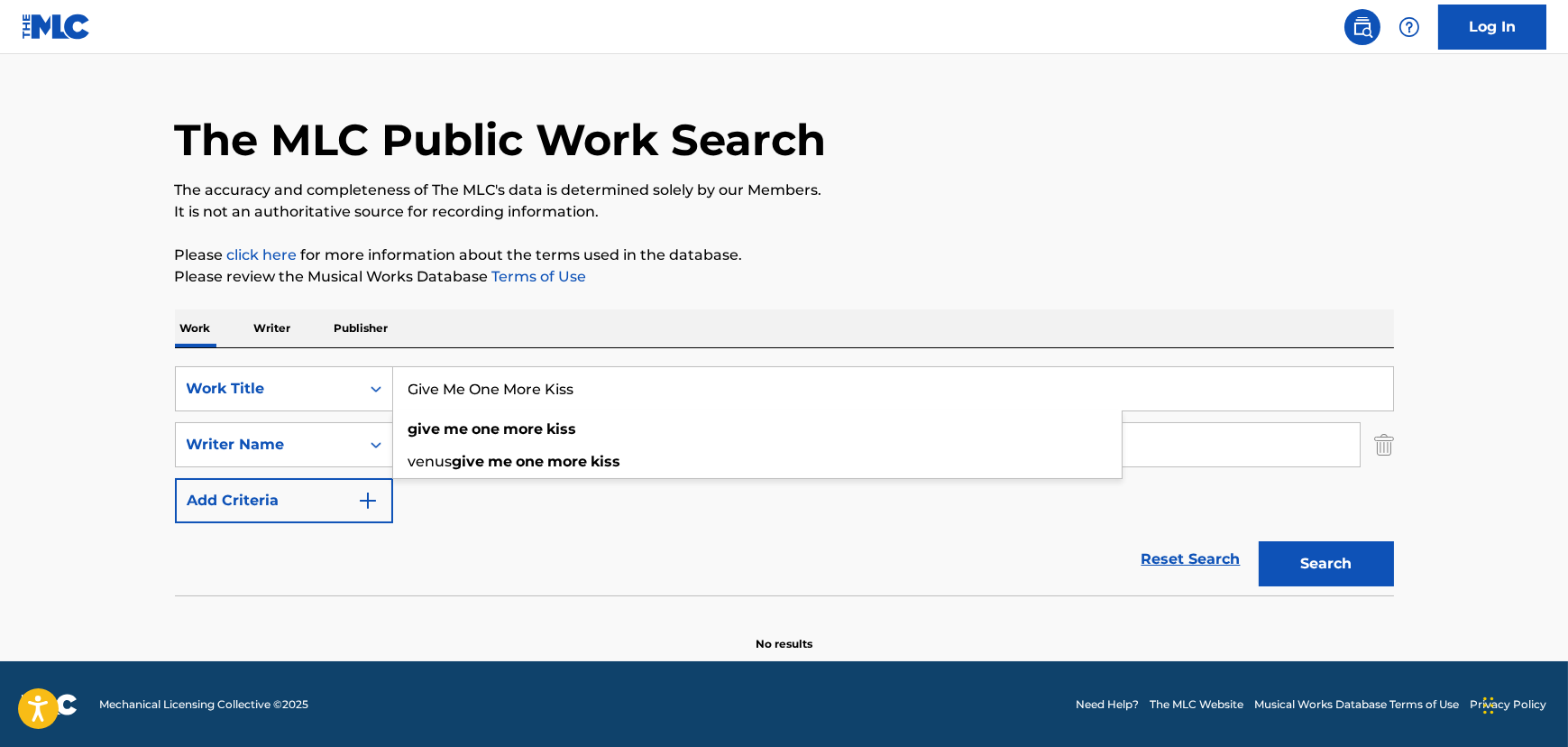
click at [525, 391] on input "Give Me One More Kiss" at bounding box center [893, 389] width 999 height 44
paste input "[GEOGRAPHIC_DATA]"
type input "[GEOGRAPHIC_DATA]"
drag, startPoint x: 419, startPoint y: 531, endPoint x: 466, endPoint y: 450, distance: 93.6
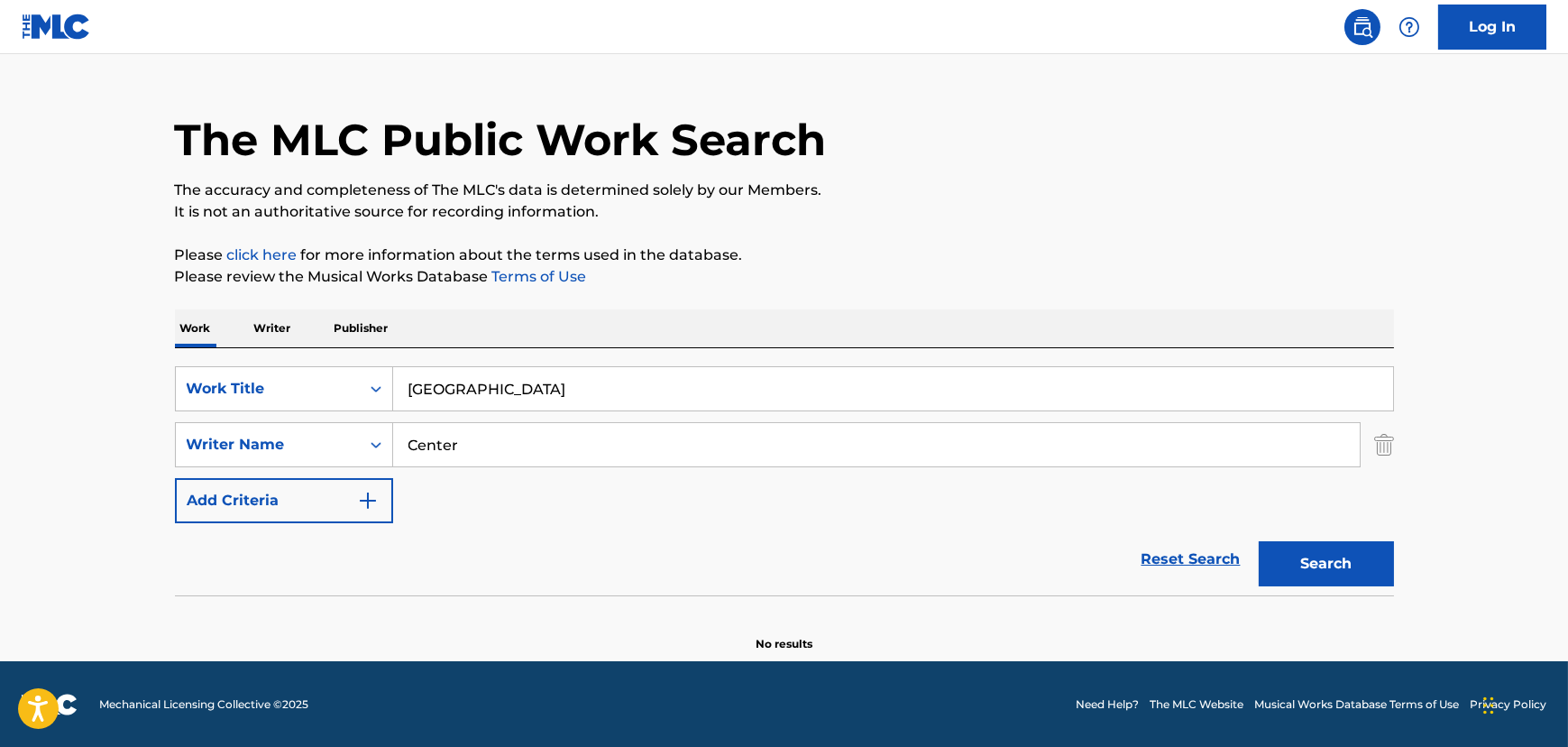
click at [421, 525] on div "Reset Search Search" at bounding box center [784, 559] width 1219 height 72
click at [466, 447] on input "Center" at bounding box center [876, 445] width 967 height 44
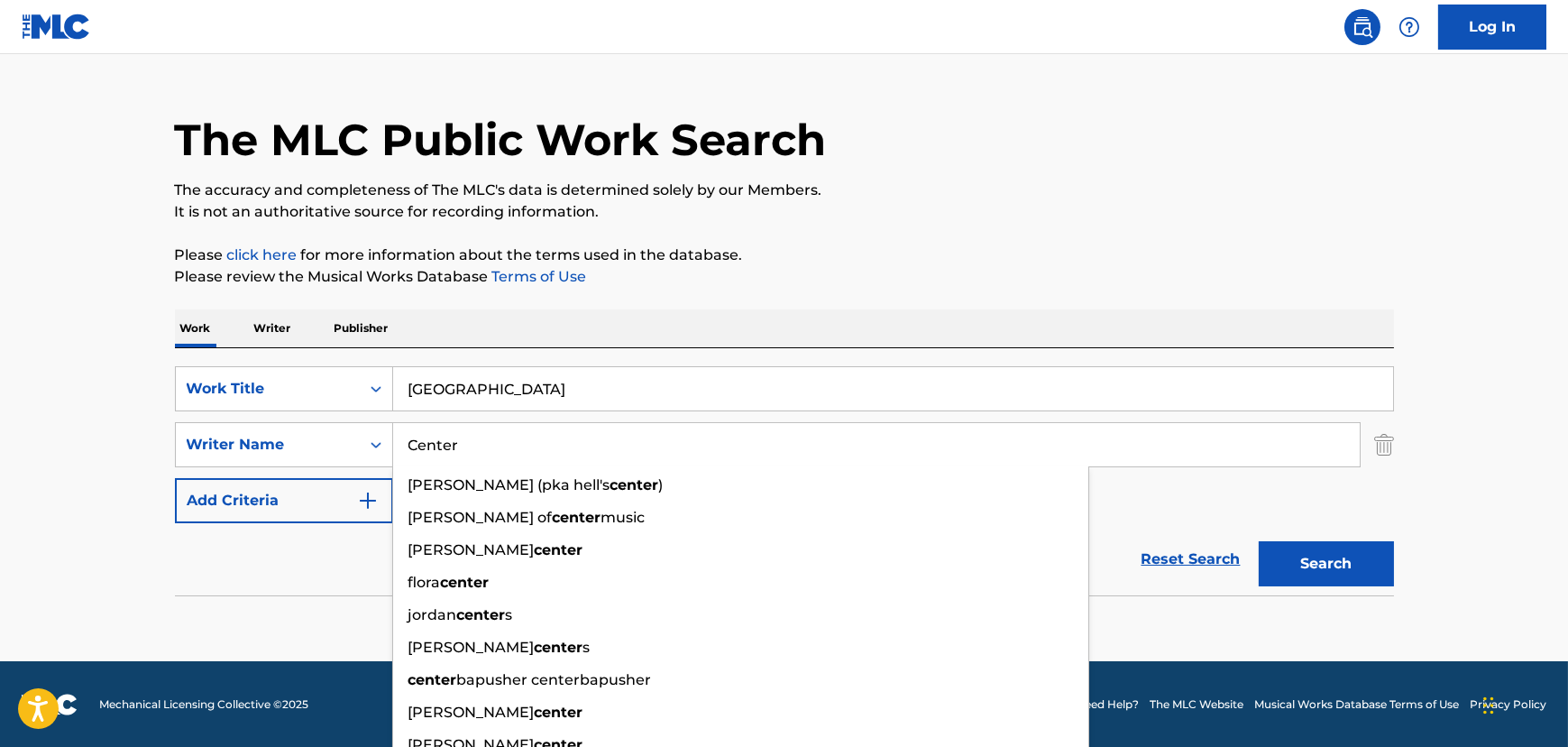
click at [466, 447] on input "Center" at bounding box center [876, 445] width 967 height 44
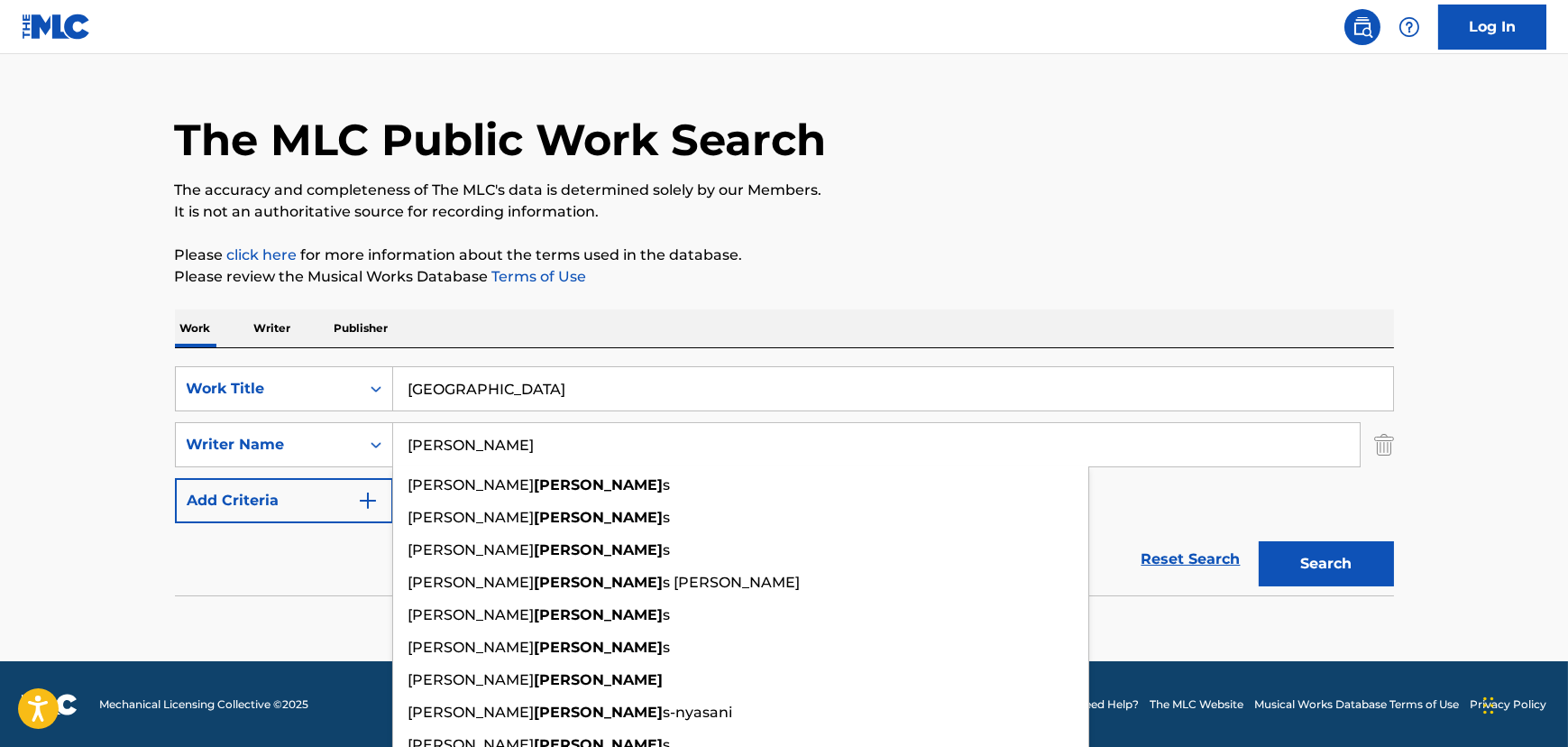
type input "[PERSON_NAME]"
click at [1259, 542] on button "Search" at bounding box center [1327, 564] width 136 height 46
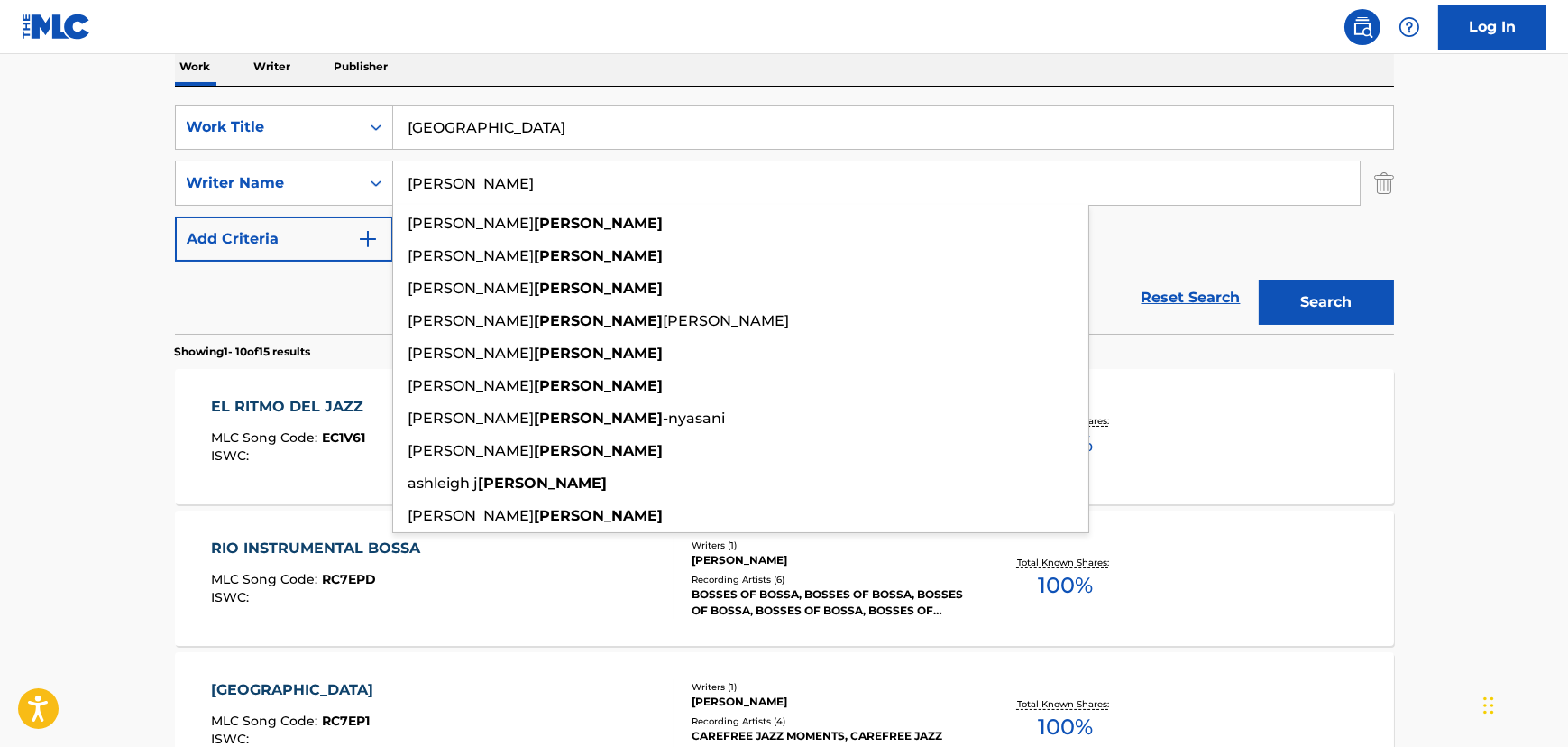
scroll to position [117, 0]
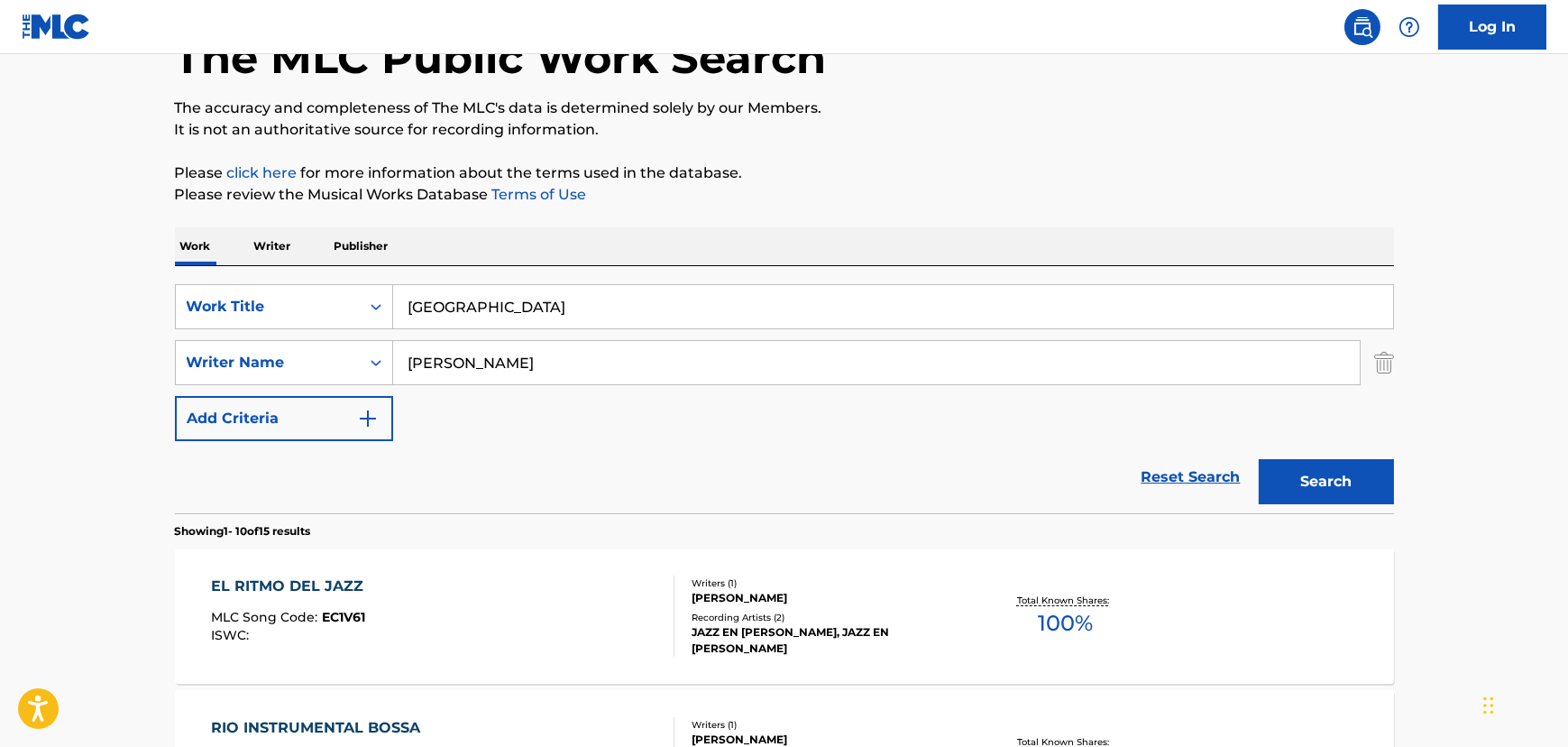
click at [490, 296] on input "[GEOGRAPHIC_DATA]" at bounding box center [893, 306] width 999 height 44
paste input "[PERSON_NAME]"
type input "Echo [PERSON_NAME]"
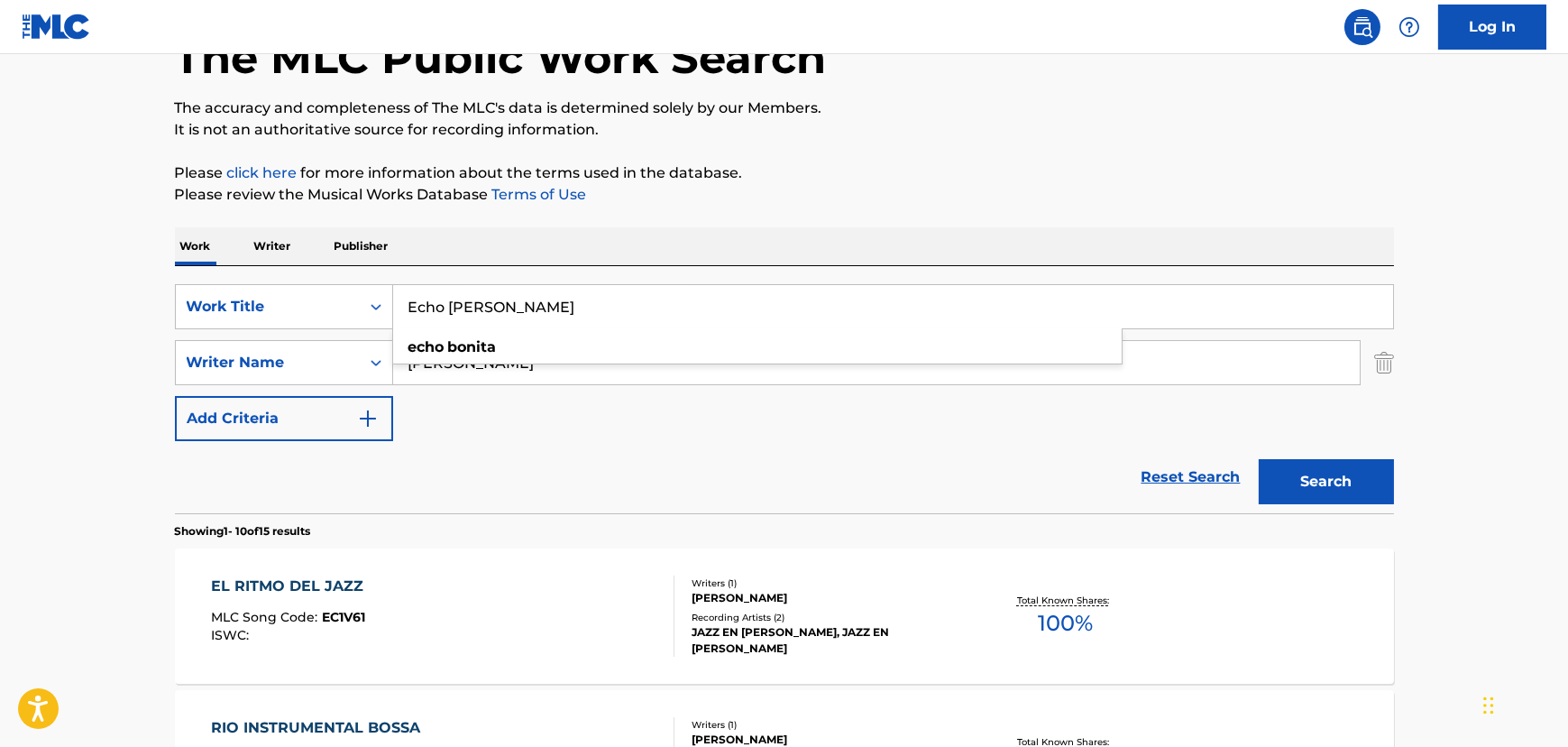
click at [489, 365] on input "[PERSON_NAME]" at bounding box center [876, 362] width 967 height 44
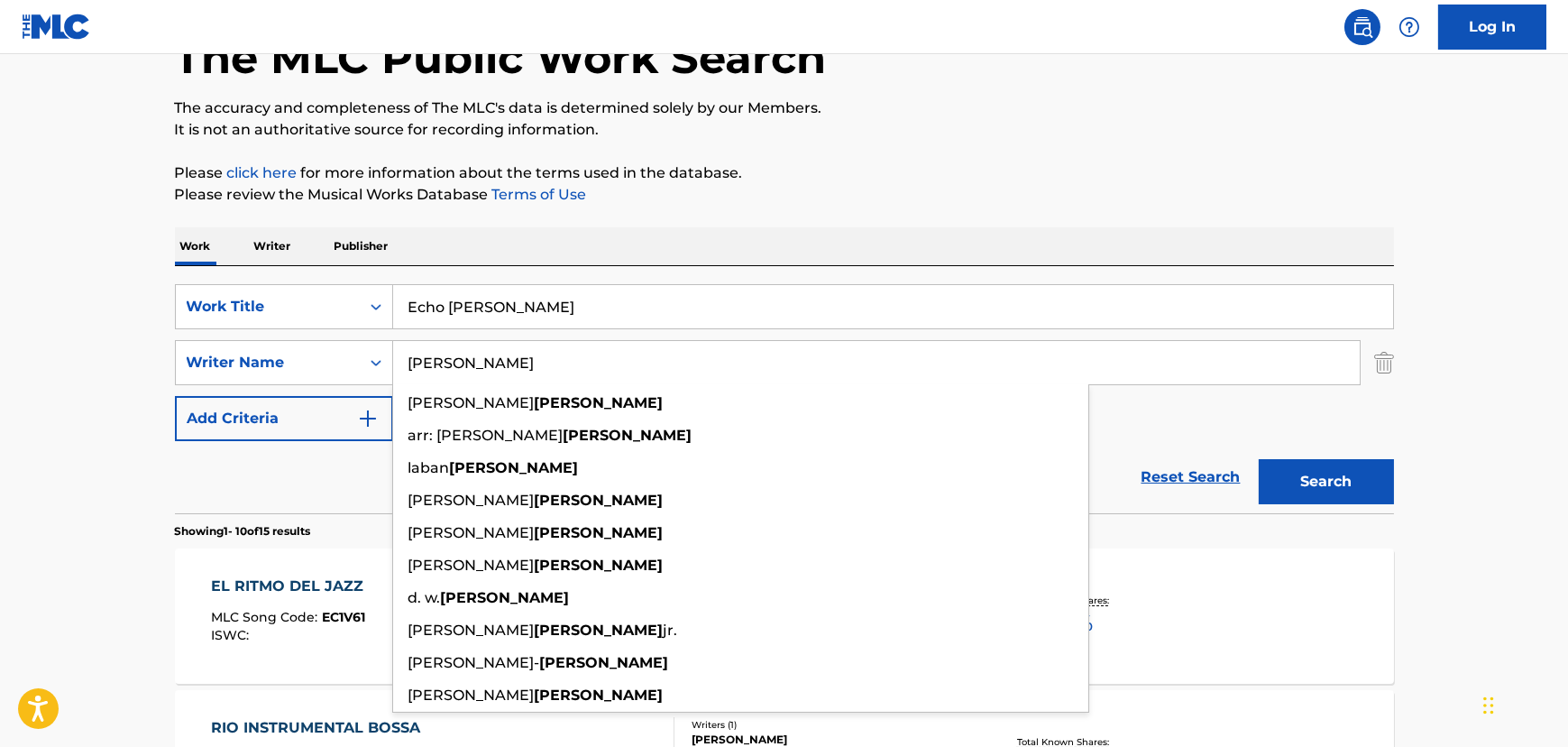
click at [489, 365] on input "[PERSON_NAME]" at bounding box center [876, 362] width 967 height 44
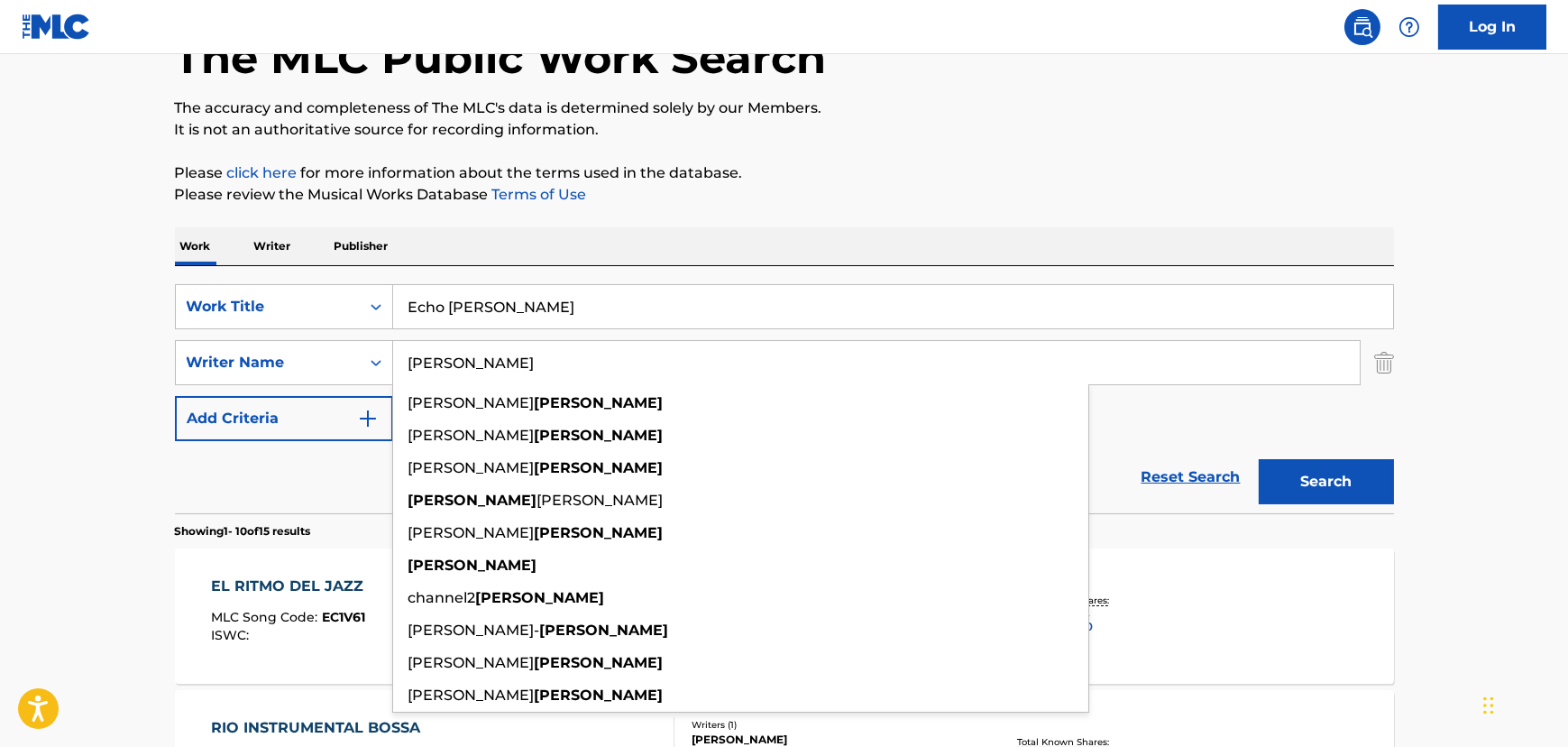
type input "[PERSON_NAME]"
click at [1259, 459] on button "Search" at bounding box center [1327, 482] width 136 height 46
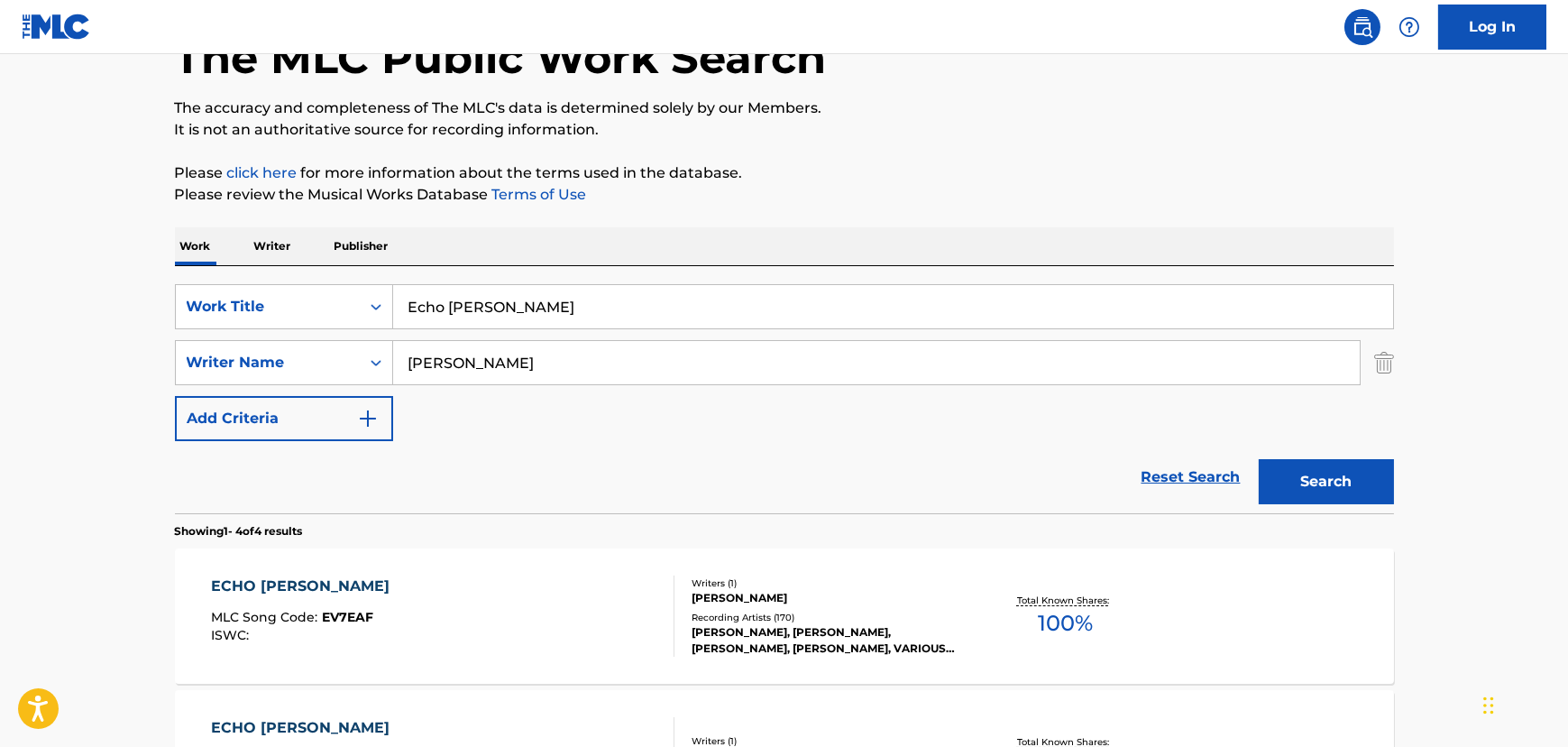
click at [411, 569] on div "ECHO [PERSON_NAME] MLC Song Code : EV7EAF ISWC : Writers ( 1 ) [PERSON_NAME] Re…" at bounding box center [784, 616] width 1219 height 136
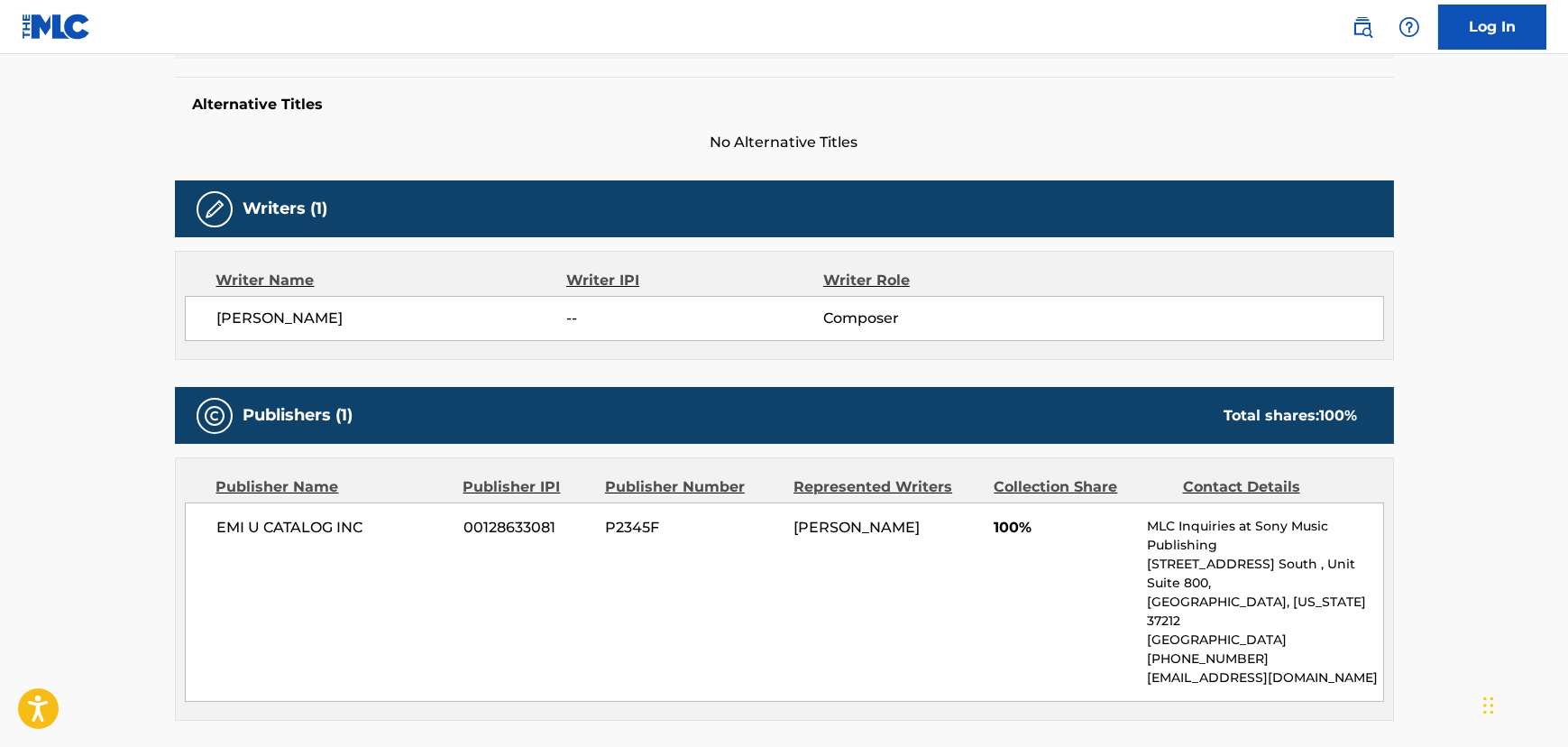
scroll to position [491, 0]
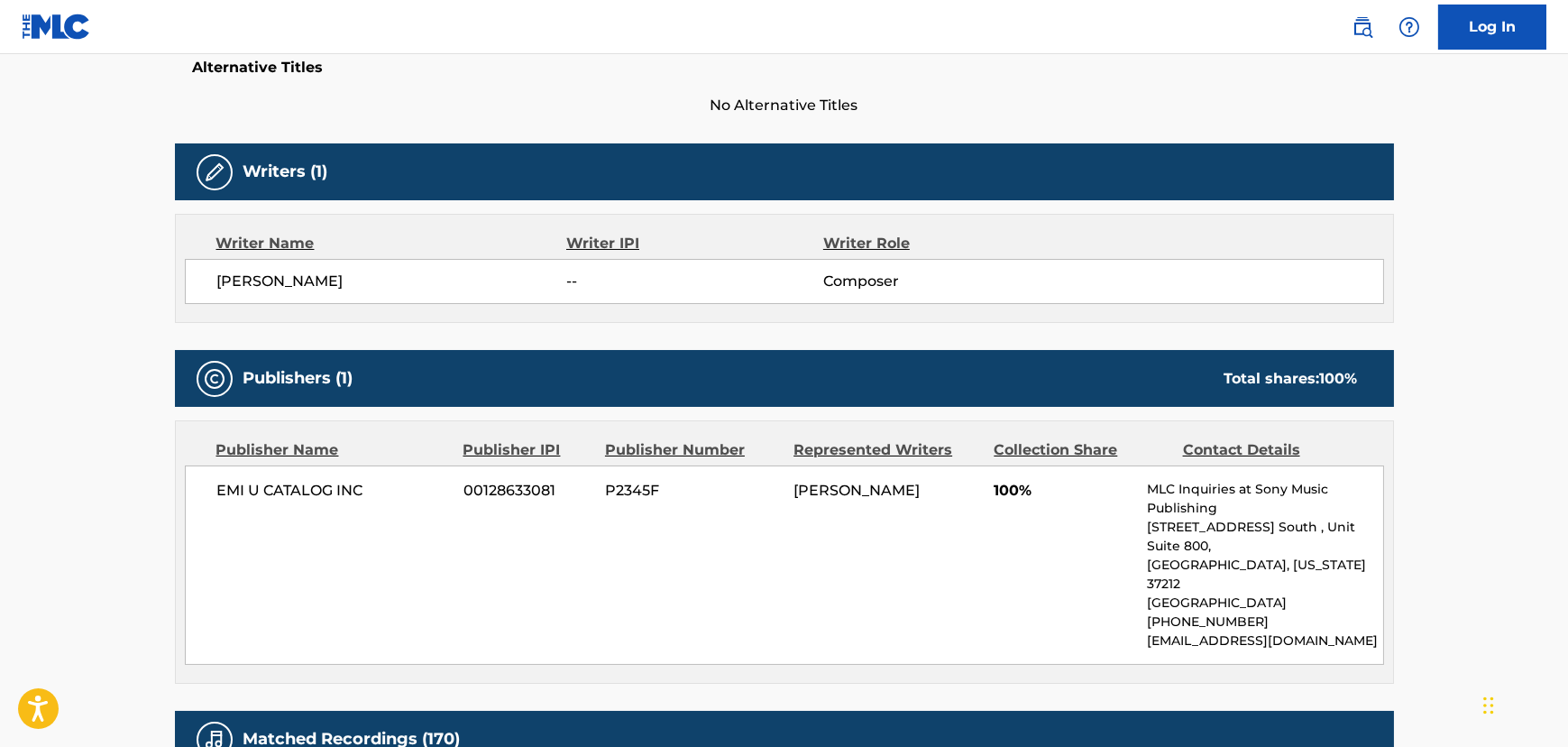
click at [302, 497] on span "EMI U CATALOG INC" at bounding box center [333, 490] width 233 height 21
copy div "EMI U CATALOG INC"
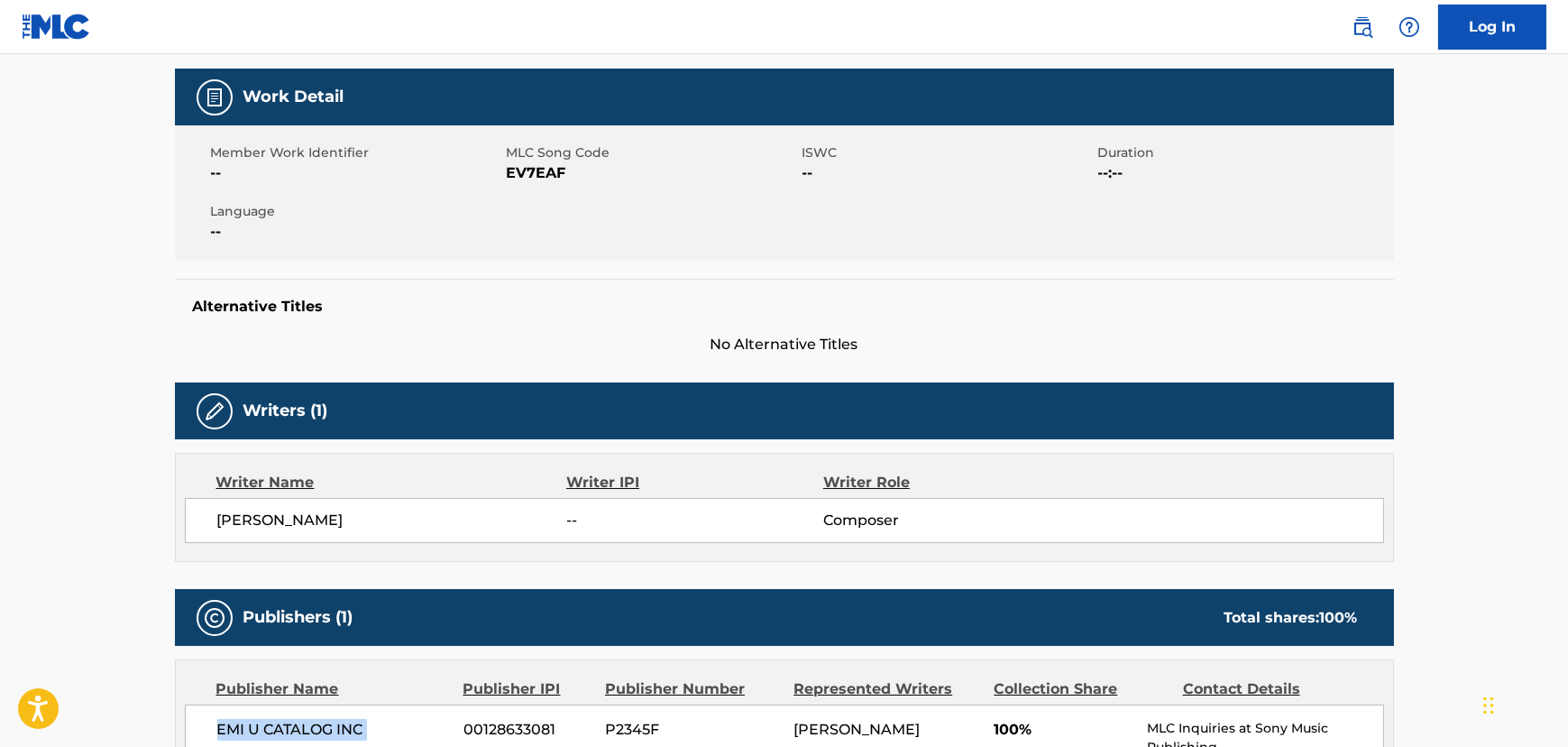
scroll to position [245, 0]
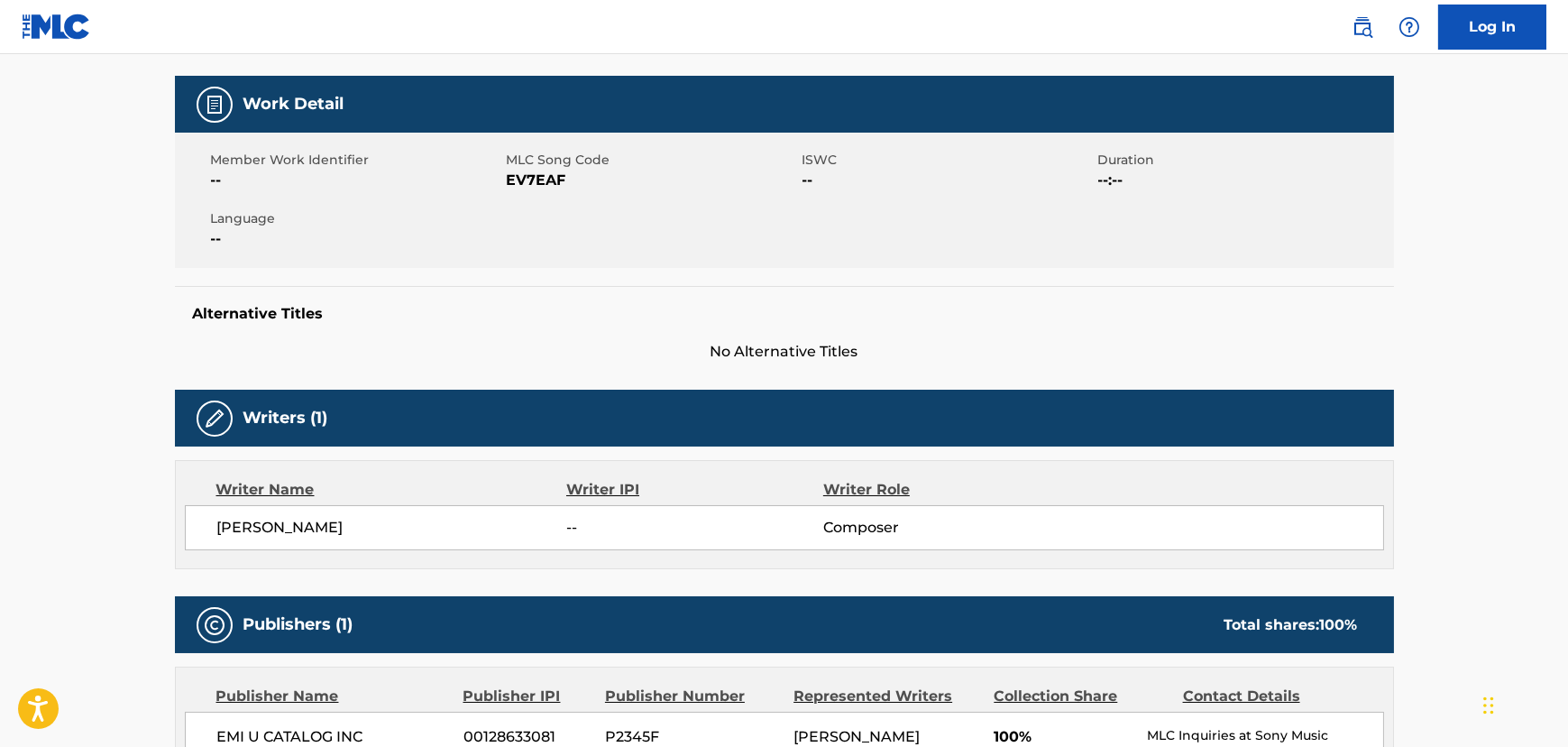
click at [523, 183] on span "EV7EAF" at bounding box center [652, 180] width 292 height 21
copy span "EV7EAF"
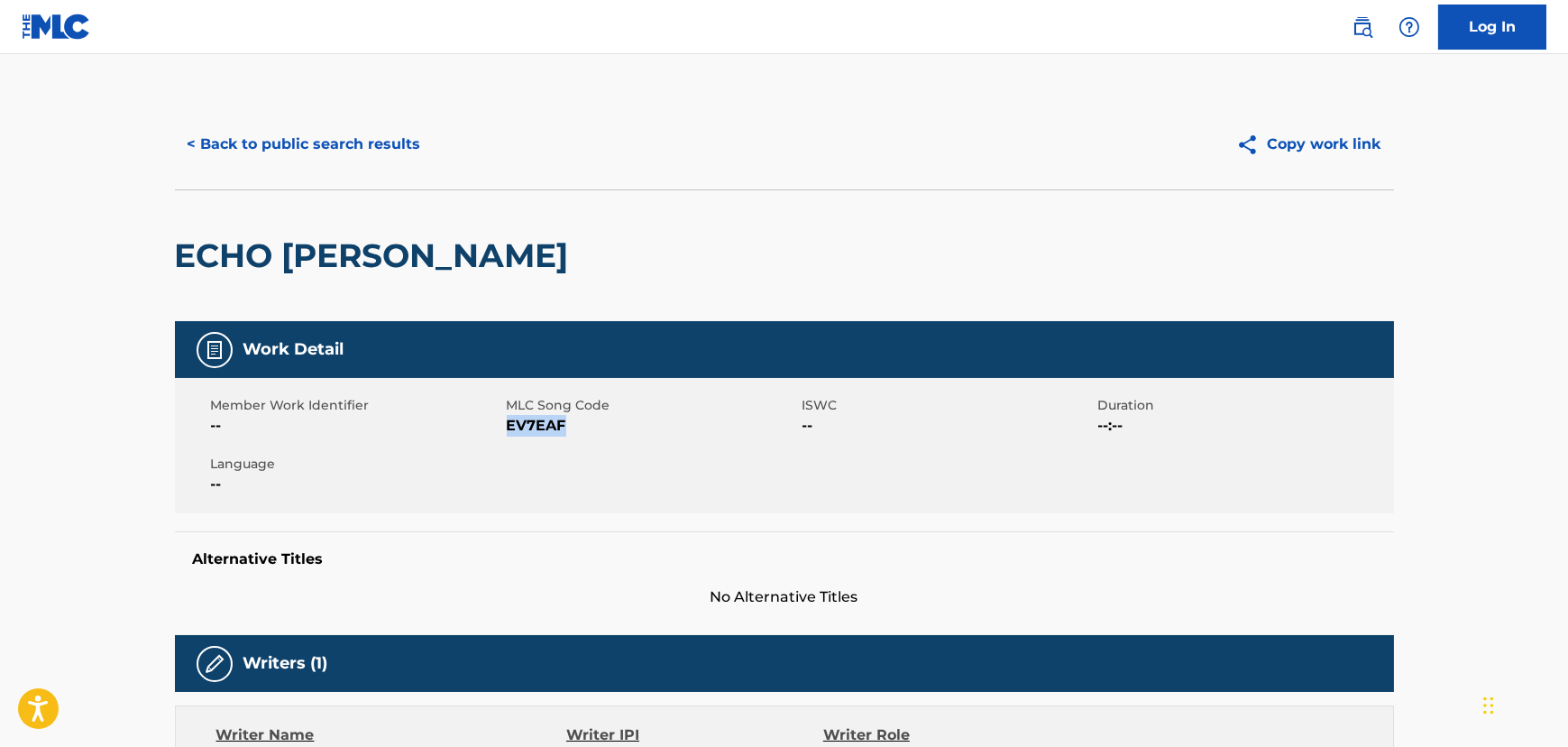
click at [292, 154] on button "< Back to public search results" at bounding box center [304, 144] width 259 height 46
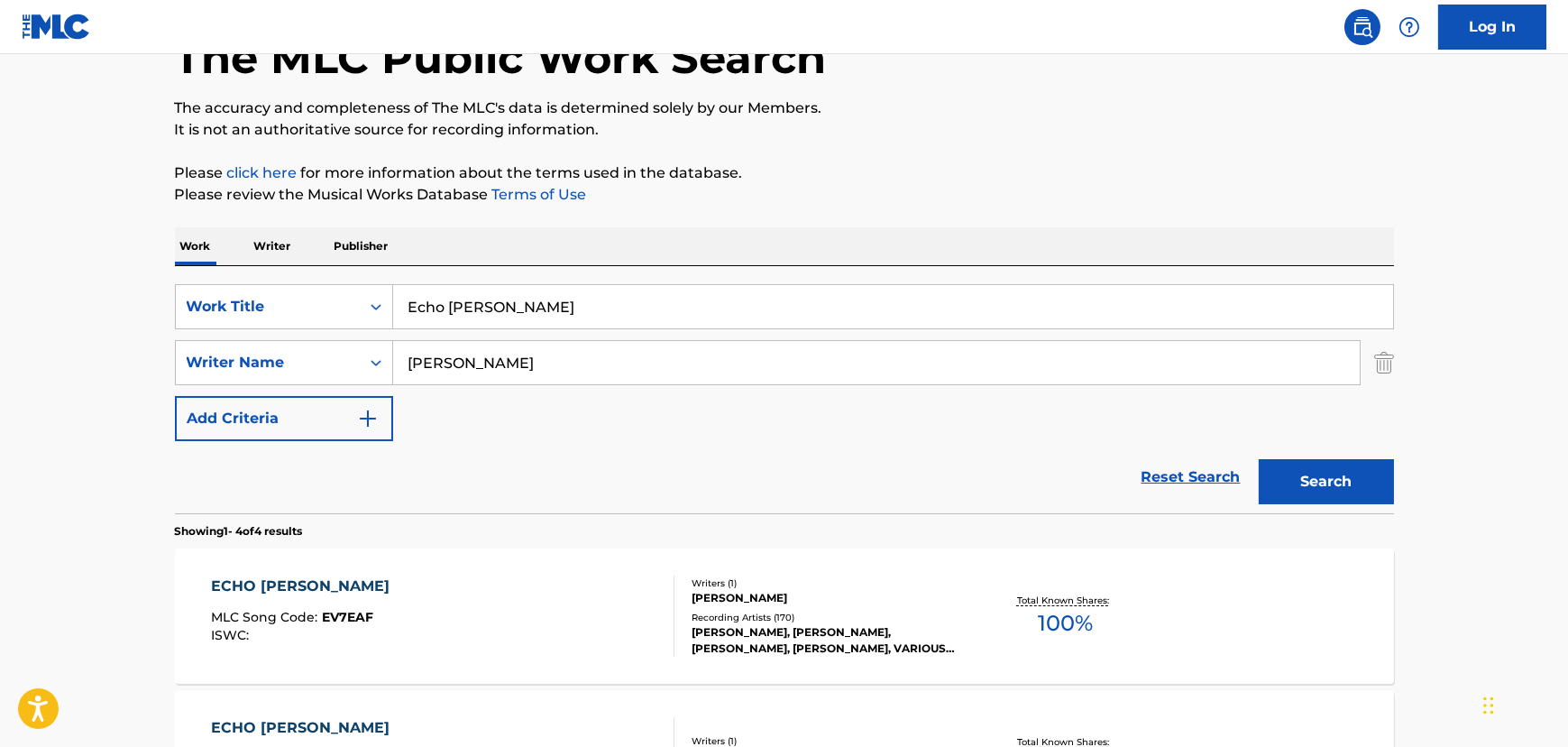
click at [498, 296] on input "Echo [PERSON_NAME]" at bounding box center [893, 306] width 999 height 44
paste input "ach Beat Of My Heart"
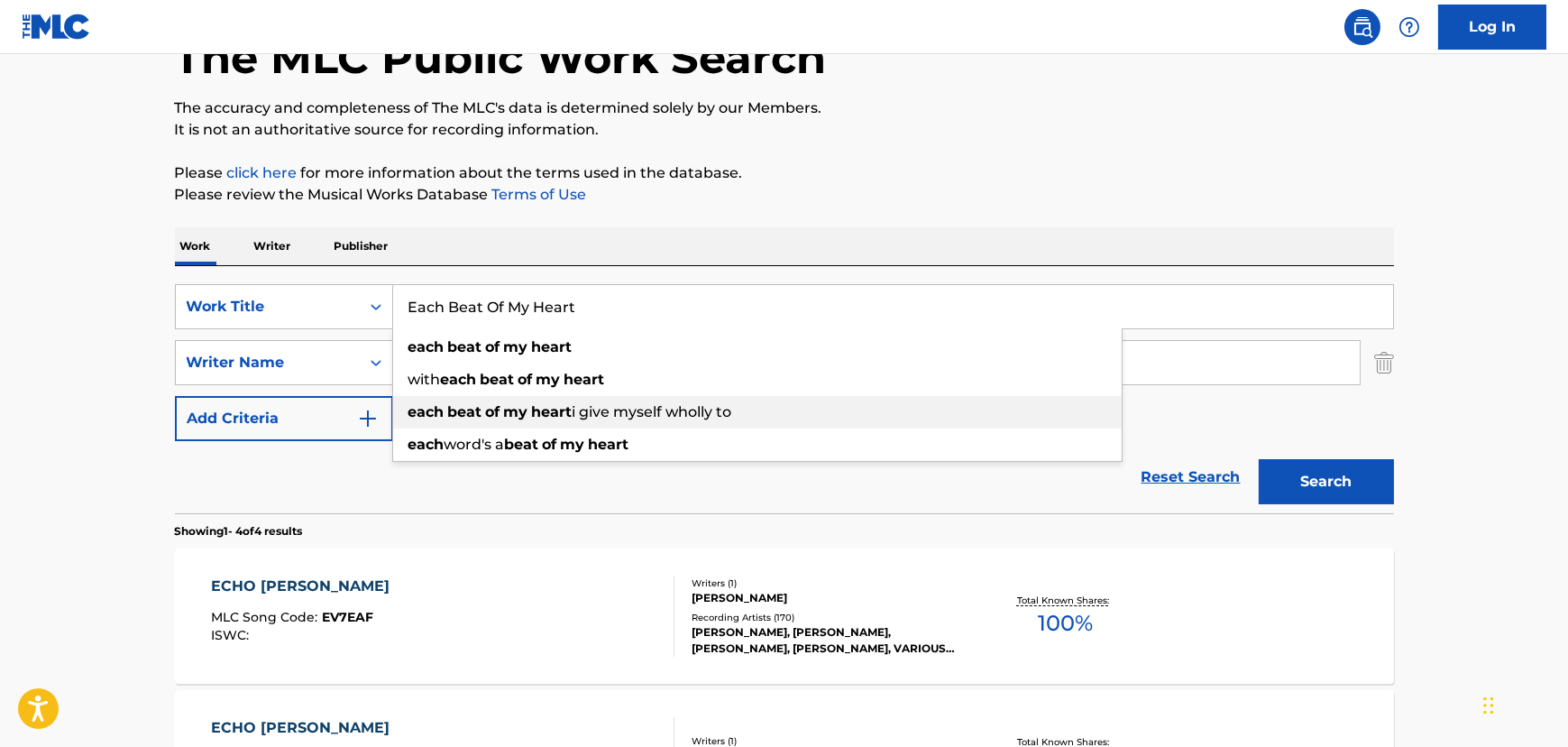
click at [405, 401] on div "each beat of my heart i give myself wholly to" at bounding box center [757, 413] width 728 height 33
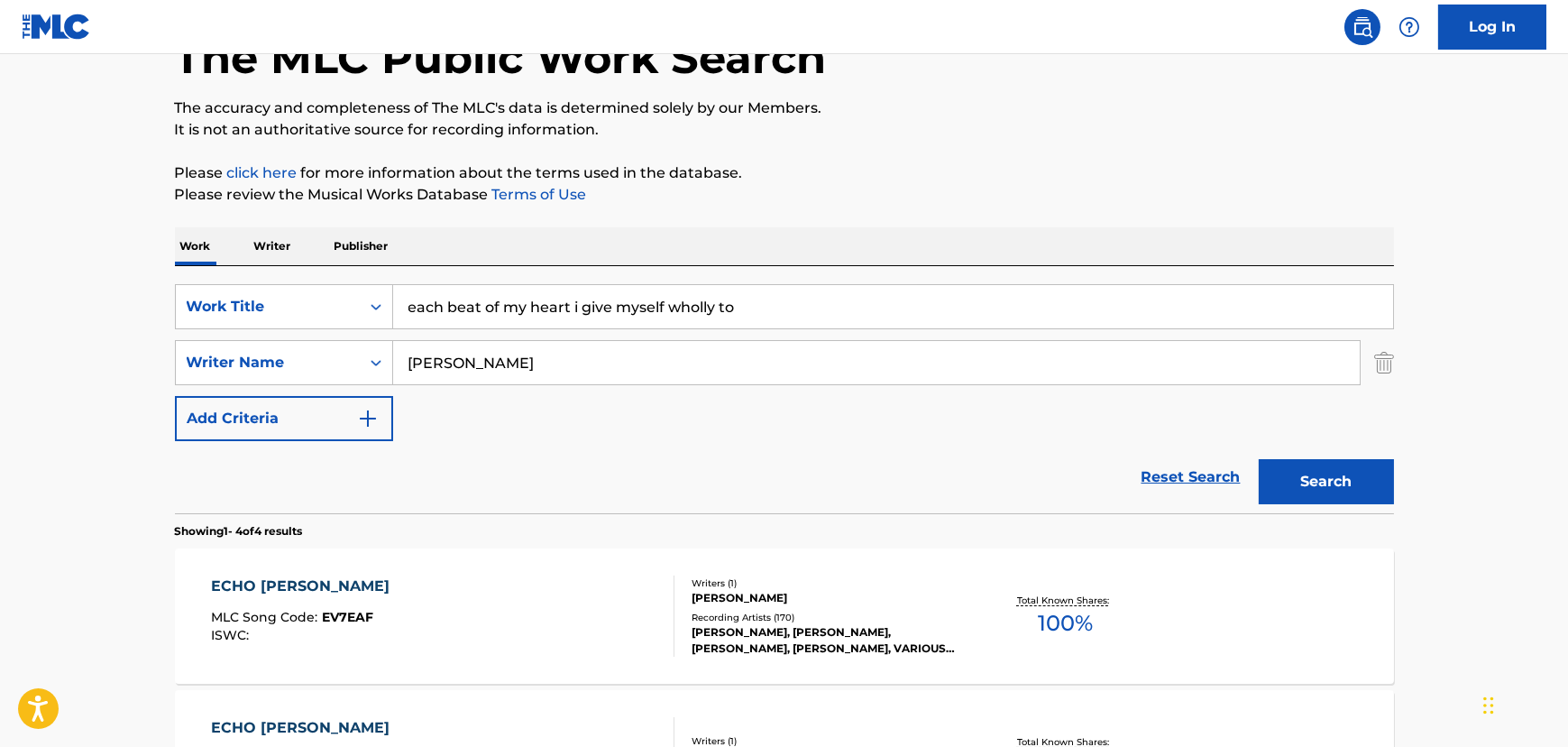
click at [456, 297] on input "each beat of my heart i give myself wholly to" at bounding box center [893, 306] width 999 height 44
paste input "Each Beat Of My Heart"
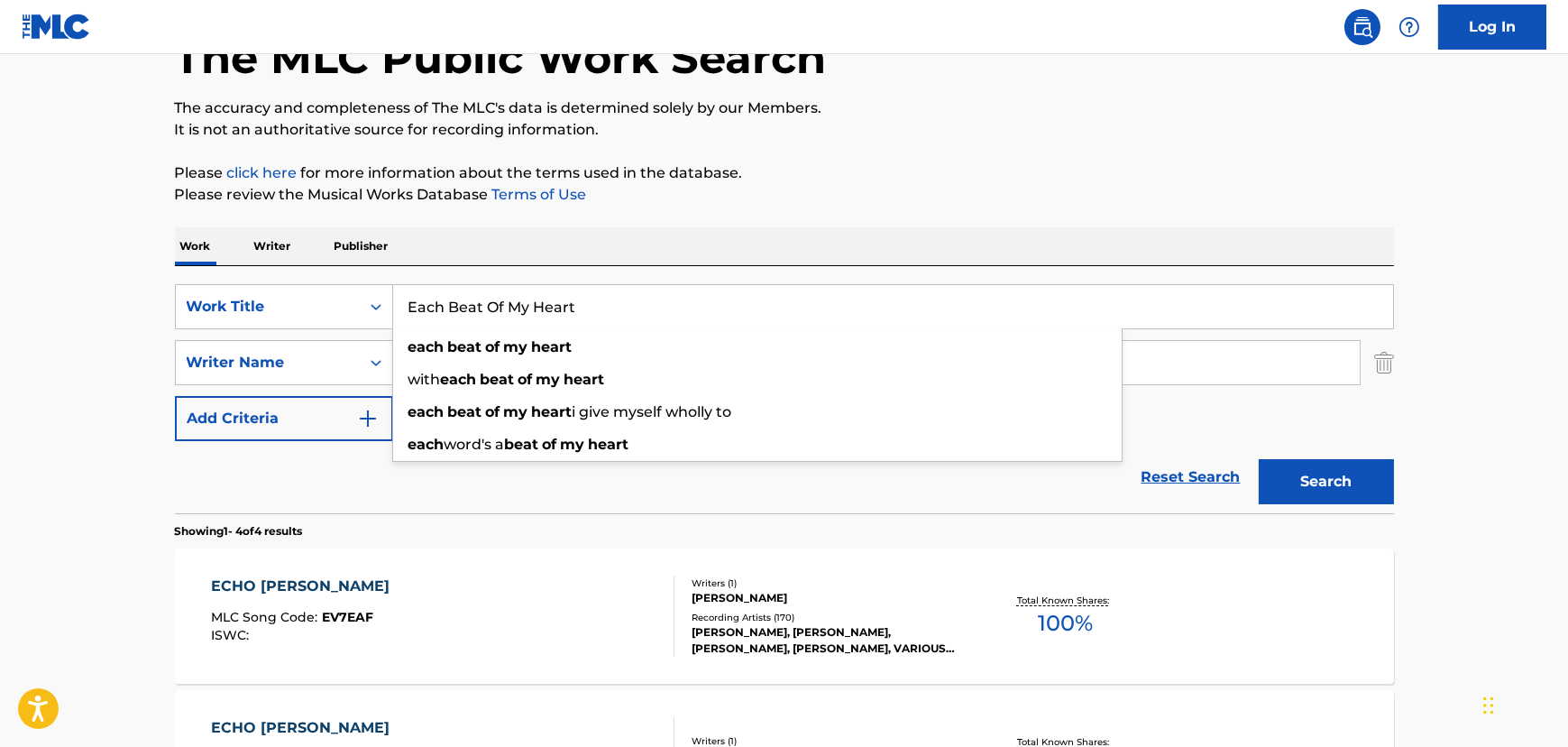
type input "Each Beat Of My Heart"
click at [486, 462] on div "Reset Search Search" at bounding box center [784, 477] width 1219 height 72
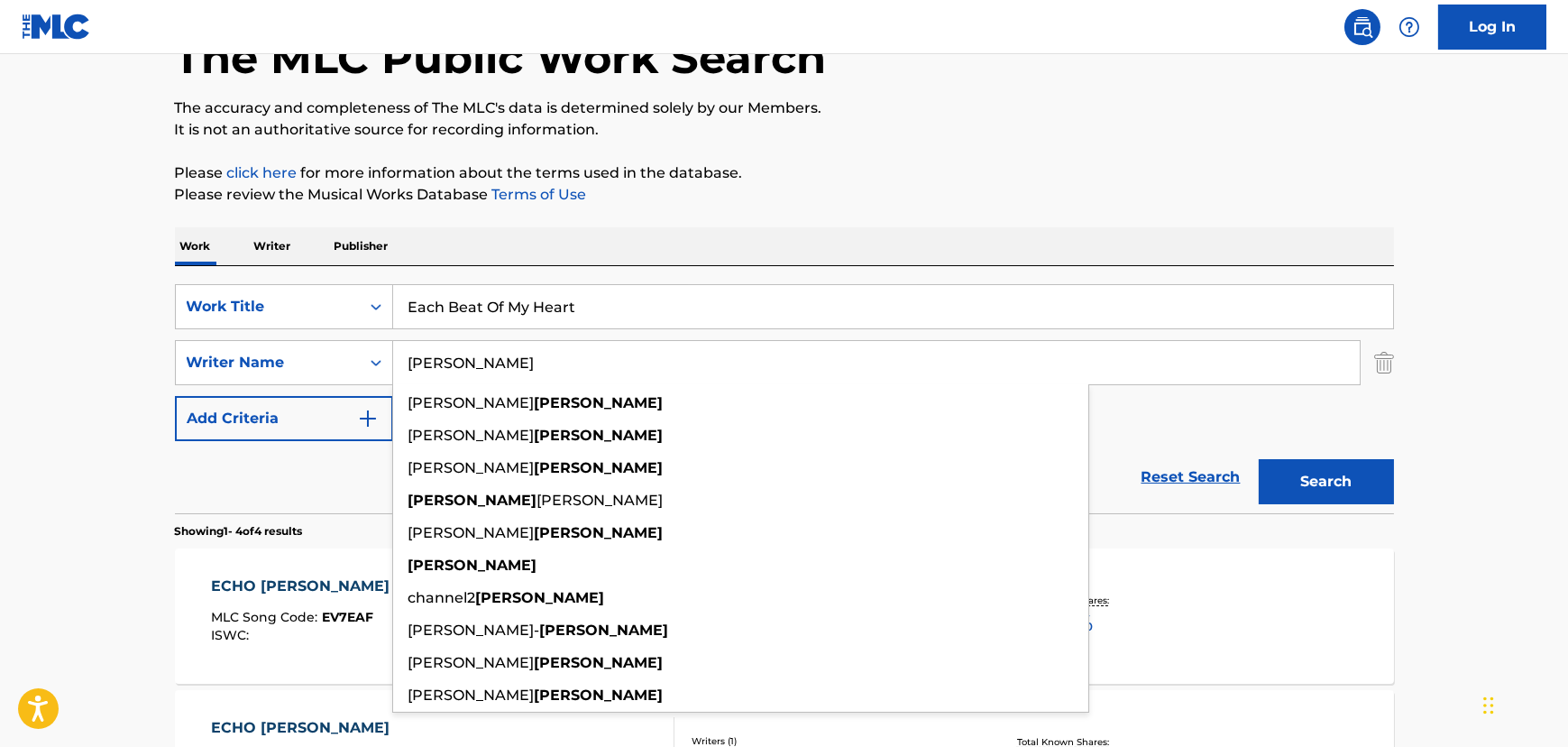
click at [446, 360] on input "[PERSON_NAME]" at bounding box center [876, 362] width 967 height 44
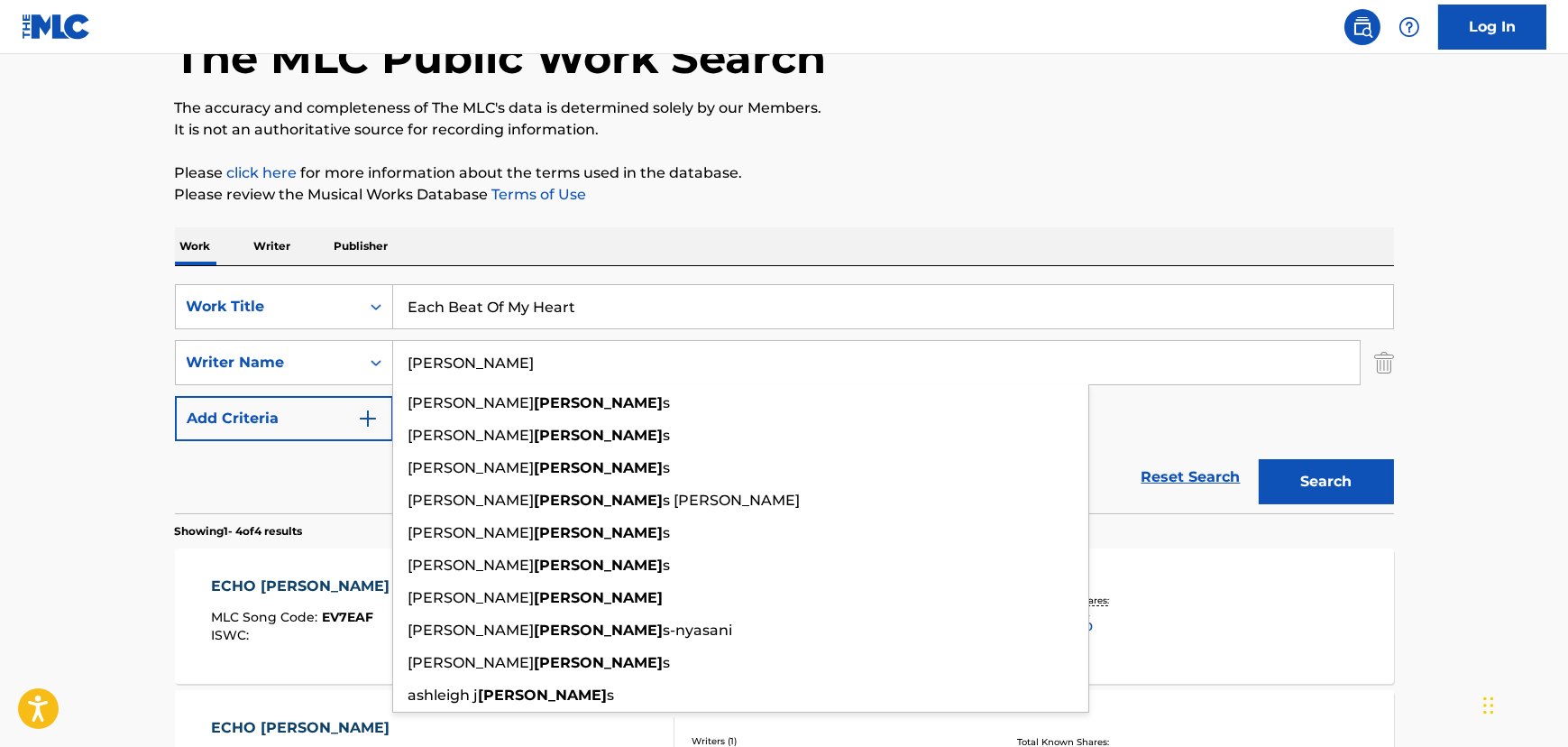
type input "[PERSON_NAME]"
click at [1259, 459] on button "Search" at bounding box center [1327, 482] width 136 height 46
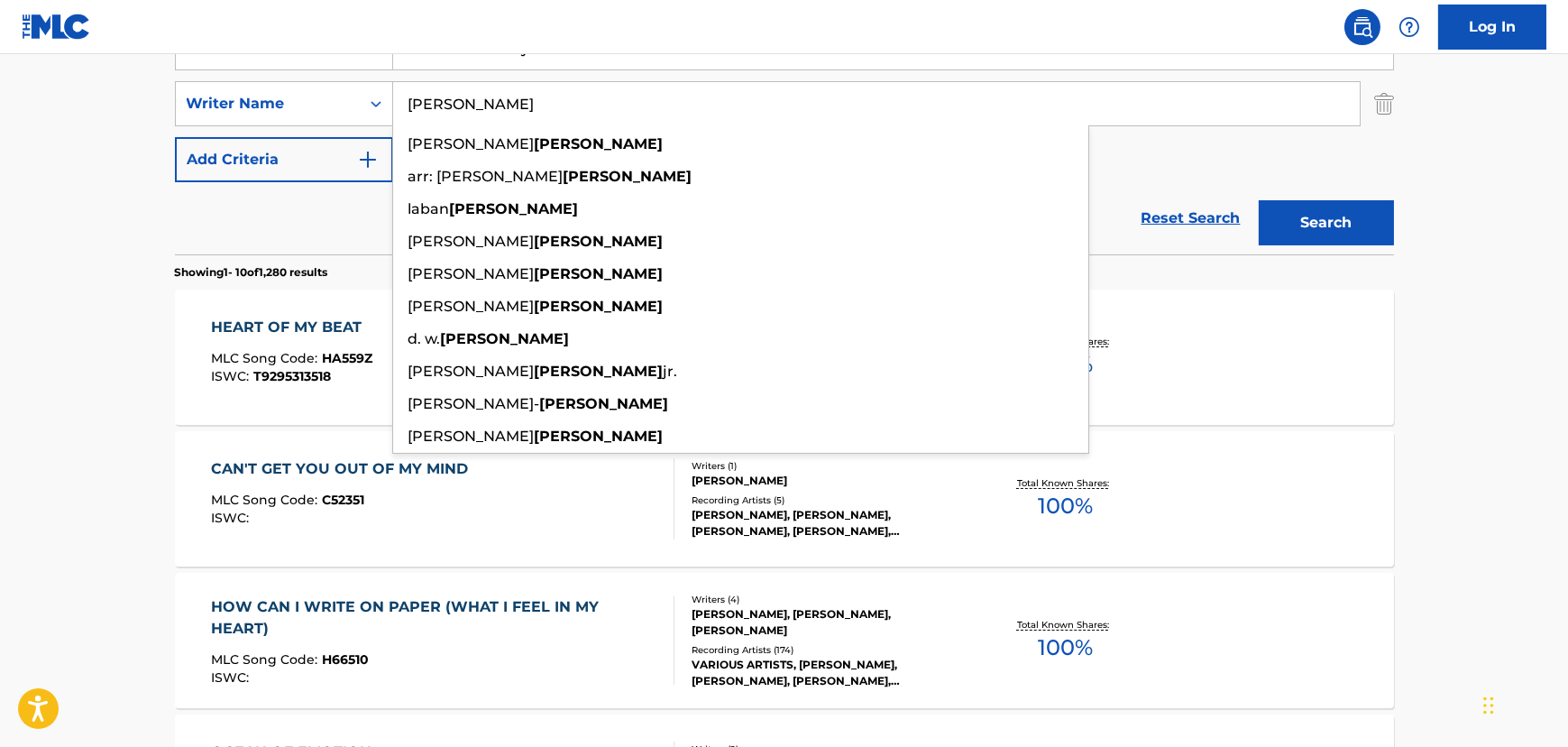
scroll to position [281, 0]
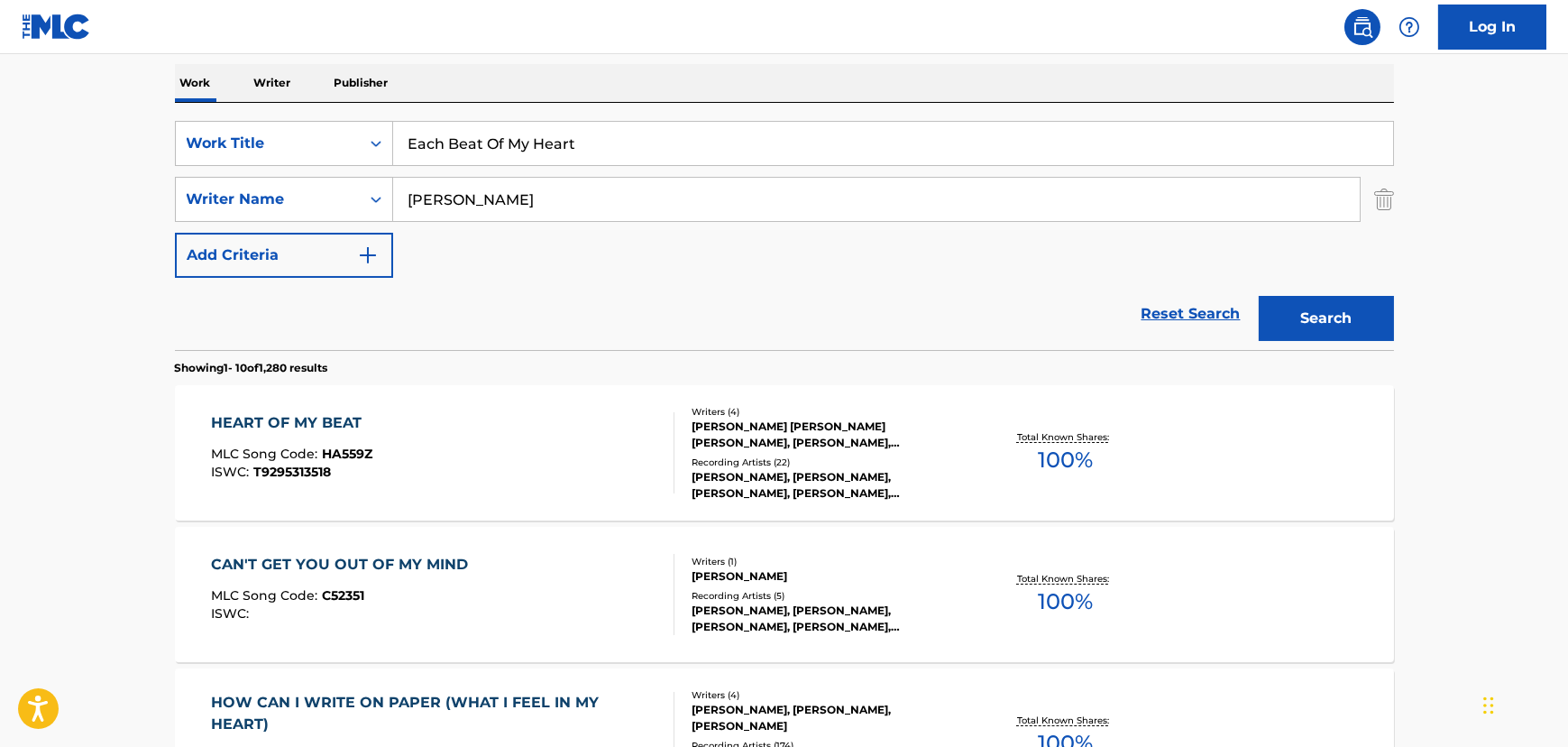
click at [434, 142] on input "Each Beat Of My Heart" at bounding box center [893, 143] width 999 height 44
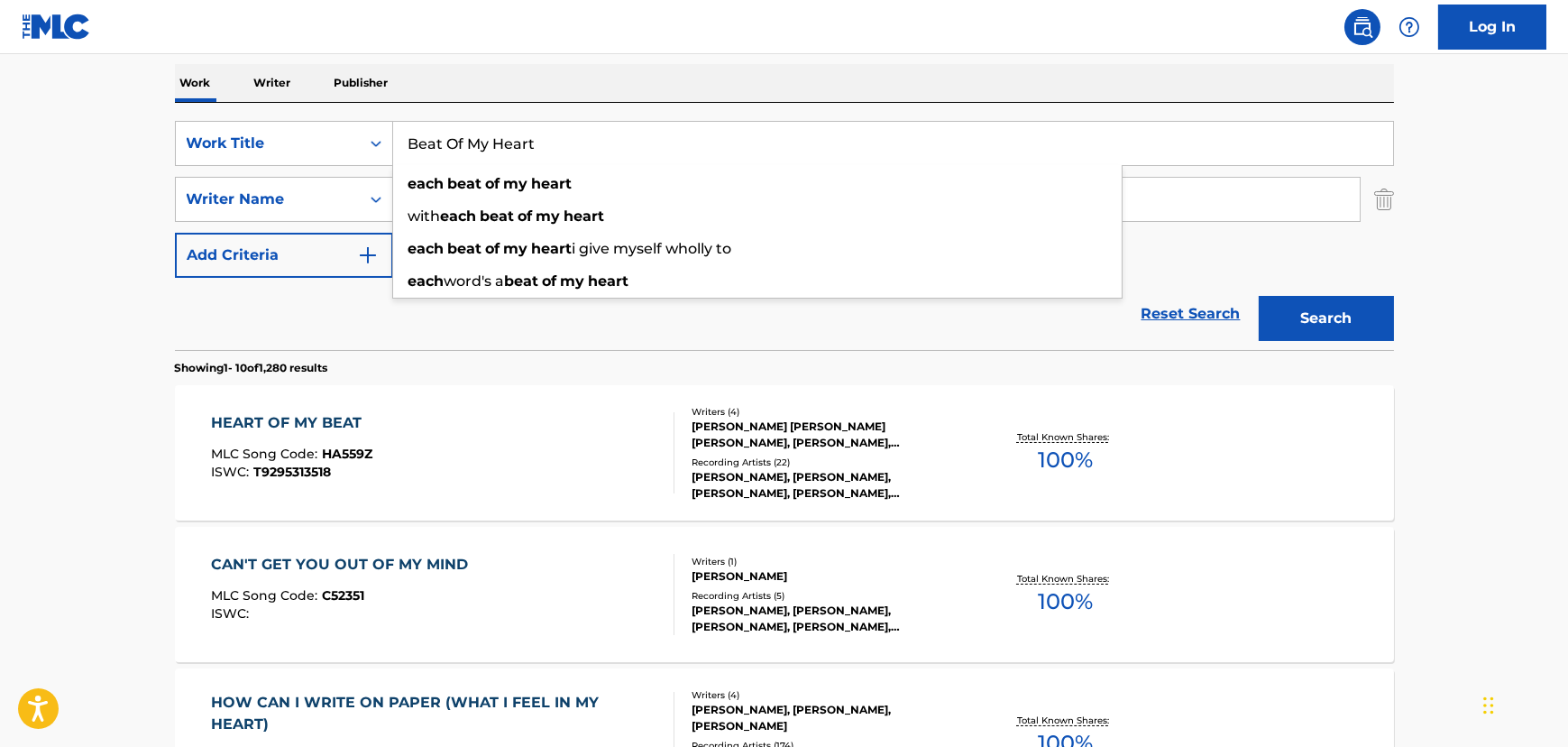
click at [1259, 296] on button "Search" at bounding box center [1327, 318] width 136 height 46
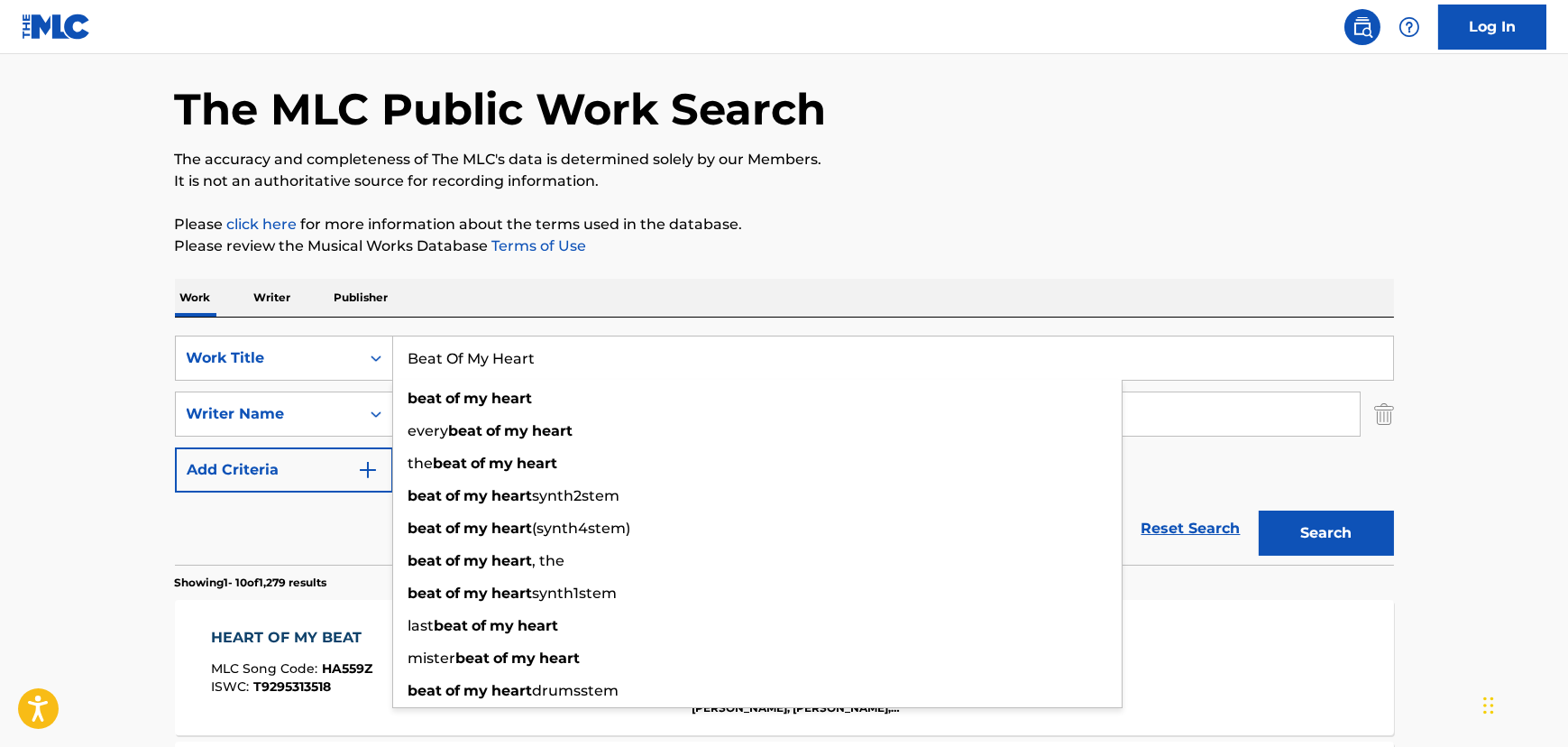
scroll to position [0, 0]
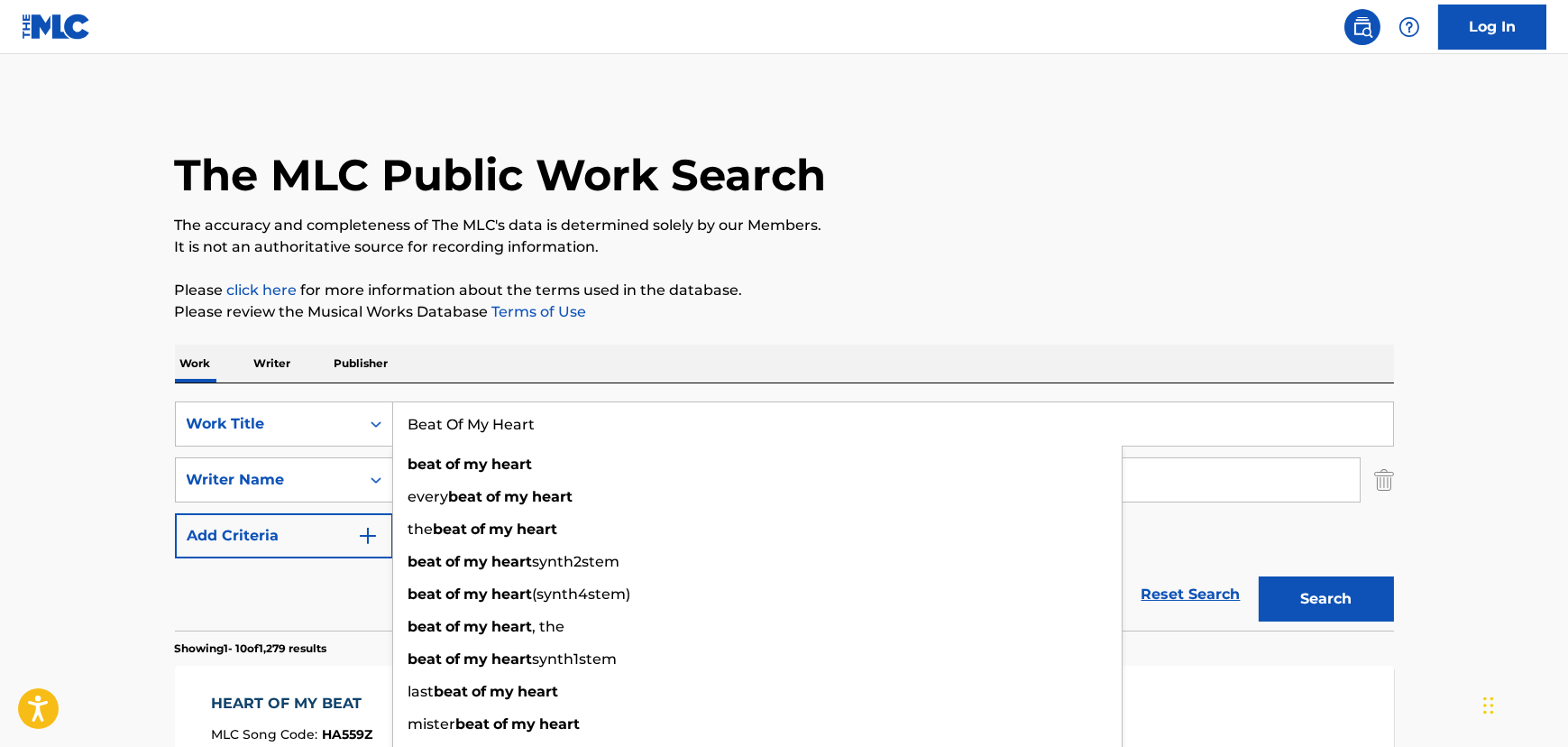
click at [486, 421] on input "Beat Of My Heart" at bounding box center [893, 423] width 999 height 44
paste input "Drinking Tequila"
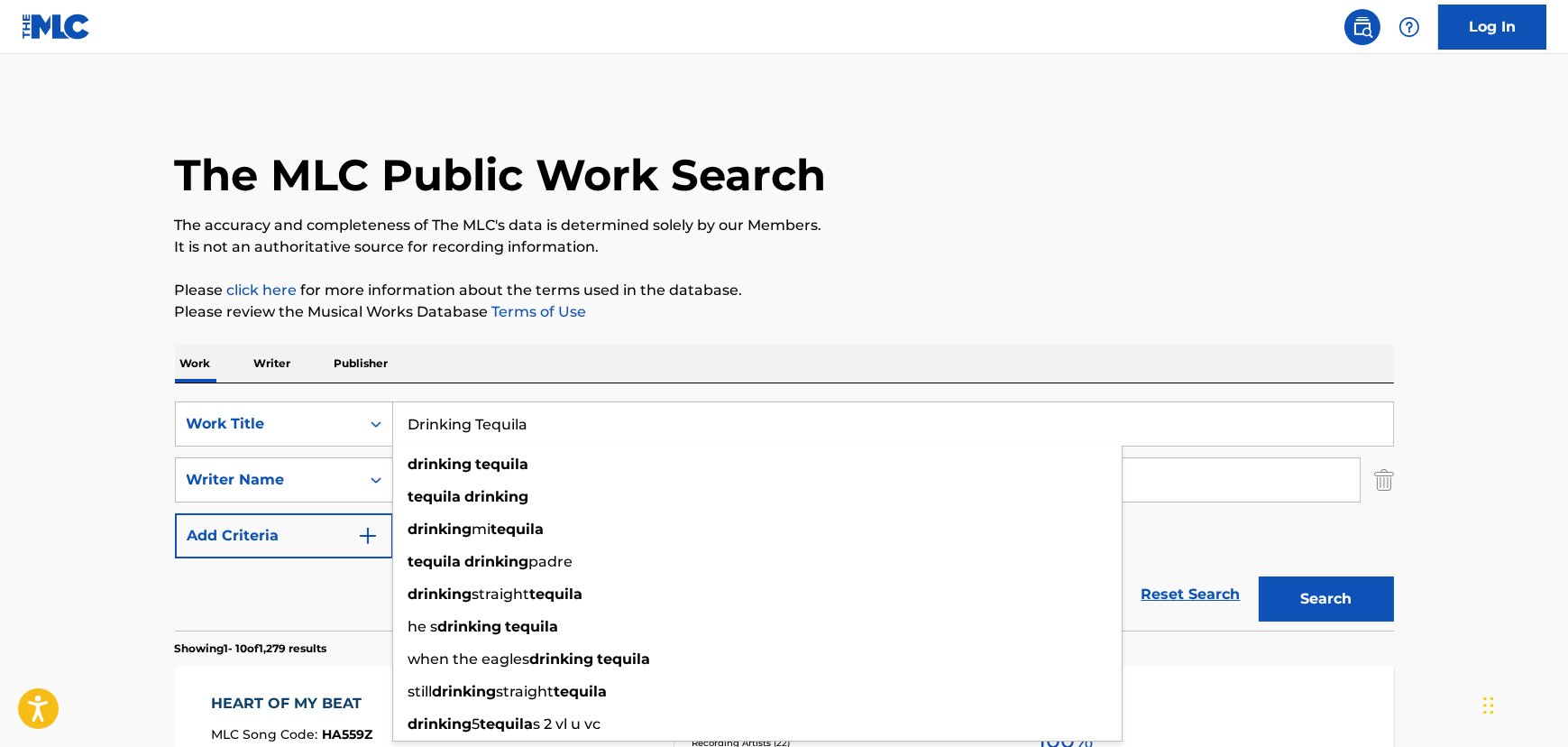
type input "Drinking Tequila"
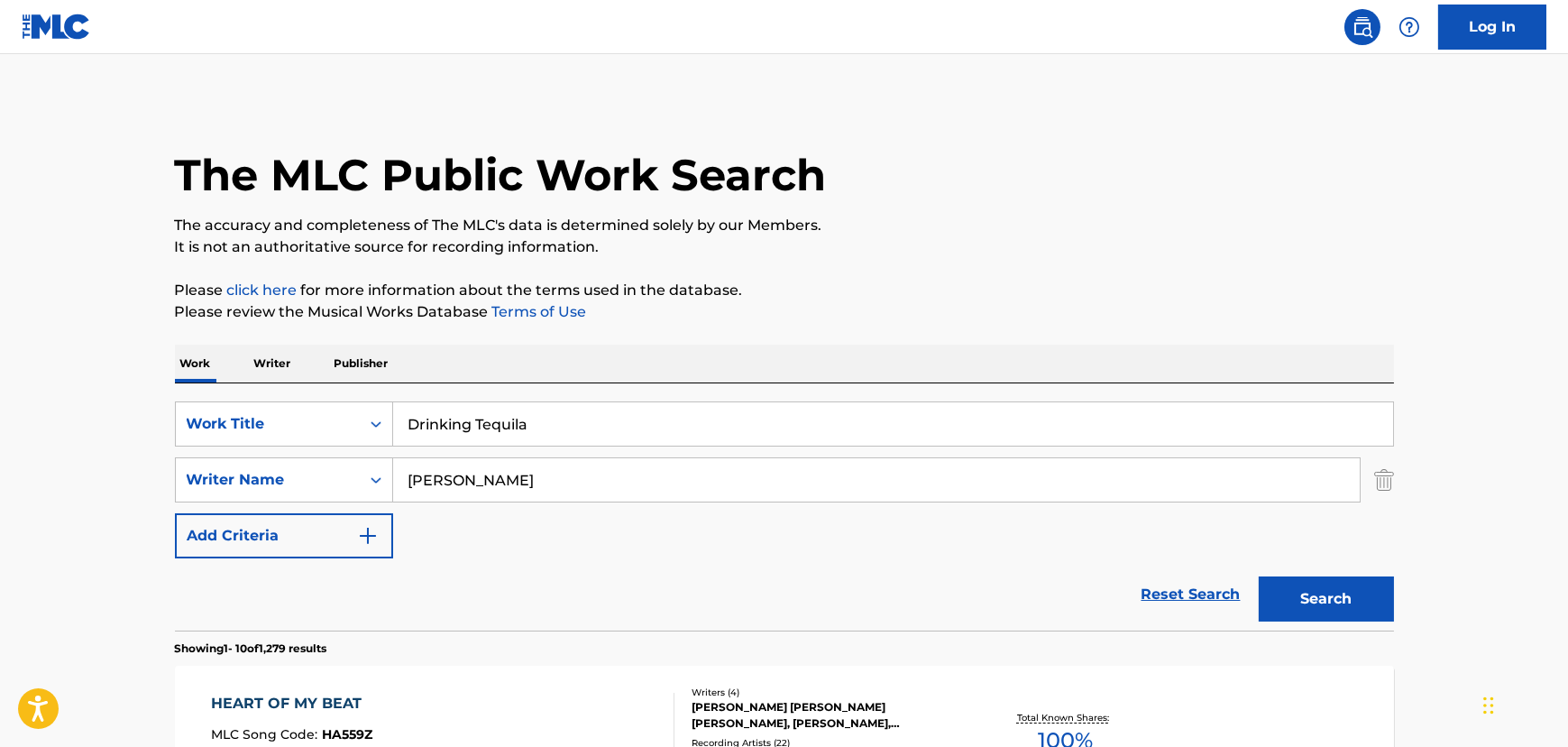
click at [490, 491] on input "[PERSON_NAME]" at bounding box center [876, 480] width 967 height 44
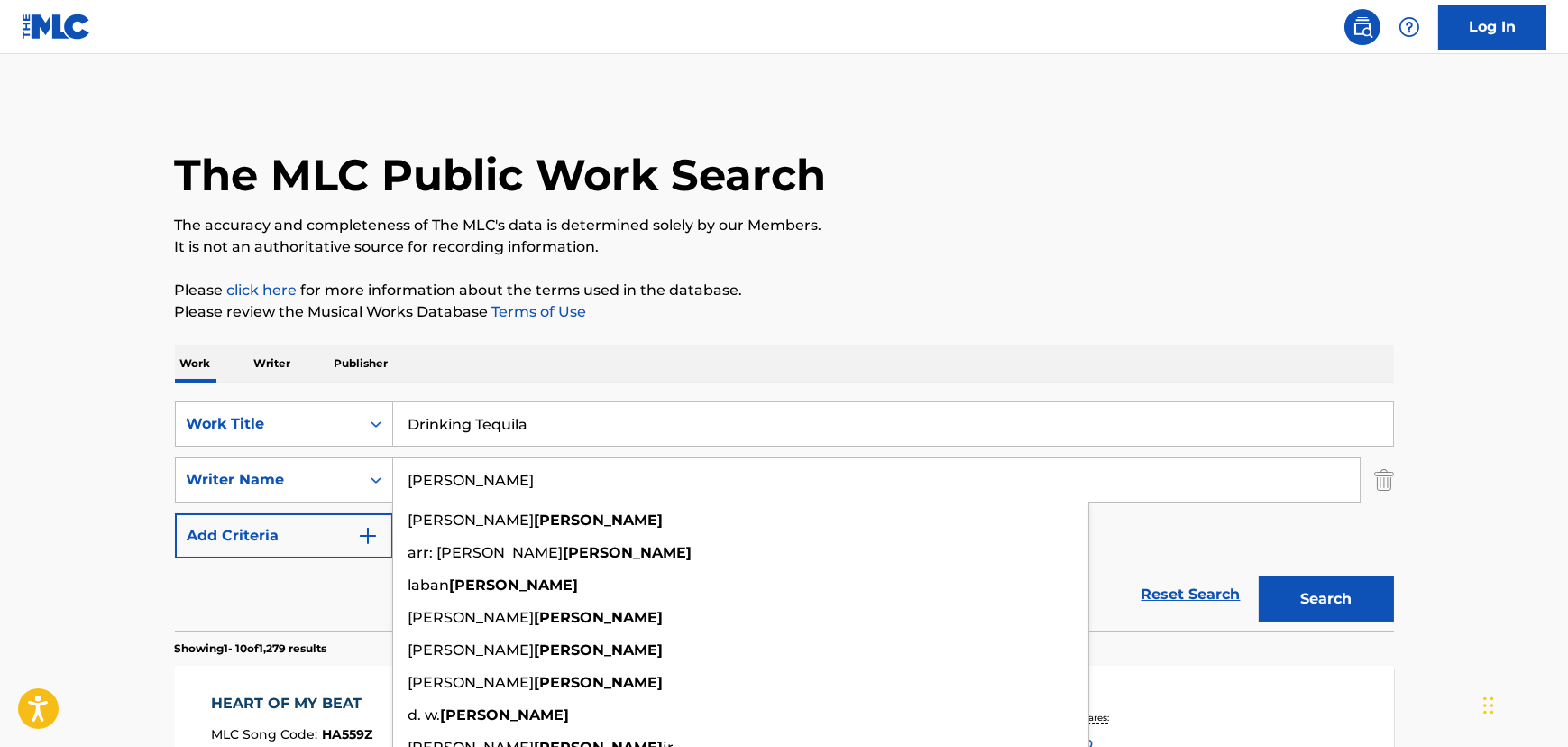
click at [490, 491] on input "[PERSON_NAME]" at bounding box center [876, 480] width 967 height 44
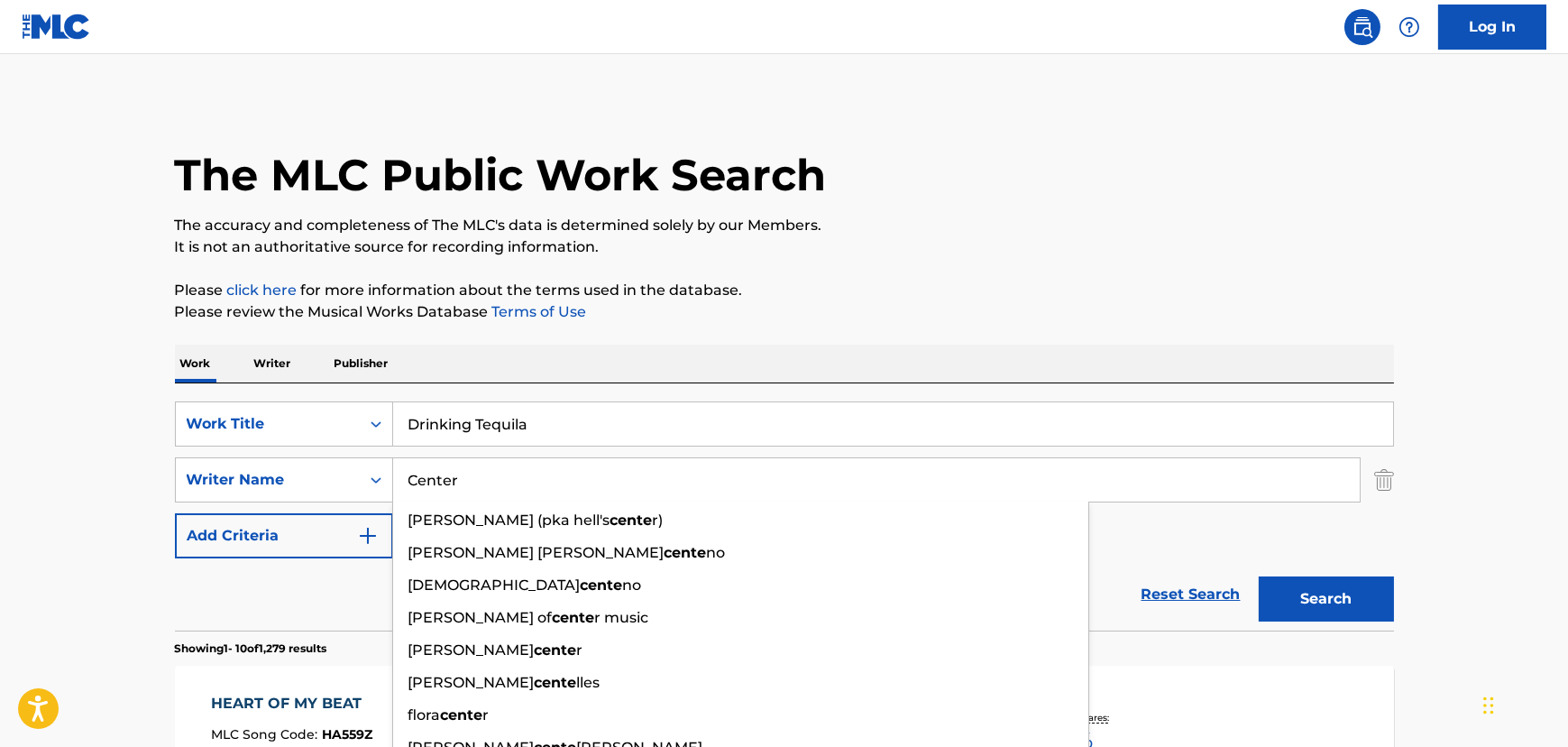
type input "Center"
click at [1259, 576] on button "Search" at bounding box center [1327, 599] width 136 height 46
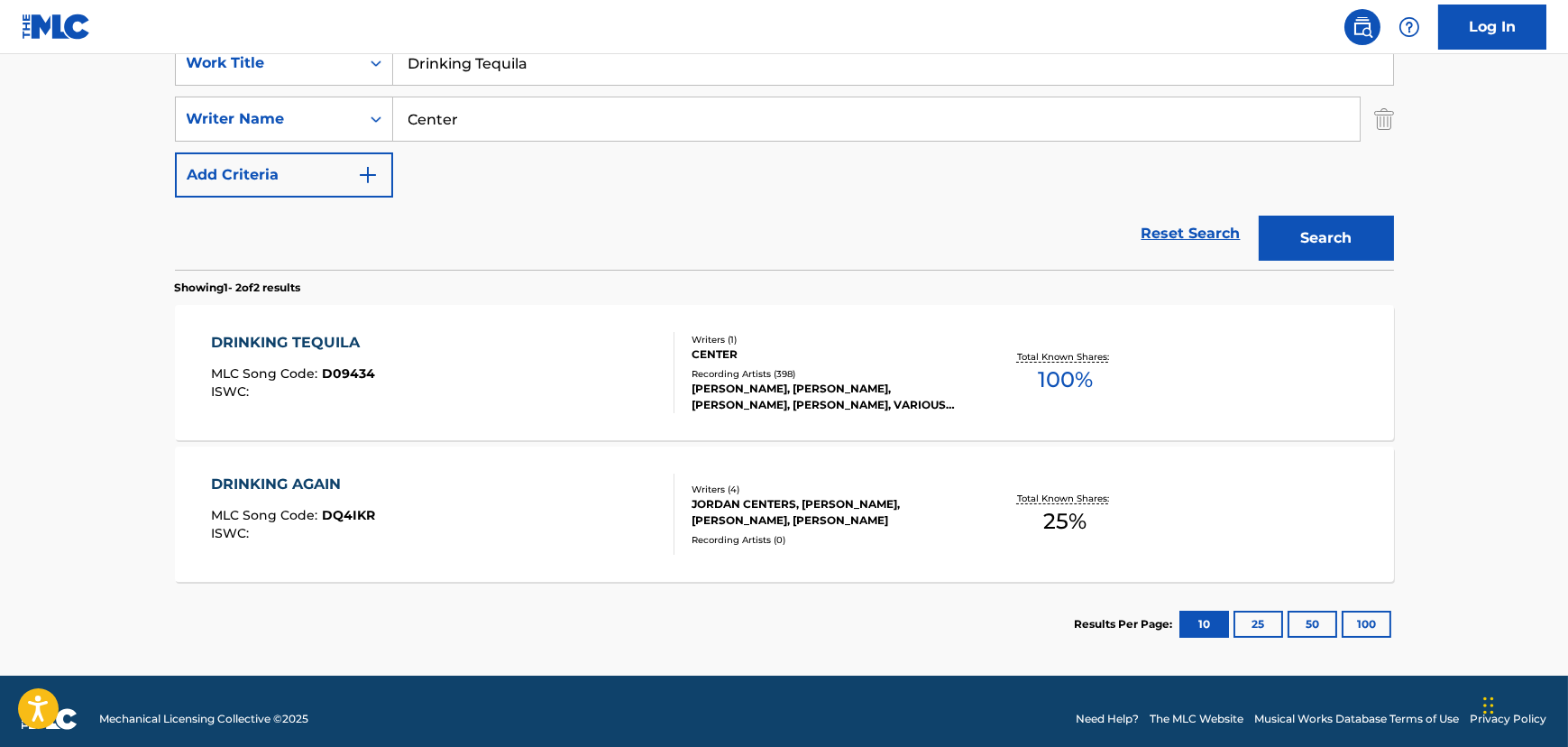
scroll to position [375, 0]
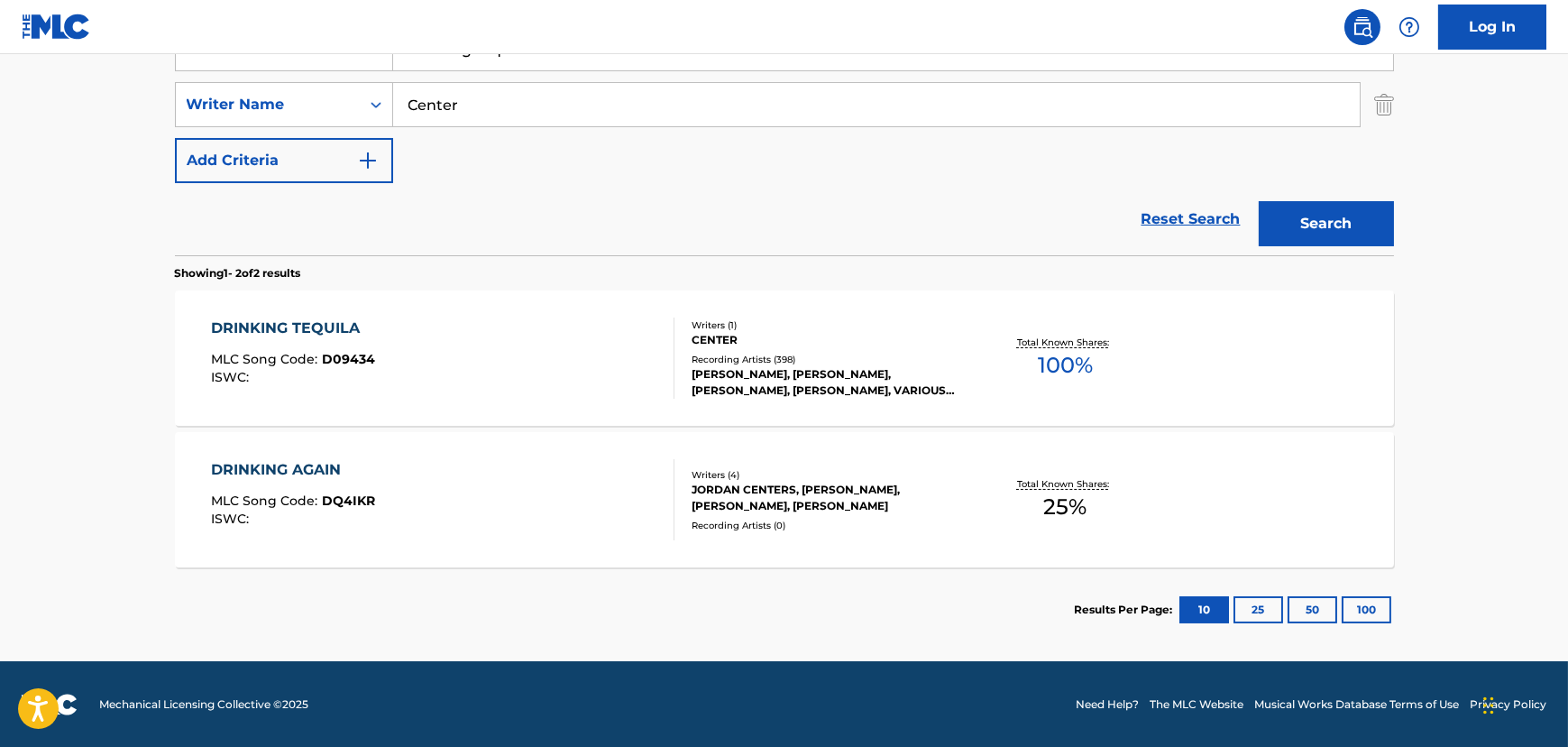
click at [560, 369] on div "DRINKING TEQUILA MLC Song Code : D09434 ISWC :" at bounding box center [443, 358] width 463 height 81
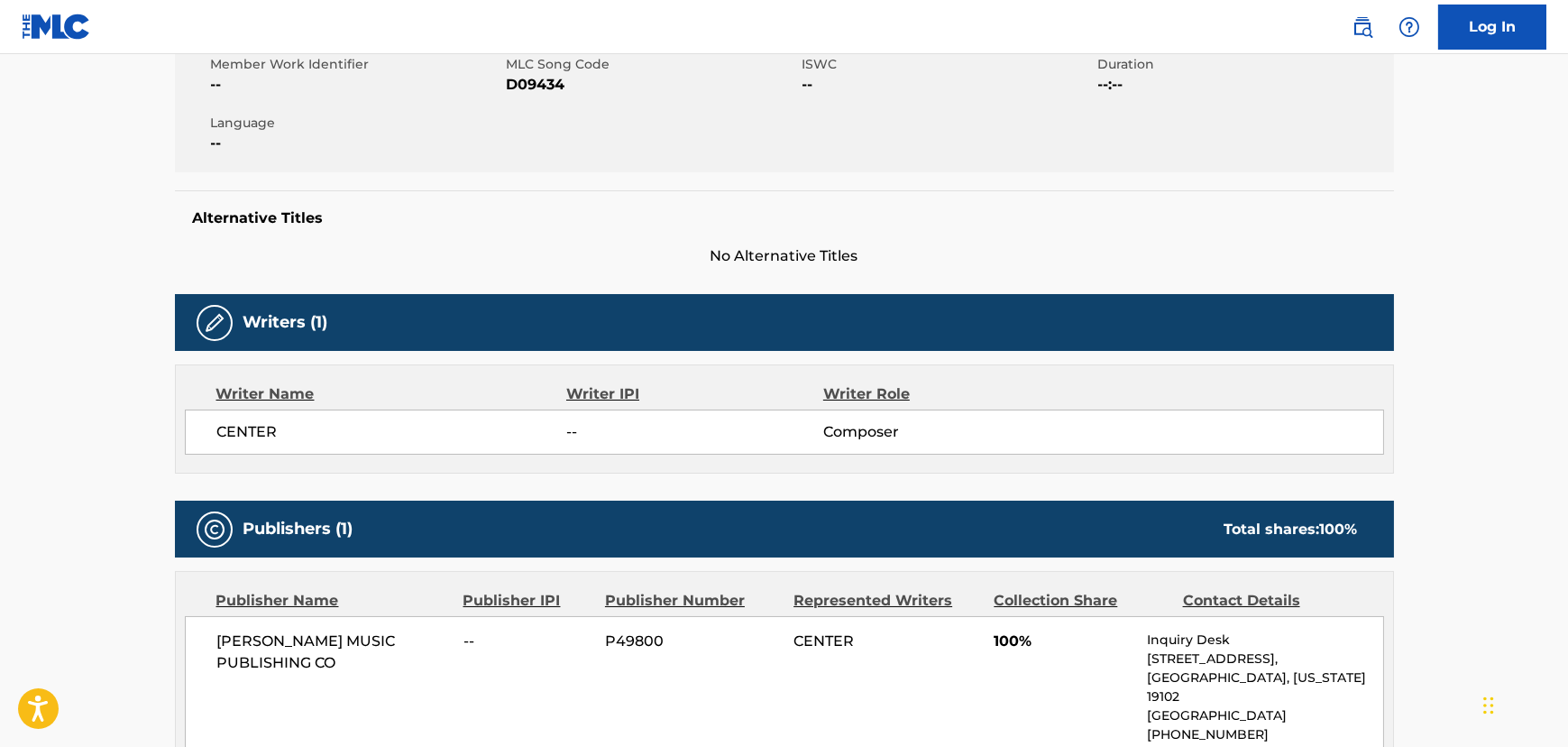
scroll to position [245, 0]
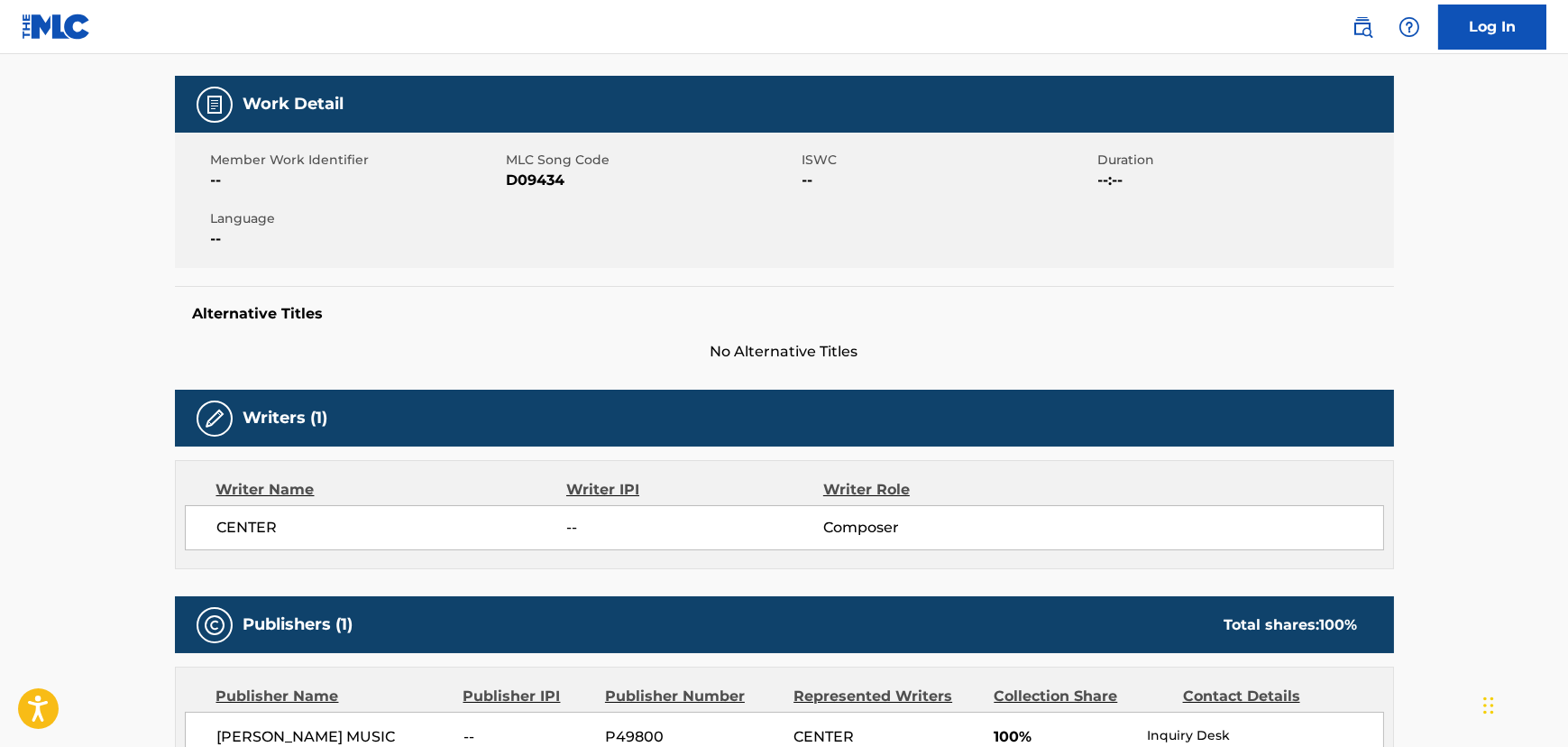
click at [549, 171] on span "D09434" at bounding box center [652, 180] width 292 height 21
copy span "D09434"
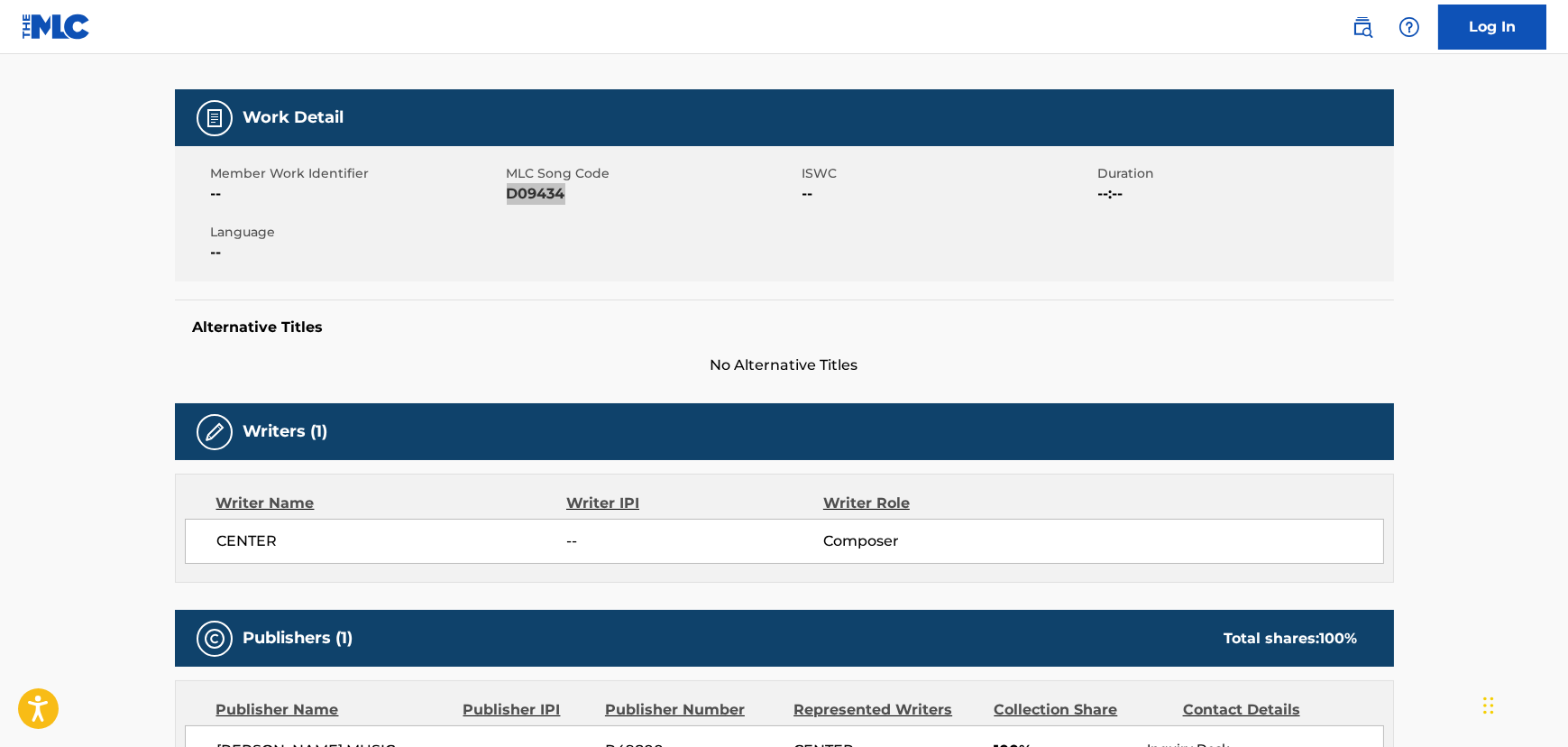
scroll to position [0, 0]
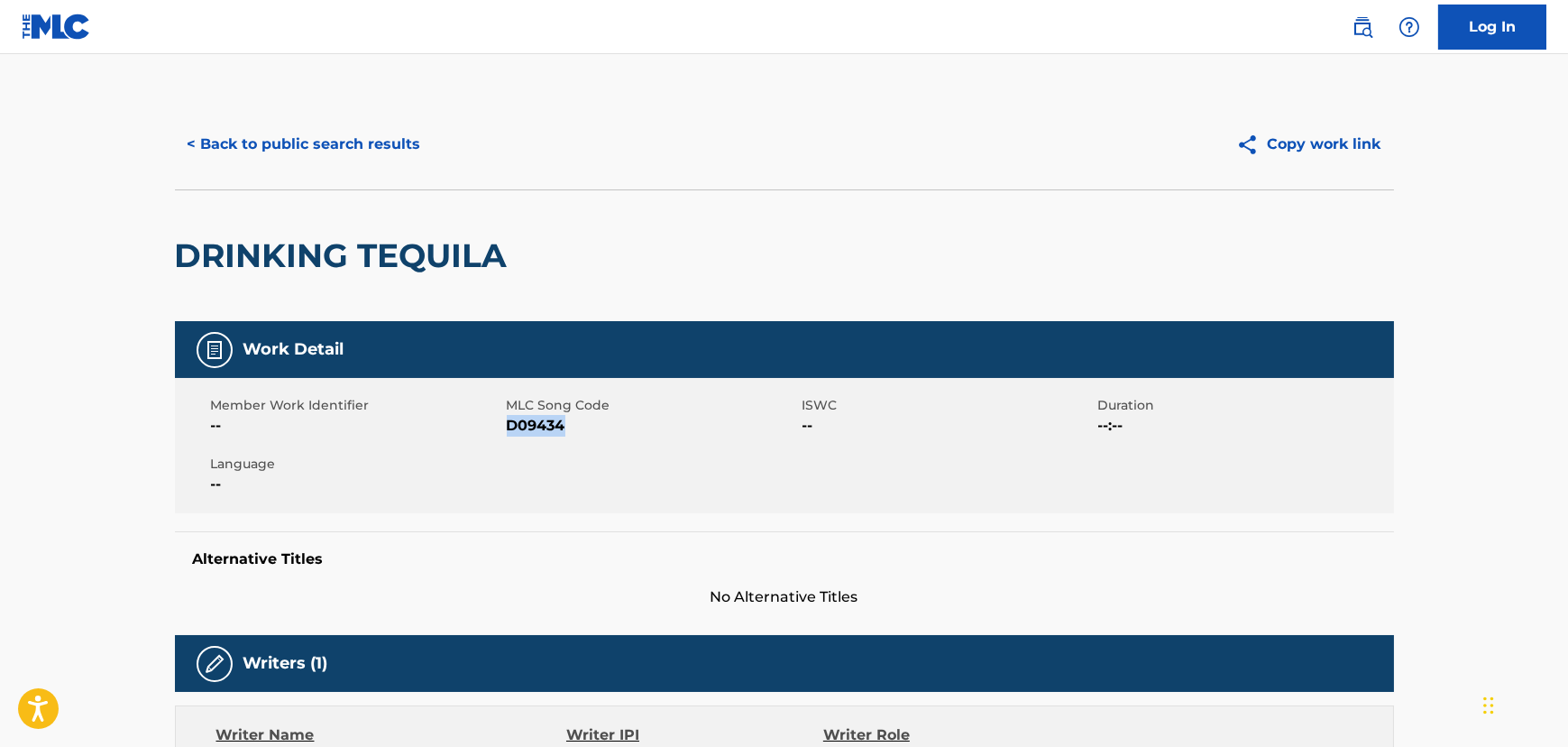
click at [281, 133] on button "< Back to public search results" at bounding box center [304, 144] width 259 height 46
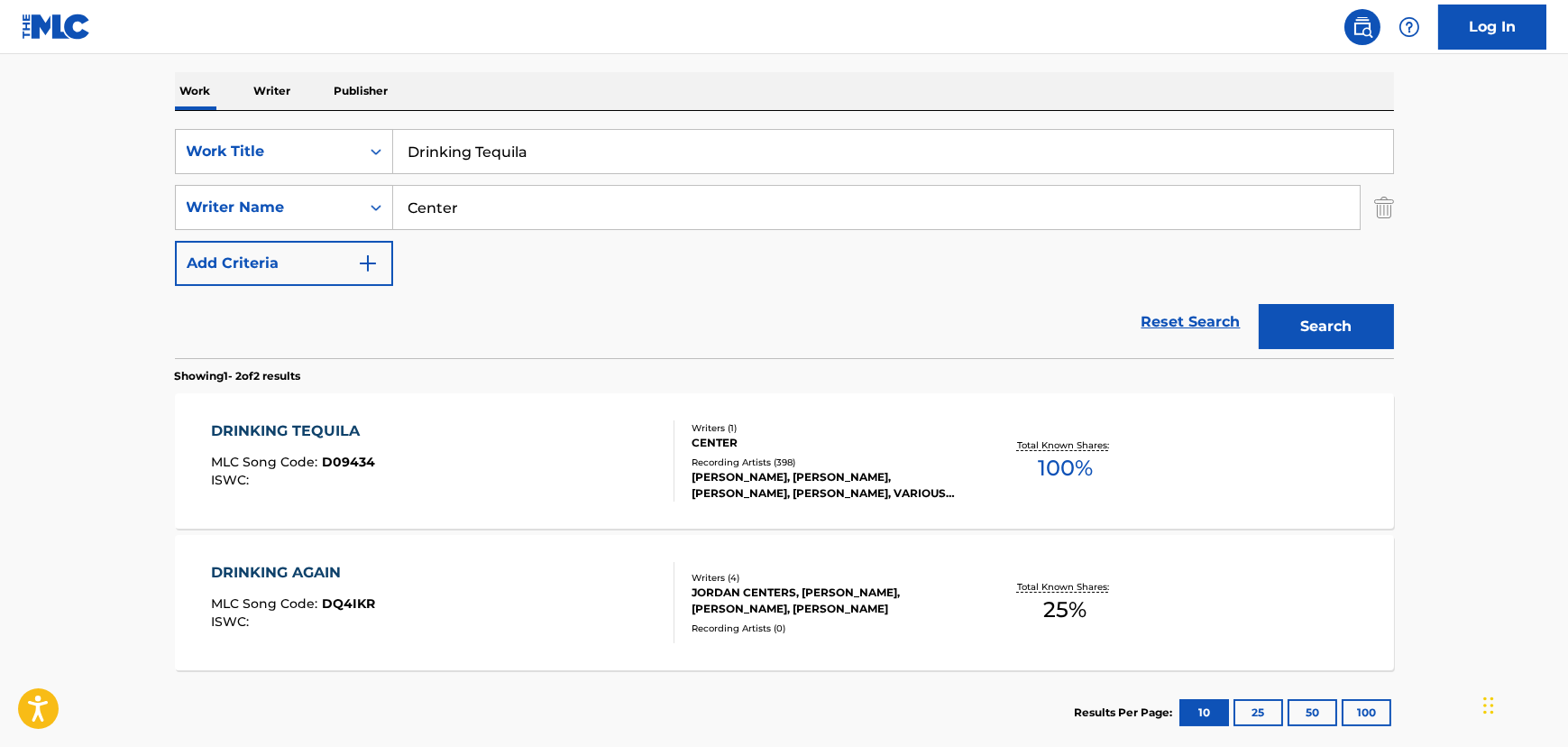
click at [461, 150] on input "Drinking Tequila" at bounding box center [893, 151] width 999 height 44
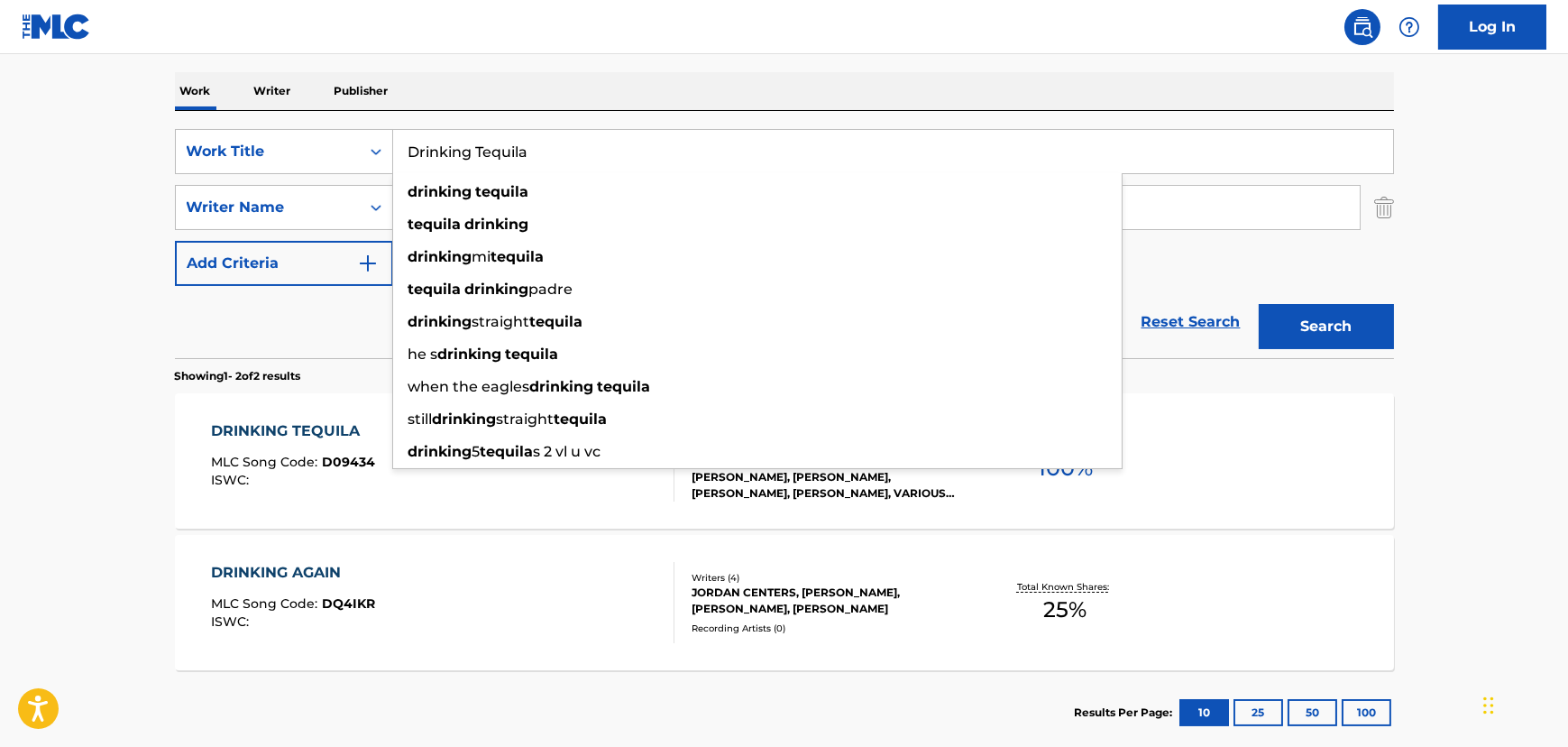
click at [461, 150] on input "Drinking Tequila" at bounding box center [893, 151] width 999 height 44
paste input "Butterfly Love"
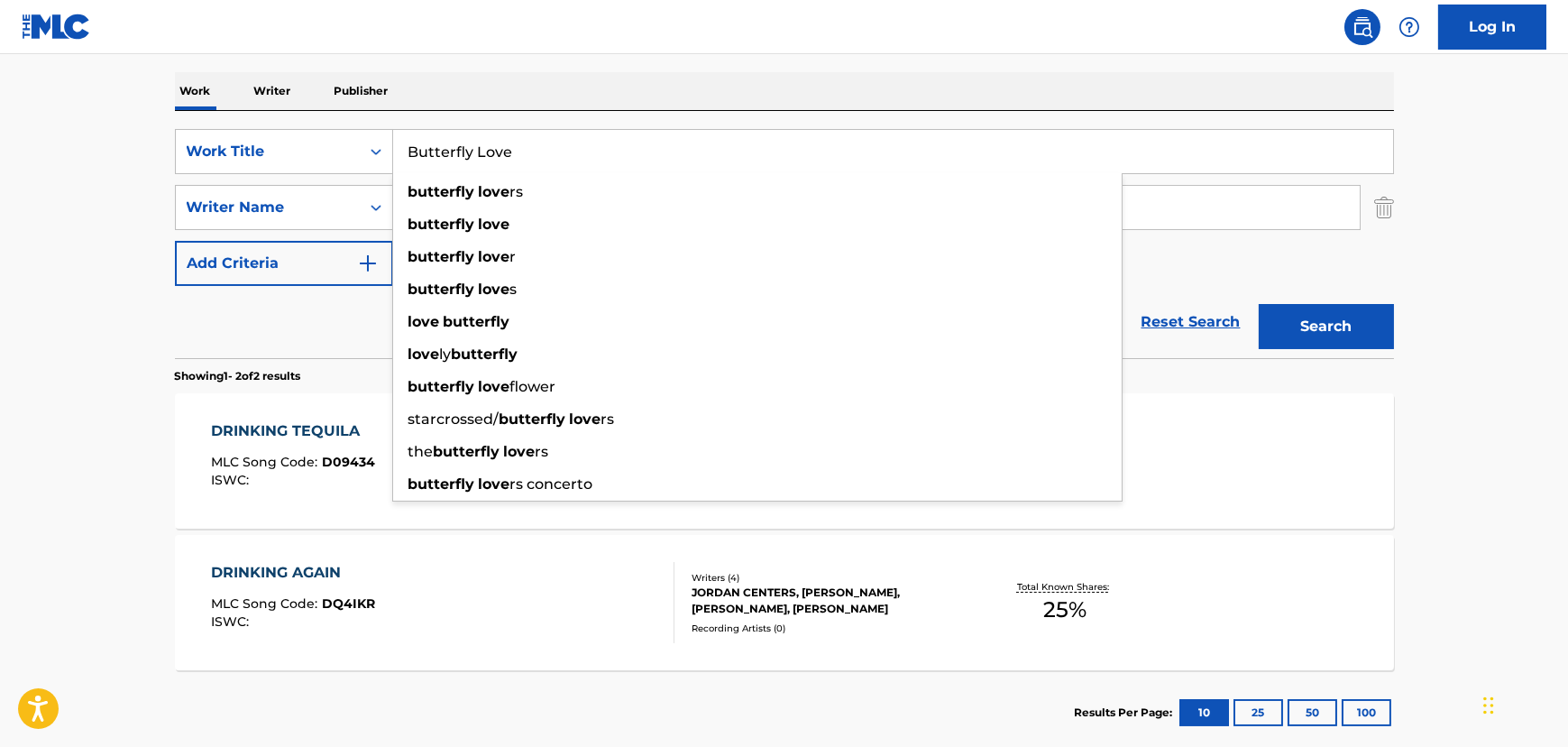
type input "Butterfly Love"
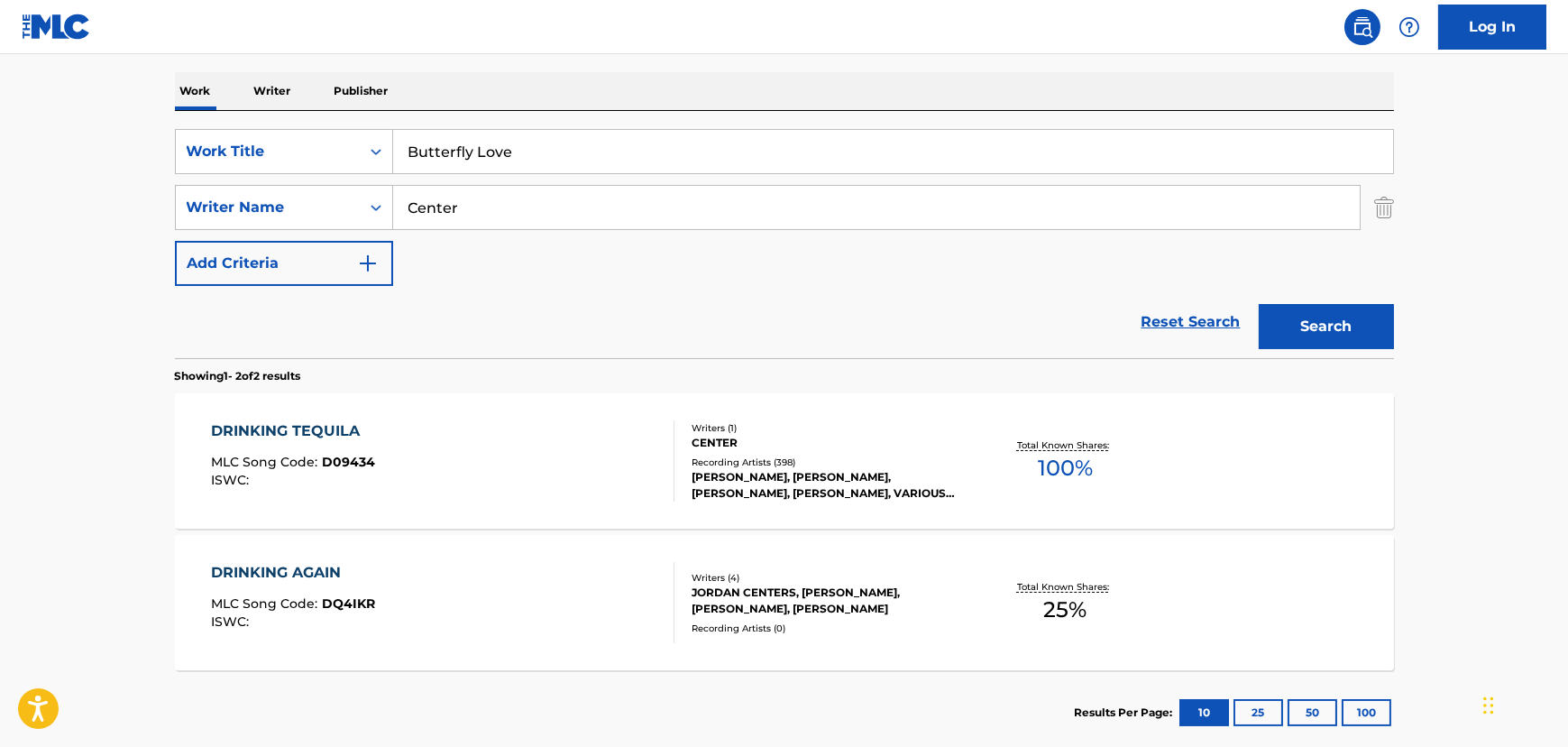
drag, startPoint x: 90, startPoint y: 192, endPoint x: 418, endPoint y: 198, distance: 328.1
click at [94, 192] on main "The MLC Public Work Search The accuracy and completeness of The MLC's data is d…" at bounding box center [784, 273] width 1568 height 982
click at [448, 202] on input "Center" at bounding box center [876, 207] width 967 height 44
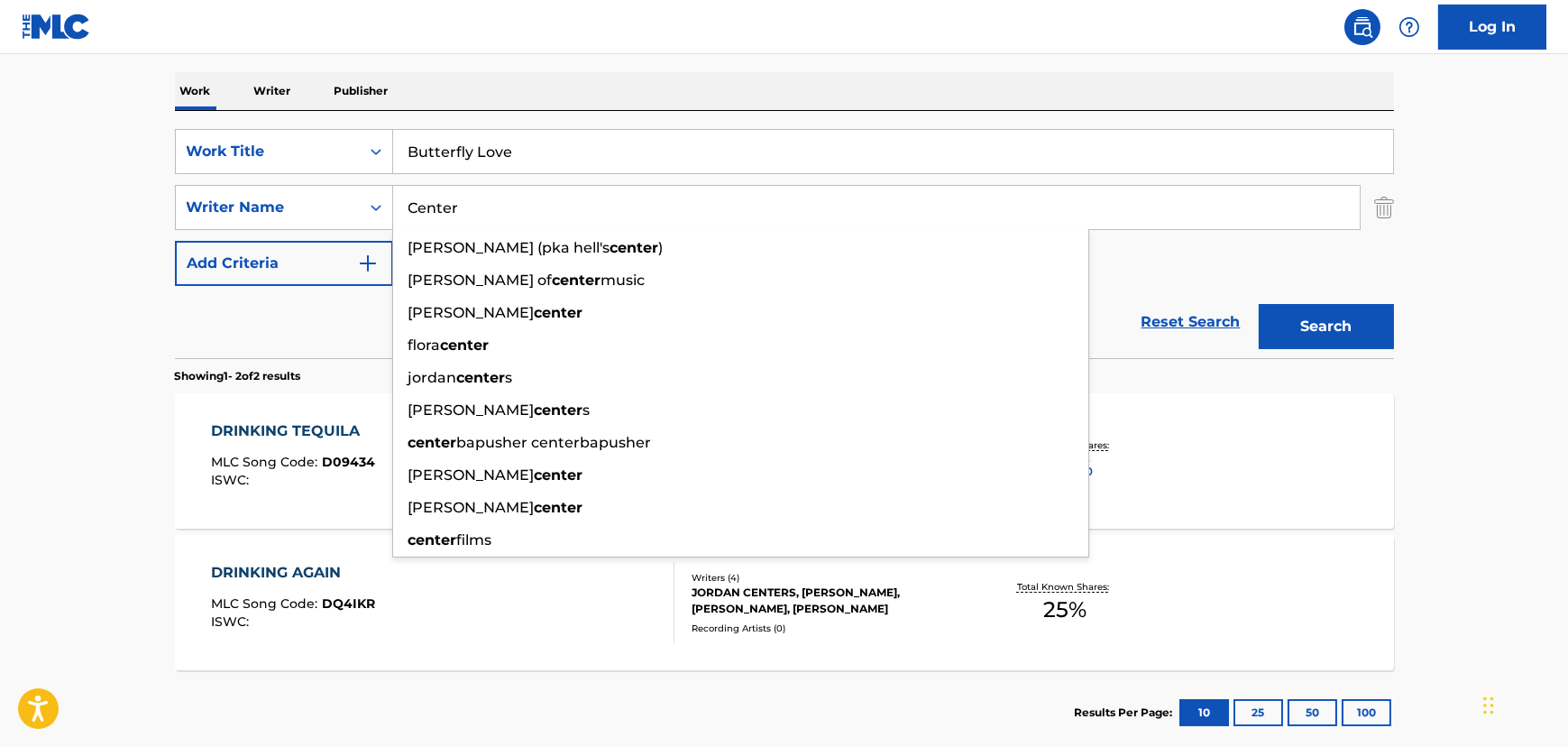
click at [448, 202] on input "Center" at bounding box center [876, 207] width 967 height 44
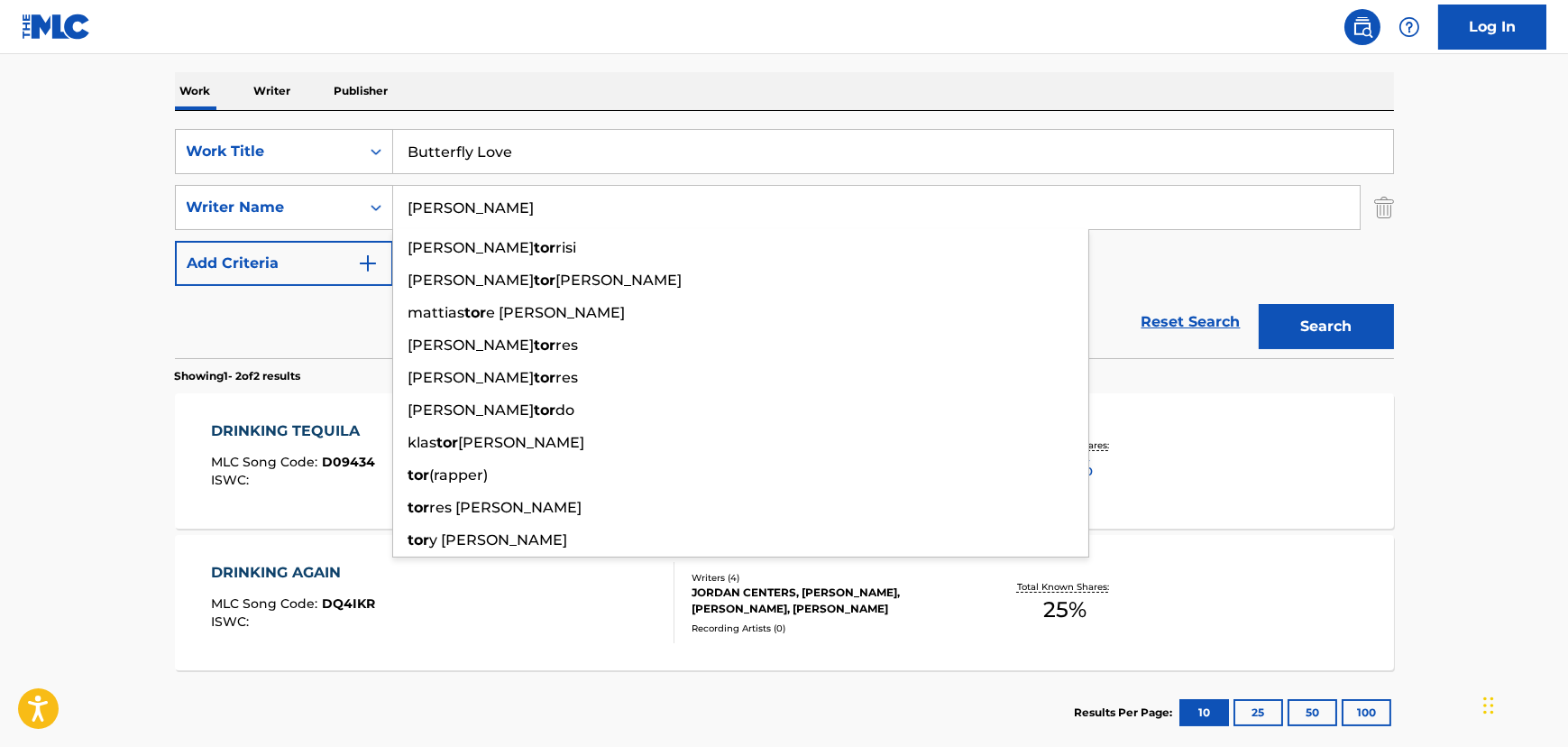
type input "[PERSON_NAME]"
click at [1259, 304] on button "Search" at bounding box center [1327, 327] width 136 height 46
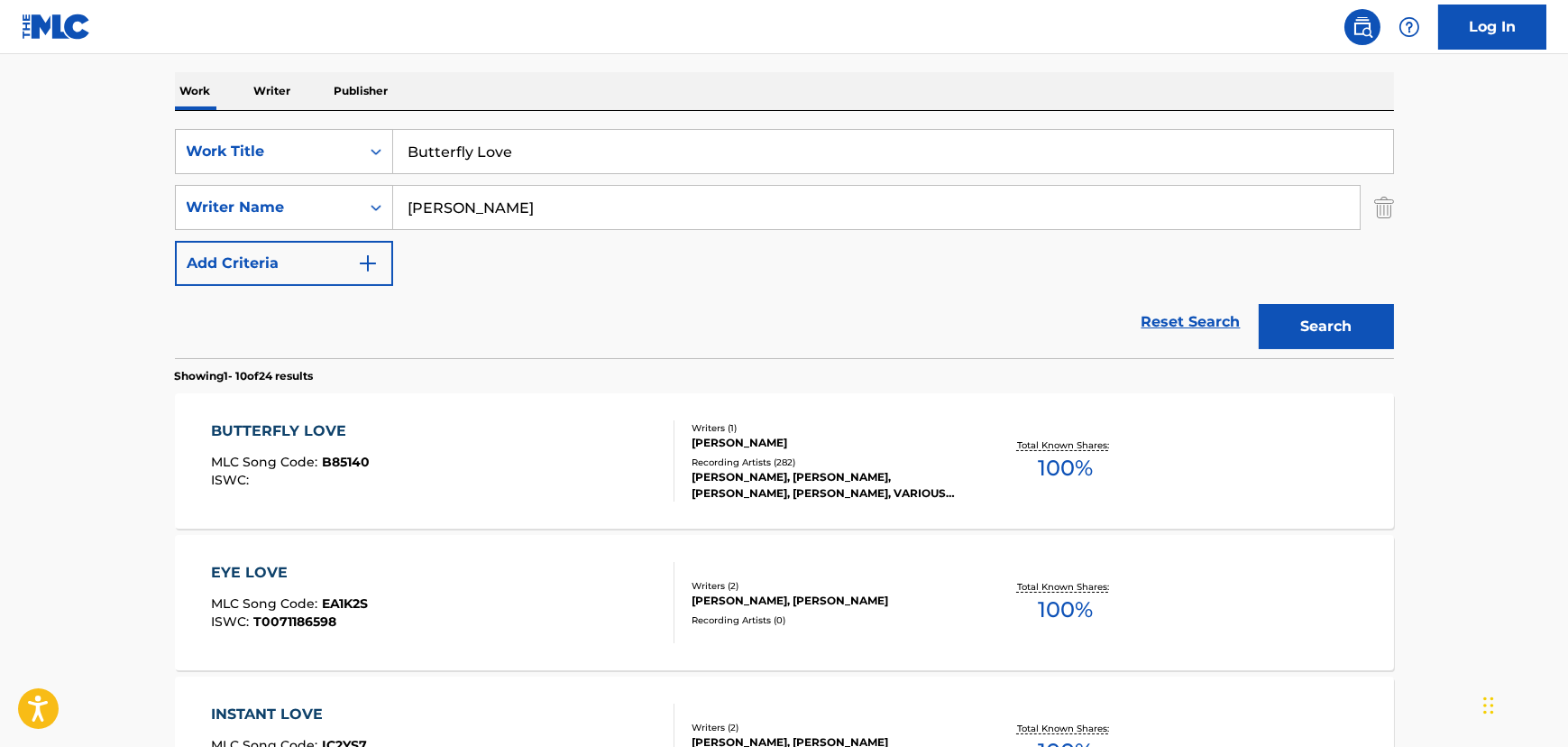
click at [582, 437] on div "BUTTERFLY LOVE MLC Song Code : B85140 ISWC :" at bounding box center [443, 461] width 463 height 81
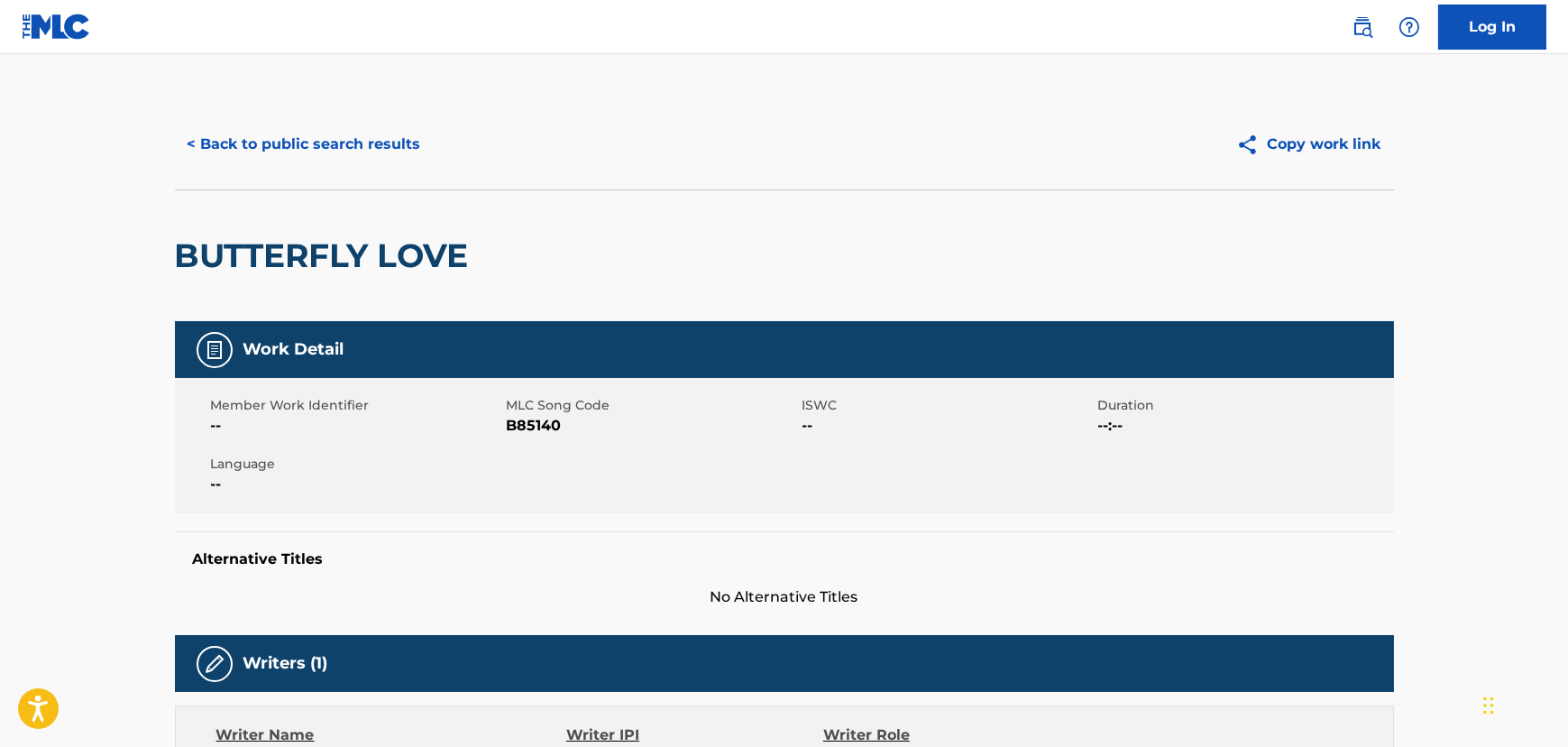
click at [344, 170] on div "< Back to public search results Copy work link" at bounding box center [784, 143] width 1219 height 90
click at [368, 137] on button "< Back to public search results" at bounding box center [304, 144] width 259 height 46
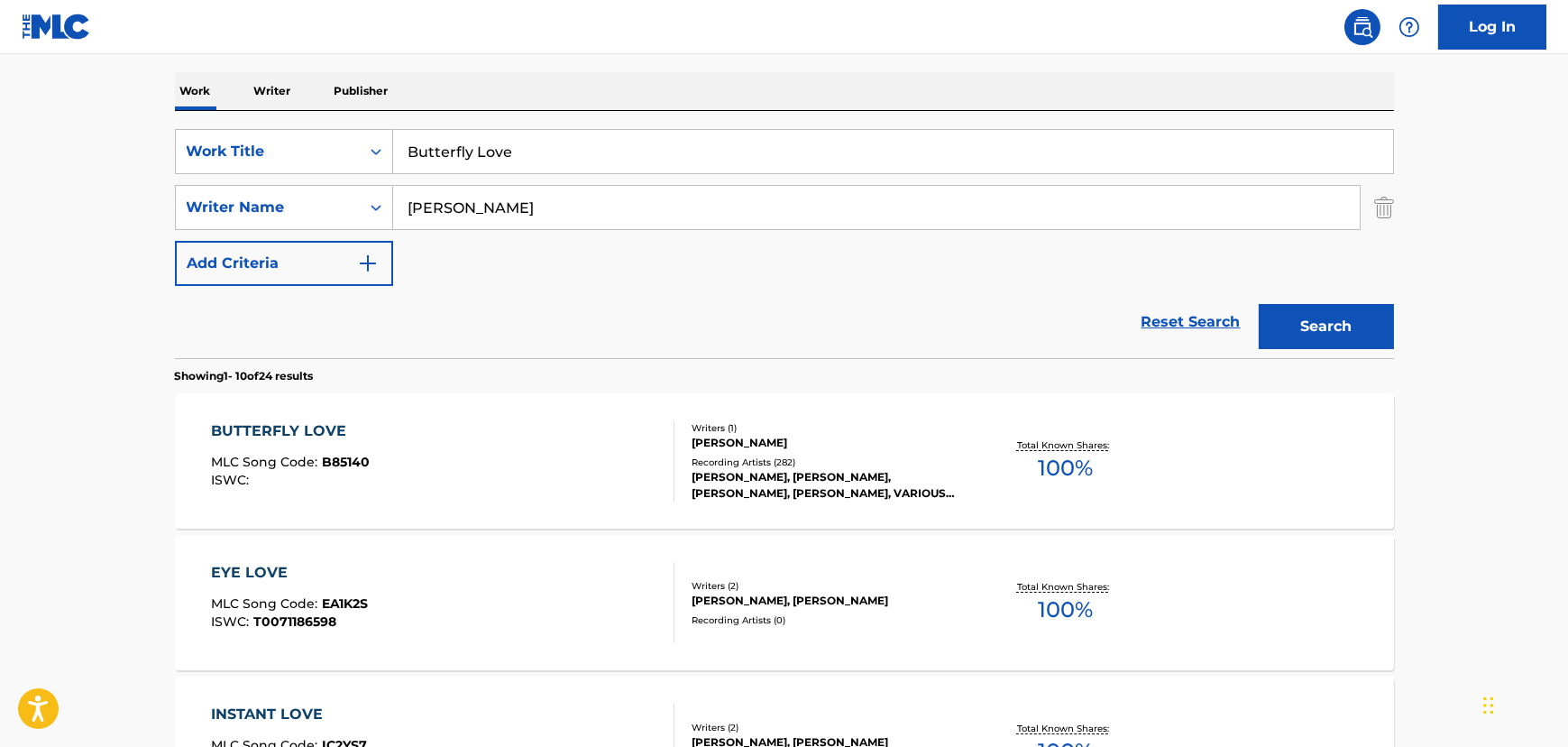
click at [494, 143] on input "Butterfly Love" at bounding box center [893, 151] width 999 height 44
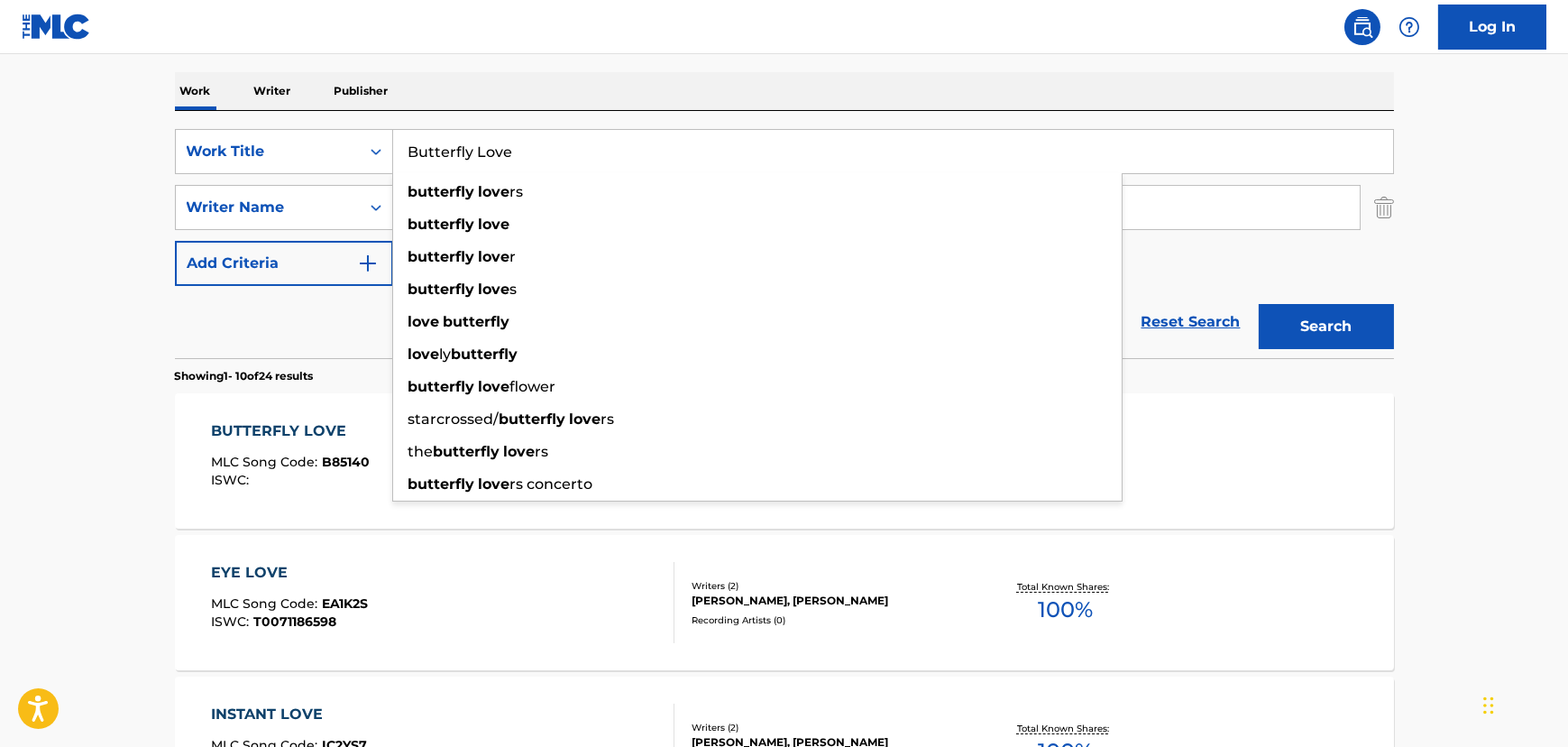
click at [494, 143] on input "Butterfly Love" at bounding box center [893, 151] width 999 height 44
paste input "imbo"
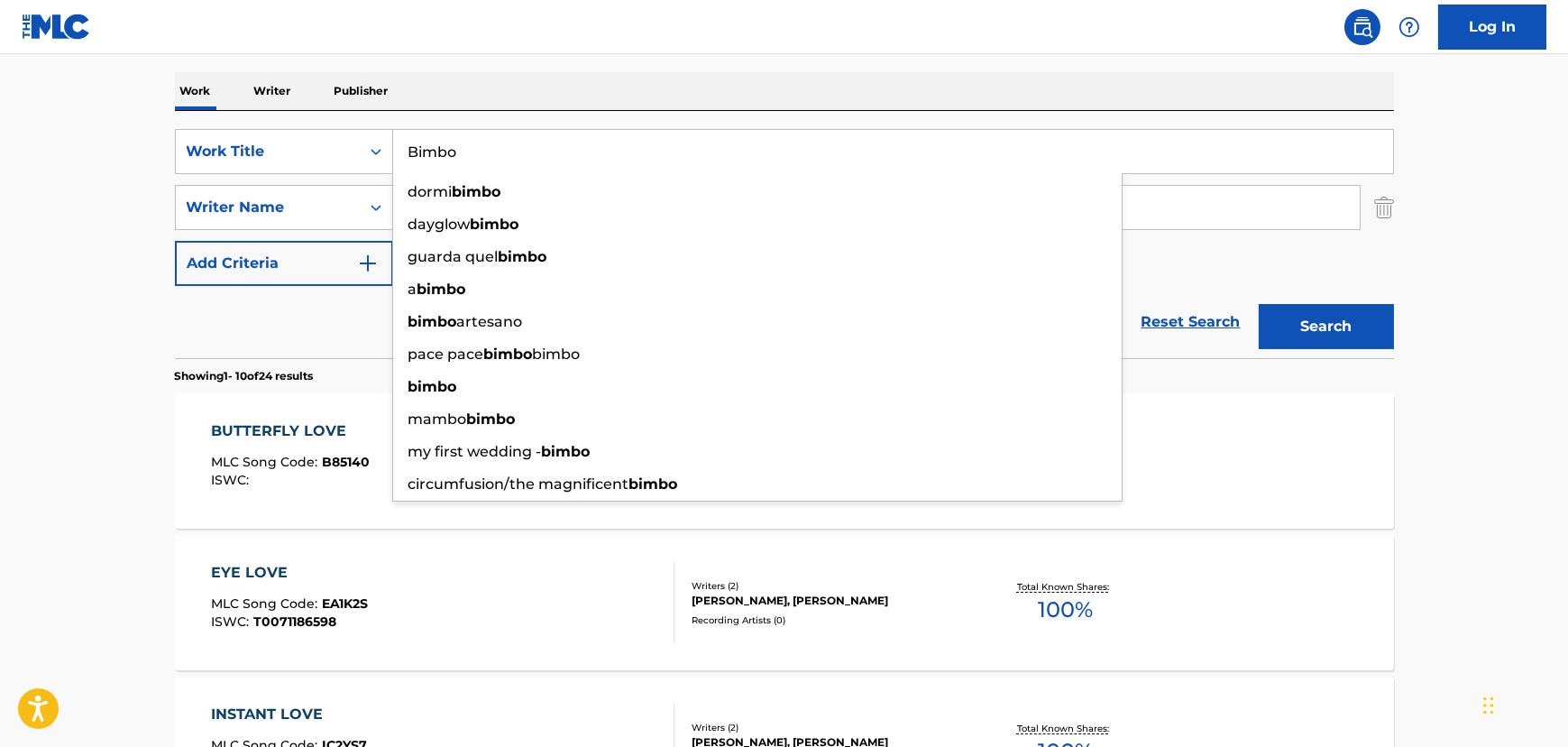
type input "Bimbo"
drag, startPoint x: 138, startPoint y: 172, endPoint x: 530, endPoint y: 189, distance: 392.4
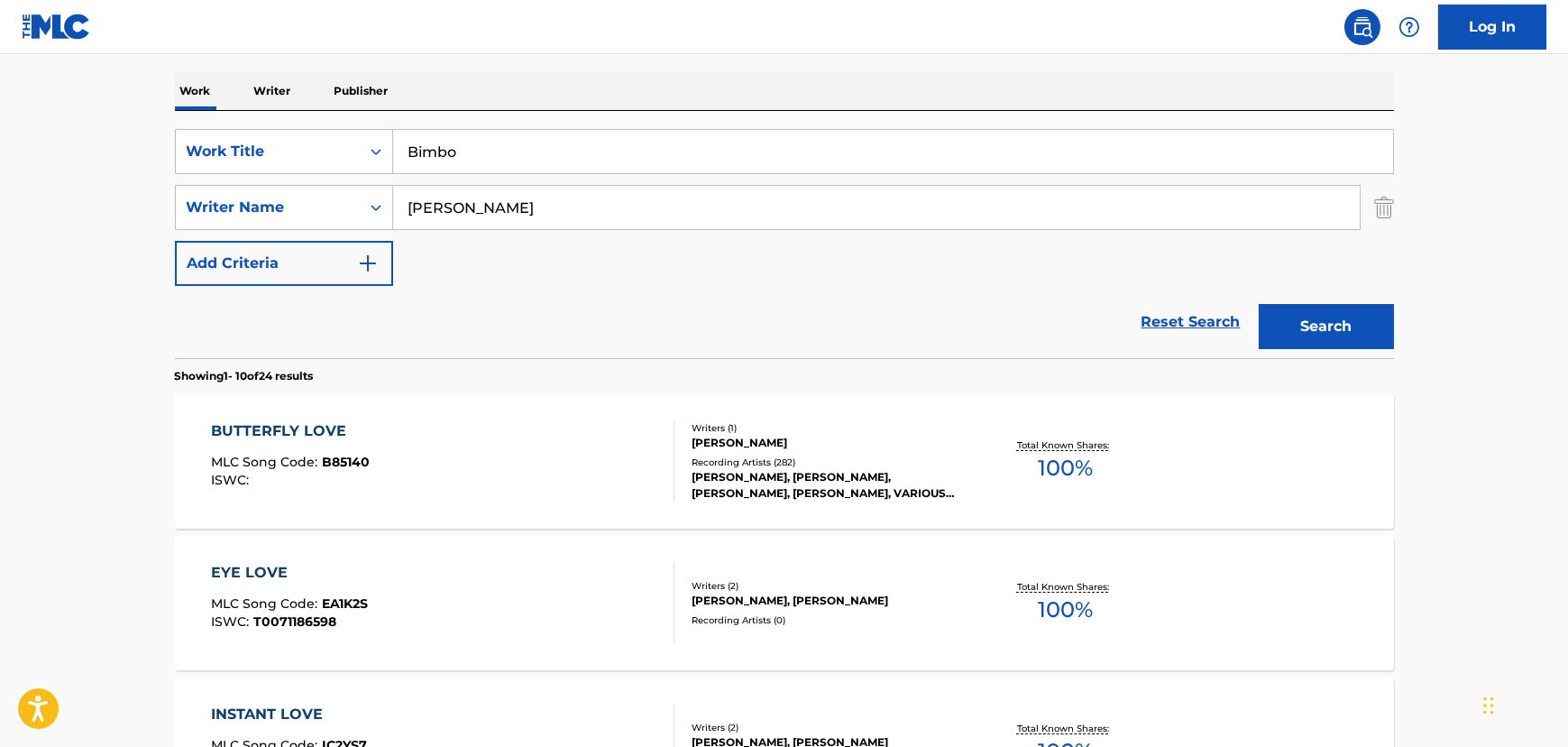
click at [487, 214] on input "[PERSON_NAME]" at bounding box center [876, 207] width 967 height 44
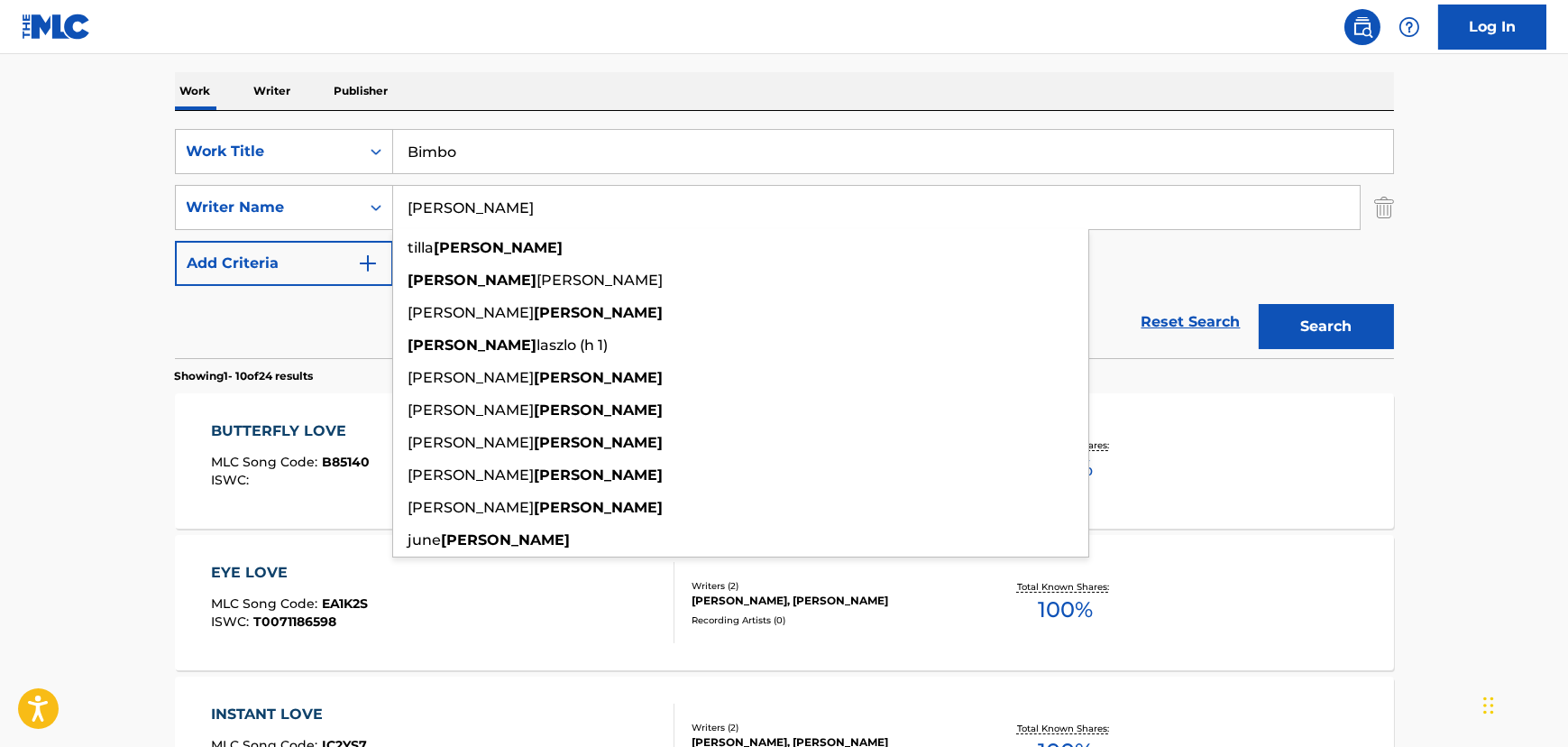
click at [487, 214] on input "[PERSON_NAME]" at bounding box center [876, 207] width 967 height 44
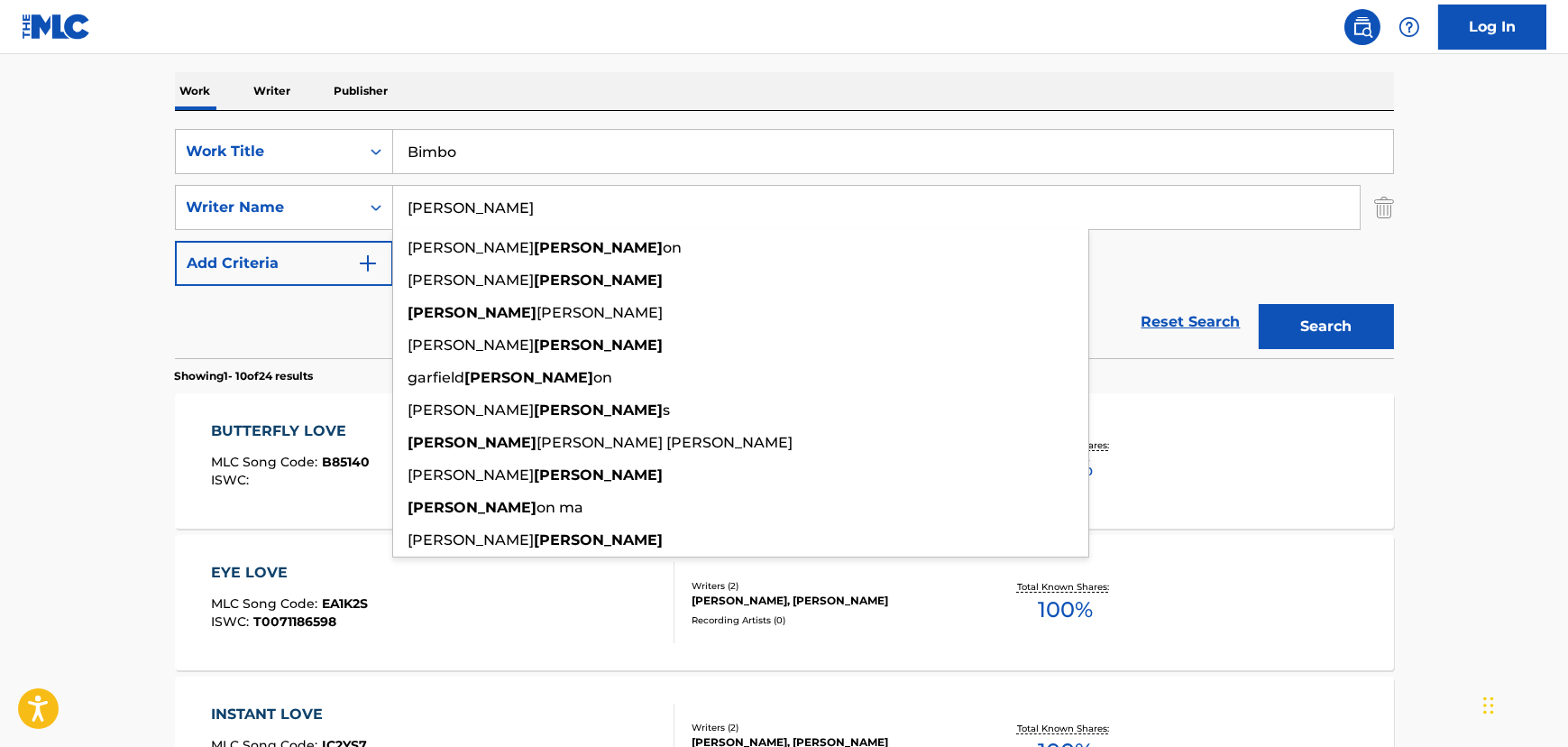
type input "[PERSON_NAME]"
click at [1259, 304] on button "Search" at bounding box center [1327, 327] width 136 height 46
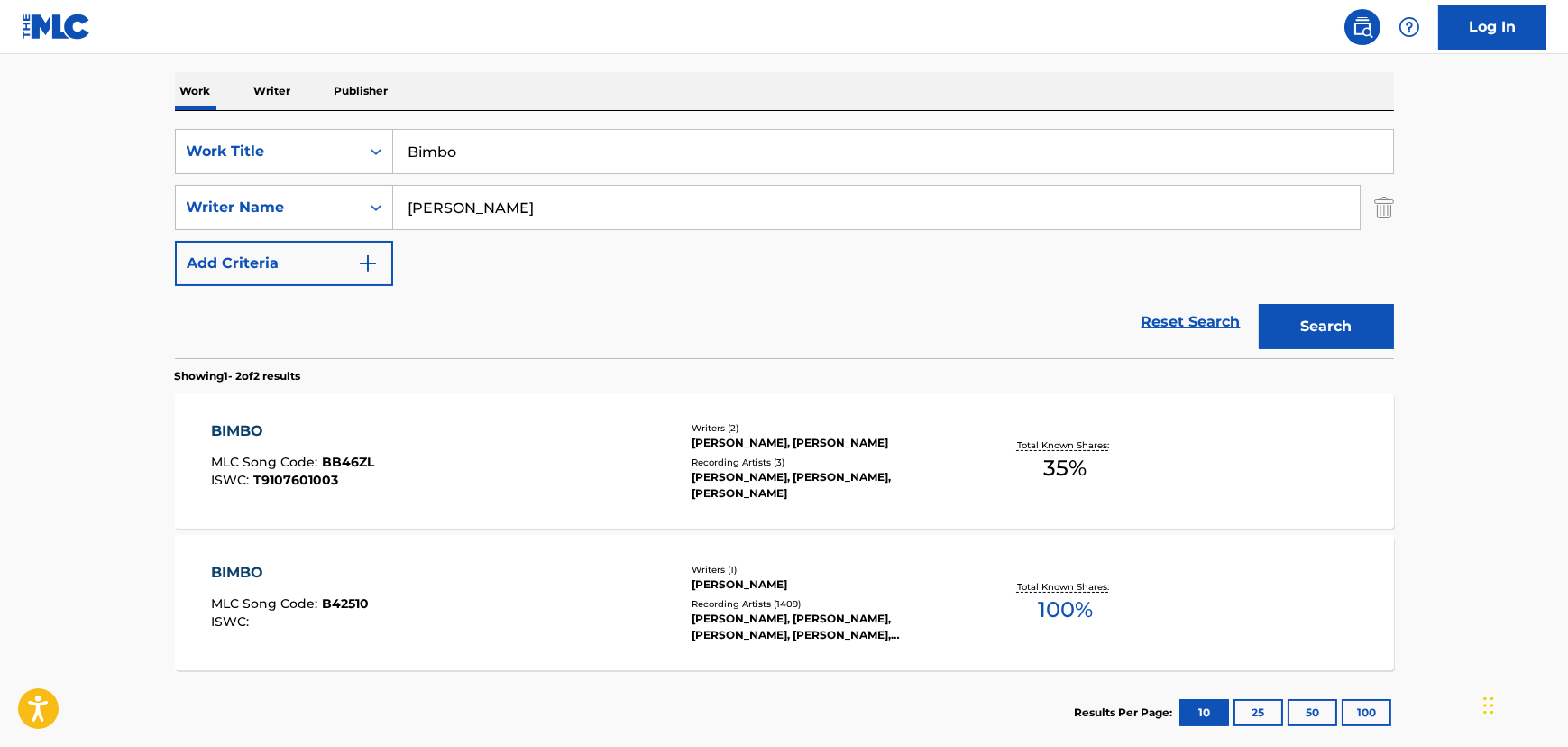
click at [554, 548] on div "BIMBO MLC Song Code : B42510 ISWC : Writers ( 1 ) [PERSON_NAME] Recording Artis…" at bounding box center [784, 603] width 1219 height 136
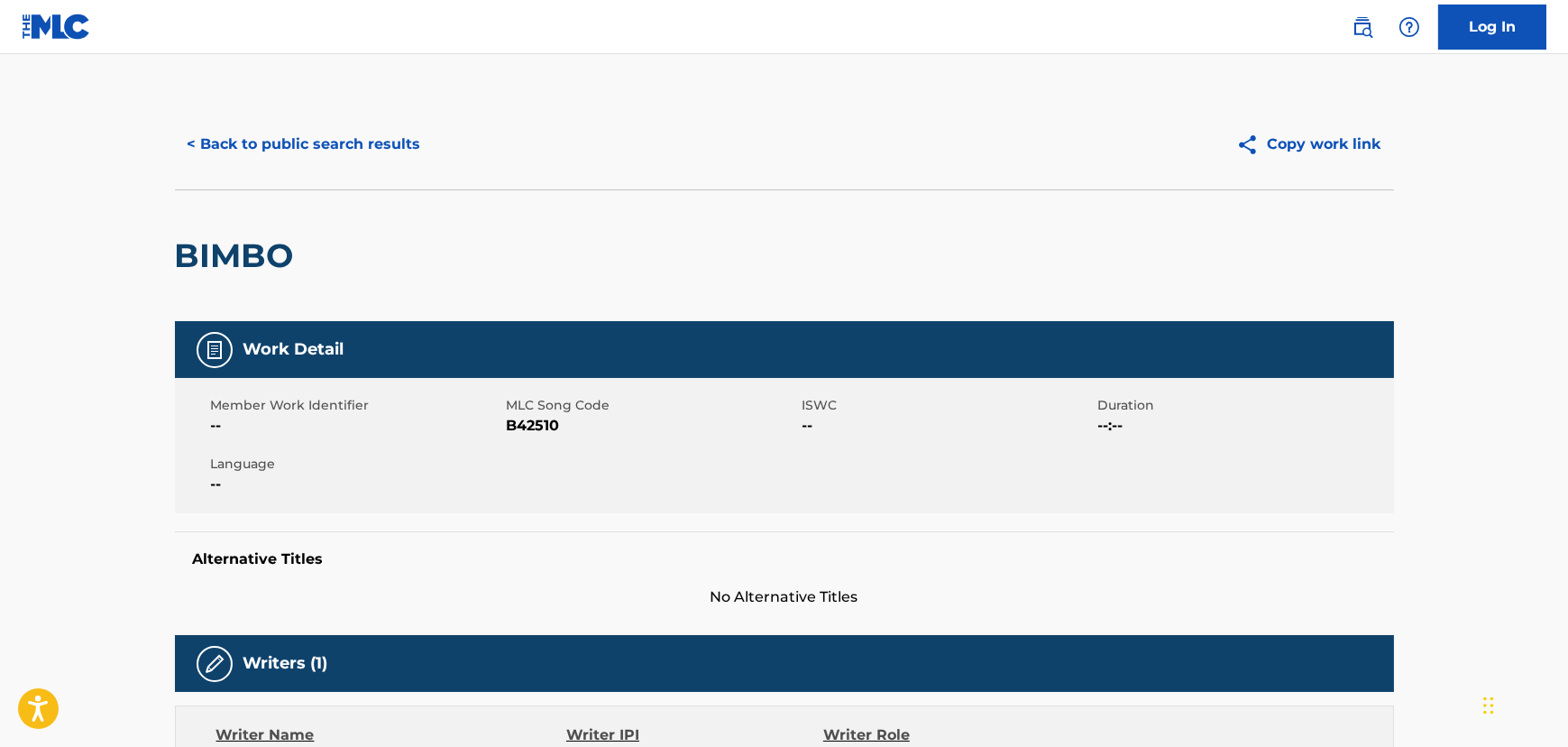
click at [343, 140] on button "< Back to public search results" at bounding box center [304, 144] width 259 height 46
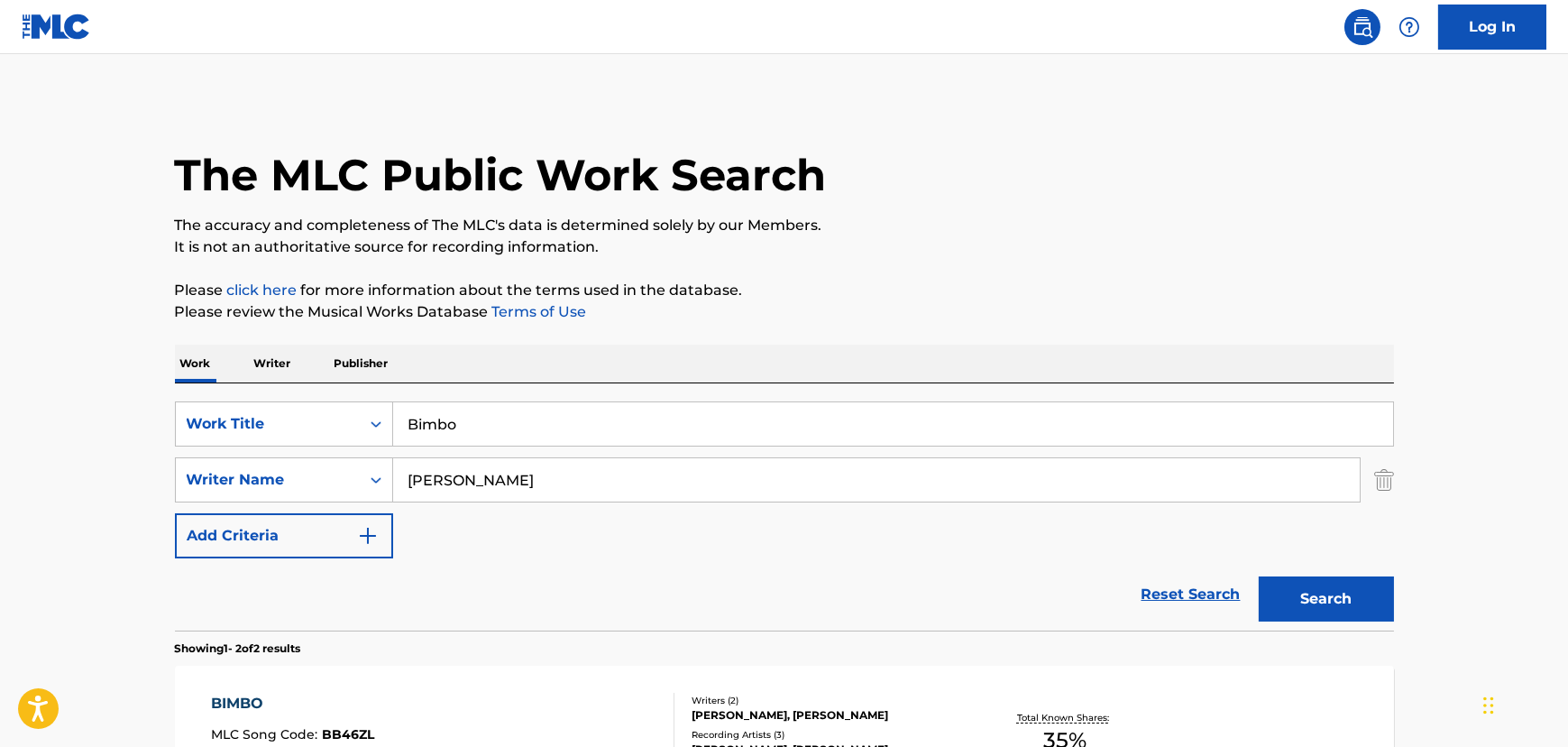
scroll to position [272, 0]
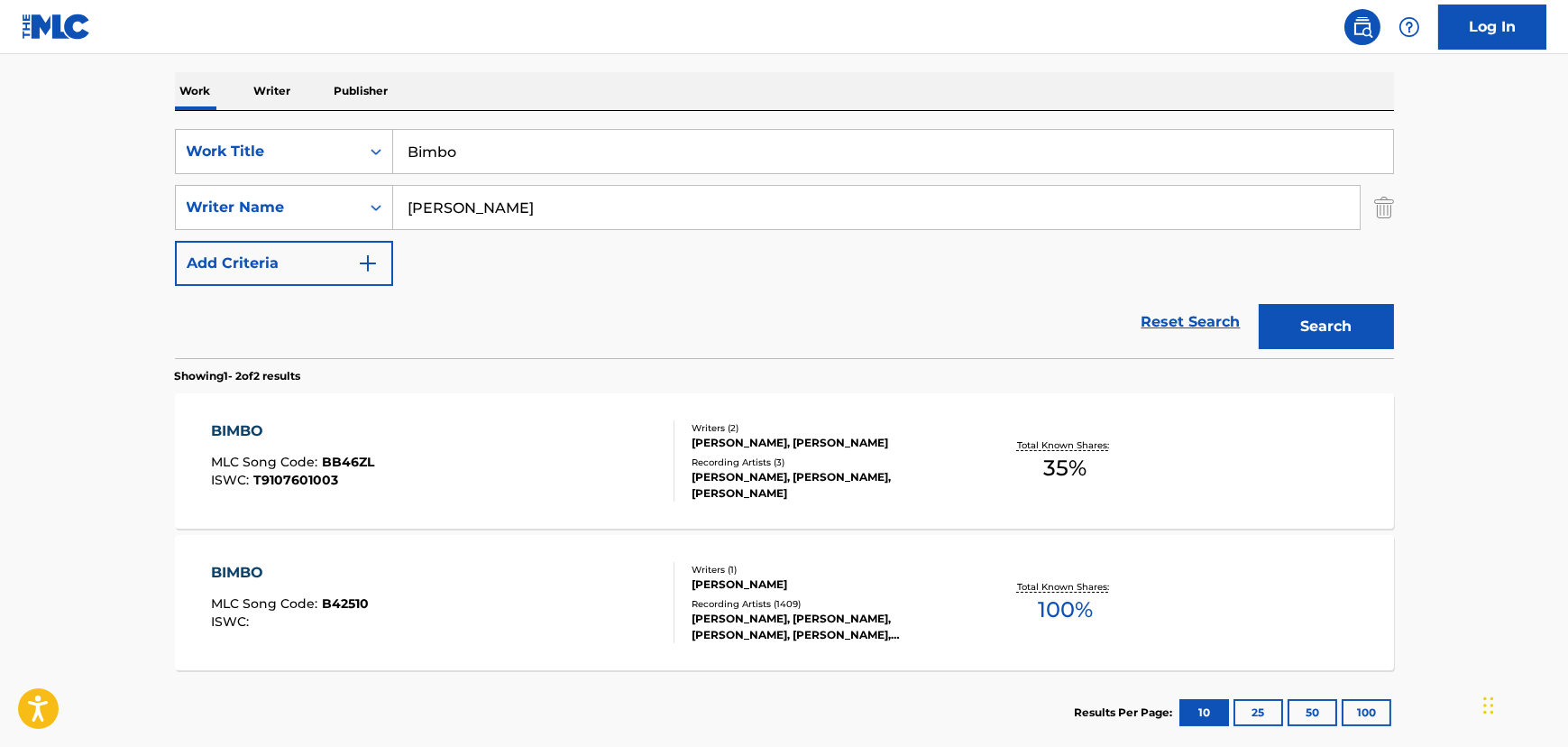
click at [464, 152] on input "Bimbo" at bounding box center [893, 151] width 999 height 44
paste input "Are You The One"
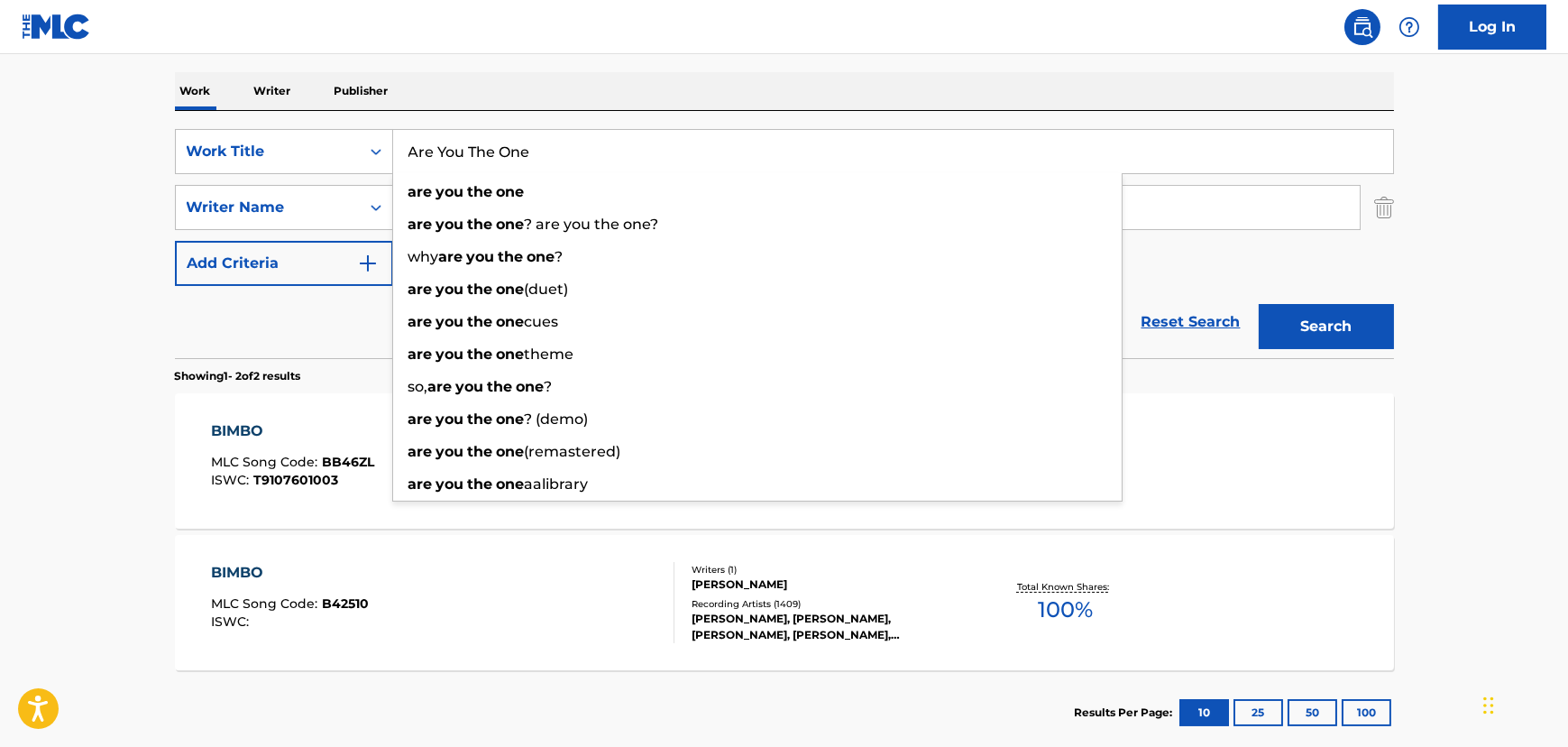
type input "Are You The One"
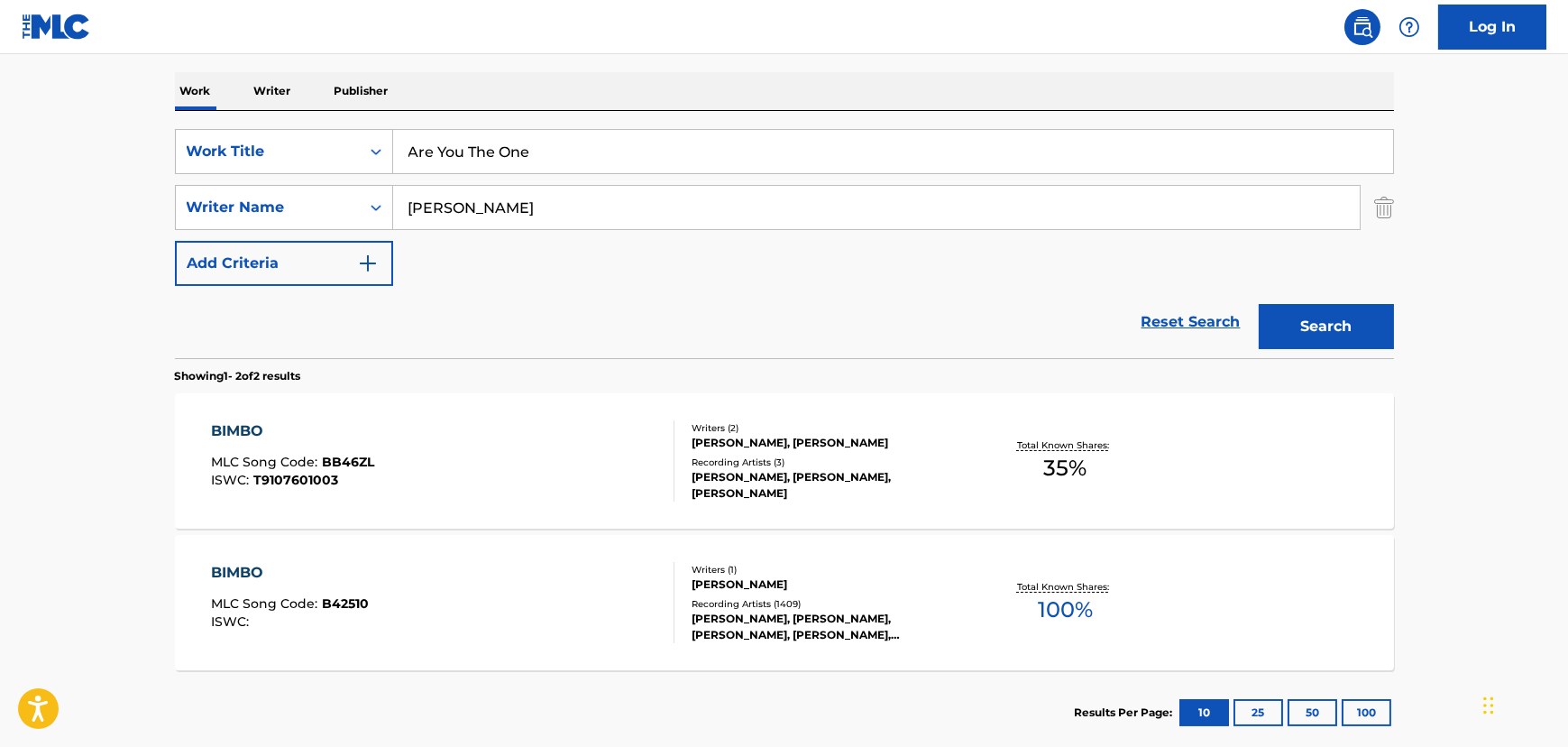
drag, startPoint x: 124, startPoint y: 183, endPoint x: 433, endPoint y: 253, distance: 316.8
click at [135, 189] on main "The MLC Public Work Search The accuracy and completeness of The MLC's data is d…" at bounding box center [784, 273] width 1568 height 982
click at [478, 215] on input "[PERSON_NAME]" at bounding box center [876, 207] width 967 height 44
click at [1259, 304] on button "Search" at bounding box center [1327, 327] width 136 height 46
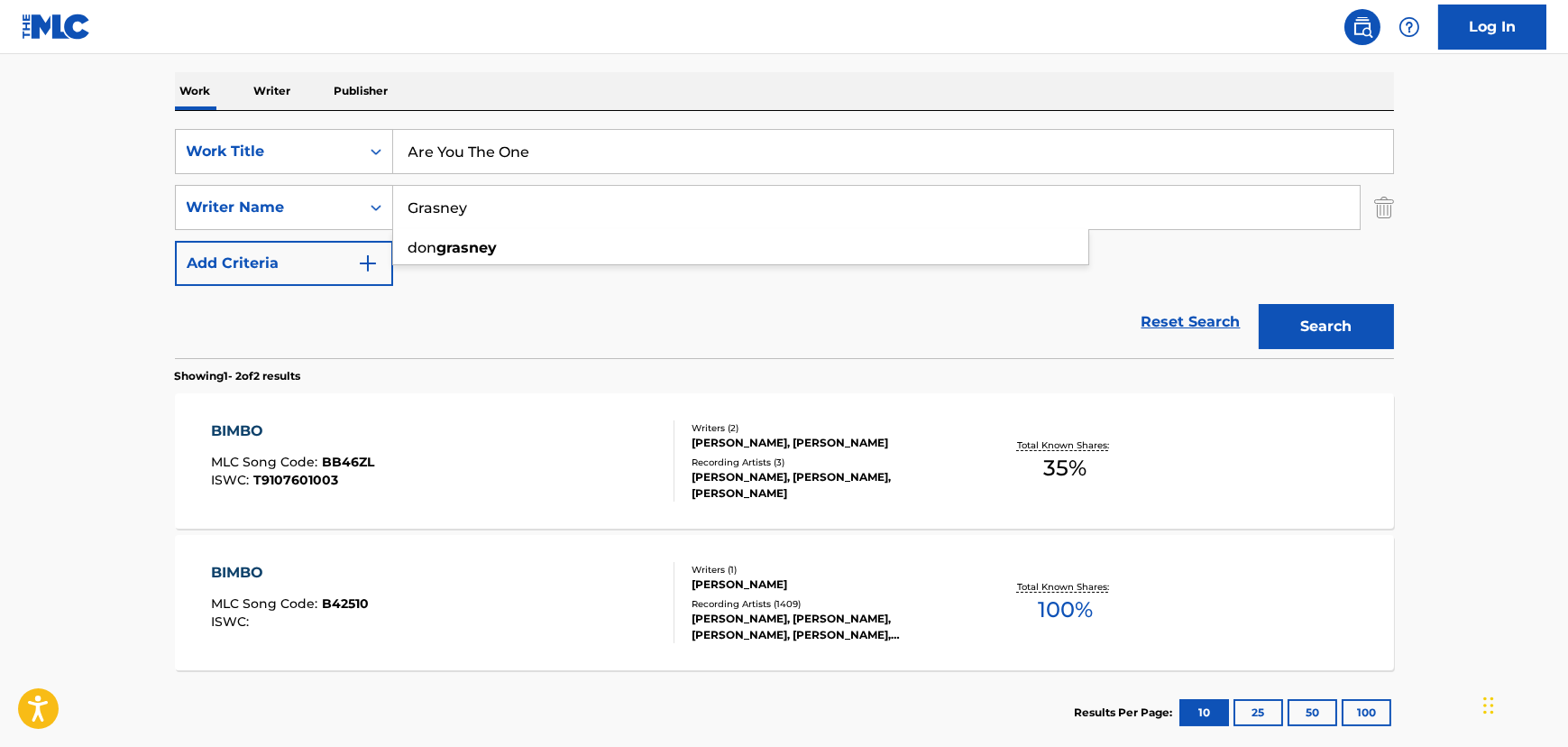
scroll to position [35, 0]
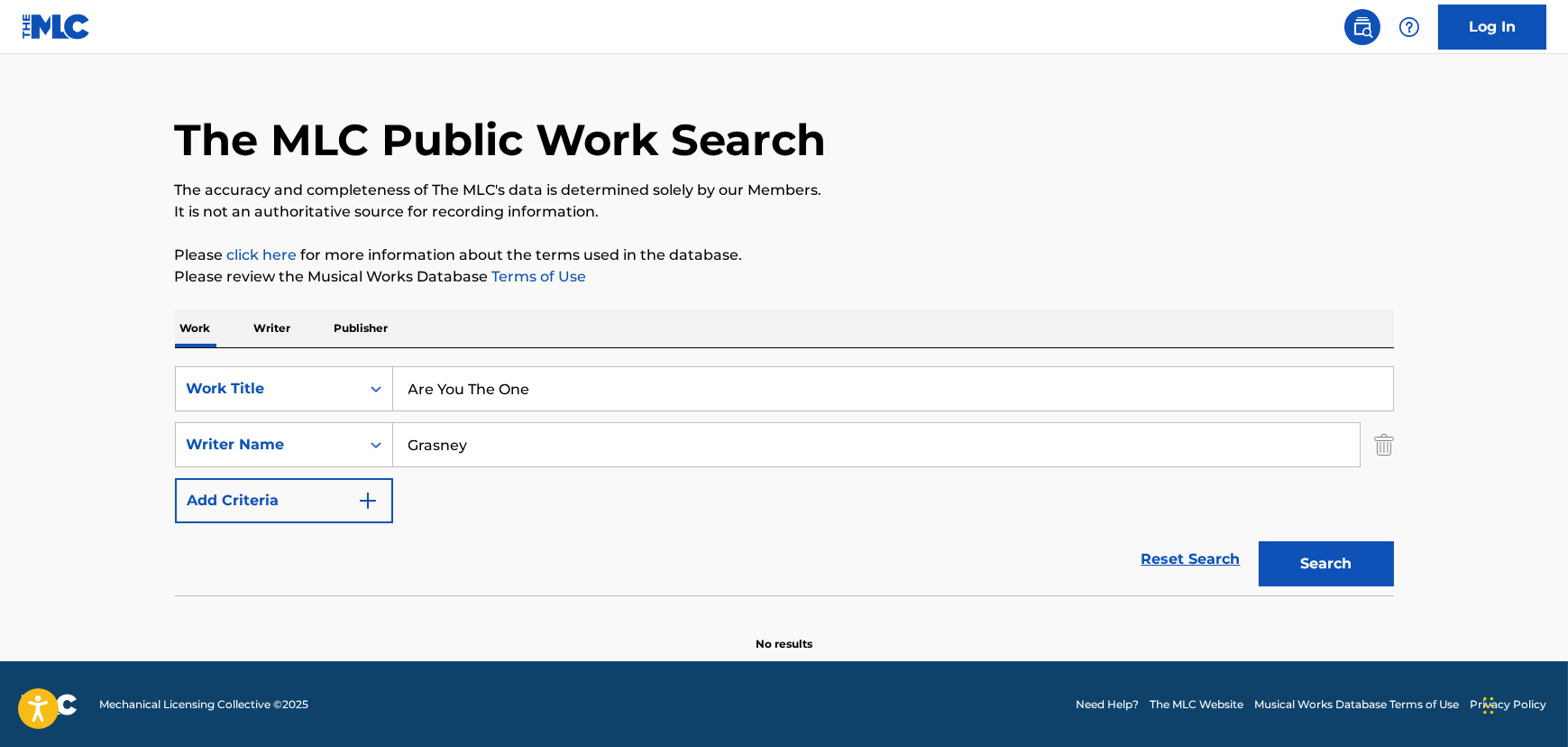
click at [511, 441] on input "Grasney" at bounding box center [876, 445] width 967 height 44
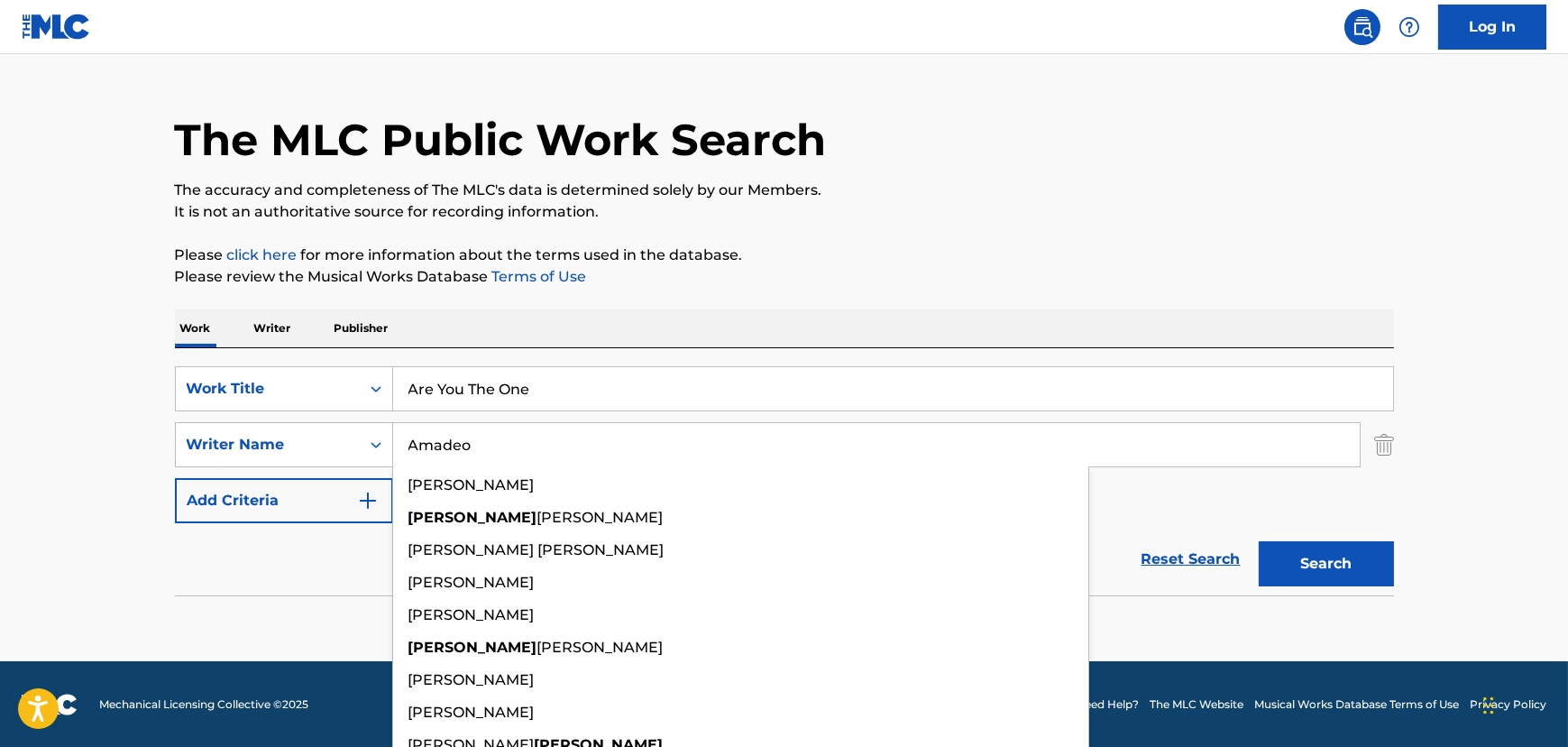
type input "Amadeo"
click at [1259, 542] on button "Search" at bounding box center [1327, 564] width 136 height 46
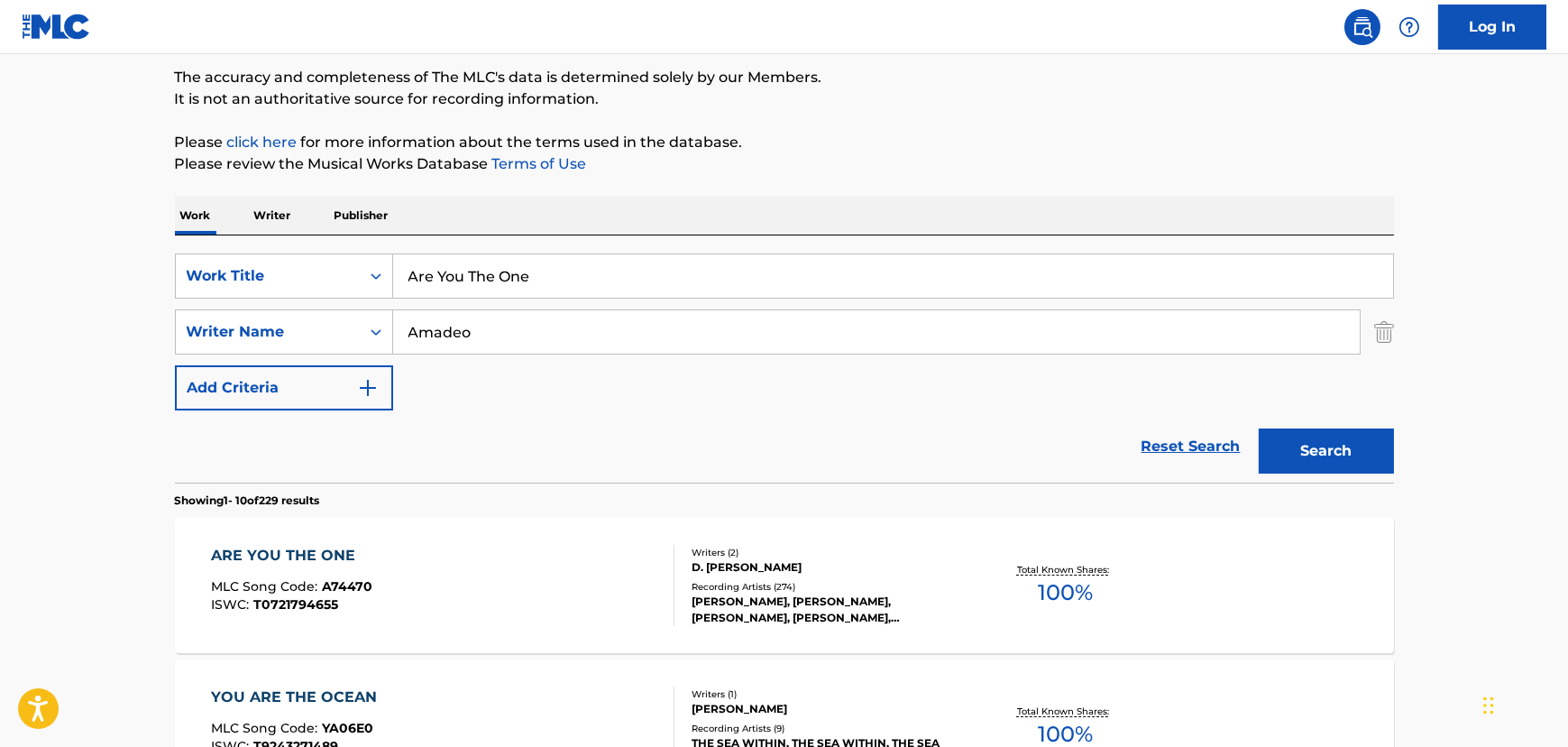
scroll to position [199, 0]
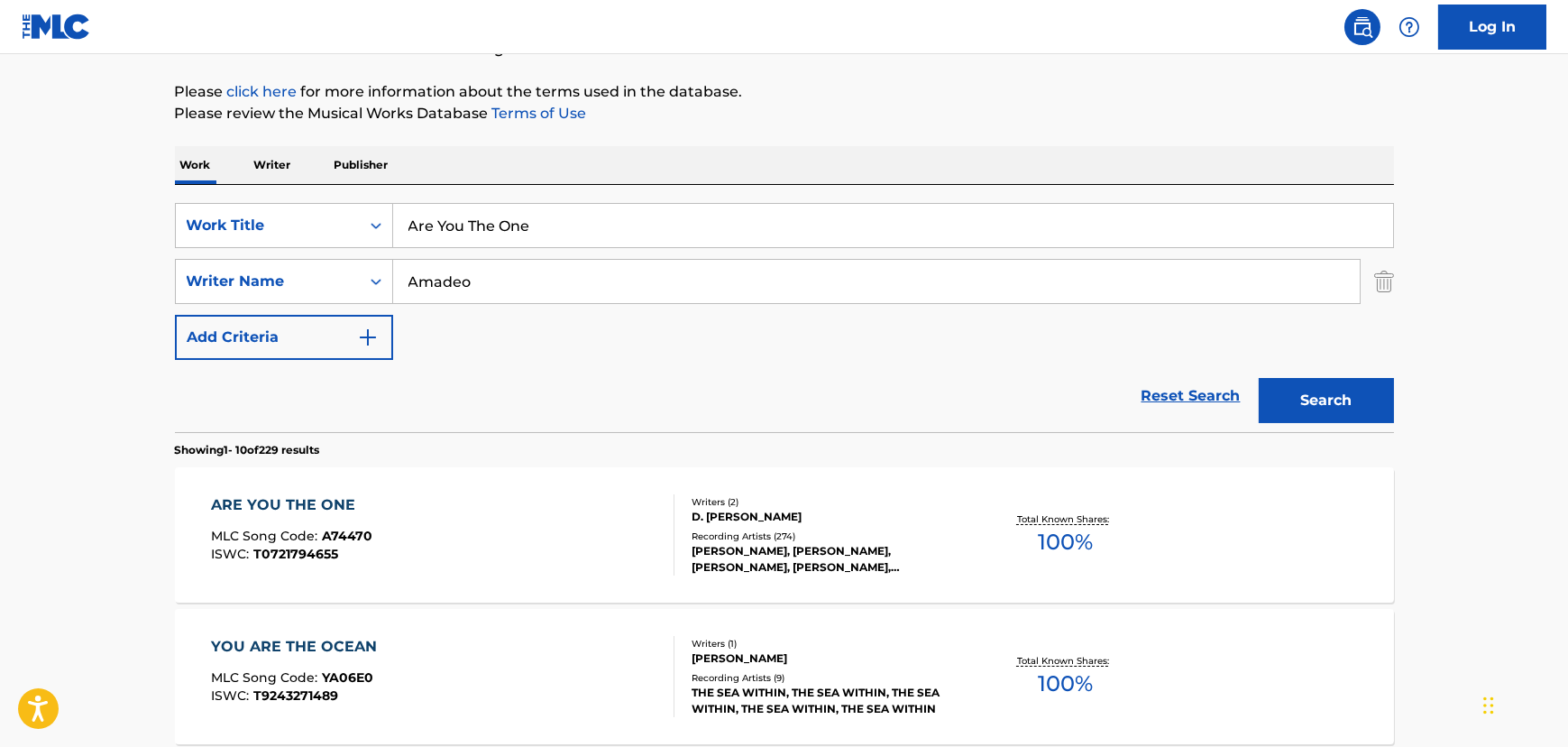
click at [498, 513] on div "ARE YOU THE ONE MLC Song Code : A74470 ISWC : T0721794655" at bounding box center [443, 535] width 463 height 81
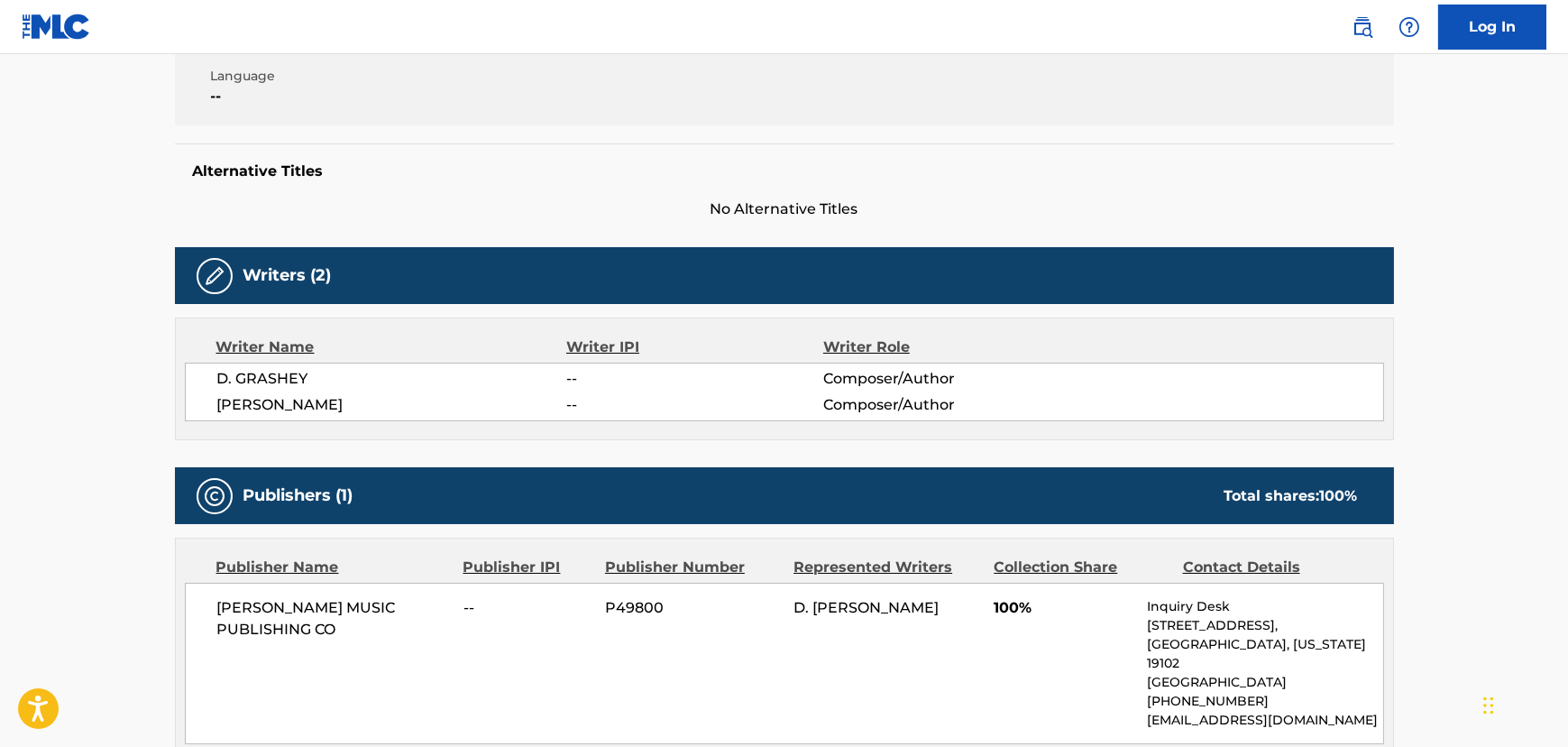
scroll to position [245, 0]
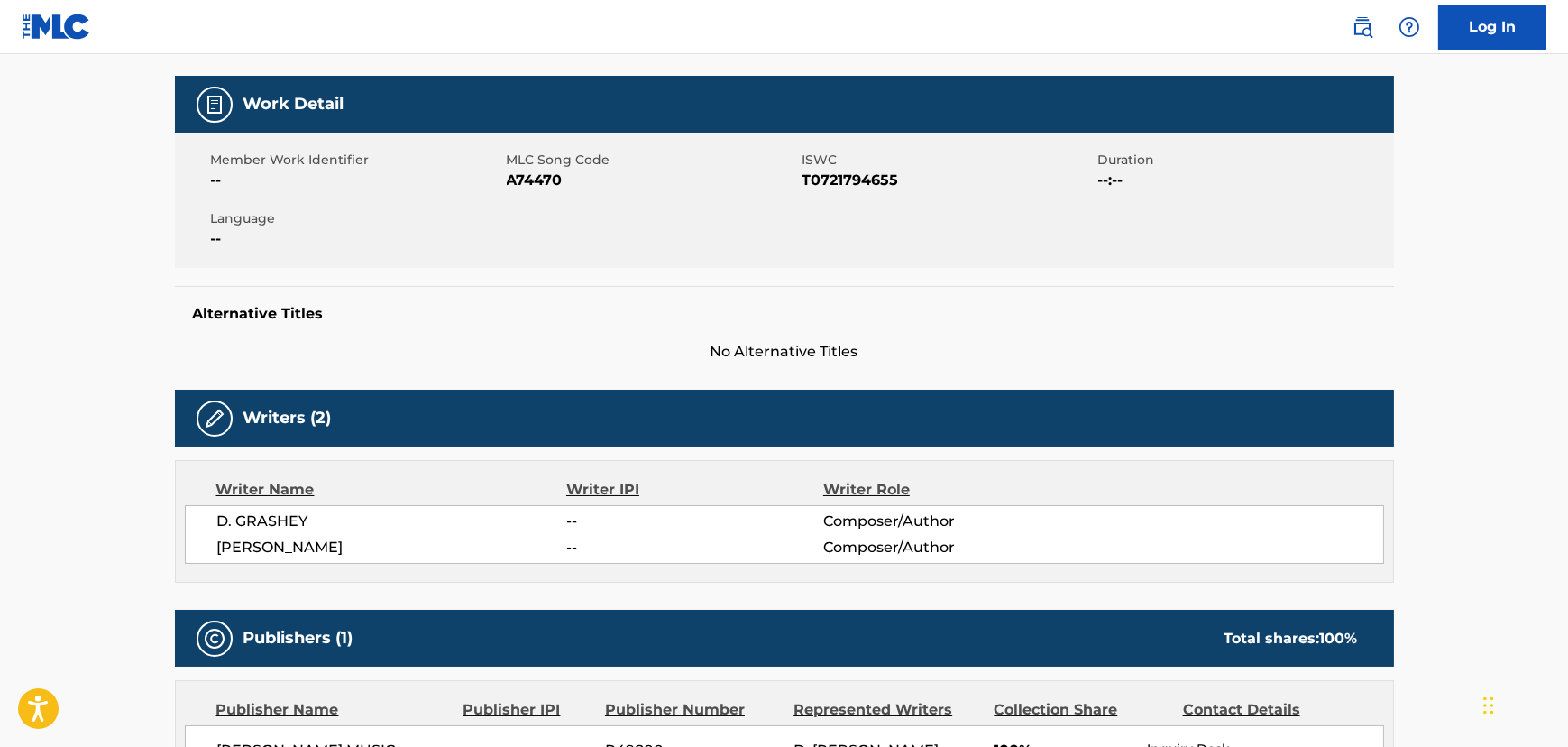
click at [514, 183] on span "A74470" at bounding box center [652, 180] width 292 height 21
copy span "A74470"
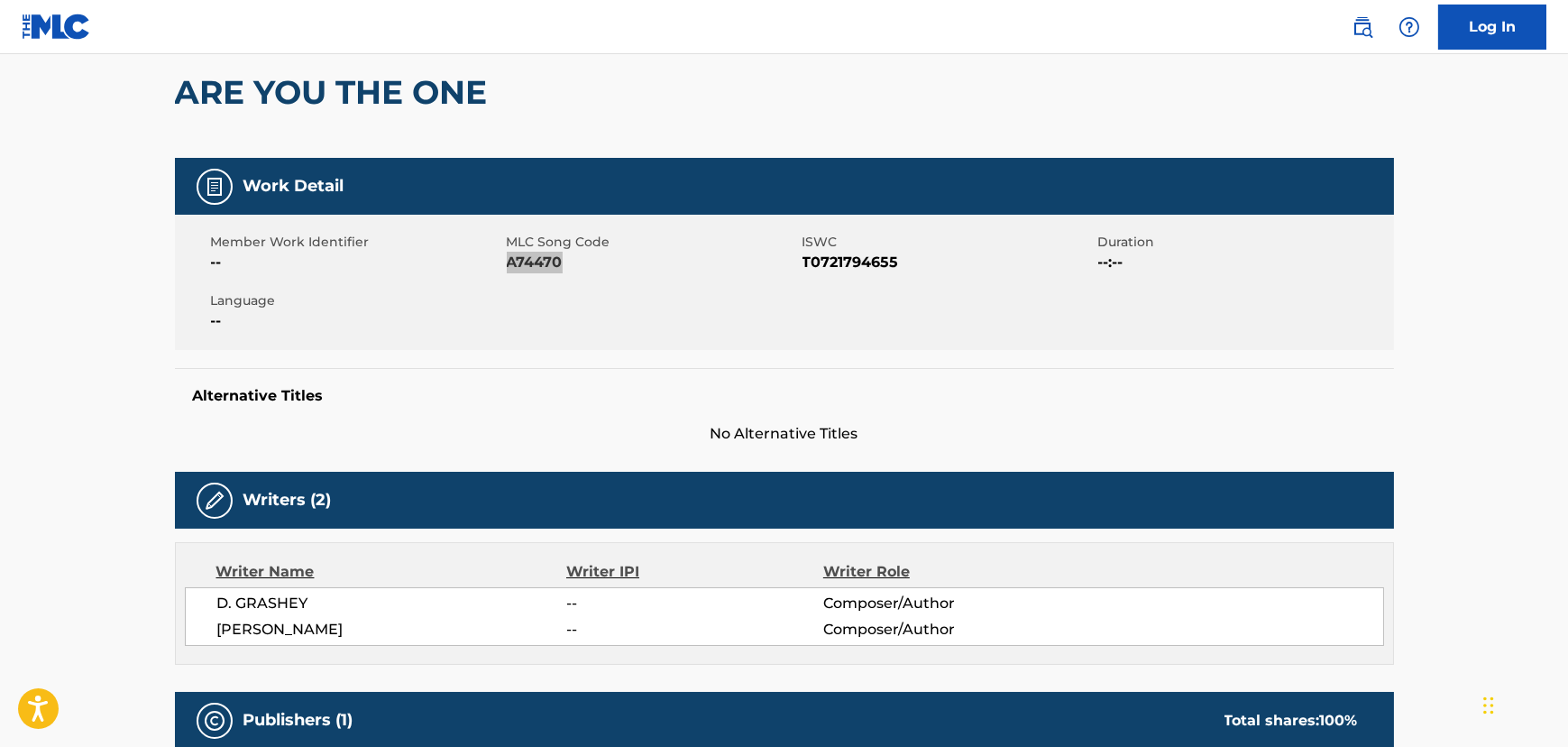
scroll to position [0, 0]
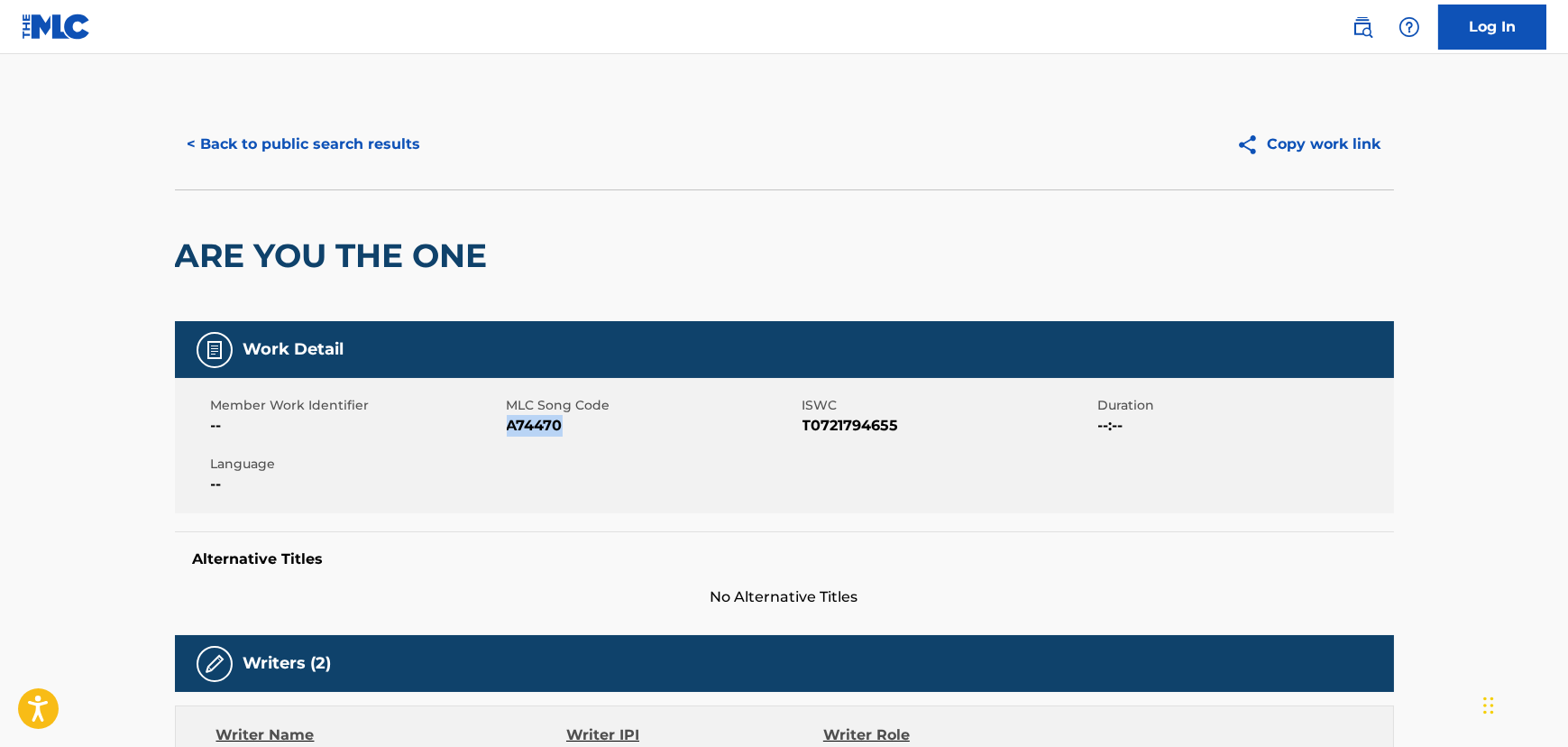
click at [377, 137] on button "< Back to public search results" at bounding box center [304, 144] width 259 height 46
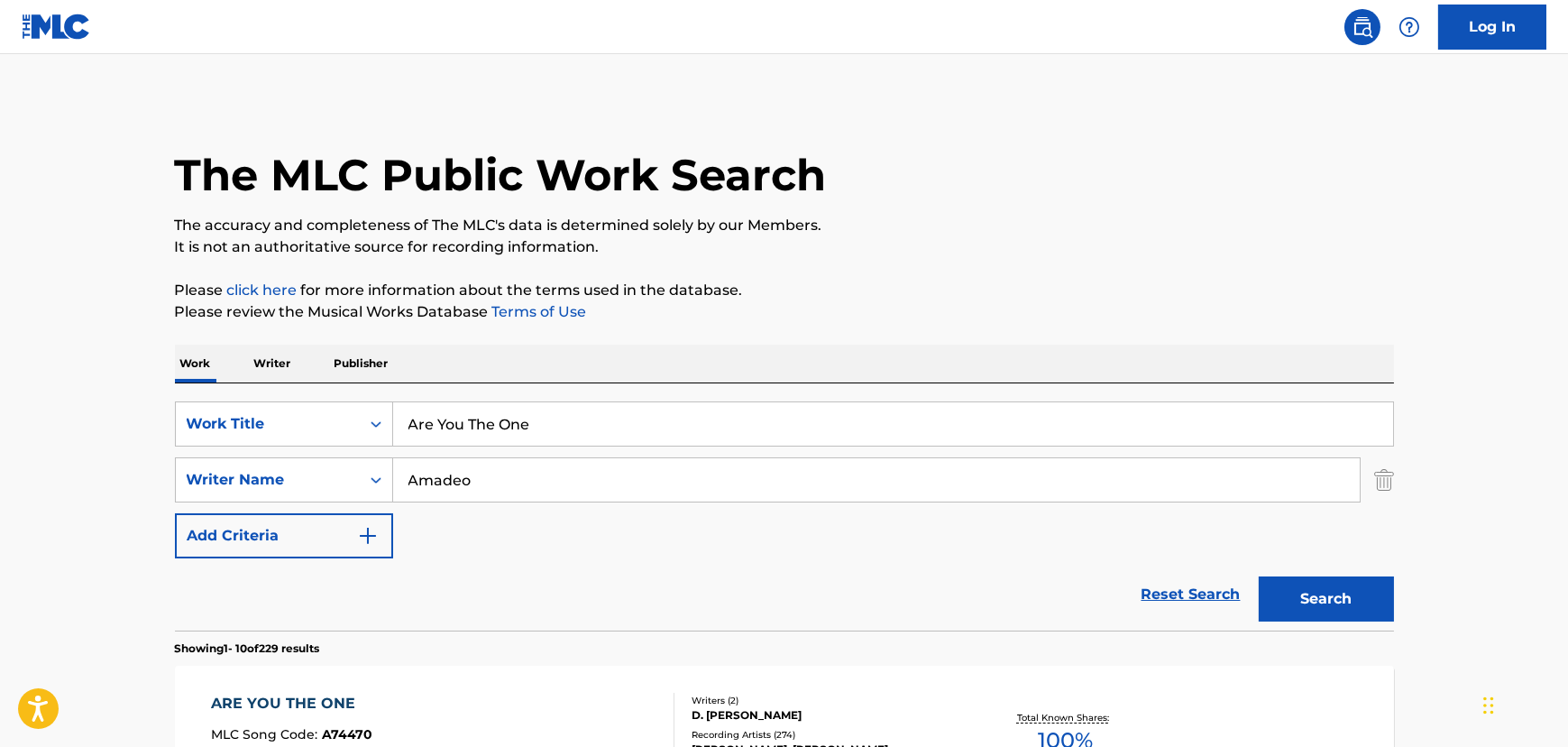
scroll to position [199, 0]
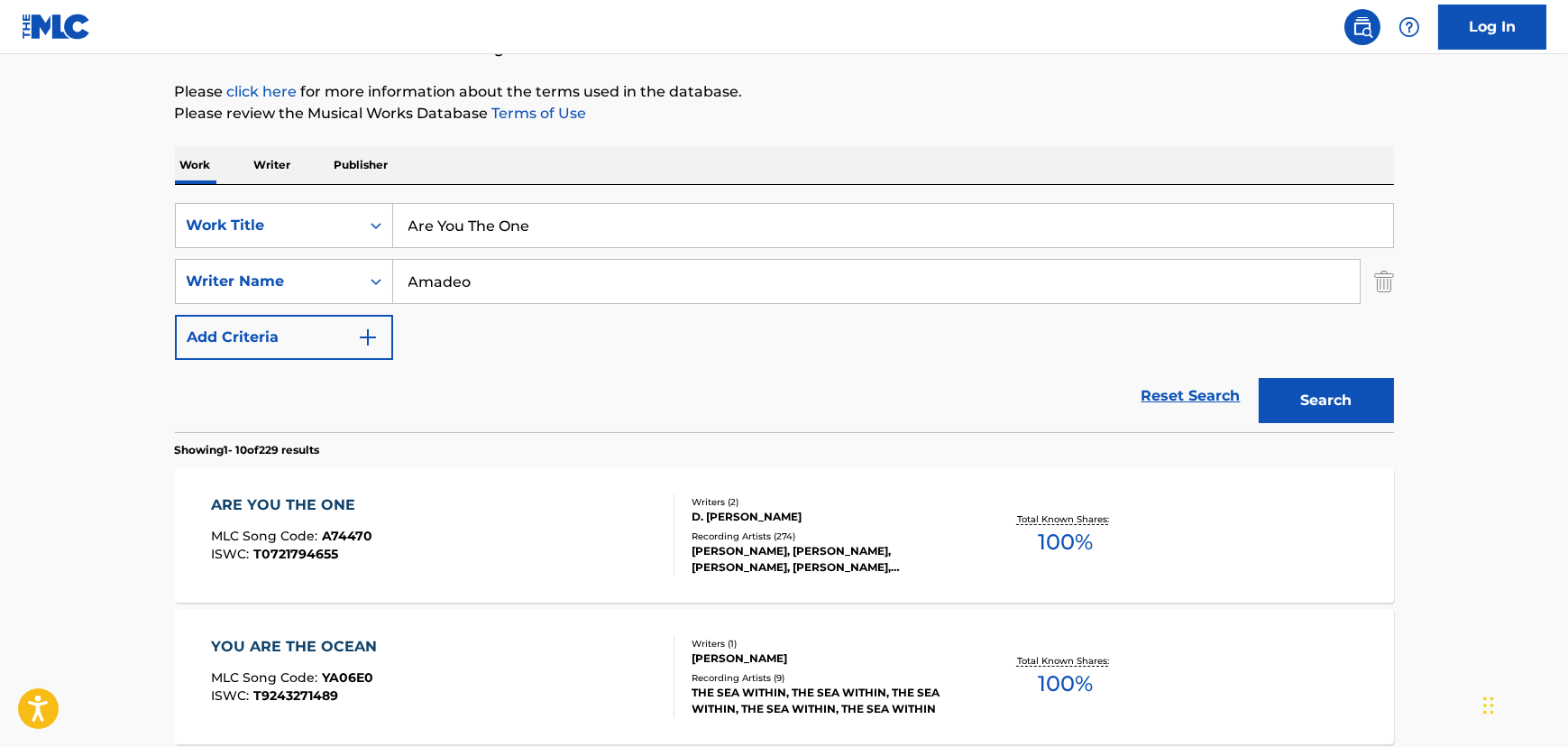
click at [486, 205] on input "Are You The One" at bounding box center [893, 225] width 999 height 44
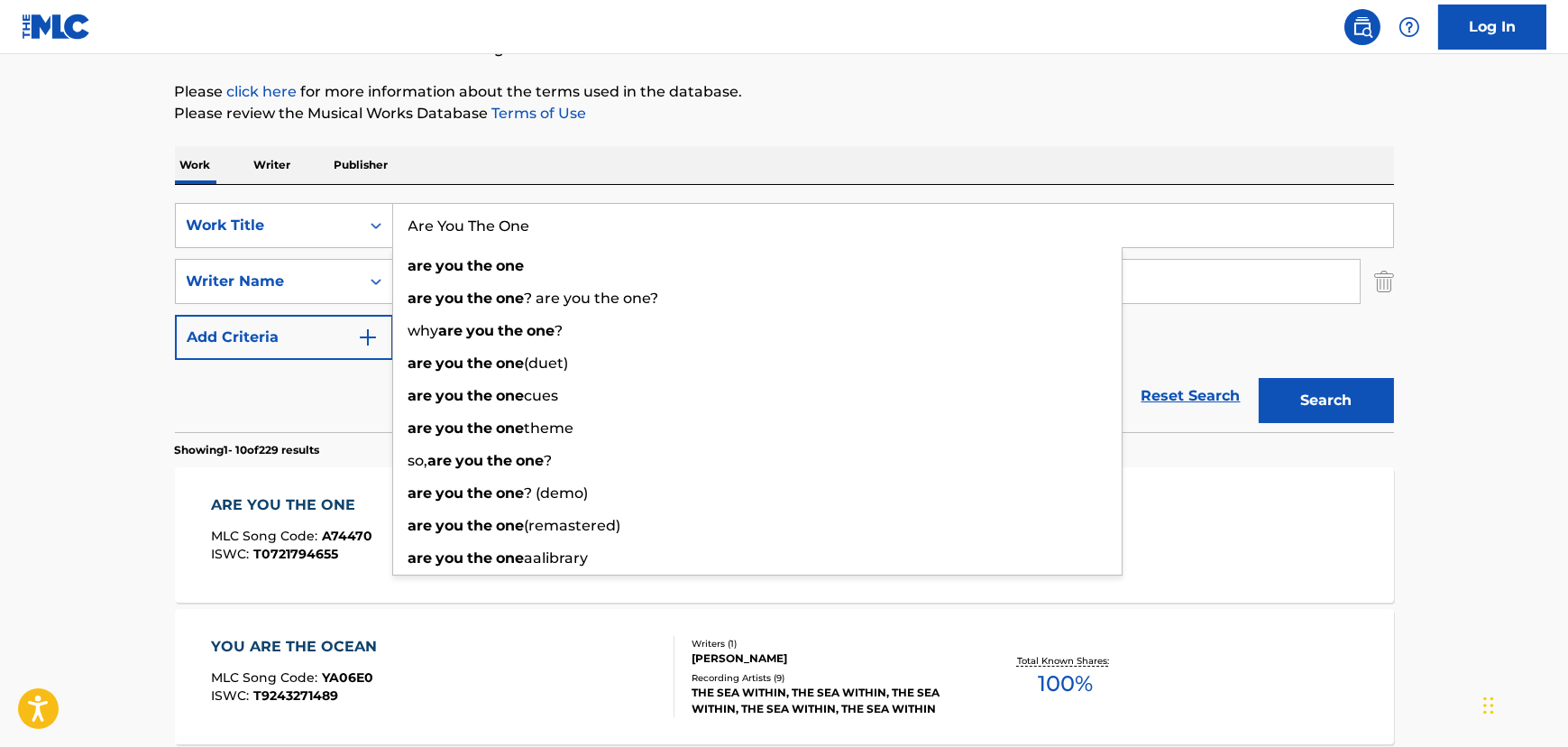
click at [486, 205] on input "Are You The One" at bounding box center [893, 225] width 999 height 44
paste input "Woman's Lov"
type input "A Woman's Love"
drag, startPoint x: 117, startPoint y: 245, endPoint x: 383, endPoint y: 302, distance: 272.0
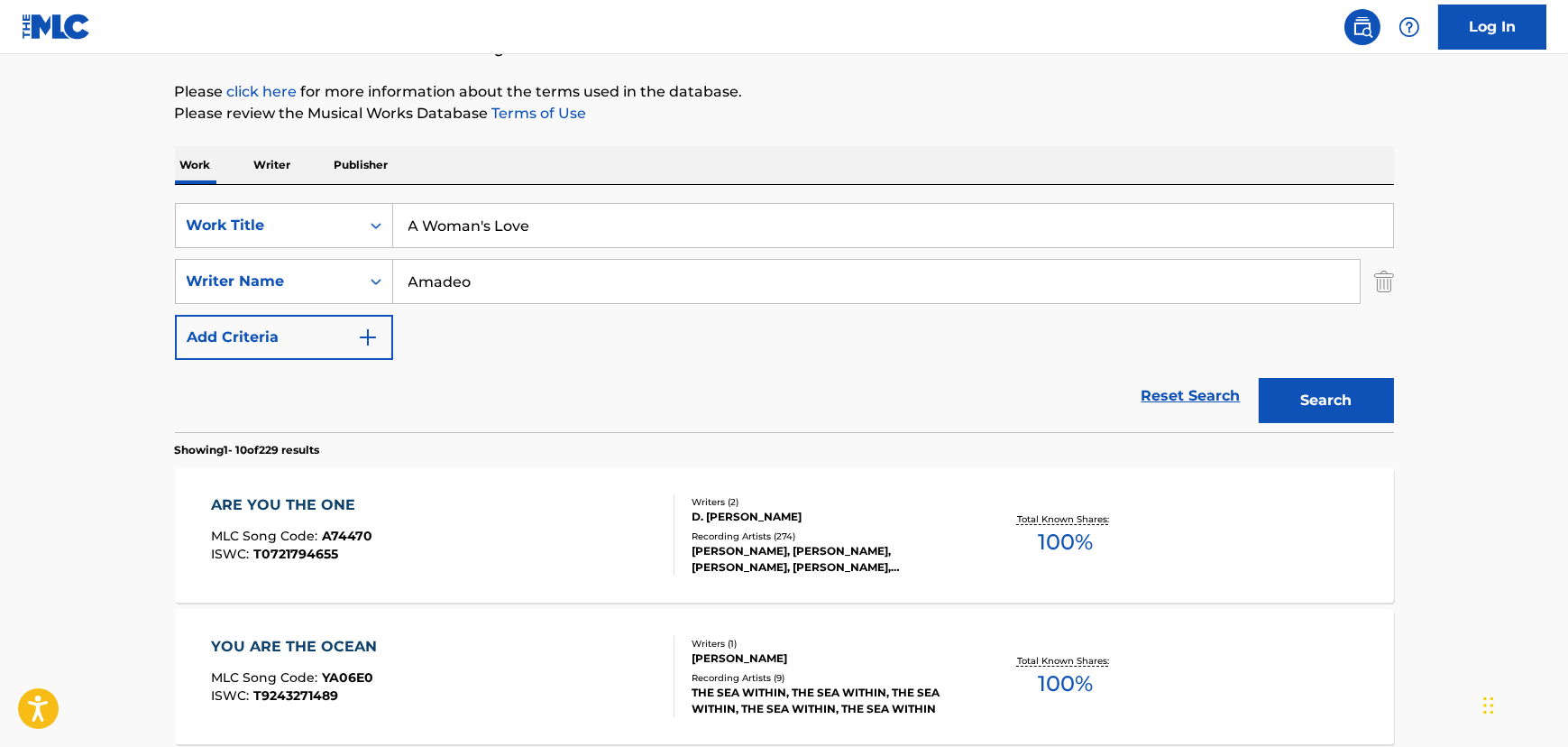
click at [469, 288] on input "Amadeo" at bounding box center [876, 281] width 967 height 44
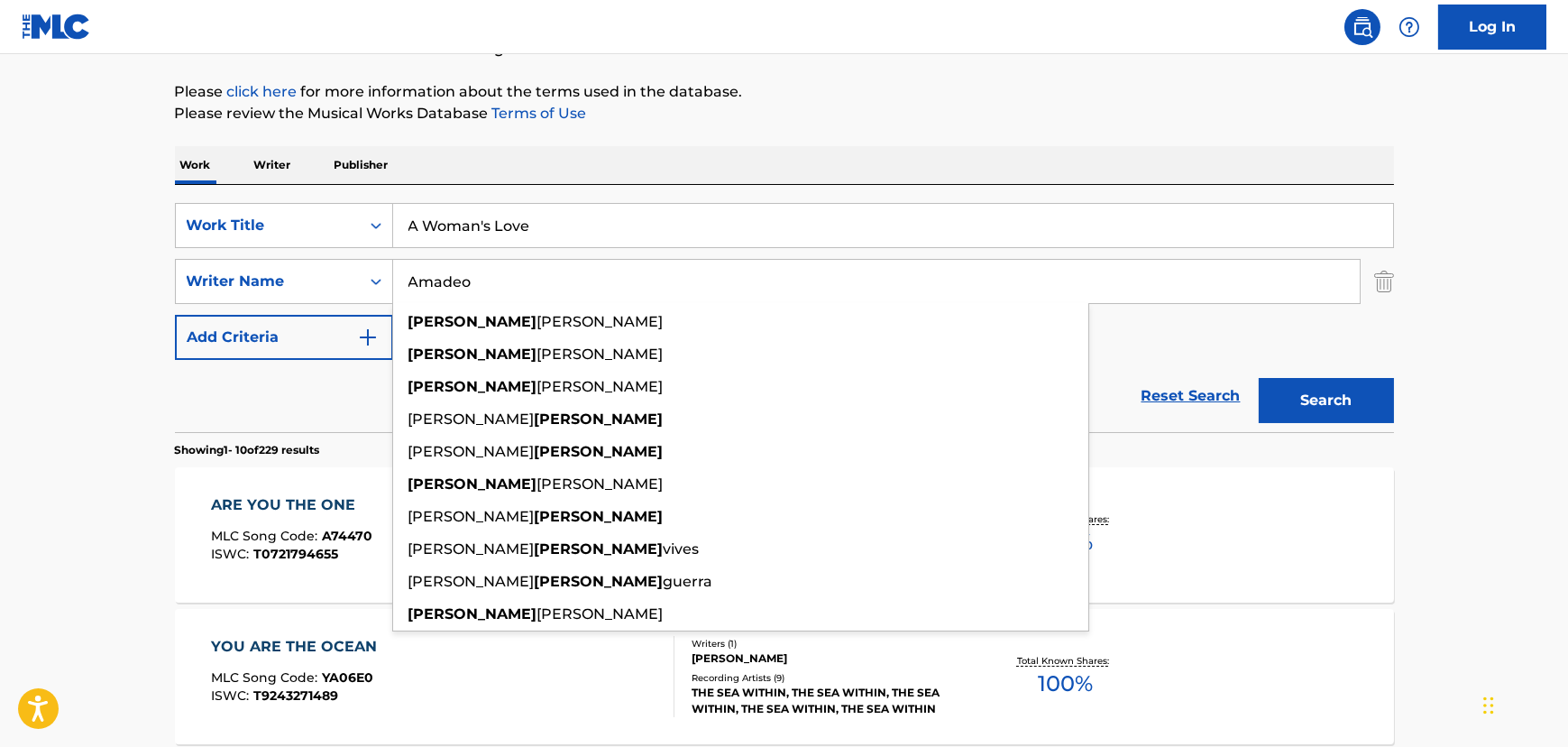
click at [469, 288] on input "Amadeo" at bounding box center [876, 281] width 967 height 44
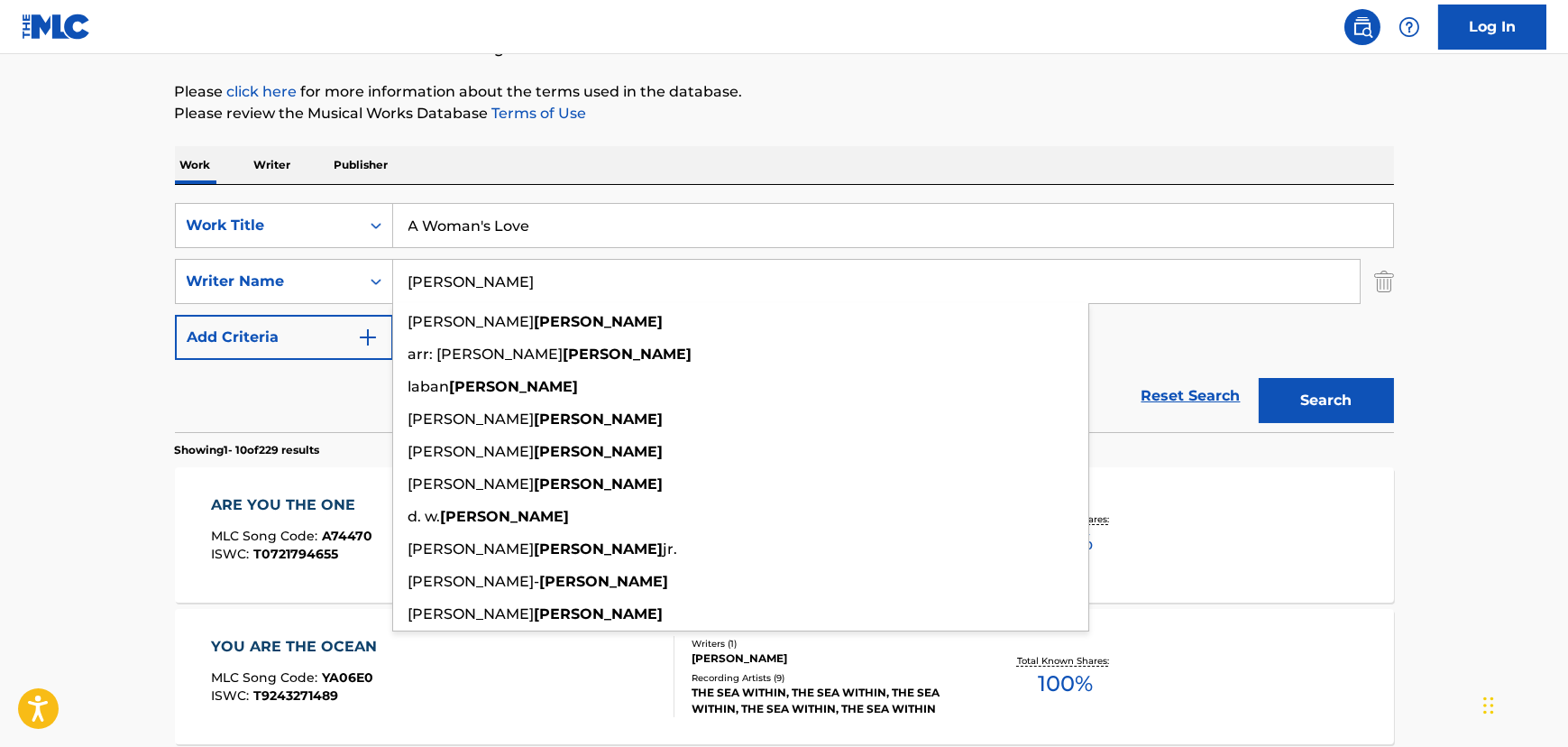
type input "[PERSON_NAME]"
click at [1259, 378] on button "Search" at bounding box center [1327, 400] width 136 height 46
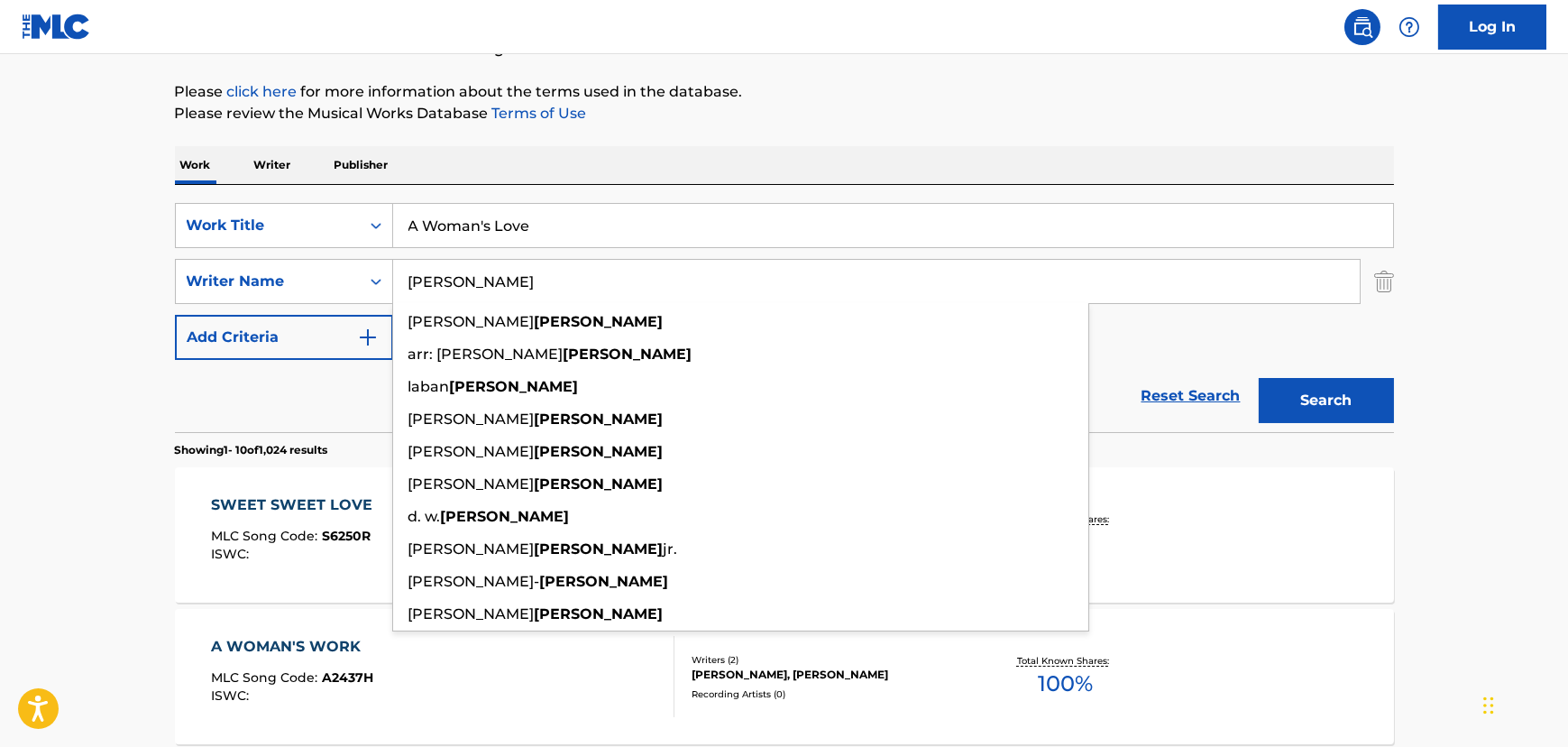
click at [464, 219] on input "A Woman's Love" at bounding box center [893, 225] width 999 height 44
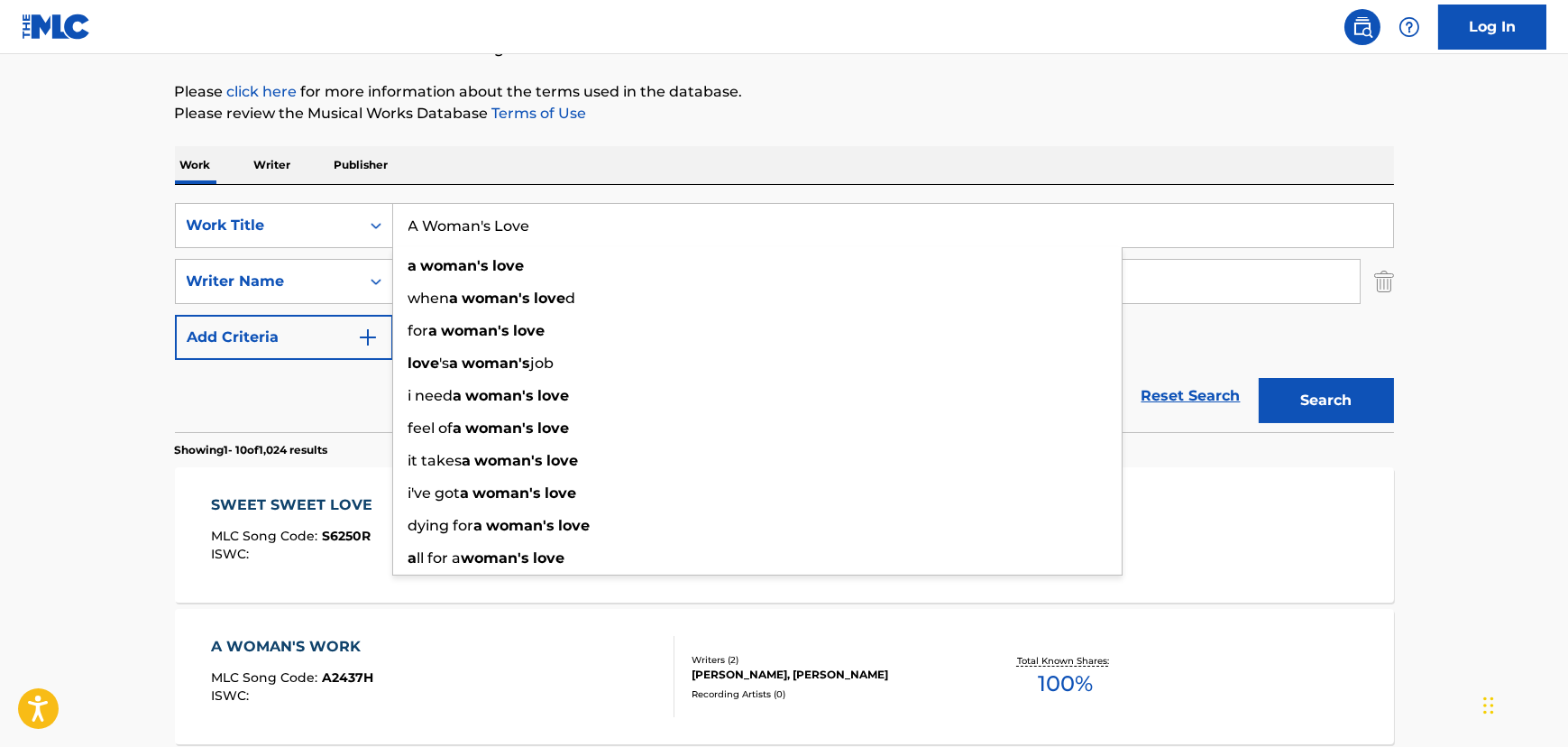
click at [423, 220] on input "A Woman's Love" at bounding box center [893, 225] width 999 height 44
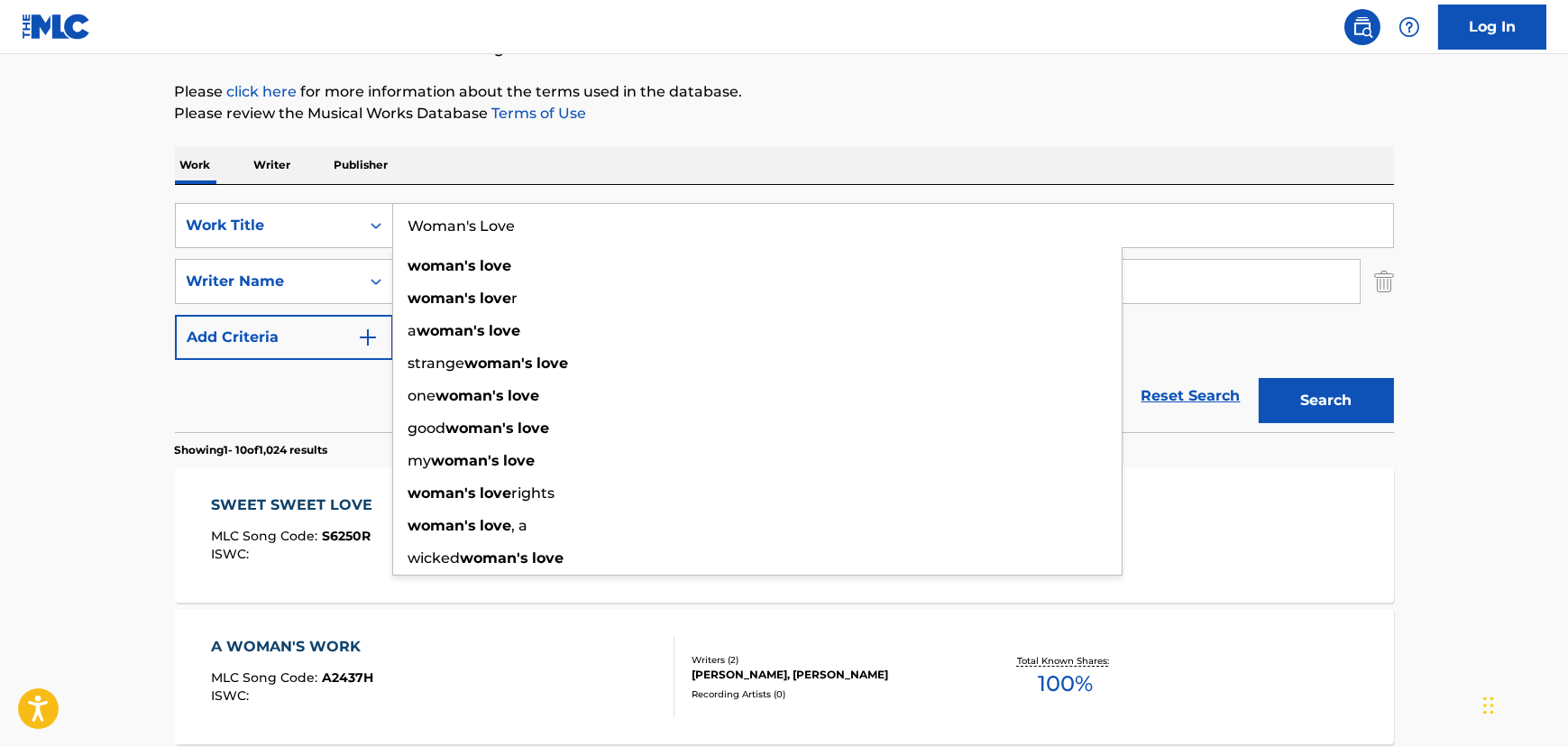
type input "Woman's Love"
click at [1259, 378] on button "Search" at bounding box center [1327, 400] width 136 height 46
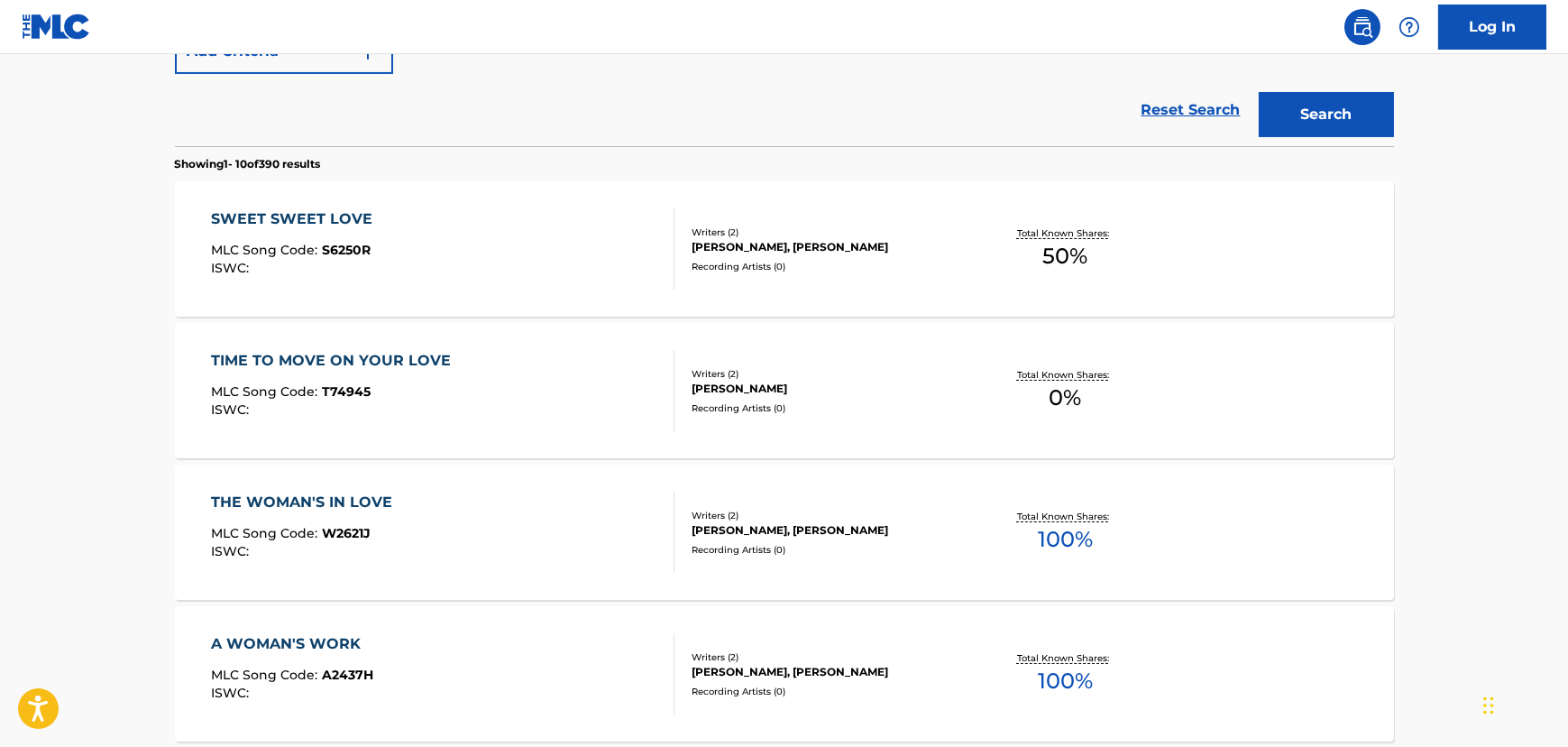
scroll to position [527, 0]
